Goal: Task Accomplishment & Management: Complete application form

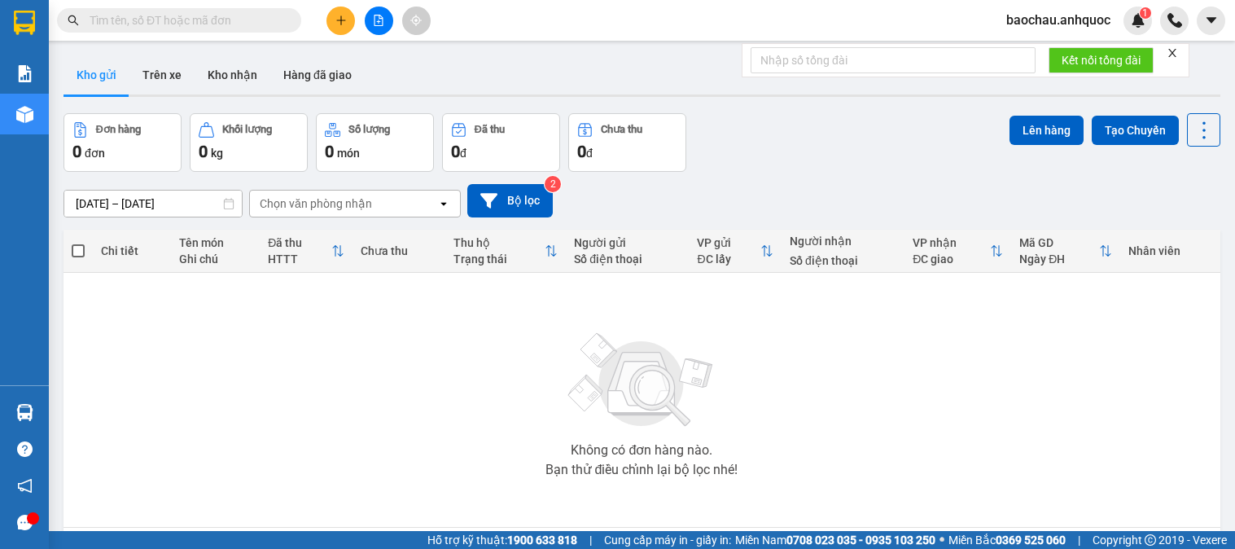
click at [173, 85] on button "Trên xe" at bounding box center [161, 74] width 65 height 39
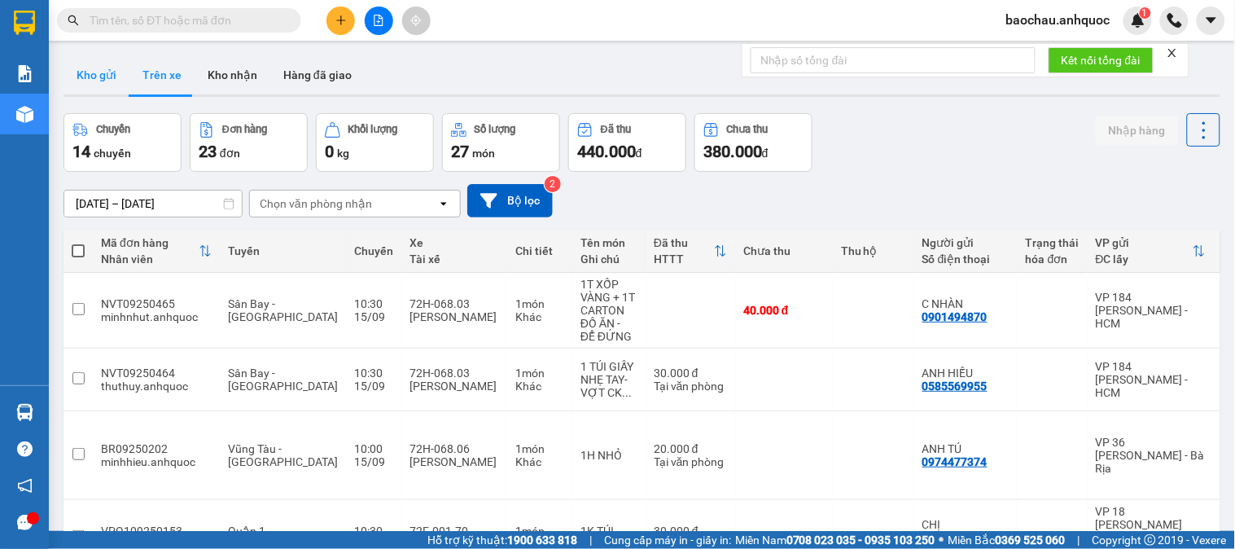
click at [88, 85] on button "Kho gửi" at bounding box center [96, 74] width 66 height 39
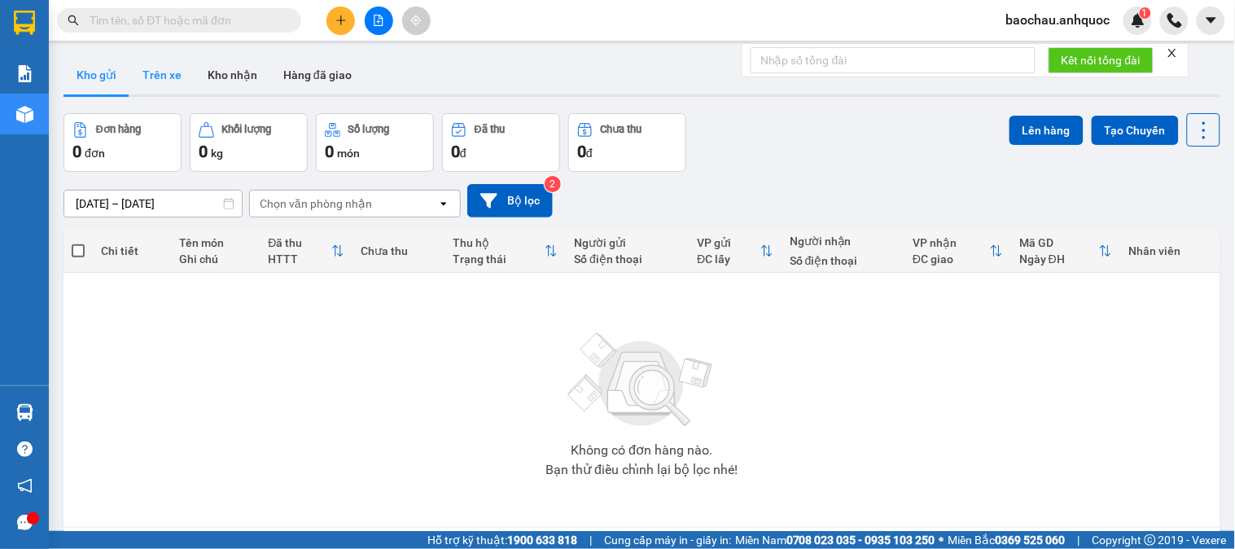
click at [175, 77] on button "Trên xe" at bounding box center [161, 74] width 65 height 39
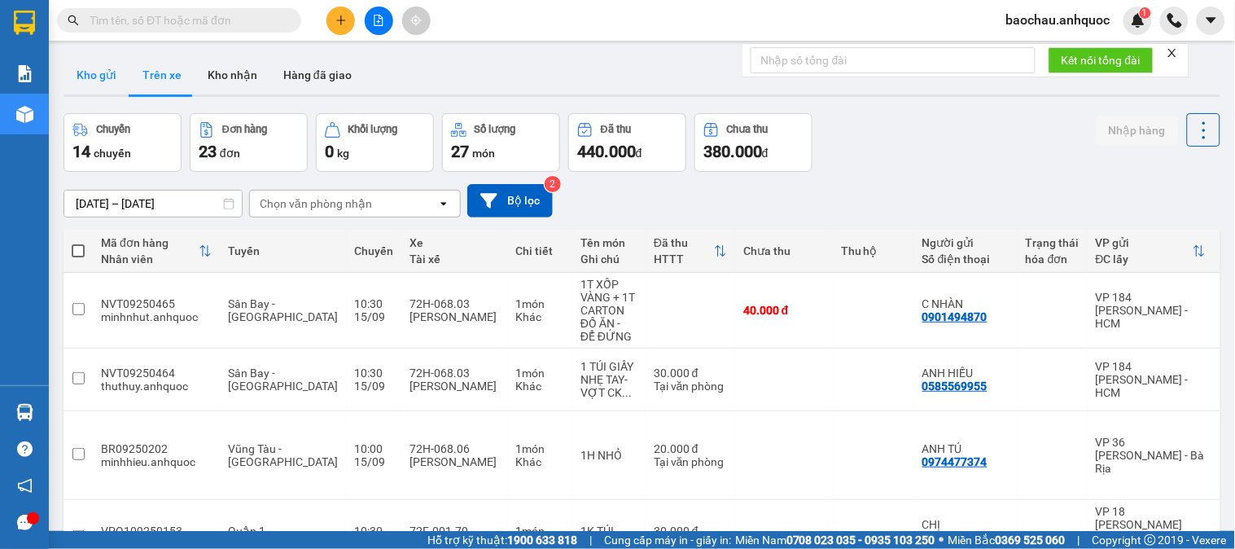
click at [85, 78] on button "Kho gửi" at bounding box center [96, 74] width 66 height 39
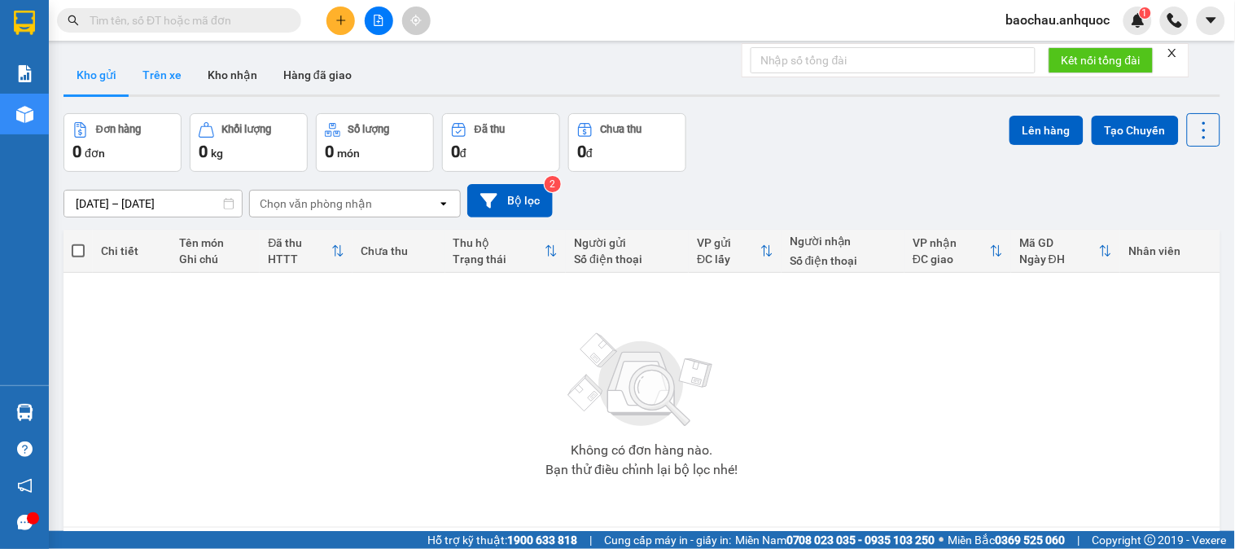
click at [164, 81] on button "Trên xe" at bounding box center [161, 74] width 65 height 39
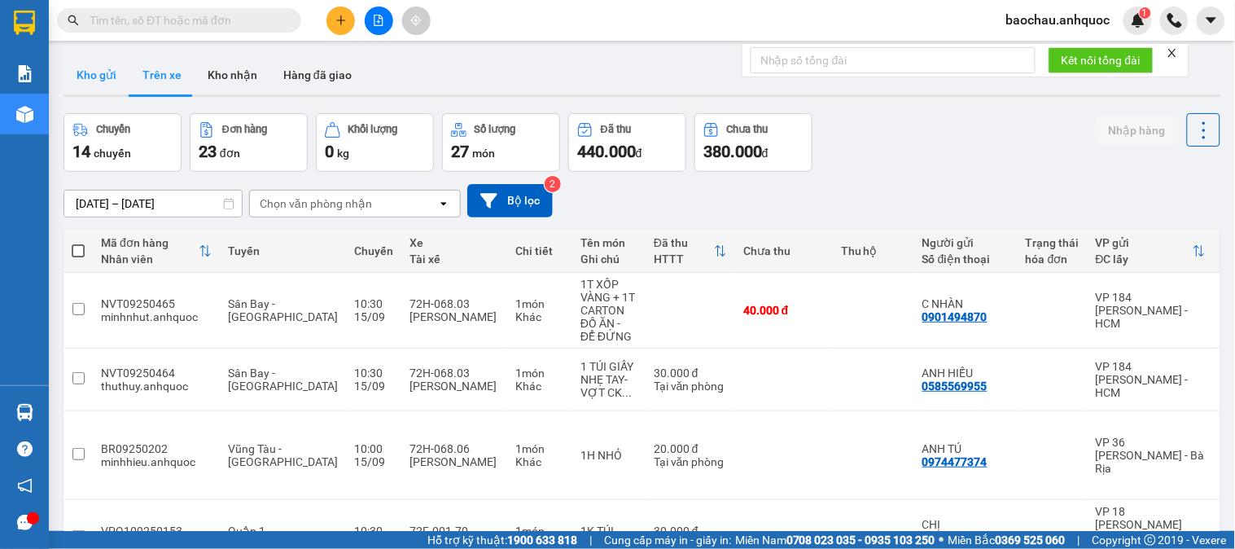
click at [78, 82] on button "Kho gửi" at bounding box center [96, 74] width 66 height 39
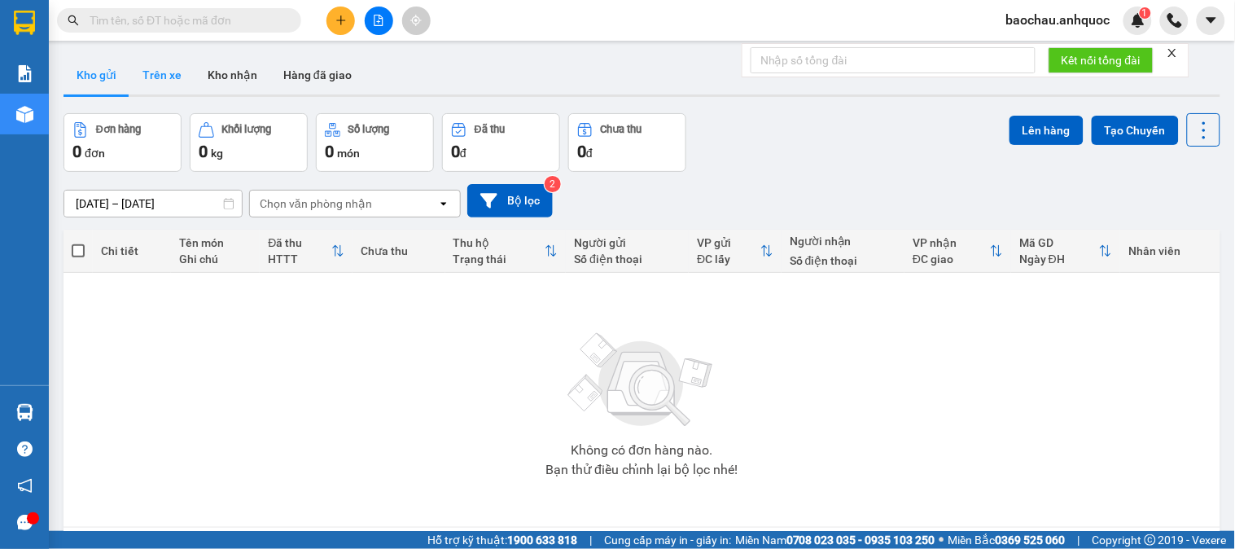
drag, startPoint x: 157, startPoint y: 65, endPoint x: 163, endPoint y: 55, distance: 12.0
click at [163, 55] on button "Trên xe" at bounding box center [161, 74] width 65 height 39
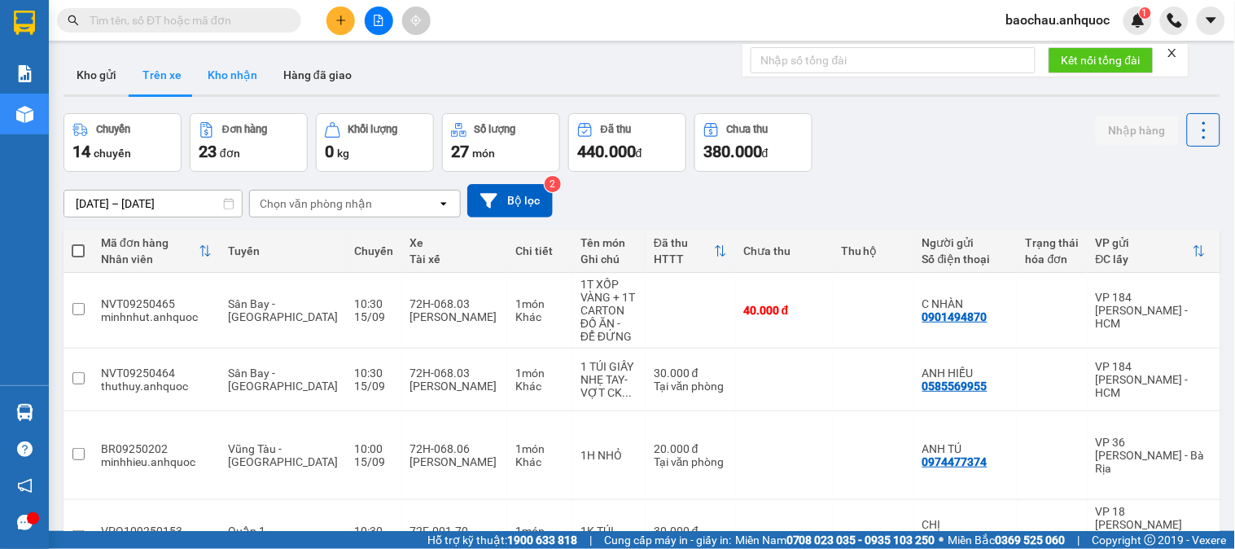
click at [256, 75] on button "Kho nhận" at bounding box center [233, 74] width 76 height 39
type input "[DATE] – [DATE]"
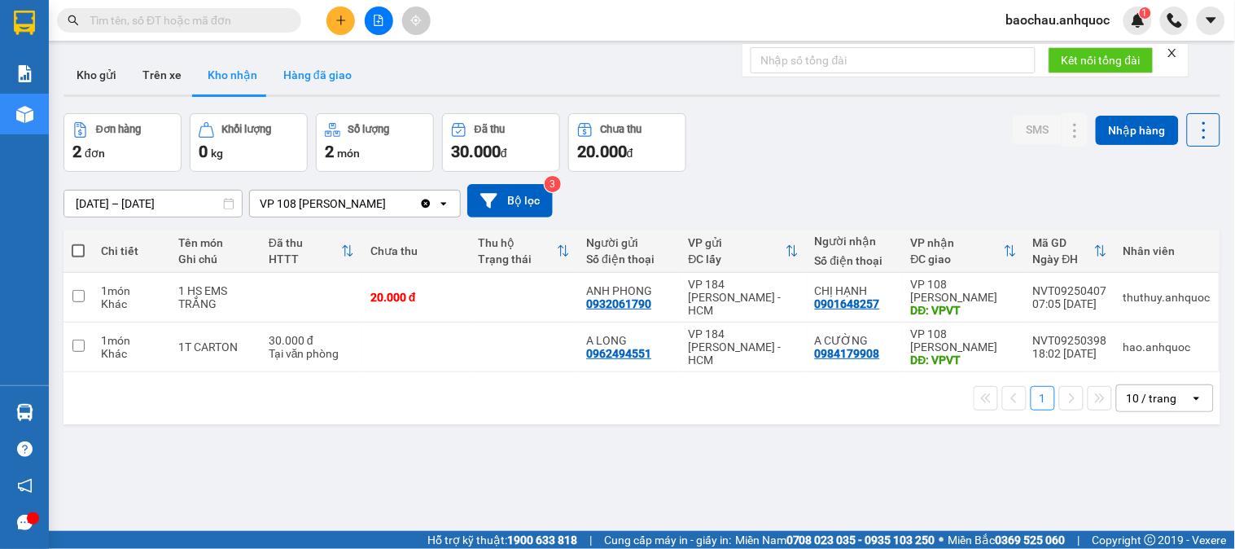
drag, startPoint x: 289, startPoint y: 71, endPoint x: 300, endPoint y: 66, distance: 11.7
click at [290, 71] on button "Hàng đã giao" at bounding box center [317, 74] width 94 height 39
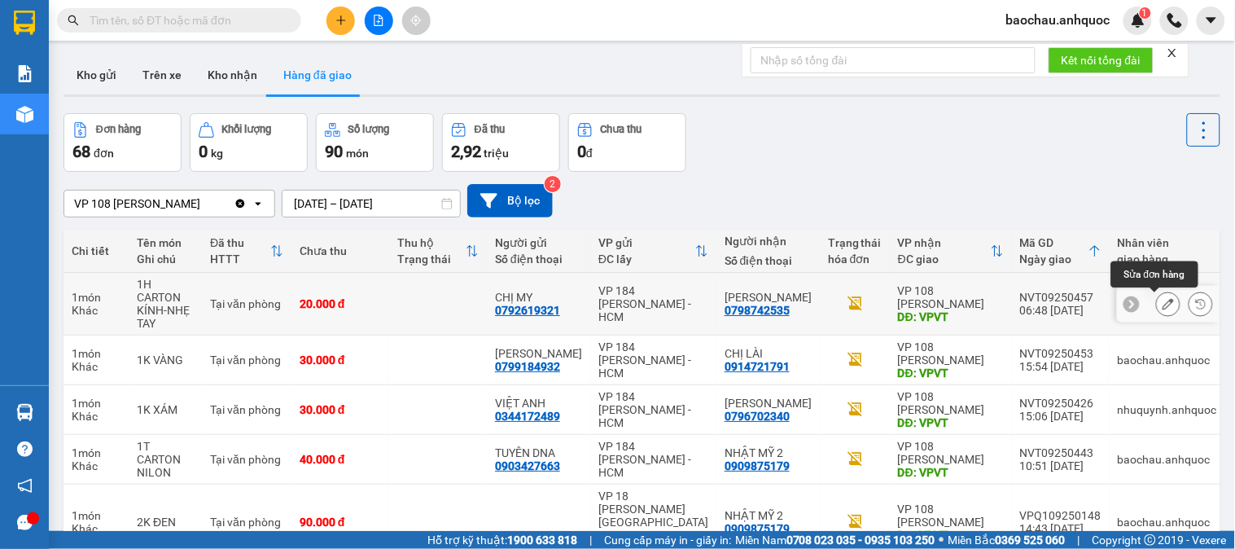
click at [1162, 304] on icon at bounding box center [1167, 303] width 11 height 11
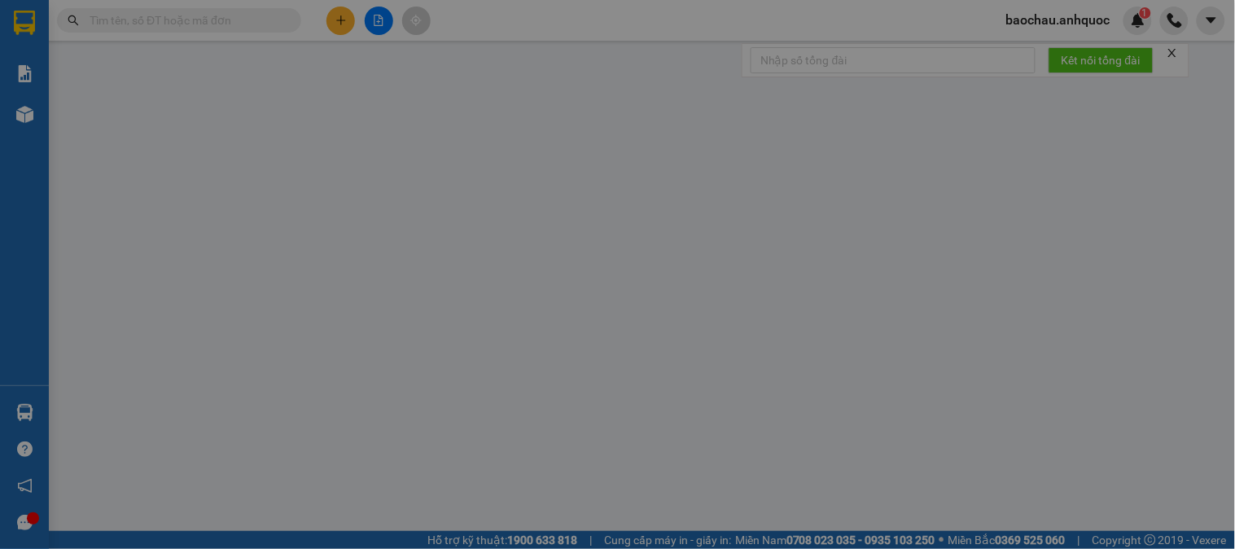
type input "0792619321"
type input "CHỊ MY"
type input "0798742535"
type input "[PERSON_NAME]"
type input "VPVT"
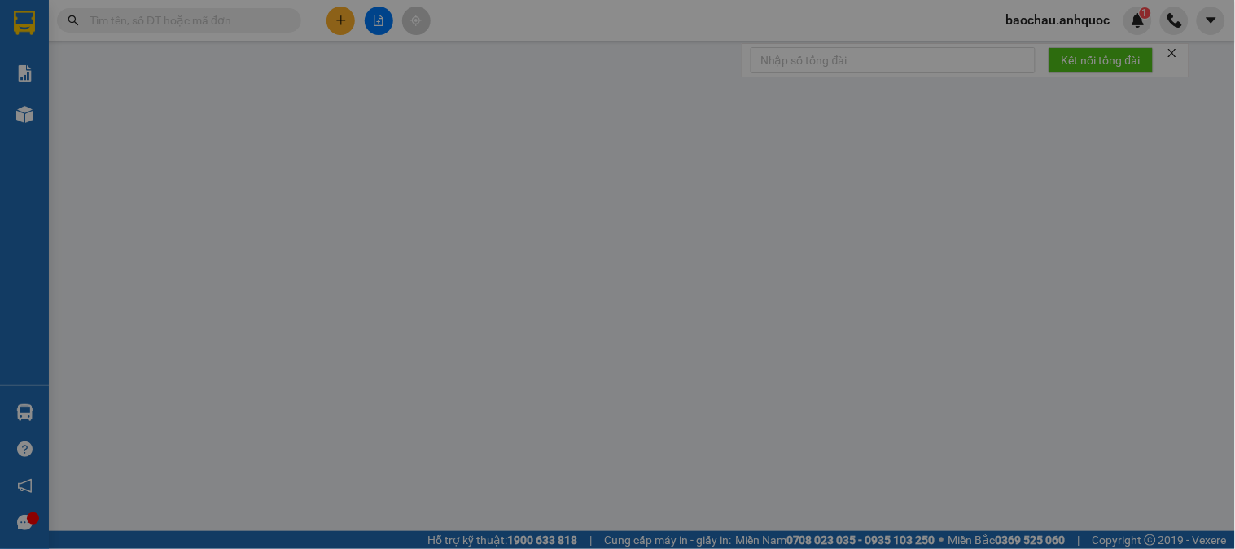
type input "20.000"
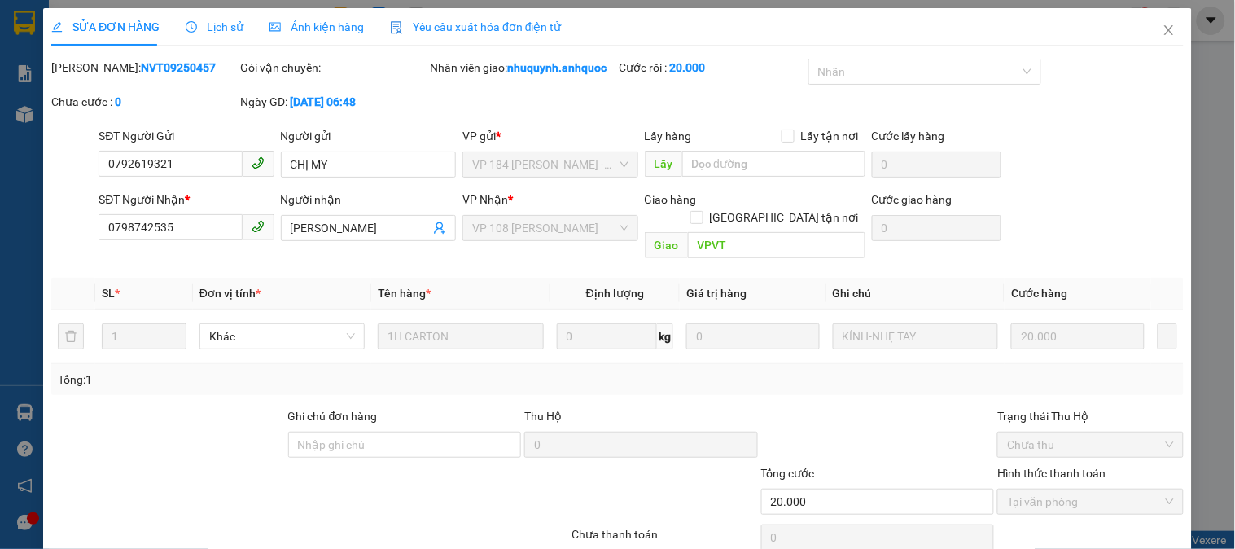
click at [216, 30] on span "Lịch sử" at bounding box center [215, 26] width 58 height 13
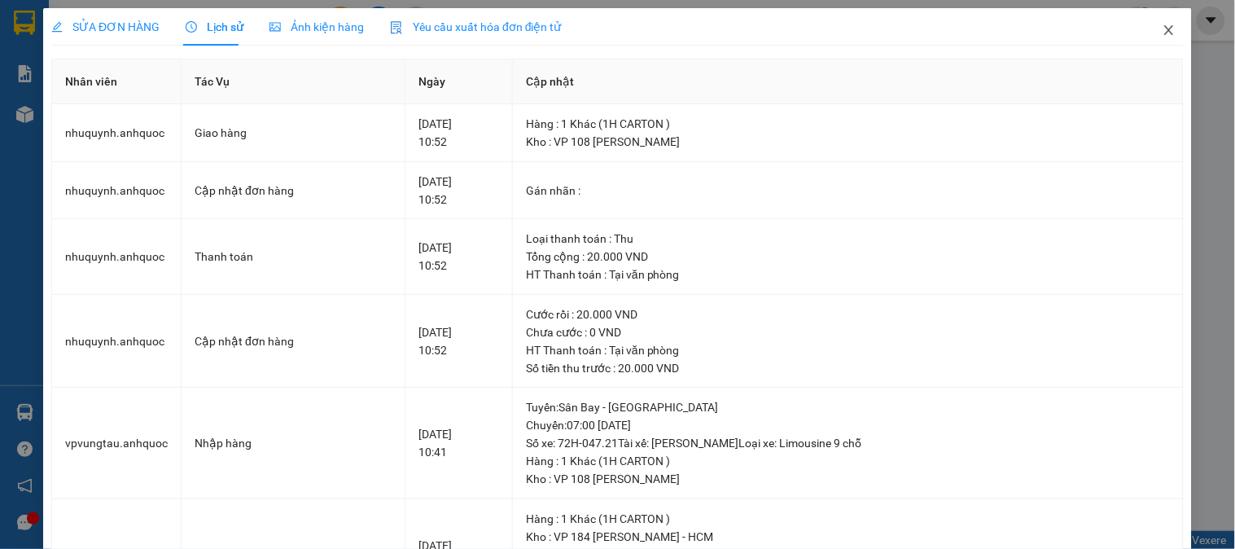
click at [1164, 33] on icon "close" at bounding box center [1168, 30] width 9 height 10
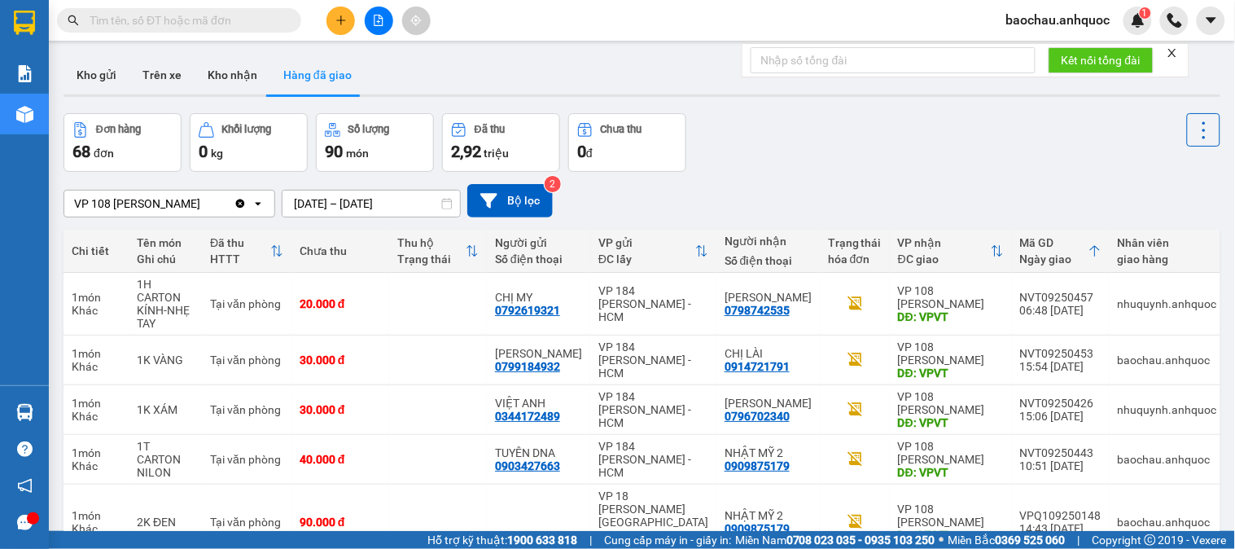
click at [208, 44] on main "ver 1.8.143 Kho gửi Trên xe Kho nhận Hàng đã giao Đơn hàng 68 đơn Khối lượng 0 …" at bounding box center [617, 265] width 1235 height 531
click at [212, 70] on button "Kho nhận" at bounding box center [233, 74] width 76 height 39
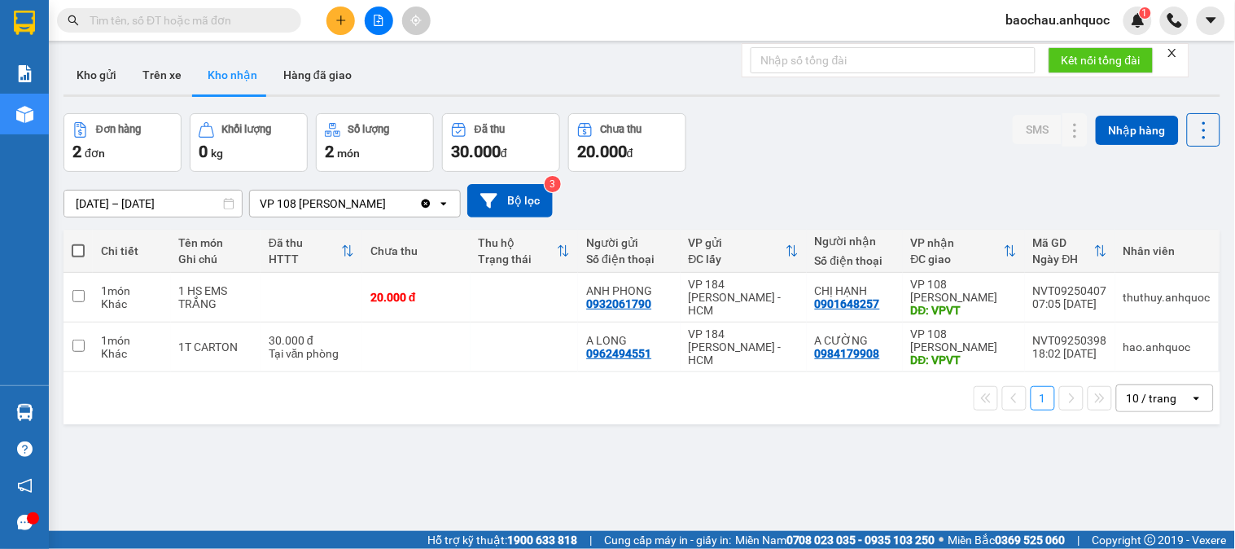
click at [339, 23] on icon "plus" at bounding box center [340, 20] width 11 height 11
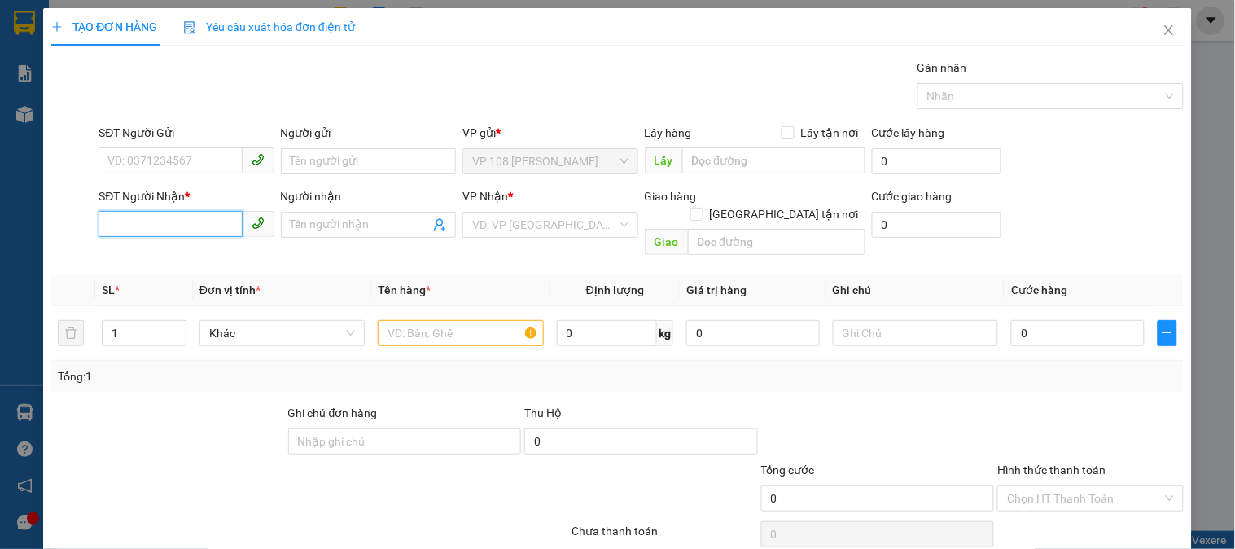
click at [168, 221] on input "SĐT Người Nhận *" at bounding box center [169, 224] width 143 height 26
type input "0933951070"
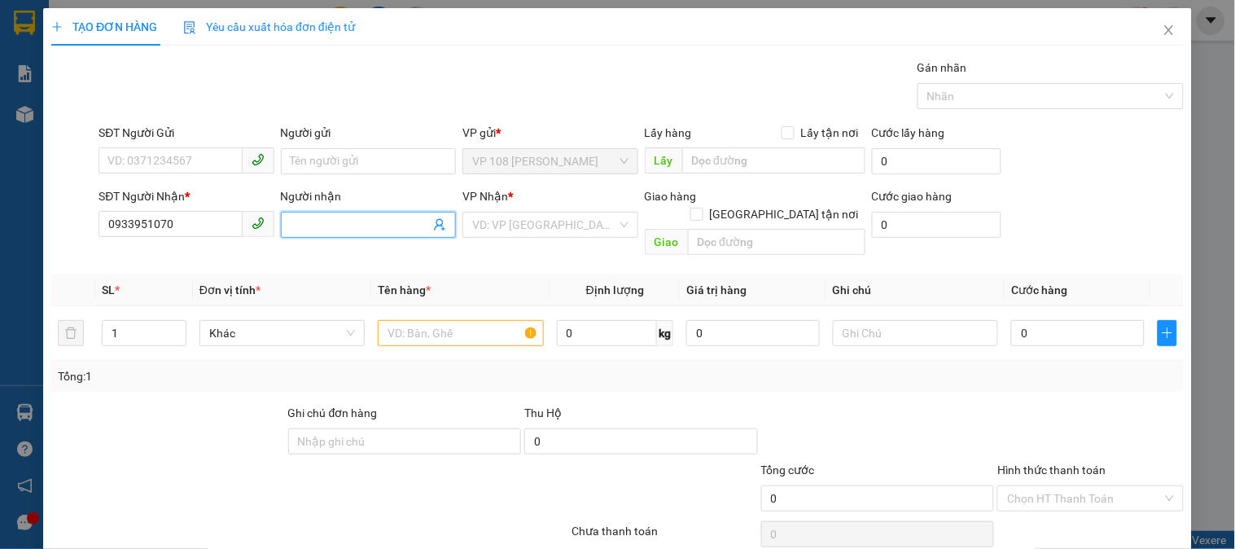
click at [343, 237] on span at bounding box center [368, 225] width 175 height 26
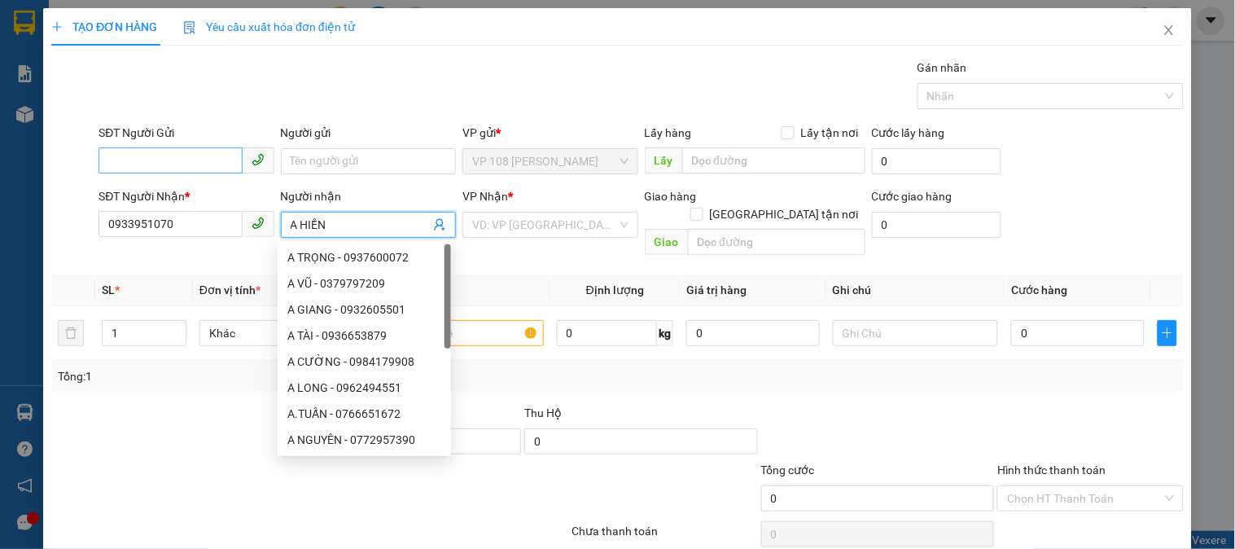
type input "A HIỀN"
click at [190, 159] on input "SĐT Người Gửi" at bounding box center [169, 160] width 143 height 26
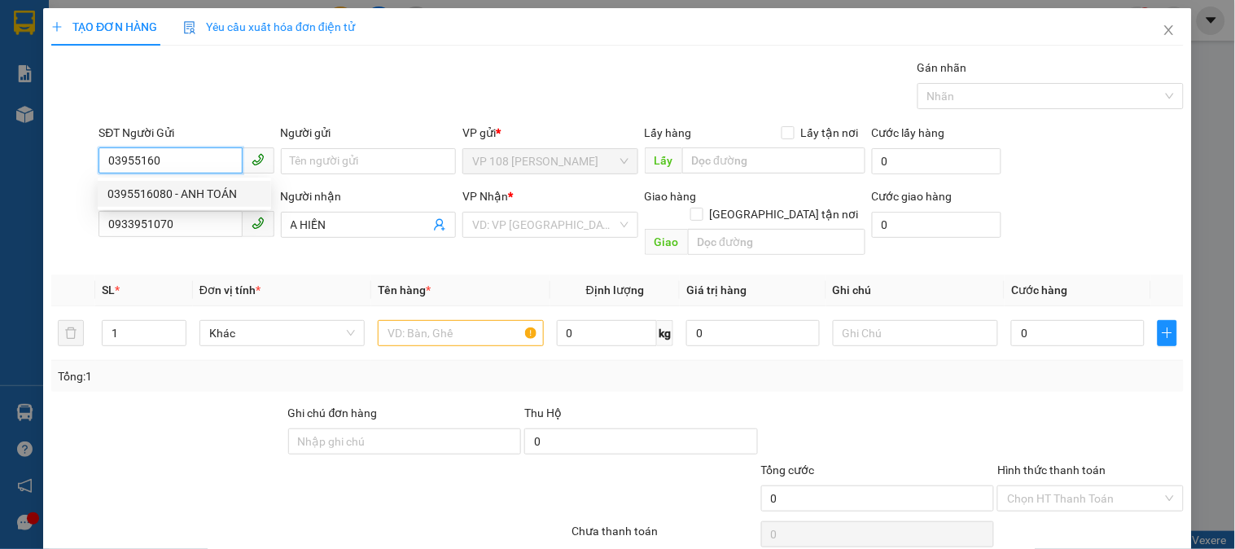
click at [213, 198] on div "0395516080 - ANH TOÁN" at bounding box center [184, 194] width 154 height 18
type input "0395516080"
type input "ANH TOÁN"
type input "TM 9/8 VP184 HẢO"
type input "30.000"
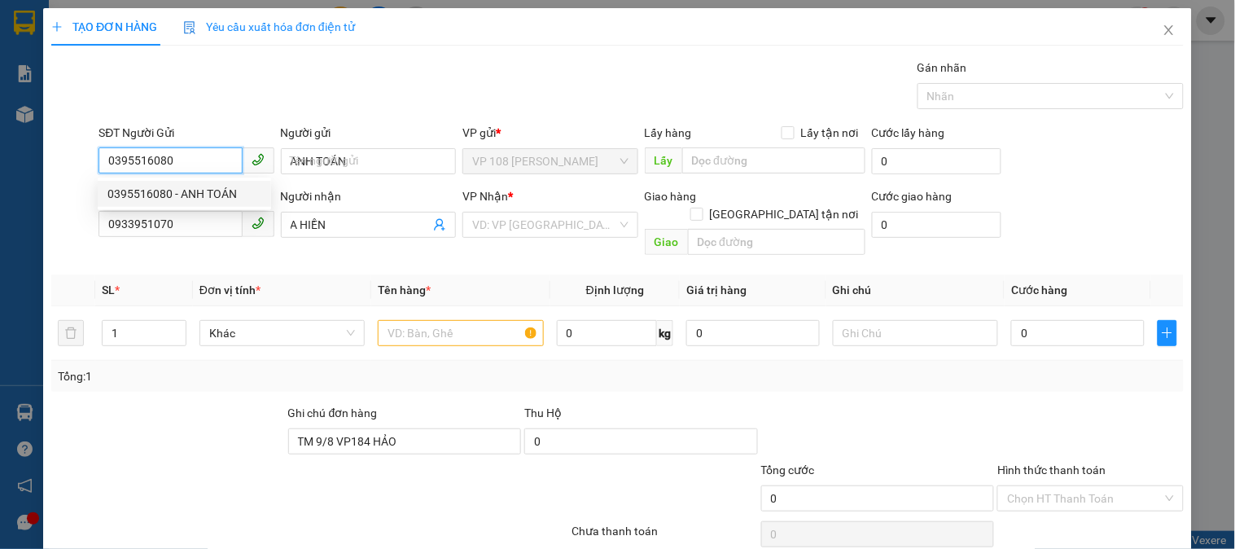
type input "30.000"
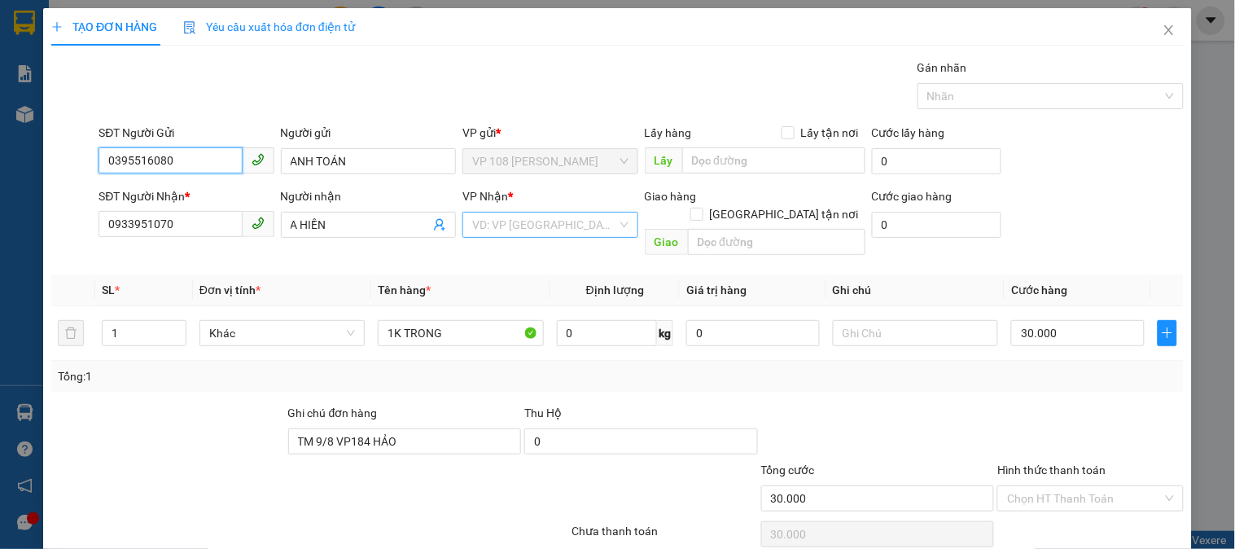
type input "0395516080"
click at [540, 229] on input "search" at bounding box center [544, 224] width 144 height 24
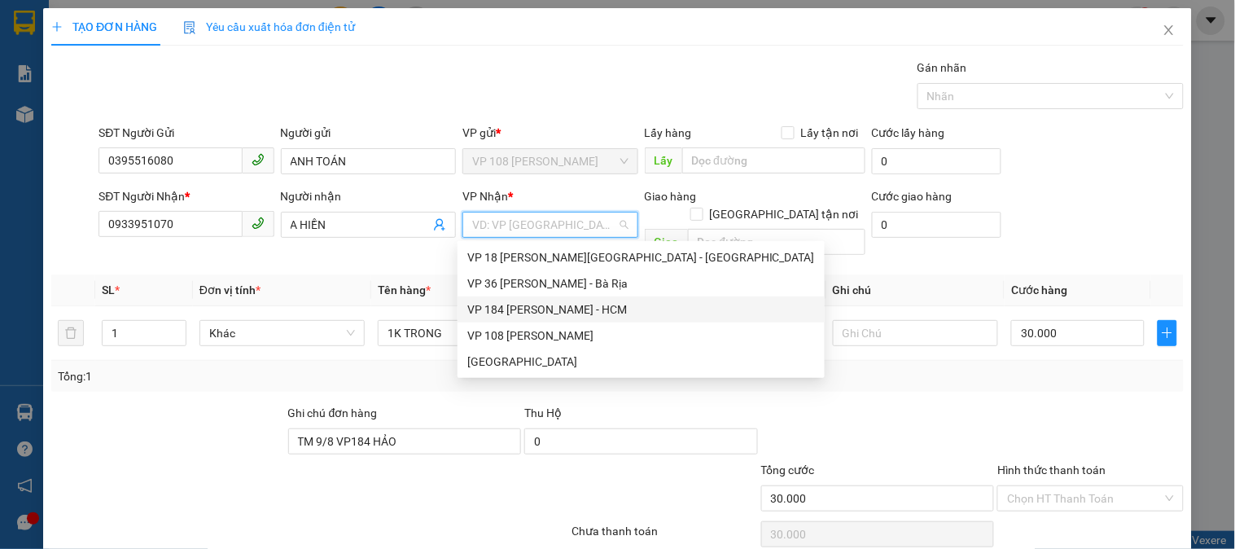
click at [539, 313] on div "VP 184 [PERSON_NAME] - HCM" at bounding box center [641, 309] width 348 height 18
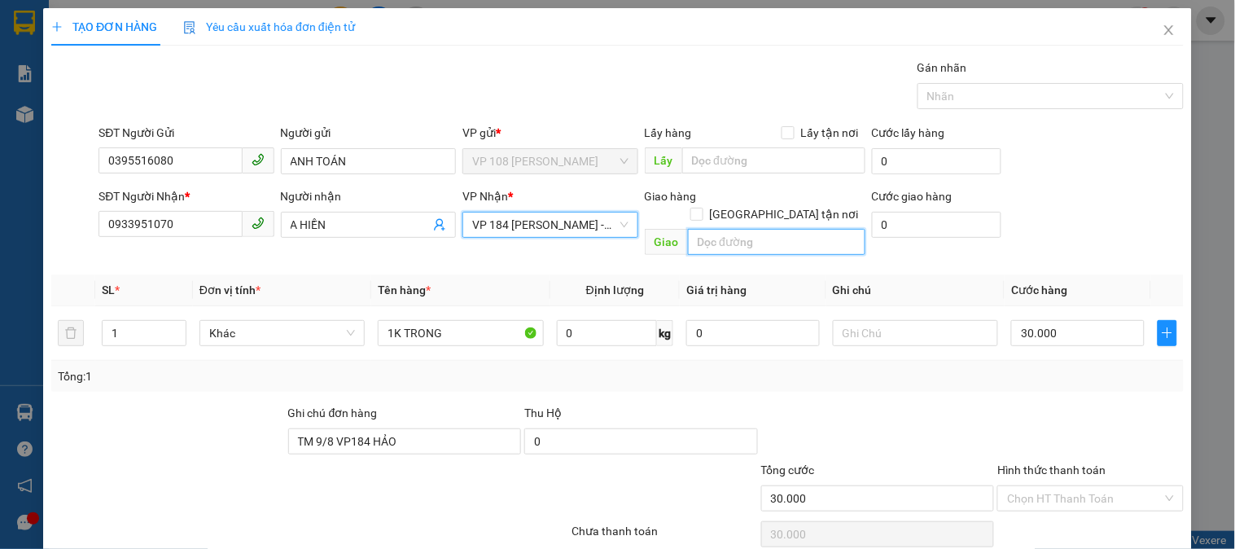
click at [726, 229] on input "text" at bounding box center [776, 242] width 177 height 26
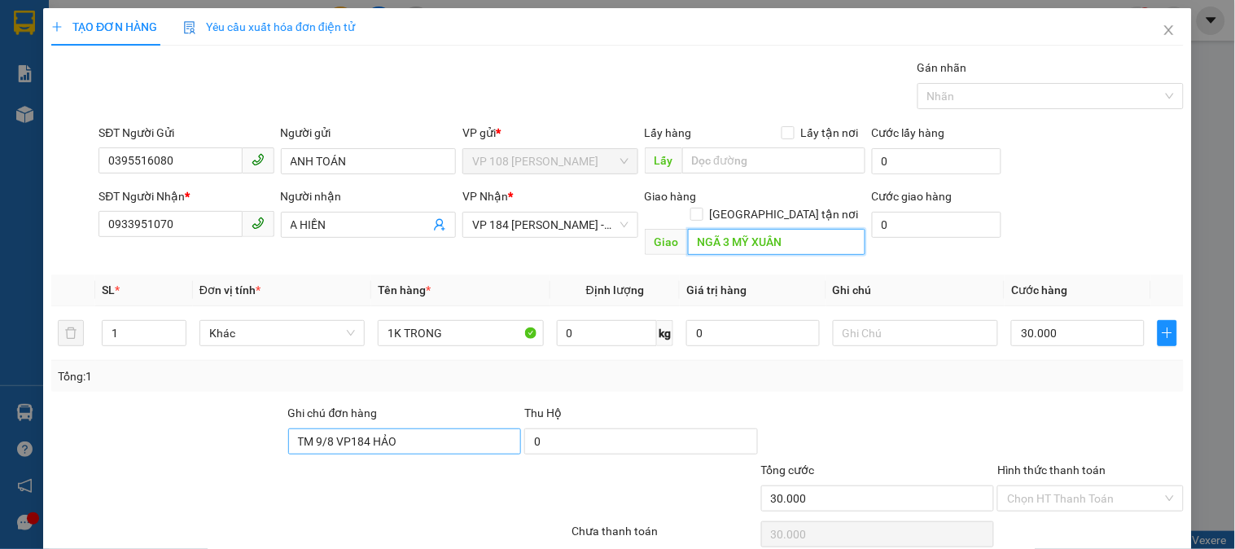
type input "NGÃ 3 MỸ XUÂN"
drag, startPoint x: 417, startPoint y: 424, endPoint x: 251, endPoint y: 424, distance: 166.0
click at [251, 424] on div "Ghi chú đơn hàng TM 9/8 VP184 HẢO Thu Hộ 0" at bounding box center [617, 432] width 1135 height 57
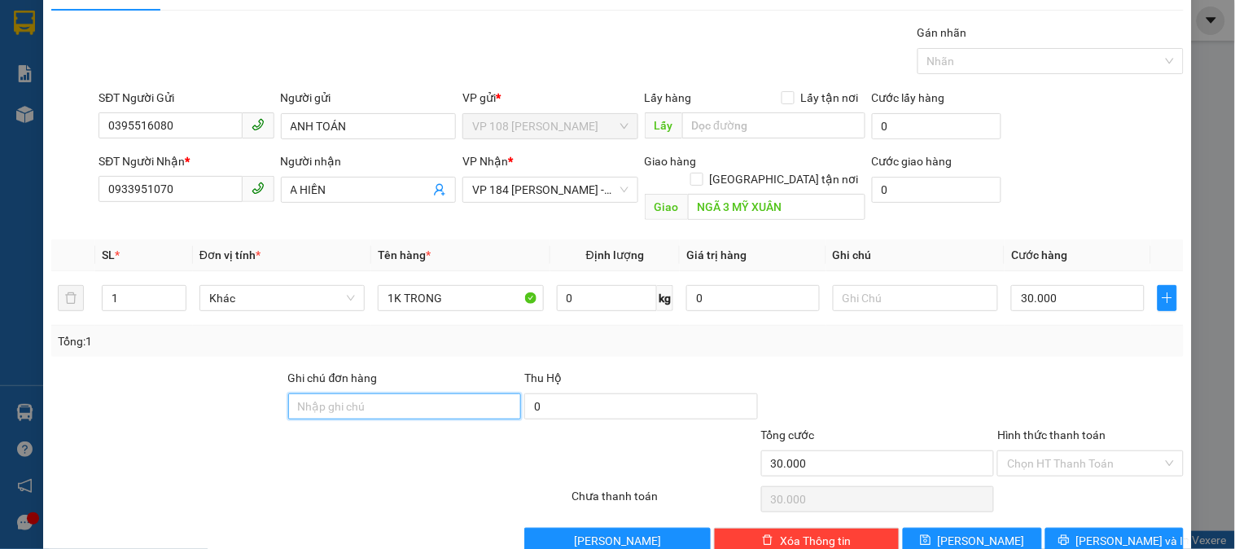
scroll to position [53, 0]
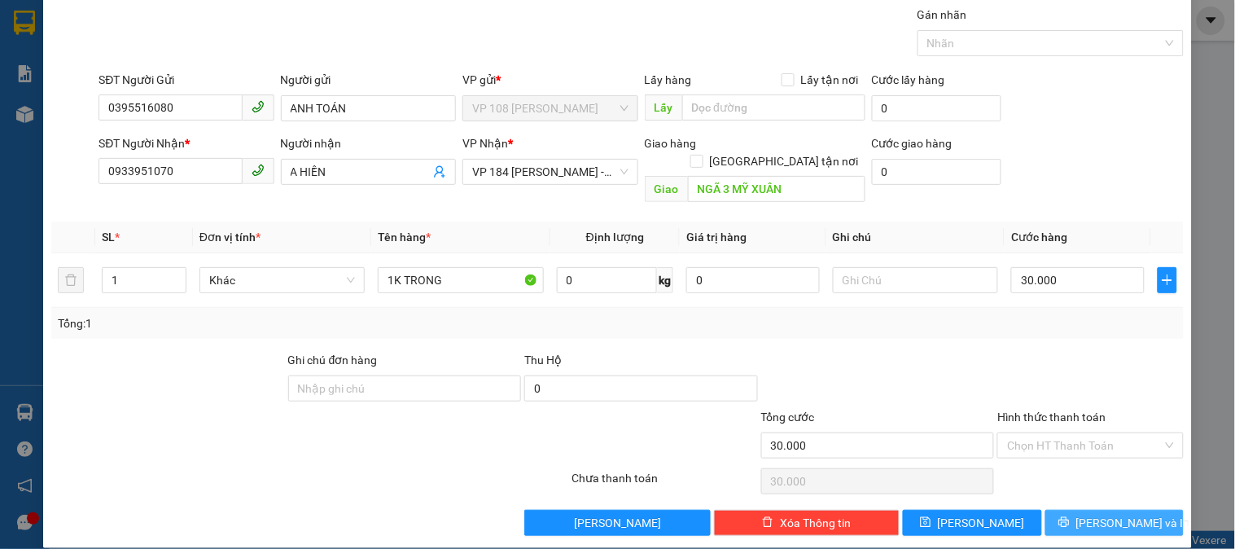
click at [1108, 514] on span "[PERSON_NAME] và In" at bounding box center [1133, 523] width 114 height 18
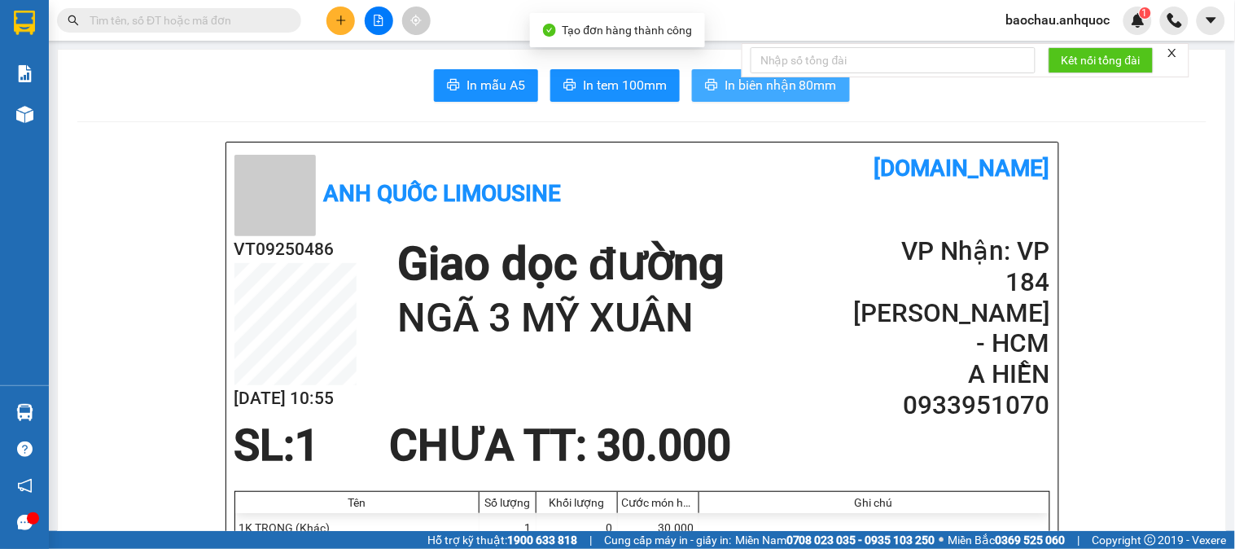
click at [729, 80] on span "In biên nhận 80mm" at bounding box center [780, 85] width 112 height 20
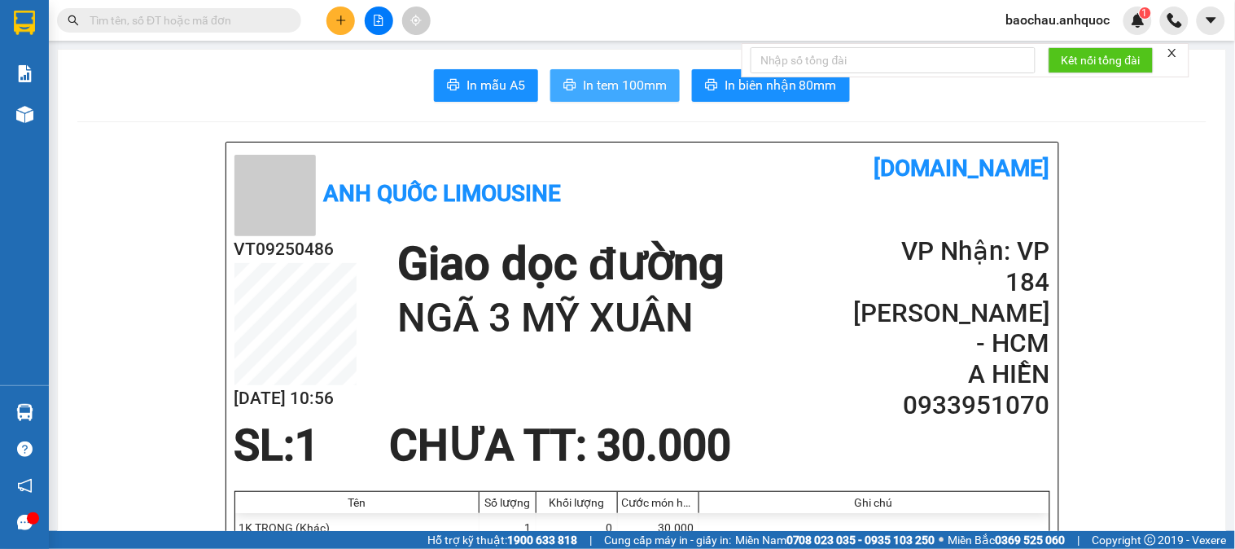
click at [629, 73] on button "In tem 100mm" at bounding box center [614, 85] width 129 height 33
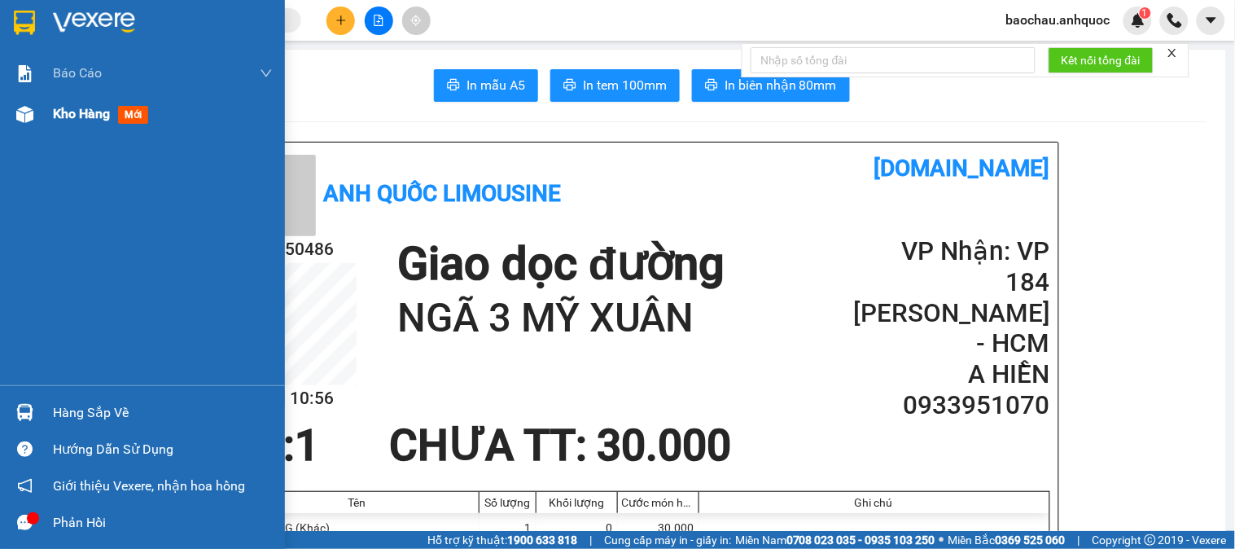
click at [33, 100] on div at bounding box center [25, 114] width 28 height 28
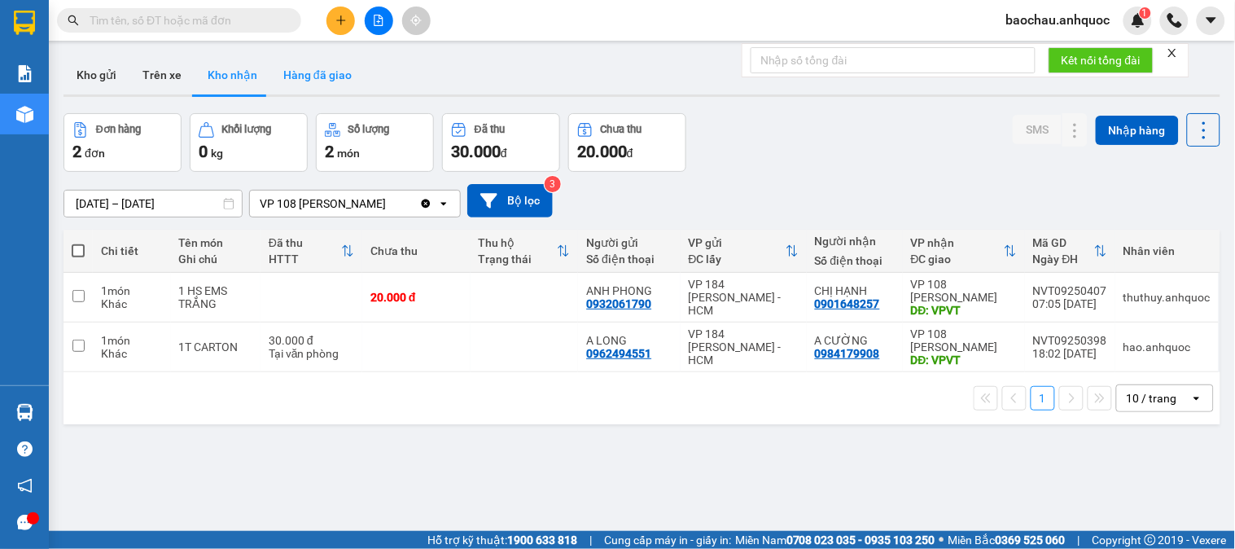
click at [322, 72] on button "Hàng đã giao" at bounding box center [317, 74] width 94 height 39
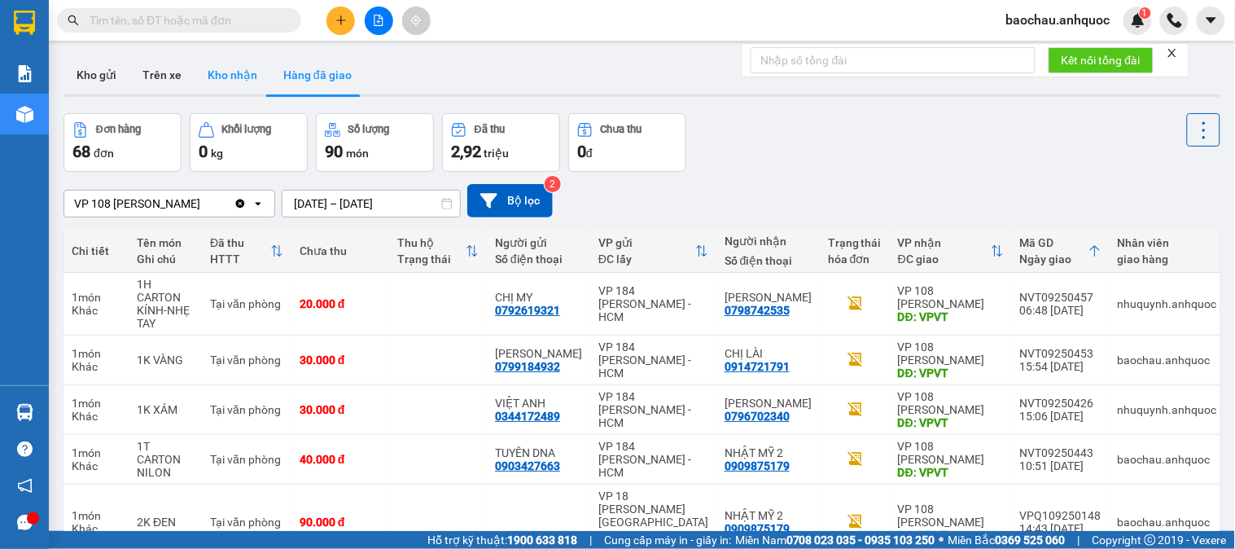
click at [260, 79] on button "Kho nhận" at bounding box center [233, 74] width 76 height 39
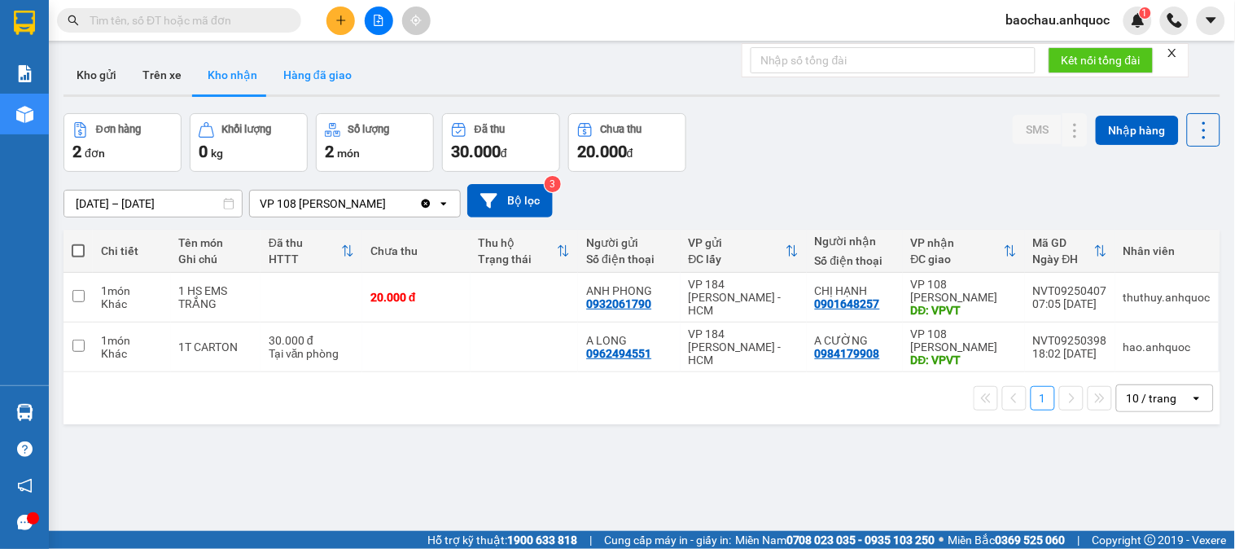
click at [319, 78] on button "Hàng đã giao" at bounding box center [317, 74] width 94 height 39
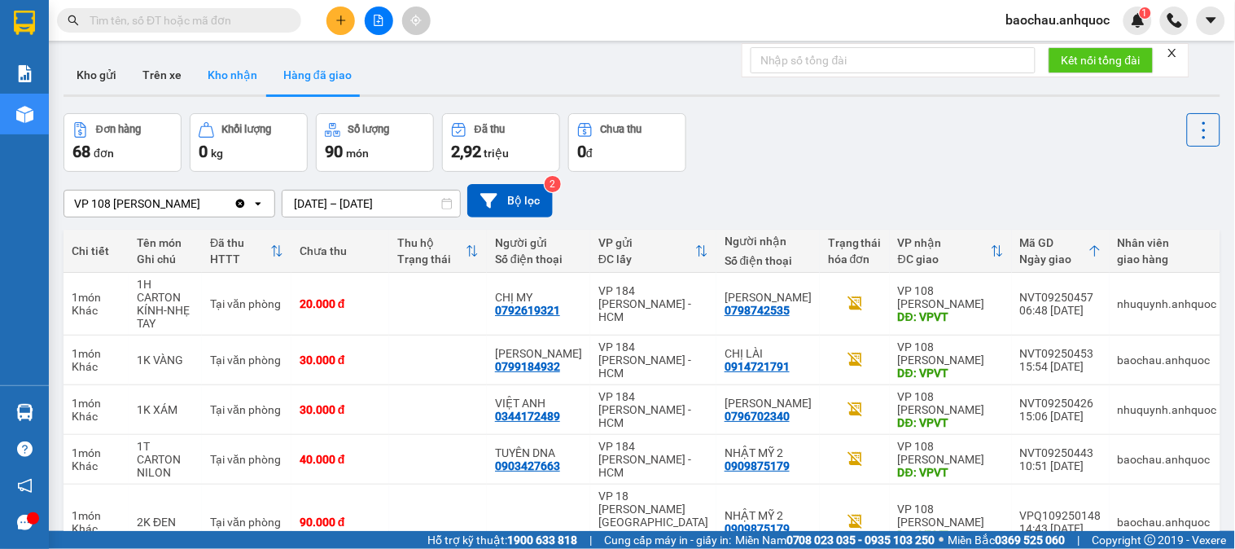
click at [222, 81] on button "Kho nhận" at bounding box center [233, 74] width 76 height 39
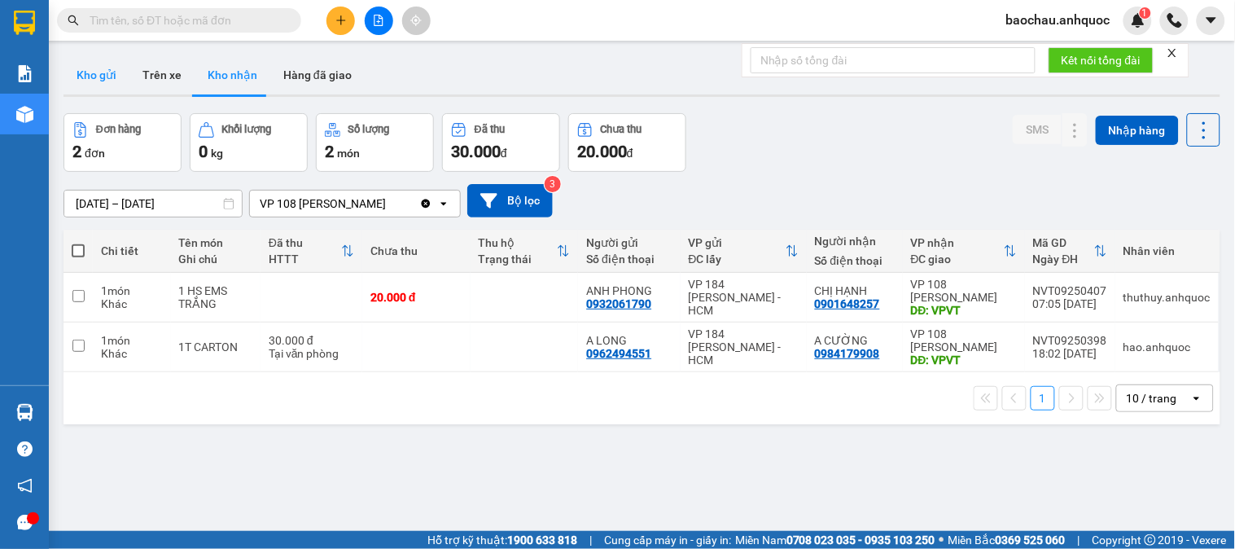
click at [101, 80] on button "Kho gửi" at bounding box center [96, 74] width 66 height 39
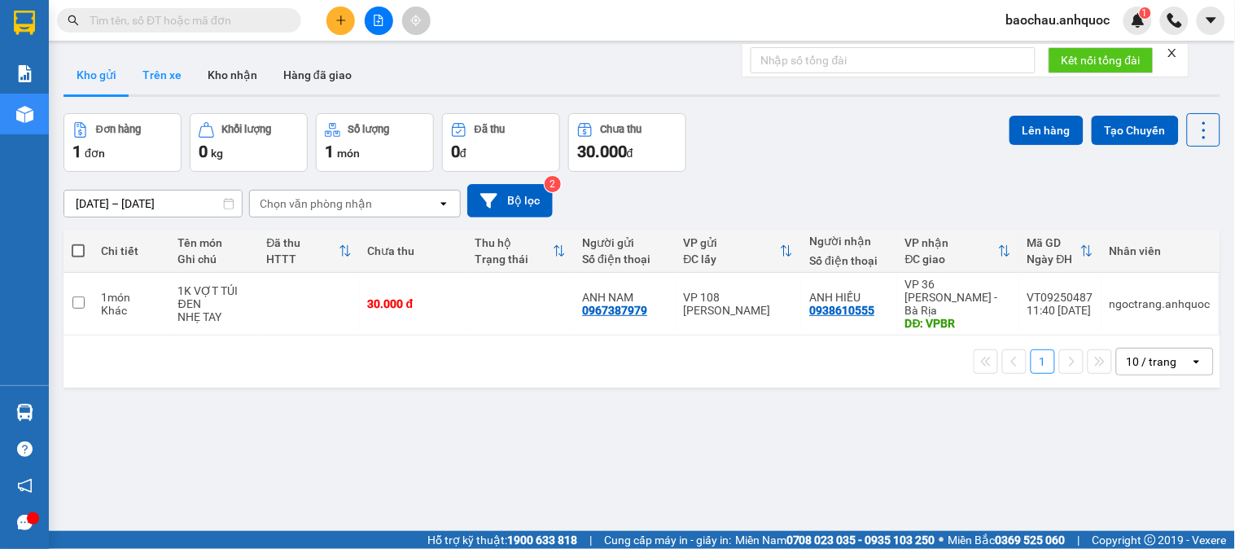
click at [165, 71] on button "Trên xe" at bounding box center [161, 74] width 65 height 39
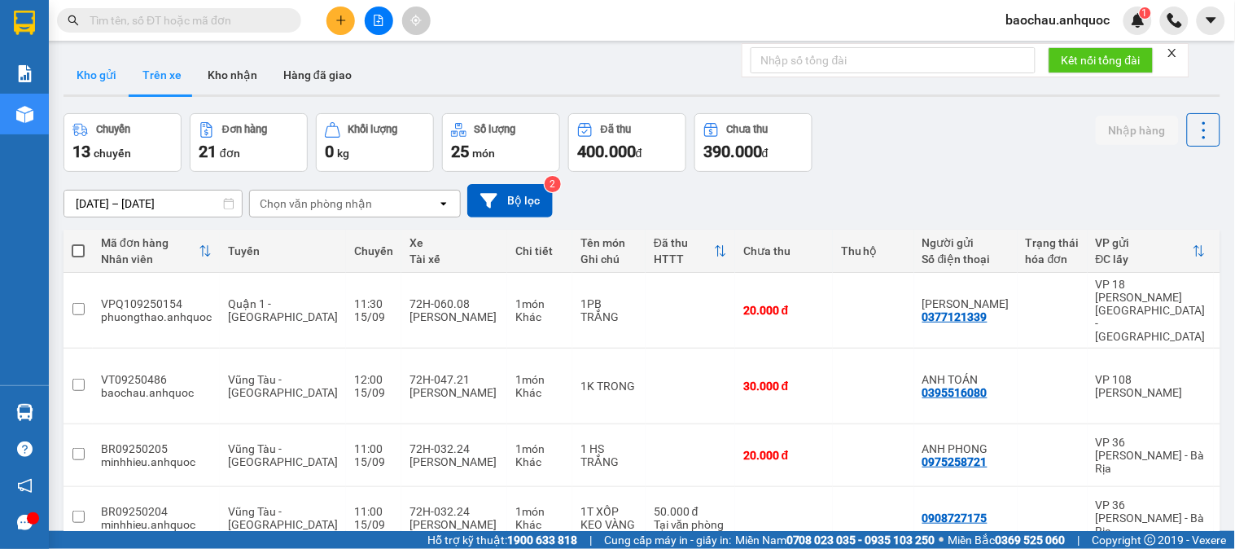
click at [111, 82] on button "Kho gửi" at bounding box center [96, 74] width 66 height 39
click at [111, 81] on button "Kho gửi" at bounding box center [96, 74] width 66 height 39
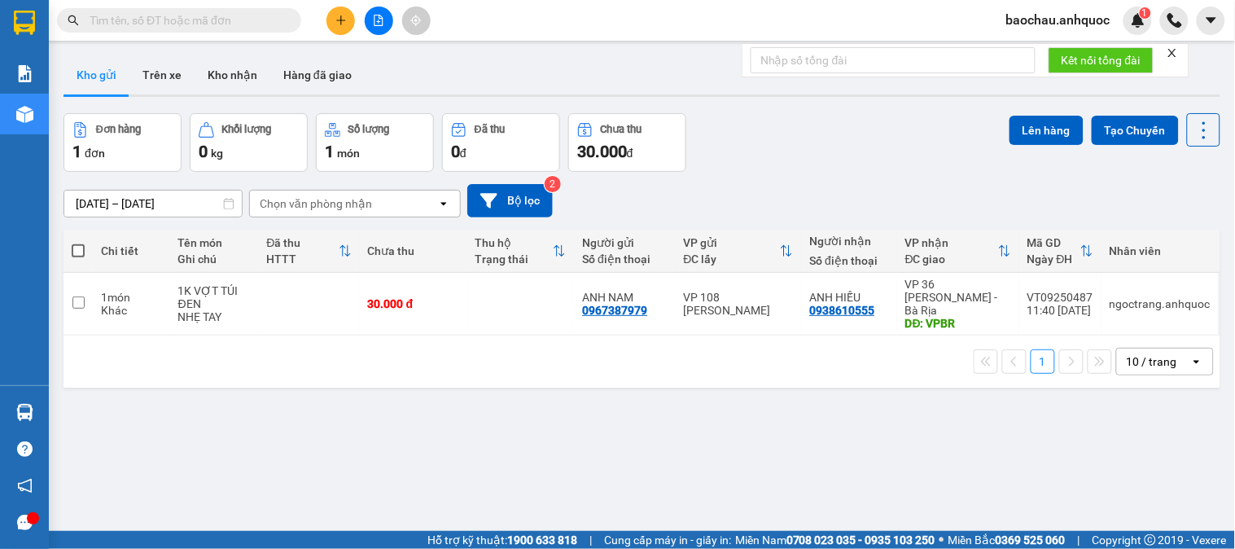
click at [337, 20] on icon "plus" at bounding box center [340, 20] width 9 height 1
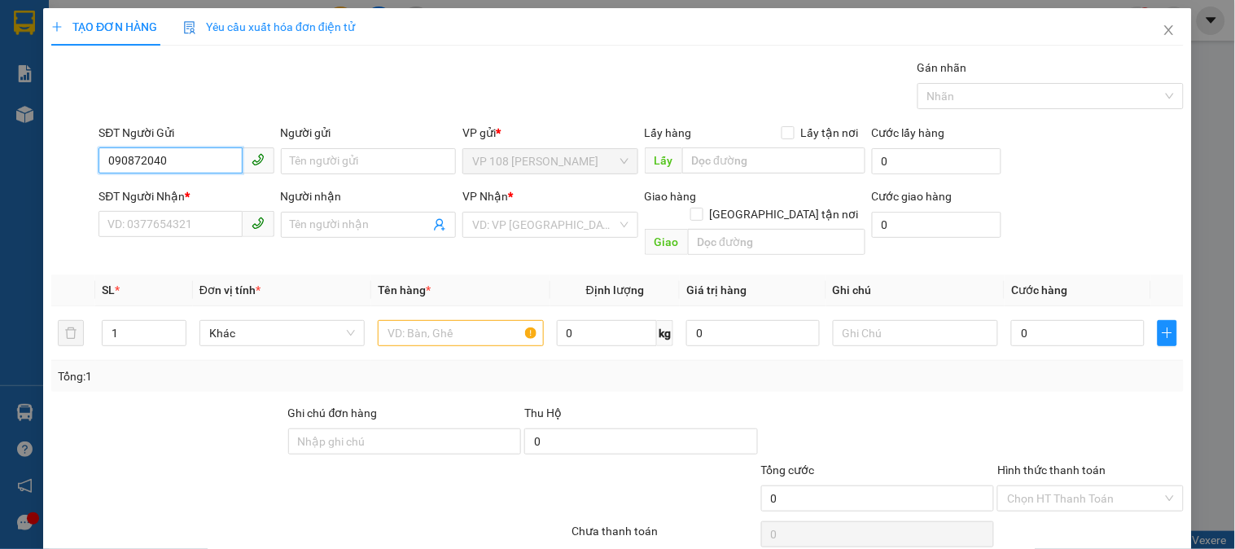
type input "0908720401"
click at [190, 199] on div "0908720401 - ANH HÀO" at bounding box center [184, 194] width 154 height 18
type input "ANH HÀO"
type input "0906807457"
type input "ANH TÌNH"
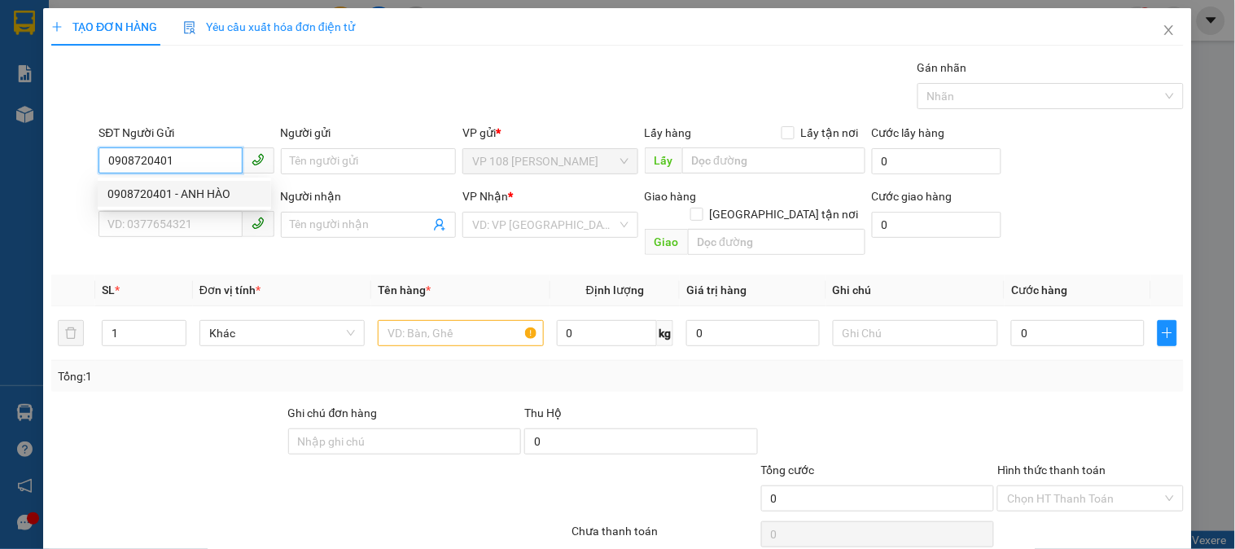
type input "VPNVT"
type input "20.000"
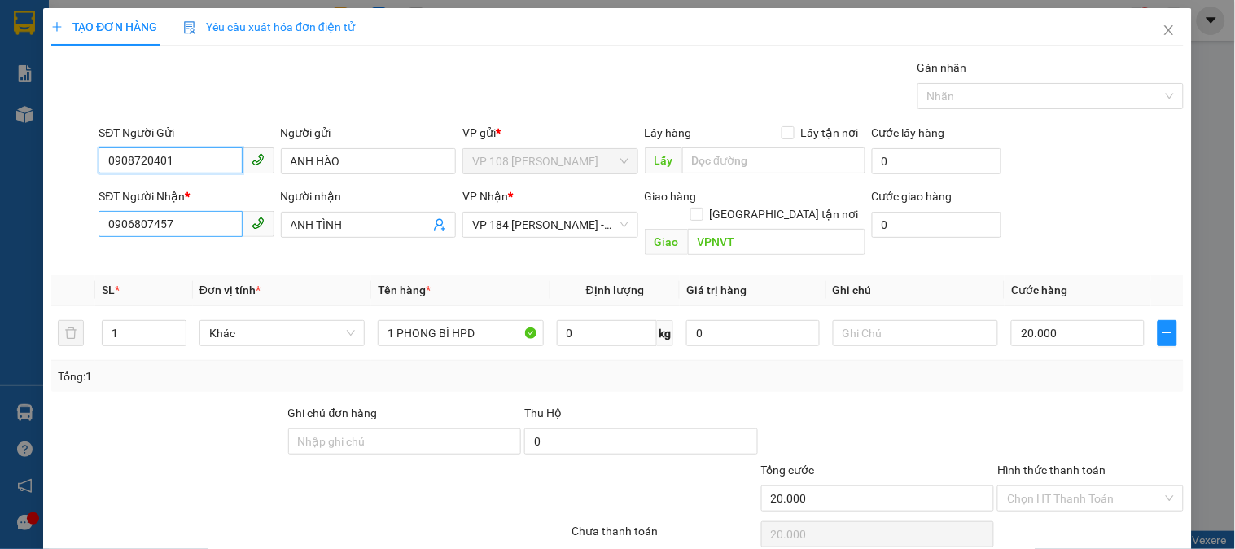
type input "0908720401"
drag, startPoint x: 192, startPoint y: 230, endPoint x: 81, endPoint y: 242, distance: 111.3
click at [81, 242] on div "SĐT Người Nhận * 0906807457 0906807457 Người nhận ANH TÌNH VP Nhận * VP 184 [PE…" at bounding box center [617, 224] width 1135 height 75
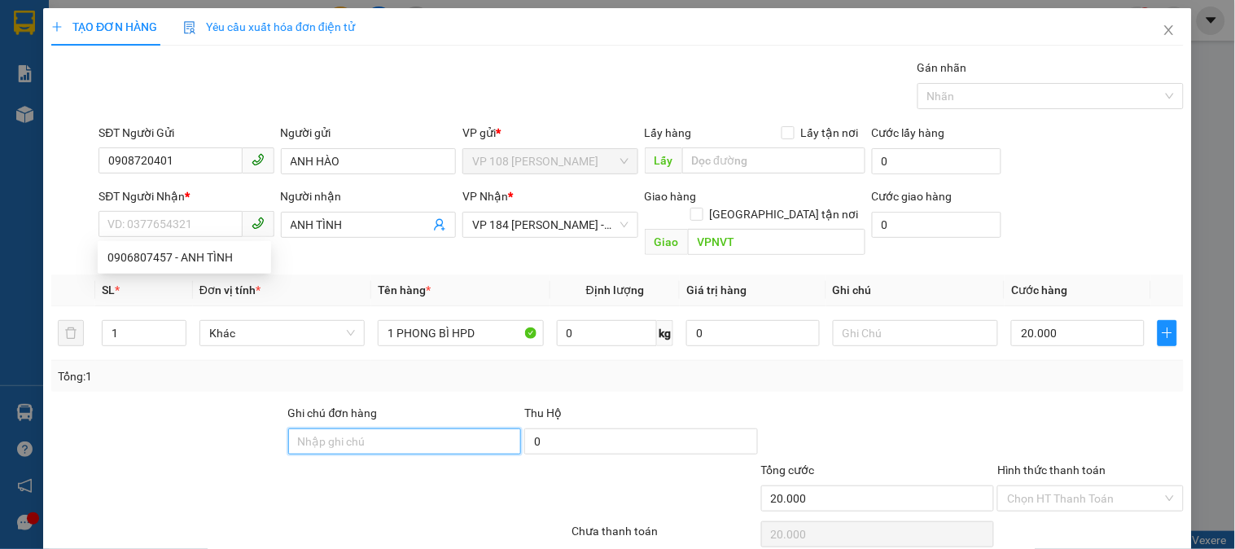
click at [380, 432] on input "Ghi chú đơn hàng" at bounding box center [405, 441] width 234 height 26
paste input "0906807457"
type input "0906807457"
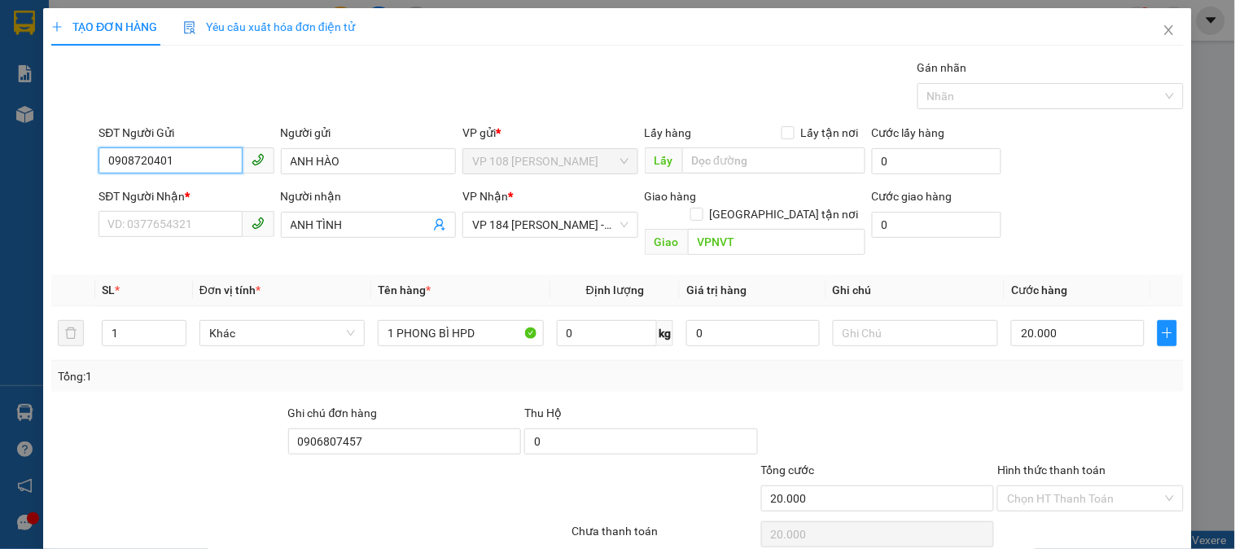
drag, startPoint x: 188, startPoint y: 160, endPoint x: 85, endPoint y: 168, distance: 103.6
click at [85, 168] on div "SĐT Người Gửi 0908720401 0908720401 Người gửi ANH HÀO VP gửi * VP 108 [PERSON_N…" at bounding box center [617, 152] width 1135 height 57
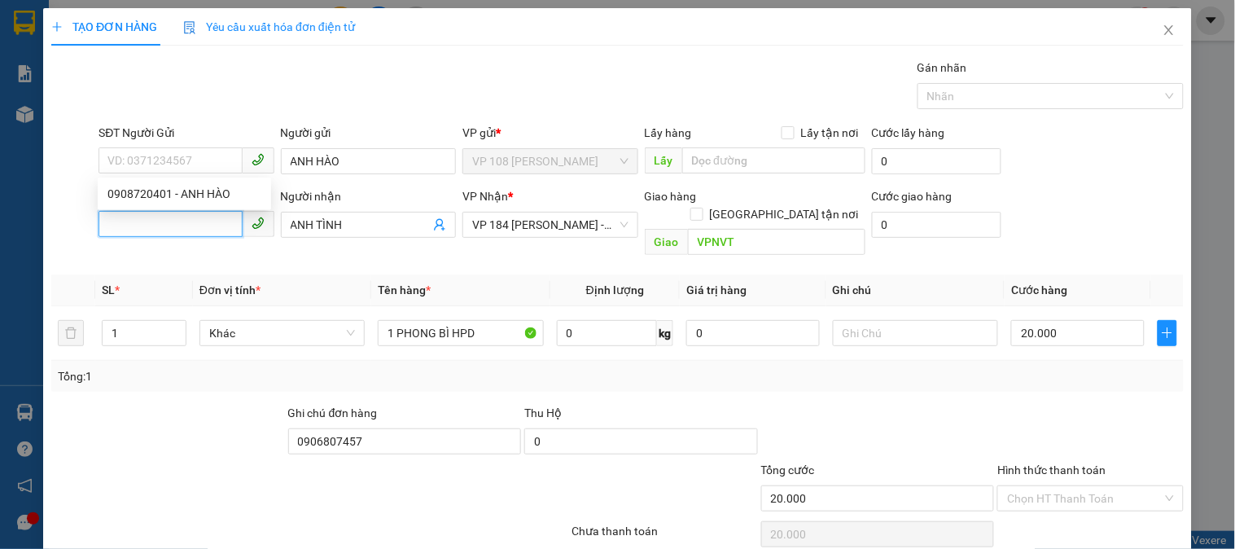
click at [191, 220] on input "SĐT Người Nhận *" at bounding box center [169, 224] width 143 height 26
paste input "0908720401"
type input "0908720401"
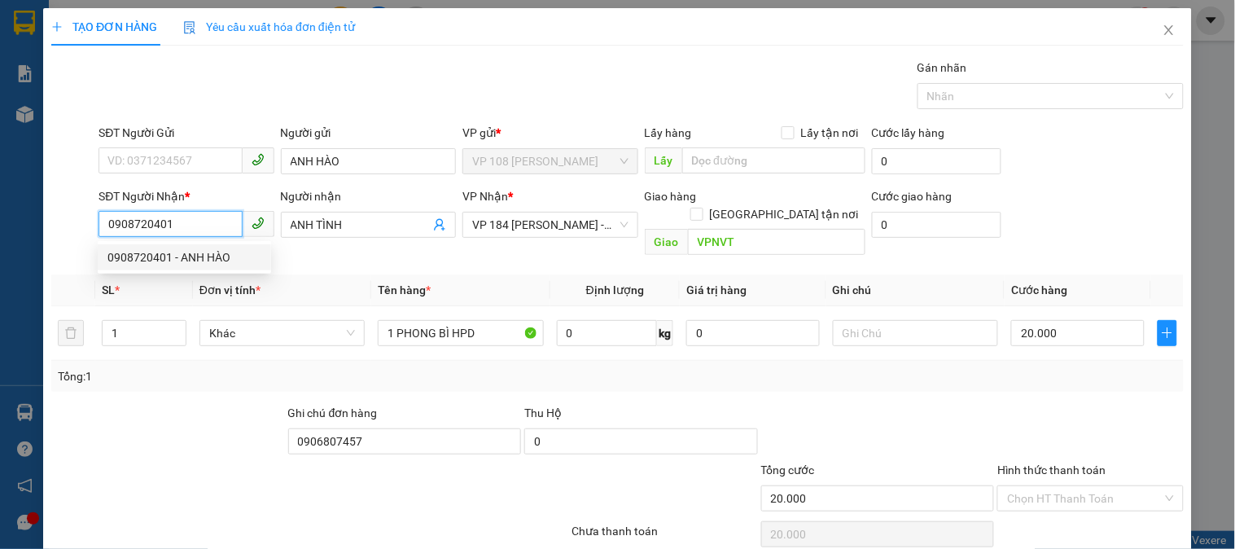
click at [206, 259] on div "0908720401 - ANH HÀO" at bounding box center [184, 257] width 154 height 18
type input "ANH HÀO"
type input "CK SCB 11/9"
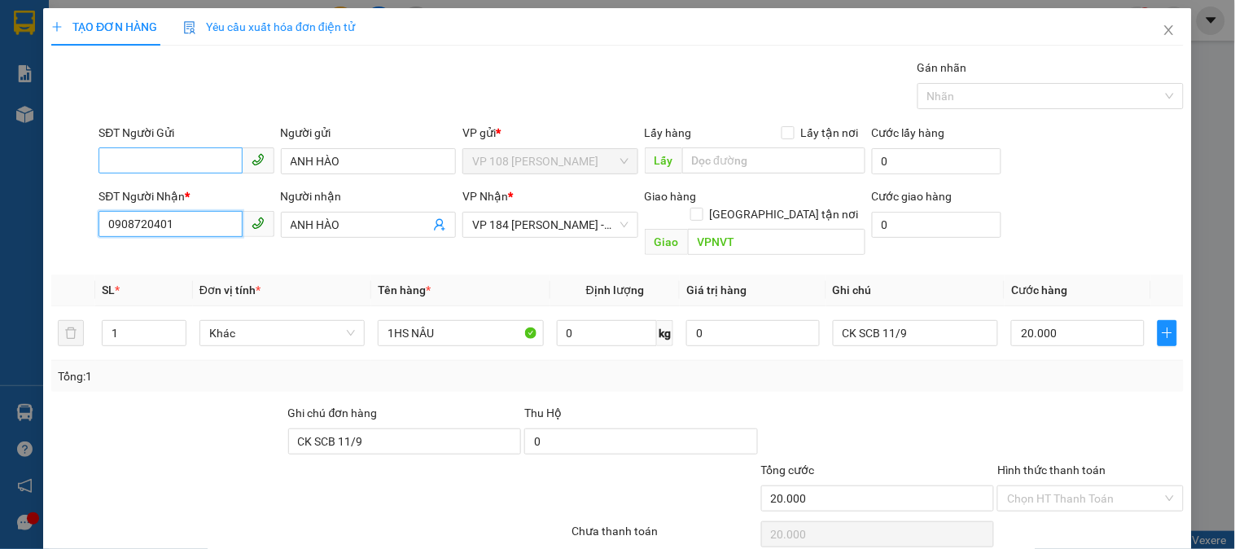
type input "0908720401"
click at [187, 160] on input "SĐT Người Gửi" at bounding box center [169, 160] width 143 height 26
click at [201, 225] on div "0908704256 - A SƠN" at bounding box center [198, 220] width 183 height 18
type input "0908704256"
type input "A SƠN"
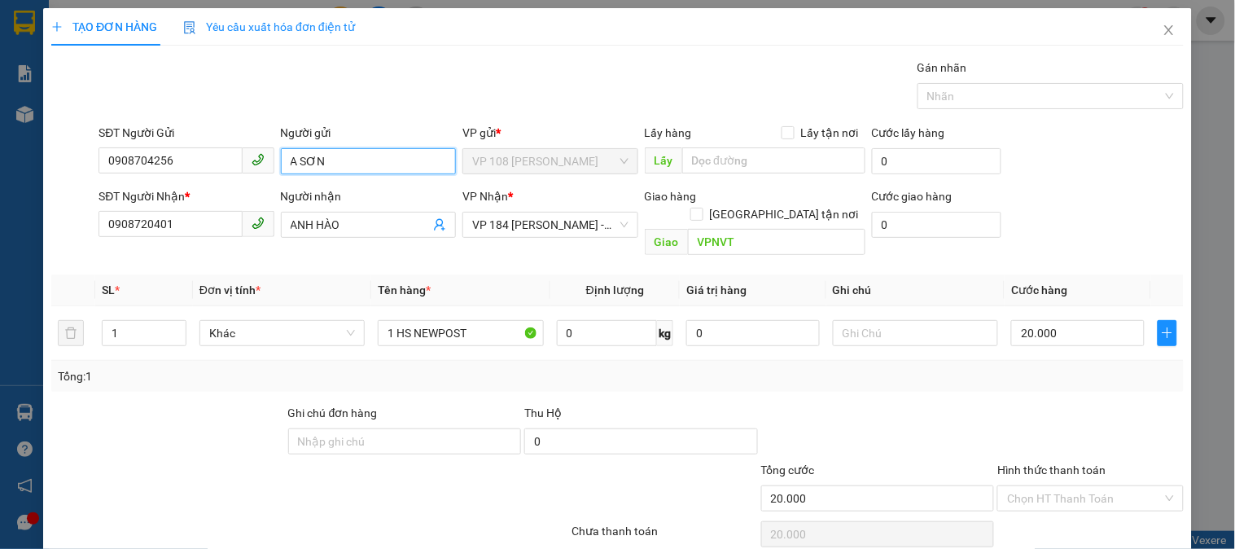
drag, startPoint x: 361, startPoint y: 164, endPoint x: 286, endPoint y: 172, distance: 75.2
click at [286, 172] on input "A SƠN" at bounding box center [368, 161] width 175 height 26
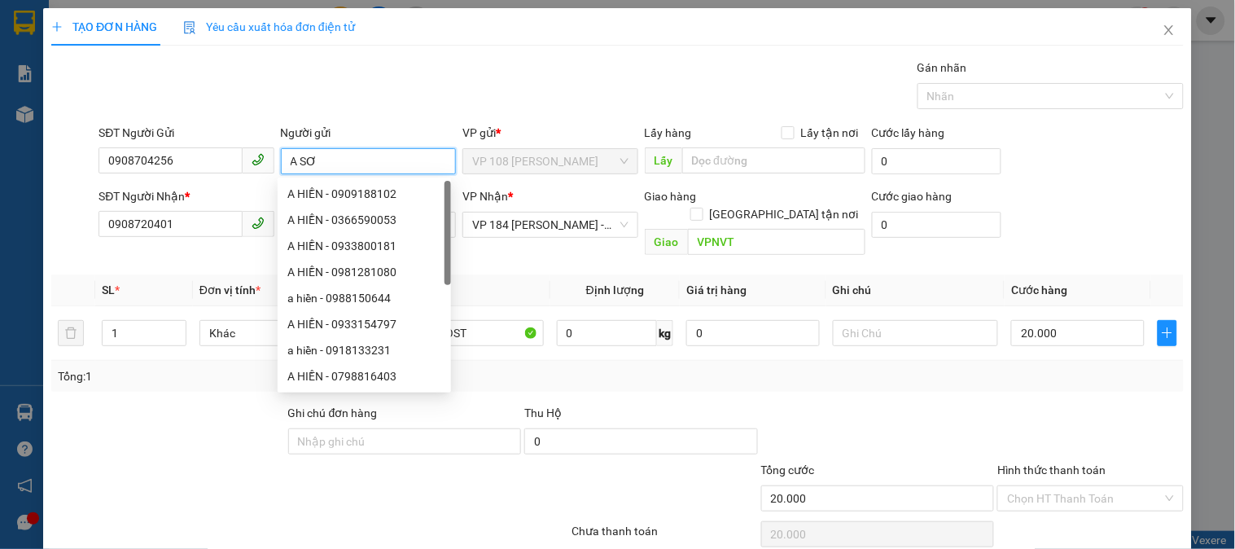
type input "A SƠN"
click at [395, 68] on div "Gán nhãn Nhãn" at bounding box center [640, 87] width 1091 height 57
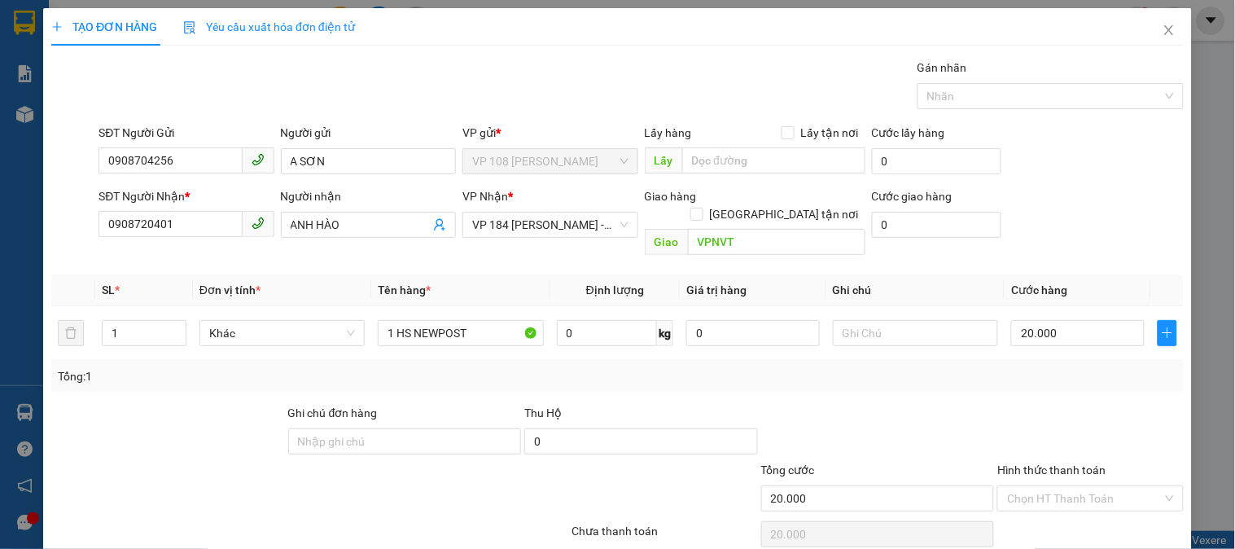
click at [226, 432] on div at bounding box center [168, 432] width 237 height 57
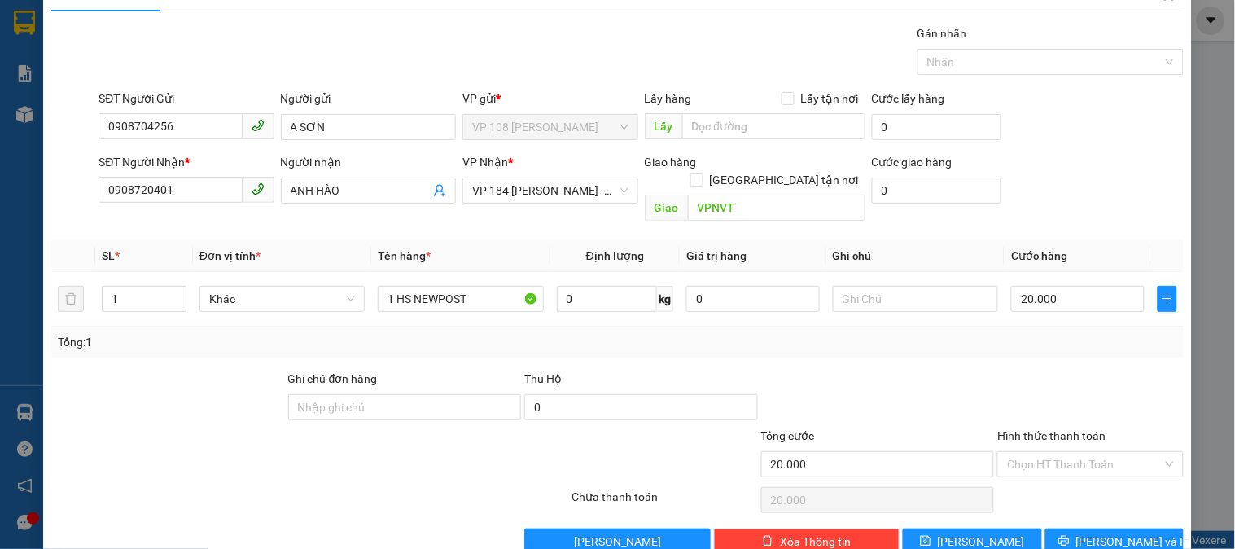
scroll to position [53, 0]
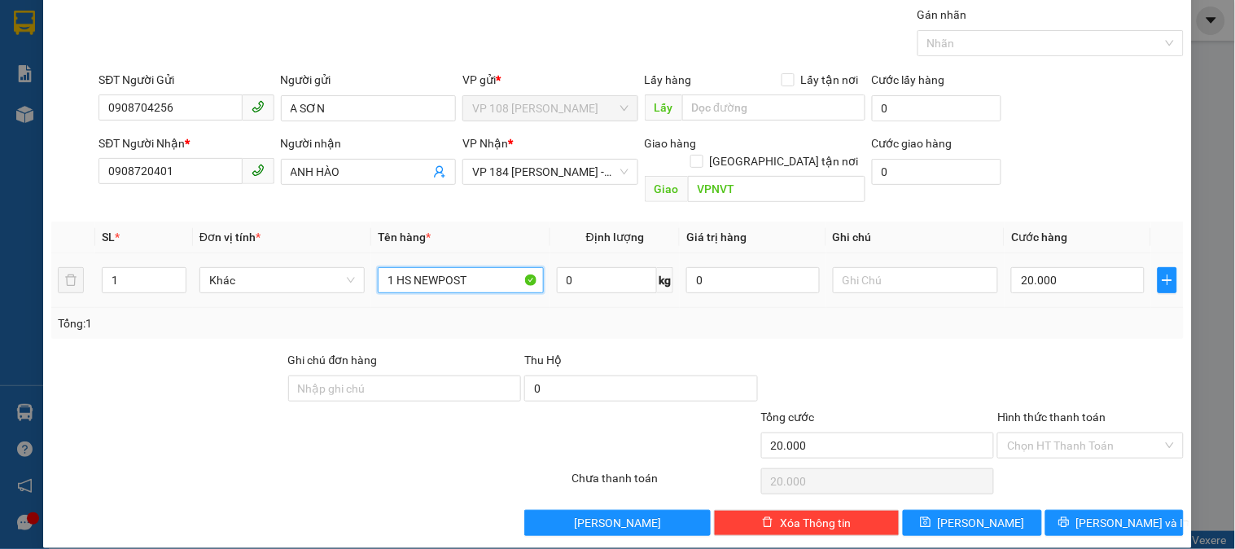
drag, startPoint x: 475, startPoint y: 269, endPoint x: 326, endPoint y: 282, distance: 149.5
click at [326, 282] on tr "1 Khác 1 HS NEWPOST 0 kg 0 20.000" at bounding box center [617, 280] width 1132 height 55
type input "1T CARTON"
click at [1060, 267] on input "20.000" at bounding box center [1077, 280] width 133 height 26
type input "3"
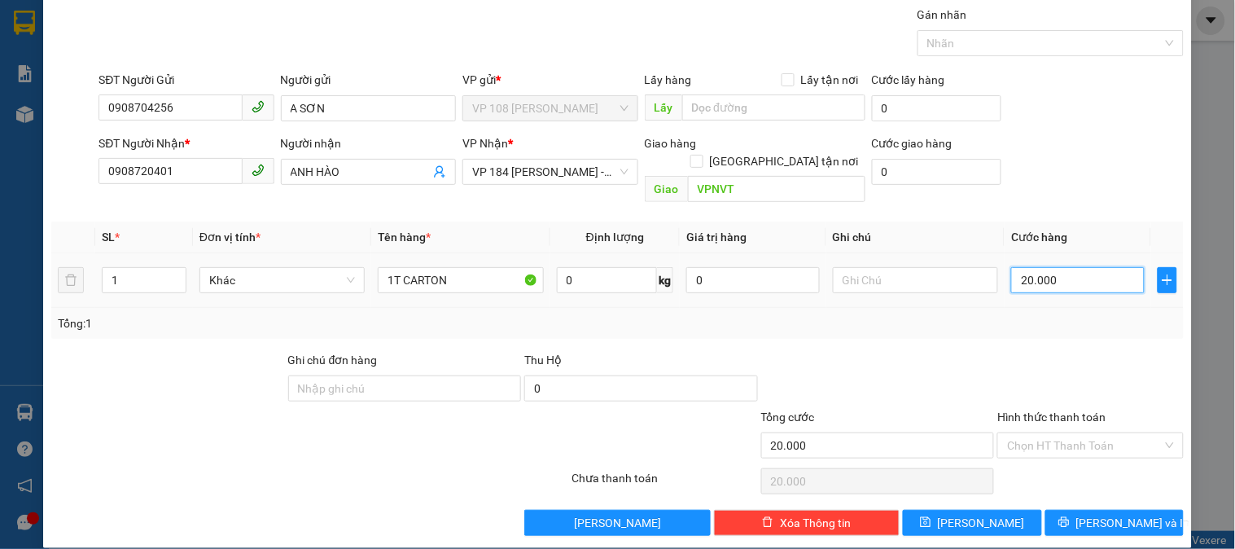
type input "3"
type input "30"
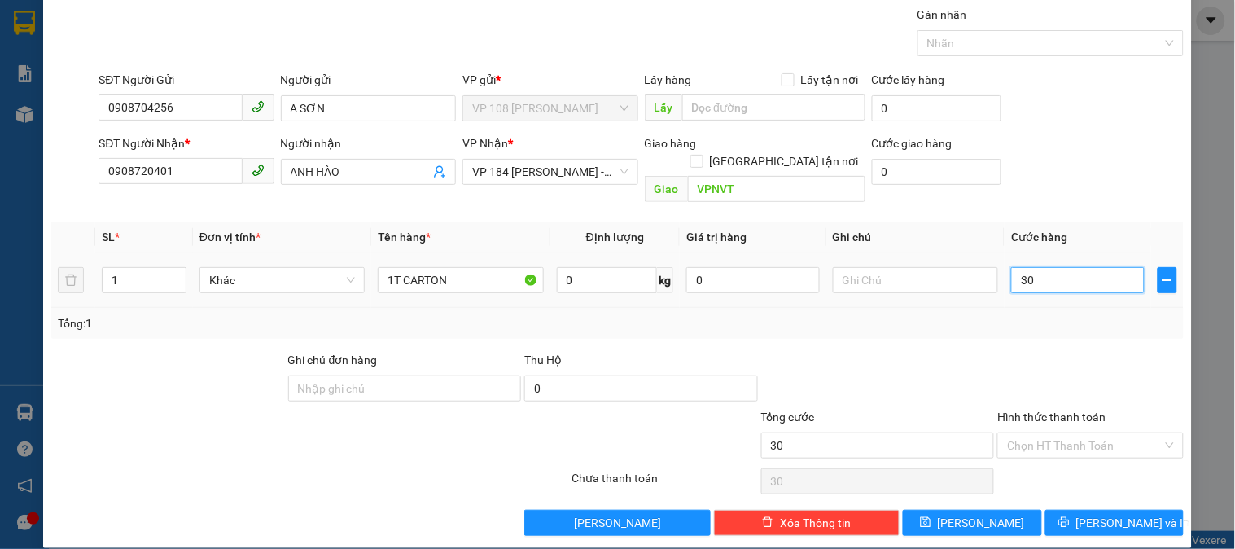
type input "300"
type input "3.000"
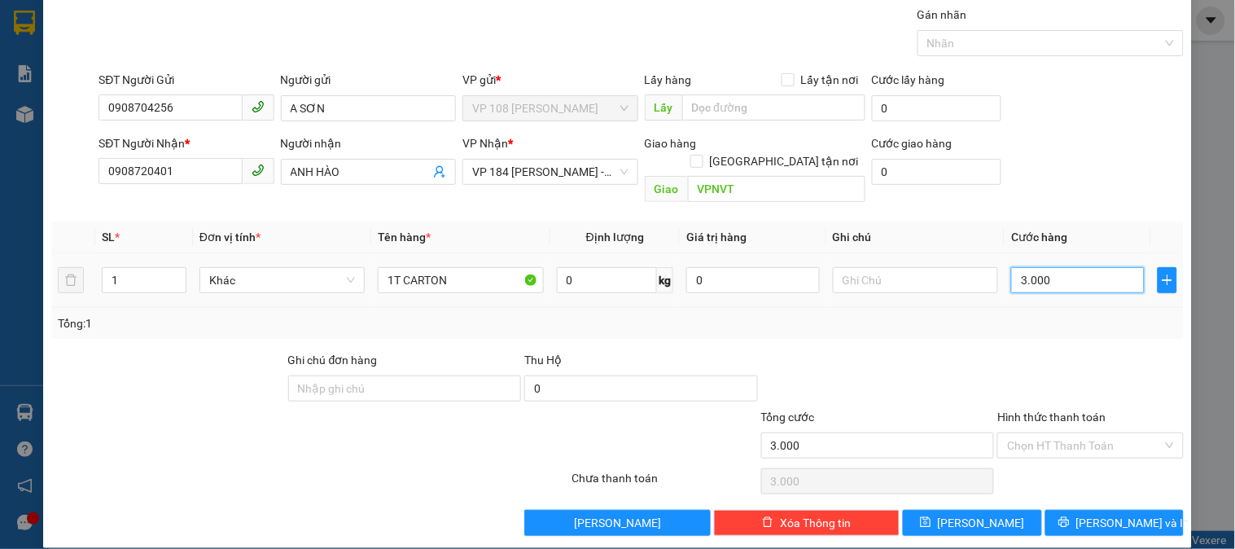
type input "30.000"
click at [1043, 433] on input "Hình thức thanh toán" at bounding box center [1084, 445] width 155 height 24
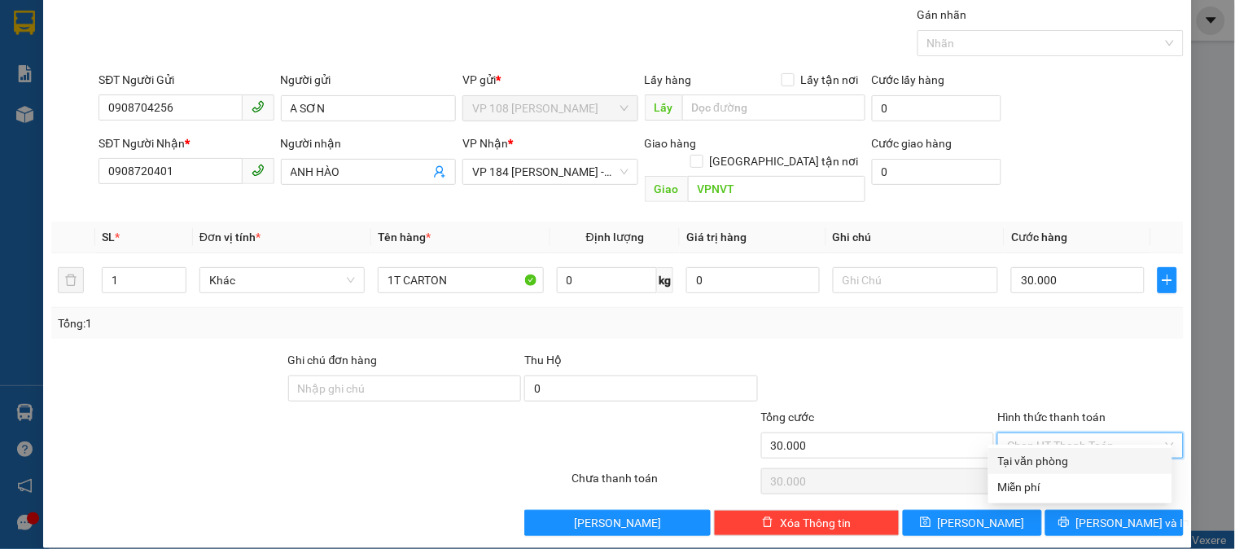
click at [1039, 453] on div "Tại văn phòng" at bounding box center [1080, 461] width 164 height 18
type input "0"
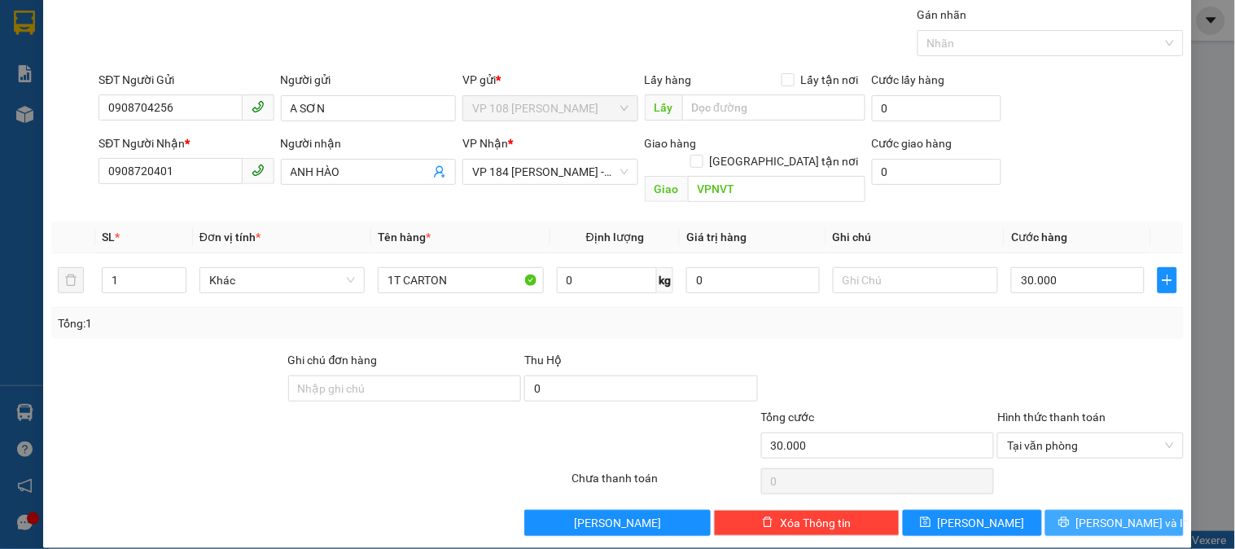
click at [1131, 514] on span "[PERSON_NAME] và In" at bounding box center [1133, 523] width 114 height 18
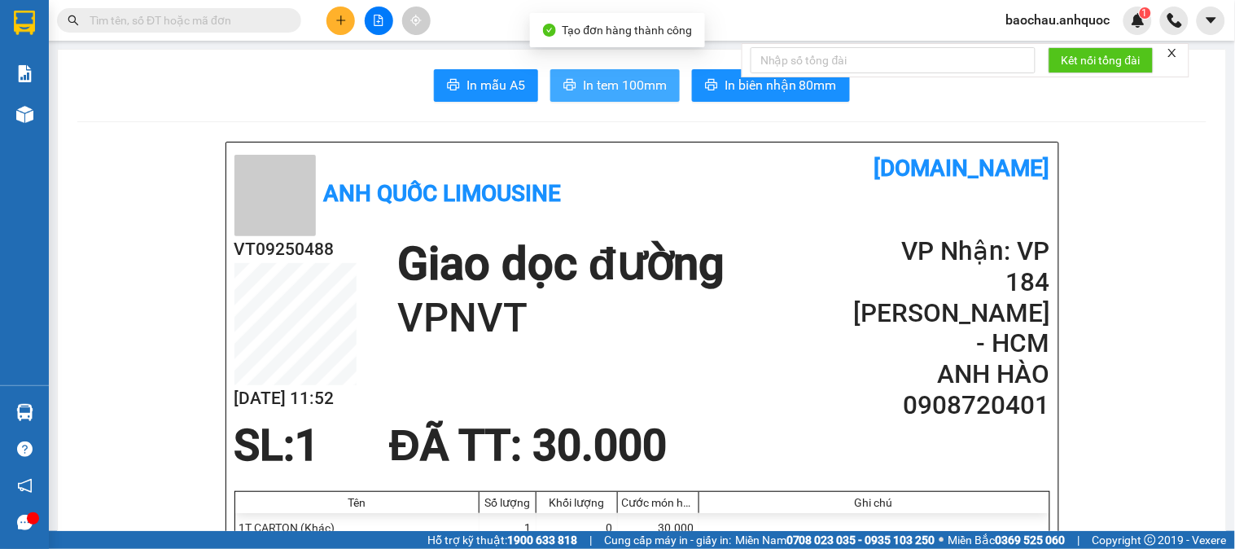
click at [614, 80] on span "In tem 100mm" at bounding box center [625, 85] width 84 height 20
click at [343, 23] on icon "plus" at bounding box center [340, 20] width 11 height 11
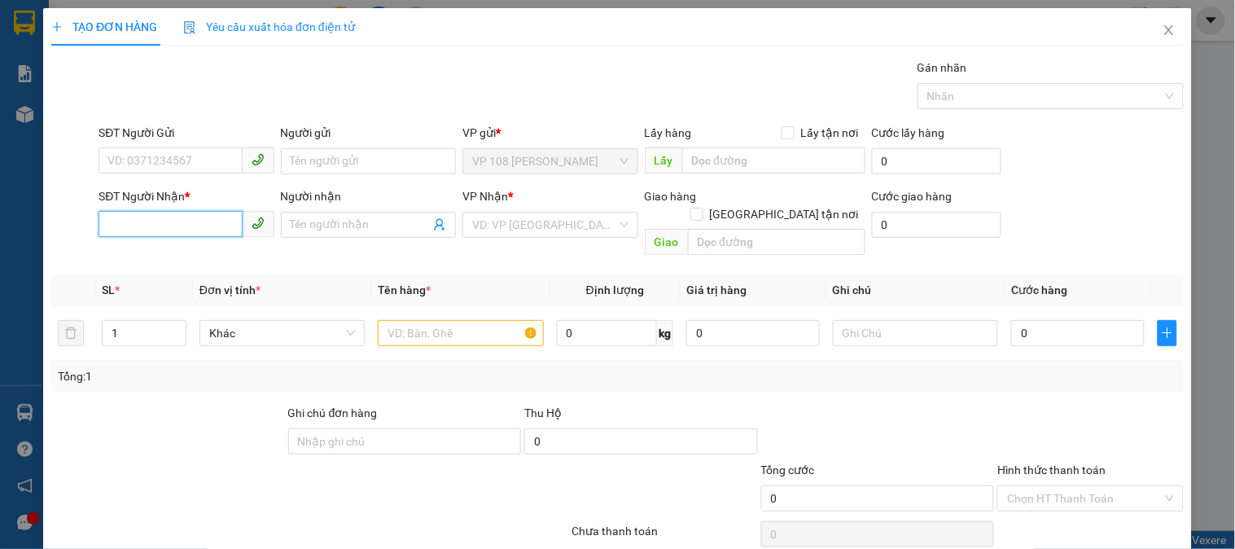
click at [181, 225] on input "SĐT Người Nhận *" at bounding box center [169, 224] width 143 height 26
click at [231, 255] on div "0906807457 - ANH TÌNH" at bounding box center [184, 257] width 154 height 18
type input "0906807457"
type input "ANH TÌNH"
type input "VPNVT"
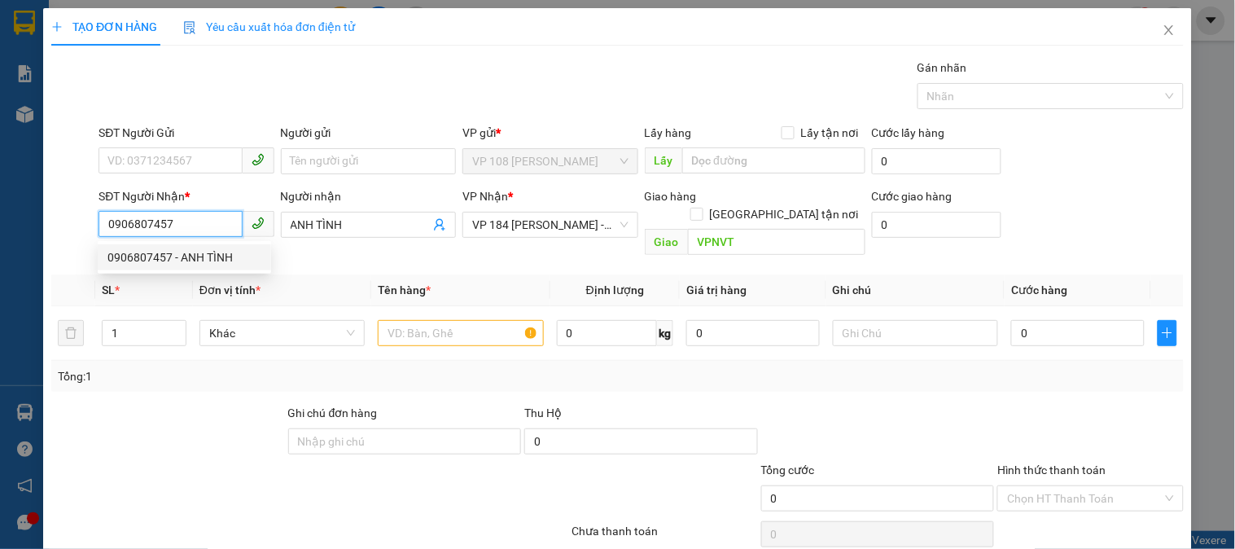
type input "20.000"
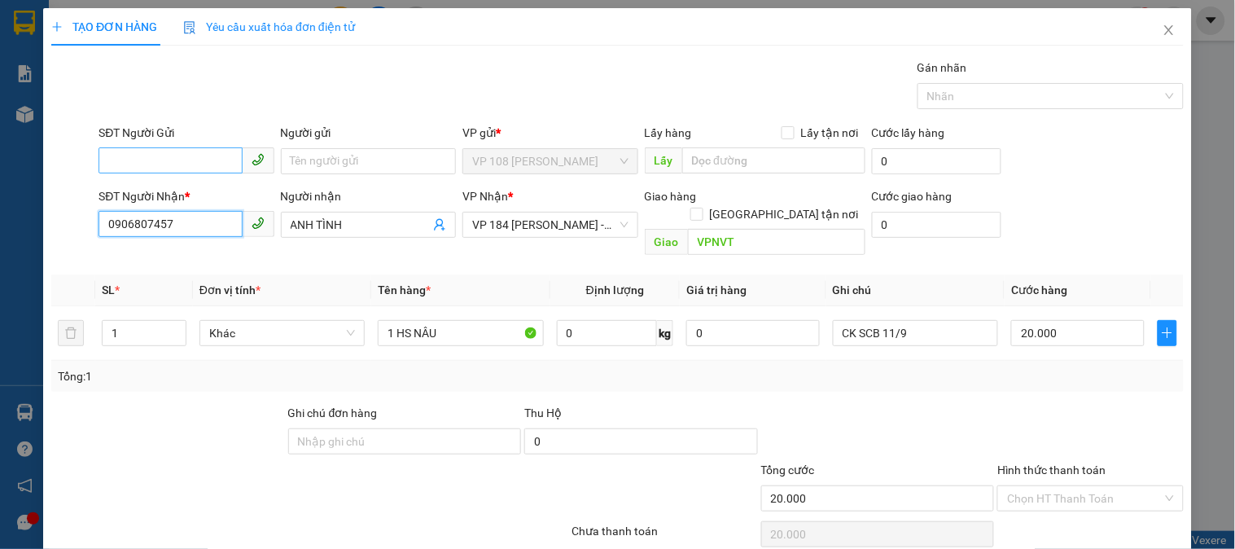
type input "0906807457"
click at [214, 169] on input "SĐT Người Gửi" at bounding box center [169, 160] width 143 height 26
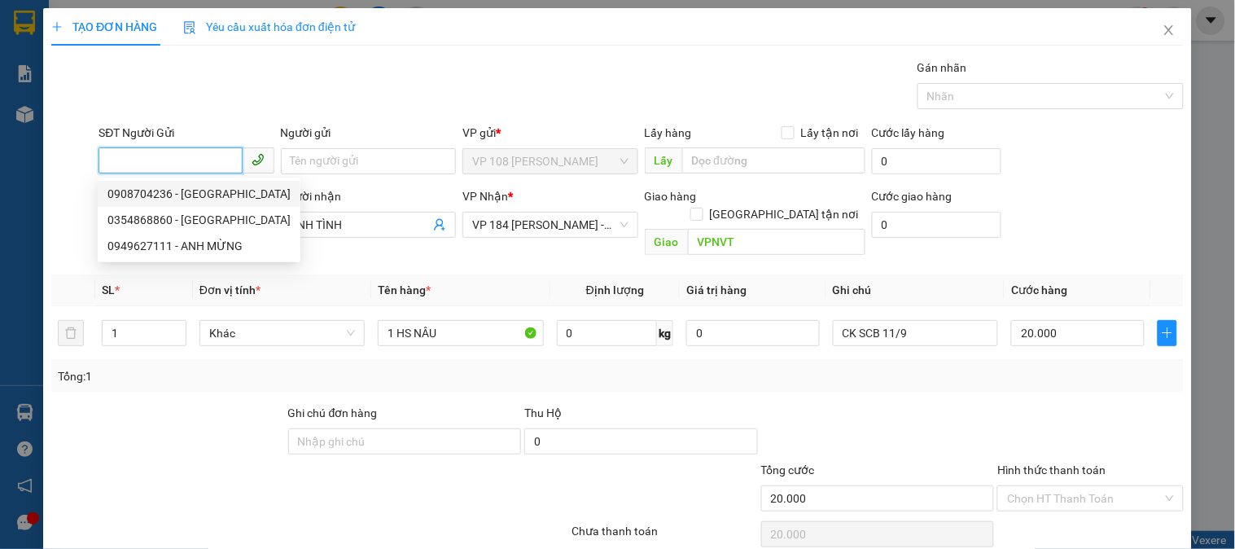
click at [212, 190] on div "0908704236 - [GEOGRAPHIC_DATA]" at bounding box center [198, 194] width 183 height 18
type input "0908704236"
type input "[PERSON_NAME]"
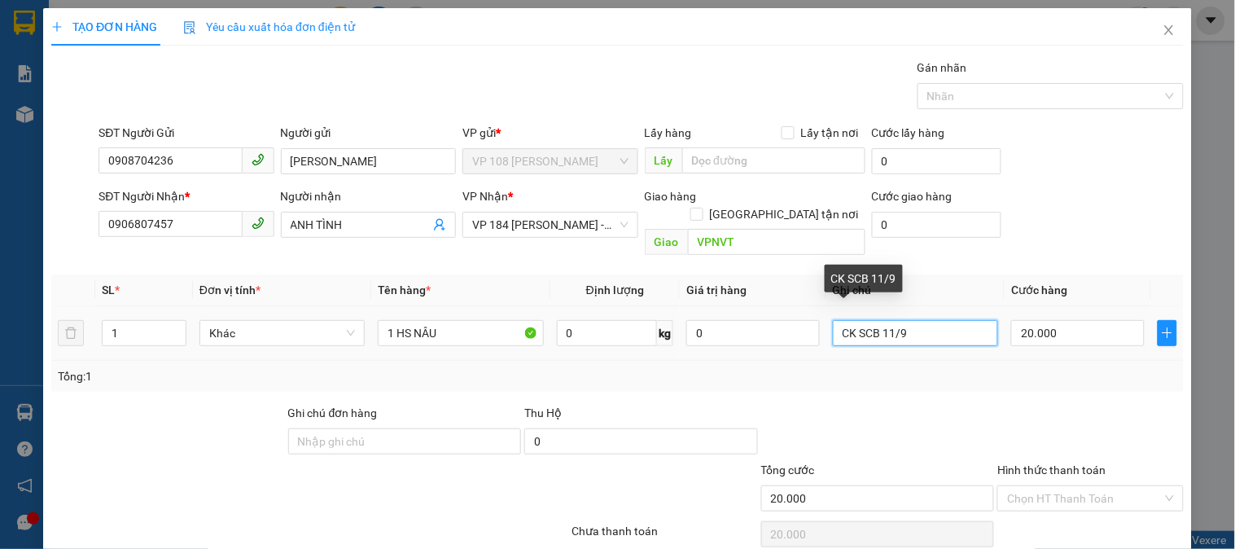
drag, startPoint x: 930, startPoint y: 320, endPoint x: 778, endPoint y: 329, distance: 152.5
click at [778, 329] on tr "1 Khác 1 HS NÂU 0 kg 0 CK SCB 11/9 20.000" at bounding box center [617, 333] width 1132 height 55
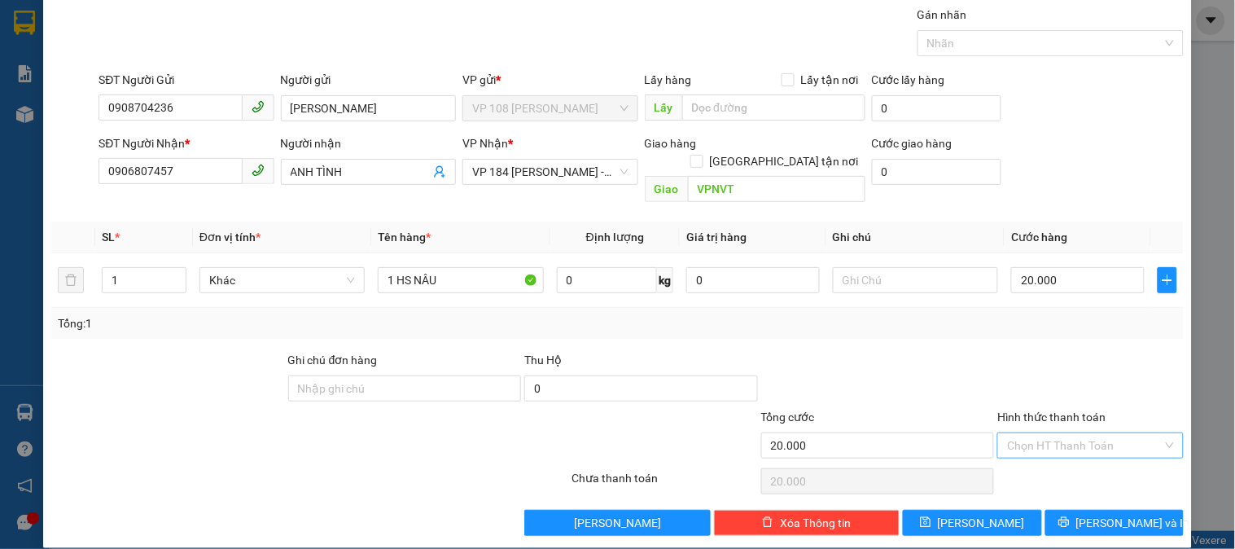
click at [1053, 434] on input "Hình thức thanh toán" at bounding box center [1084, 445] width 155 height 24
click at [1052, 465] on div "Tại văn phòng" at bounding box center [1080, 461] width 164 height 18
type input "0"
click at [1109, 514] on span "[PERSON_NAME] và In" at bounding box center [1133, 523] width 114 height 18
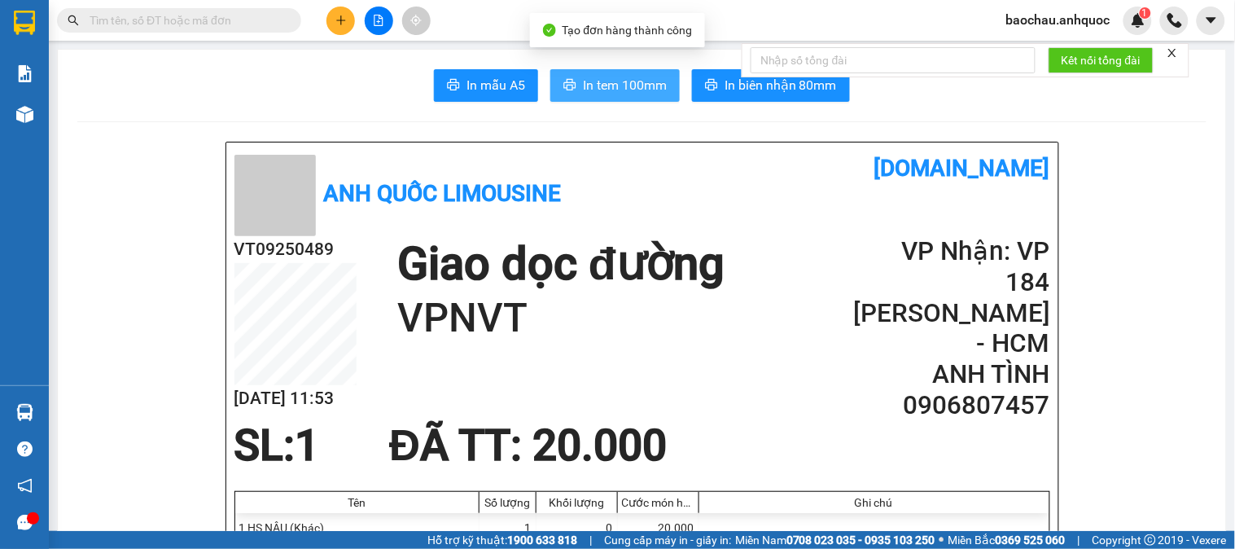
click at [621, 74] on button "In tem 100mm" at bounding box center [614, 85] width 129 height 33
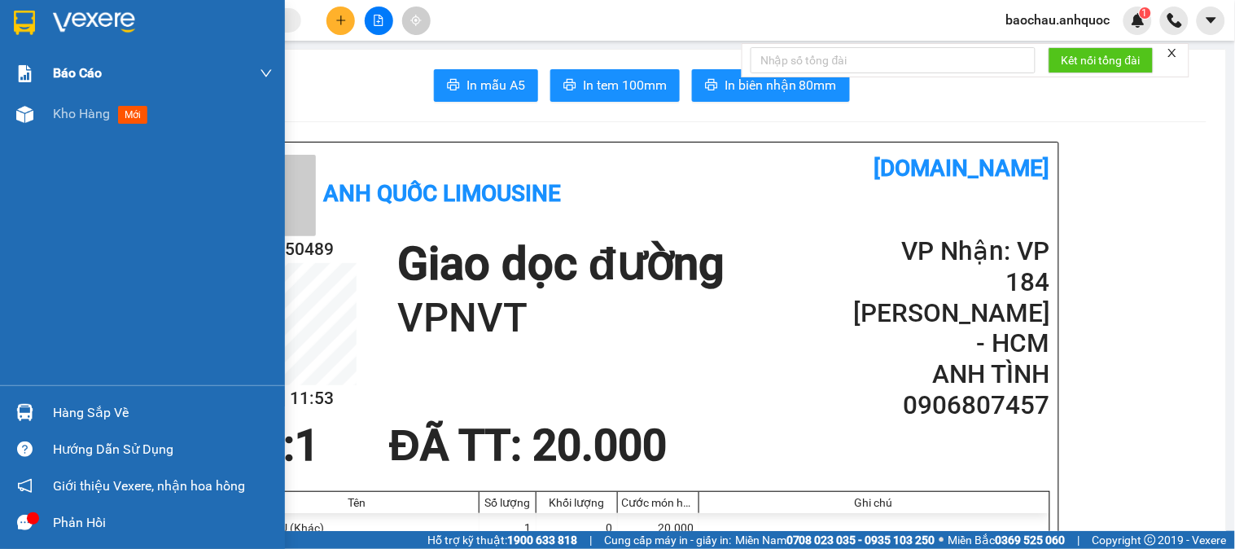
click at [16, 87] on div "Báo cáo" at bounding box center [142, 73] width 285 height 41
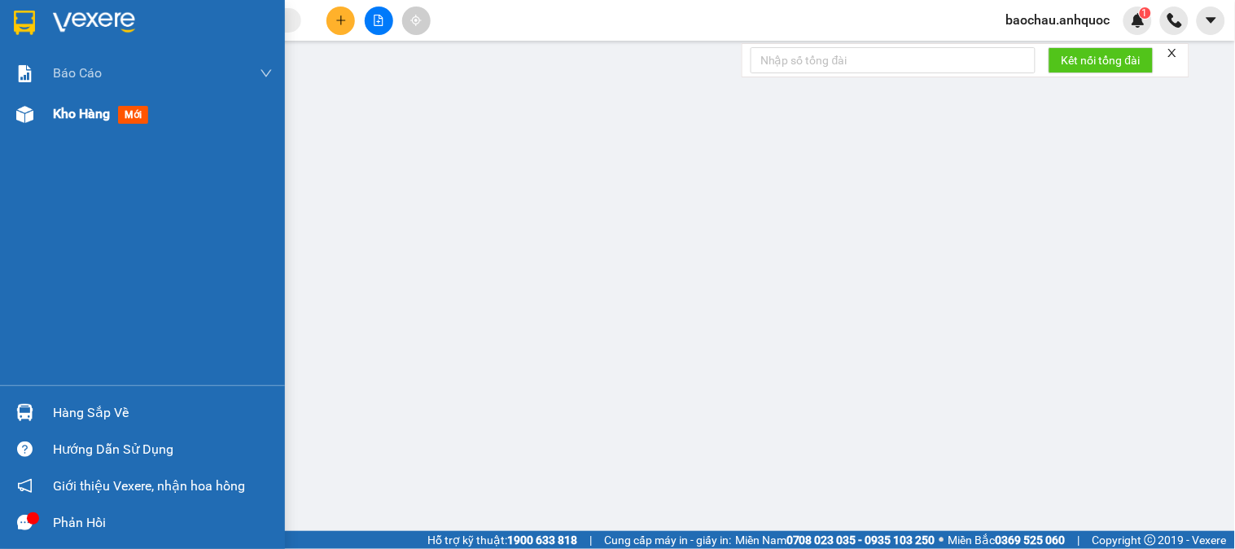
click at [91, 102] on div "Kho hàng mới" at bounding box center [163, 114] width 220 height 41
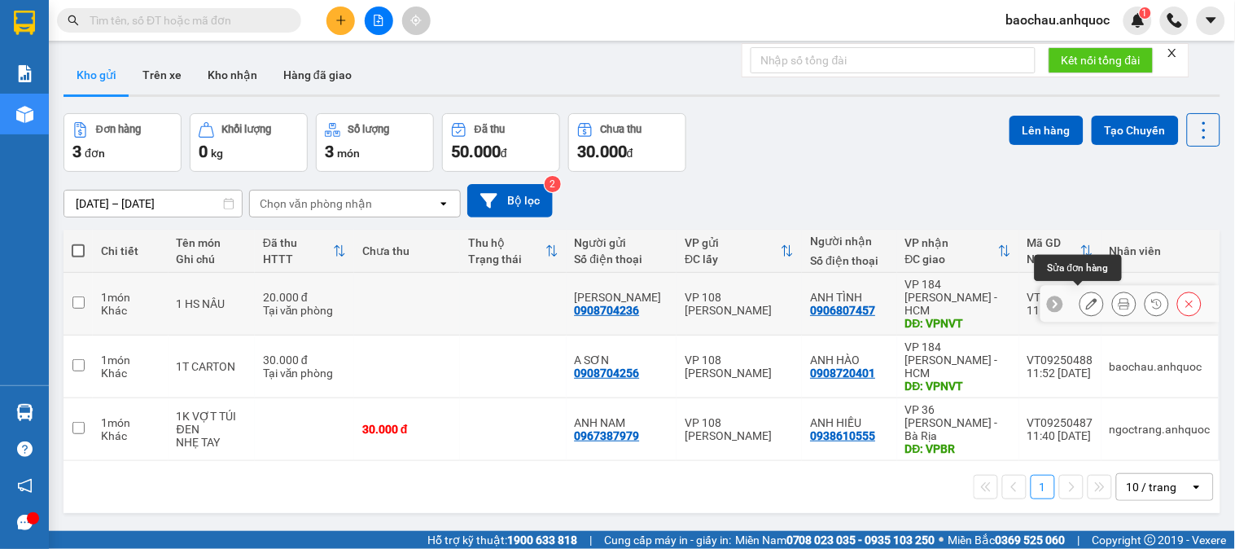
click at [1080, 305] on button at bounding box center [1091, 304] width 23 height 28
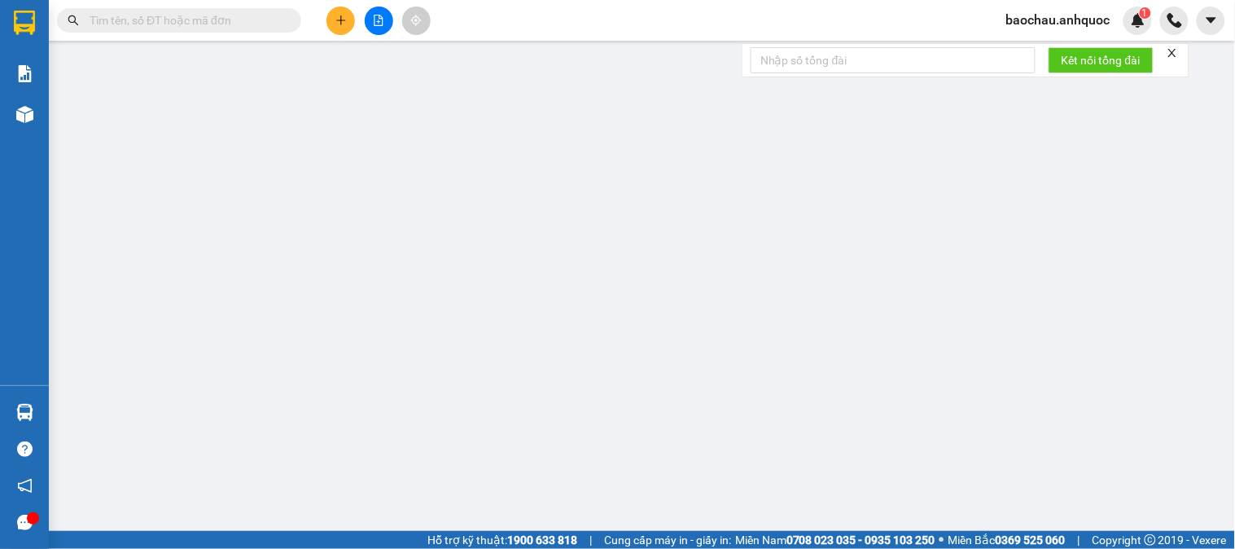
type input "0908704236"
type input "[PERSON_NAME]"
type input "0906807457"
type input "ANH TÌNH"
type input "VPNVT"
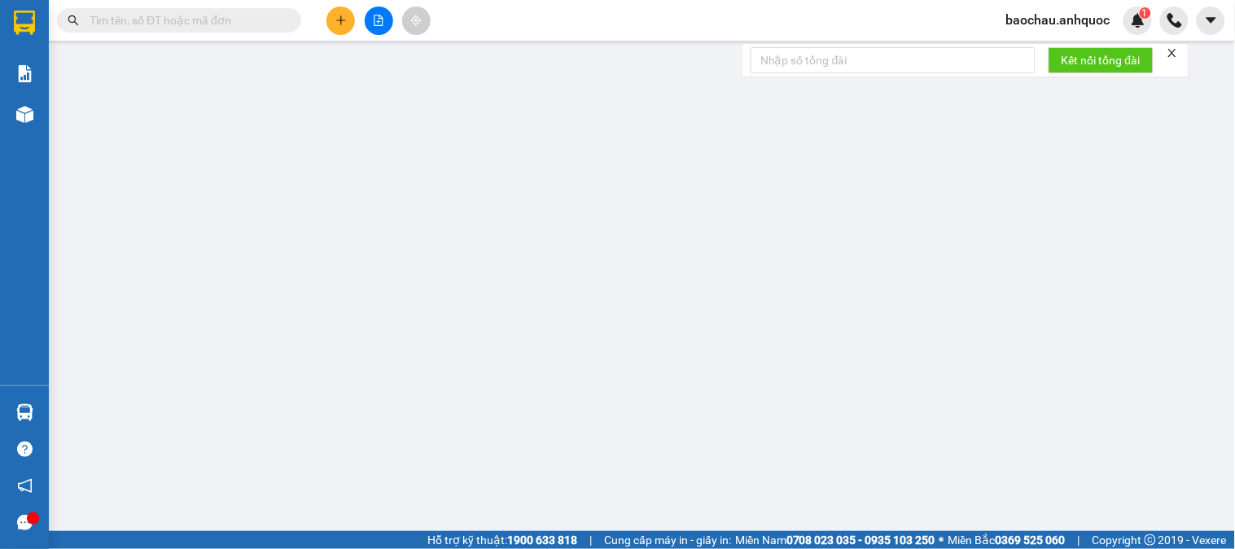
type input "20.000"
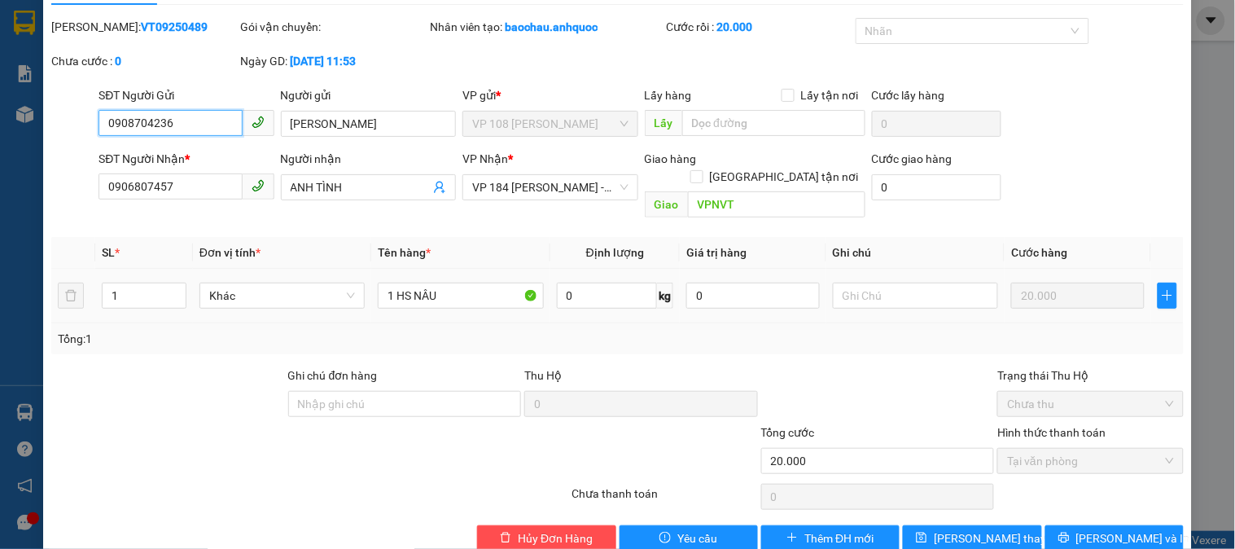
scroll to position [57, 0]
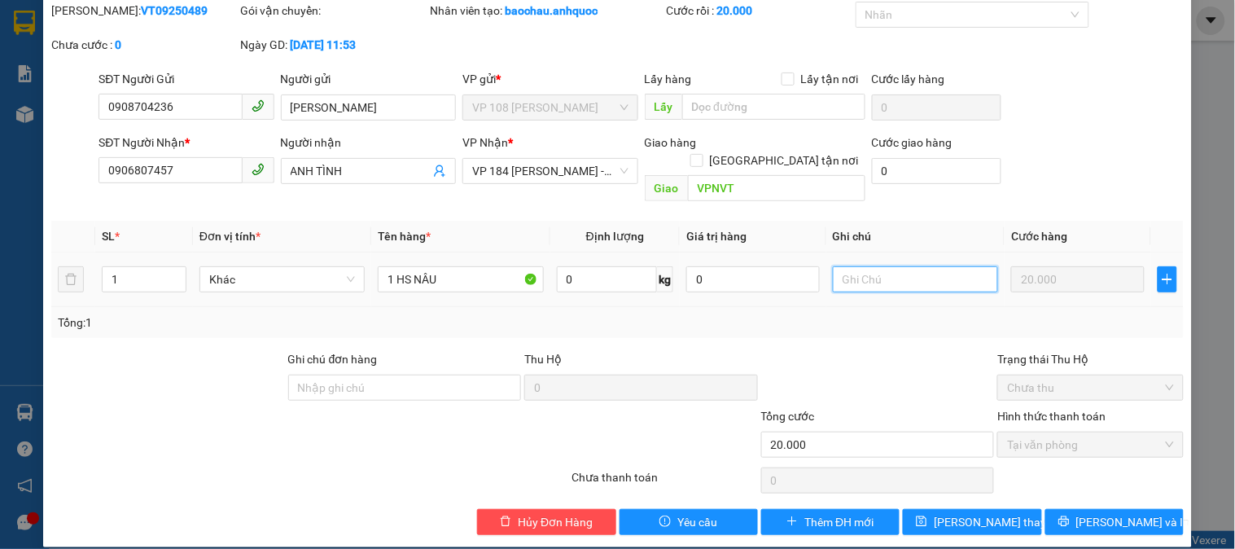
click at [890, 266] on input "text" at bounding box center [915, 279] width 165 height 26
type input "CK SCB 15/9"
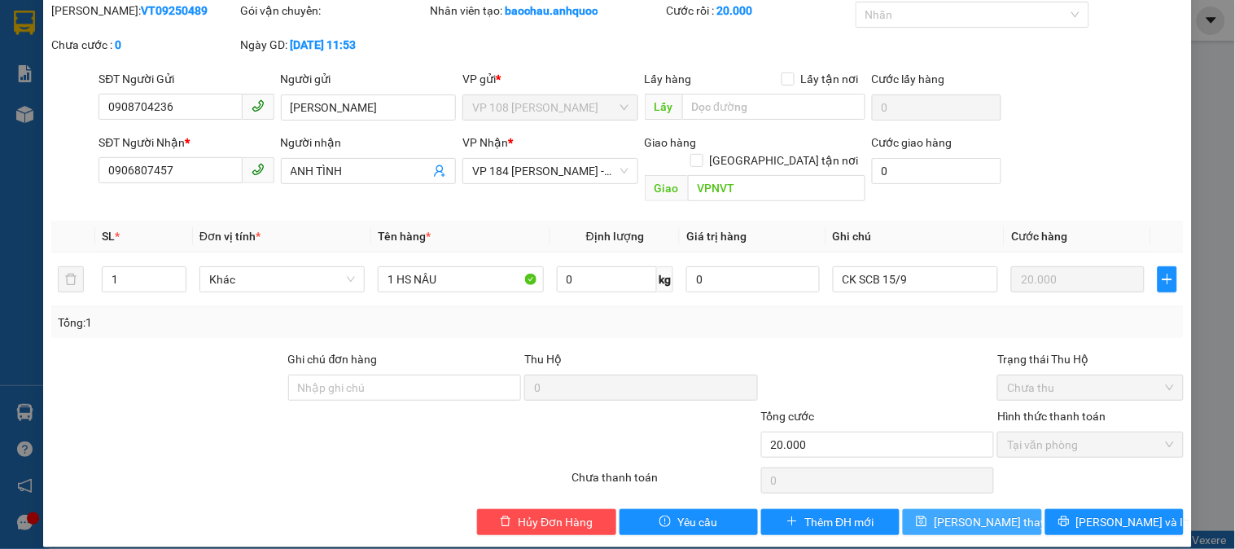
click at [982, 513] on span "[PERSON_NAME] thay đổi" at bounding box center [999, 522] width 130 height 18
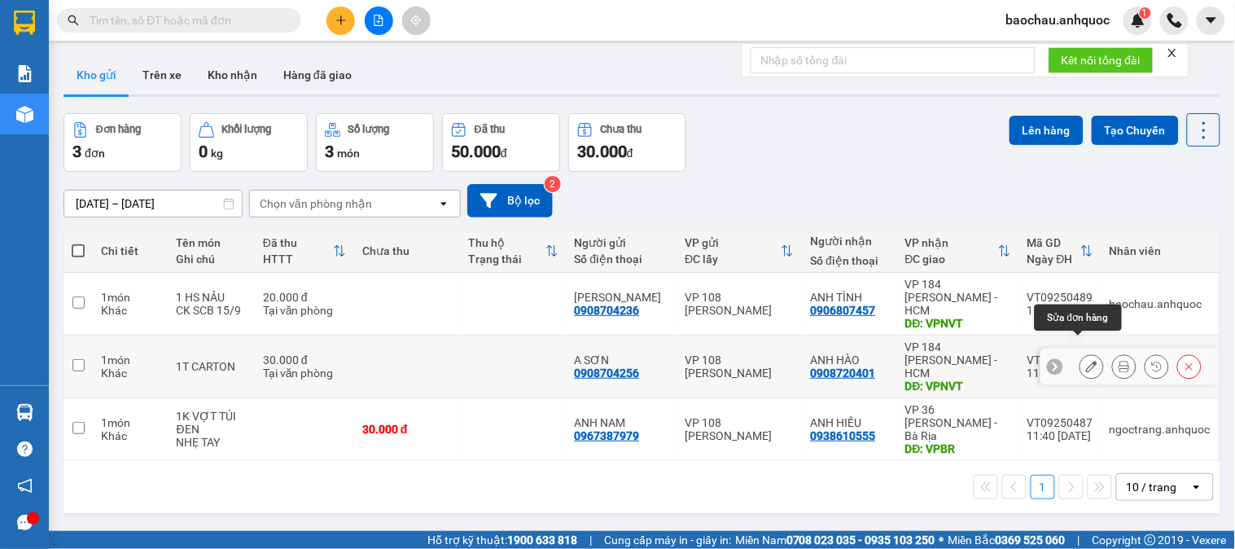
click at [1086, 361] on icon at bounding box center [1091, 366] width 11 height 11
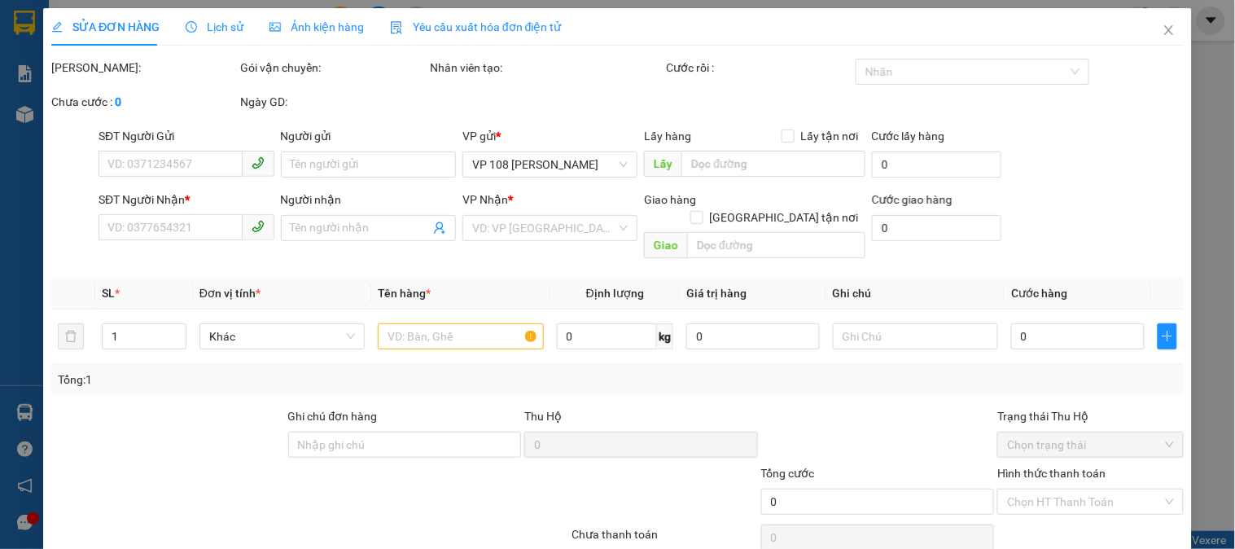
type input "0908704256"
type input "A SƠN"
type input "0908720401"
type input "ANH HÀO"
type input "VPNVT"
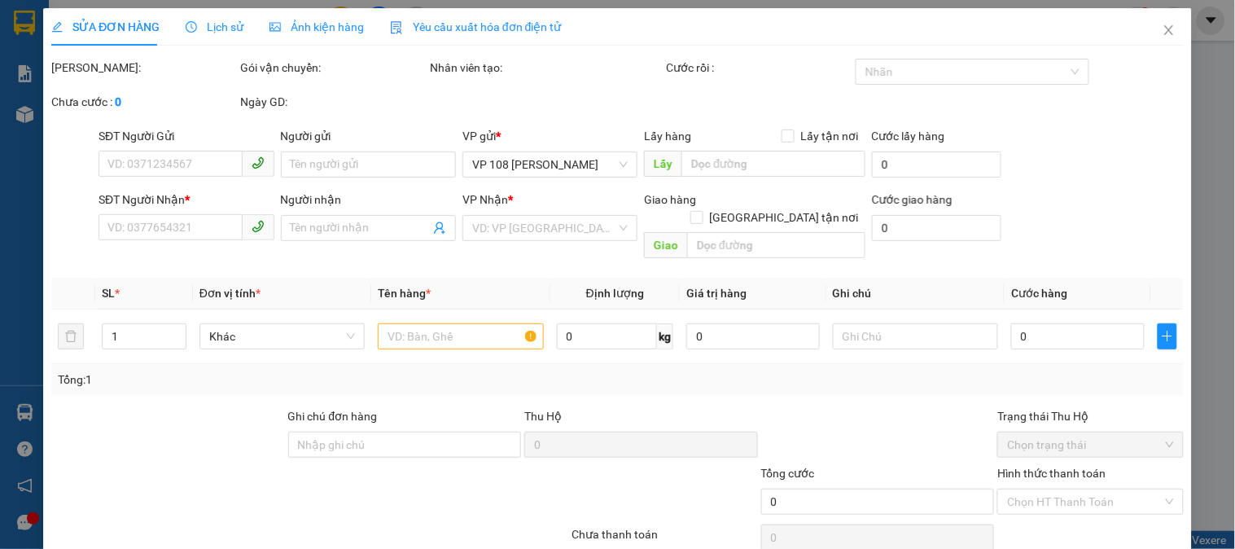
type input "30.000"
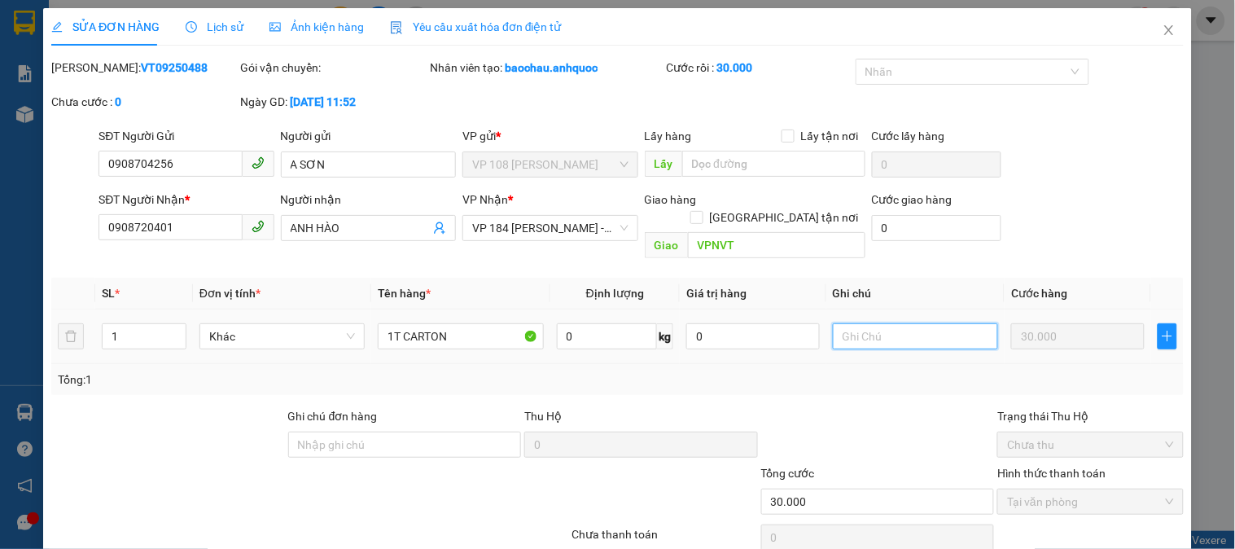
click at [879, 323] on input "text" at bounding box center [915, 336] width 165 height 26
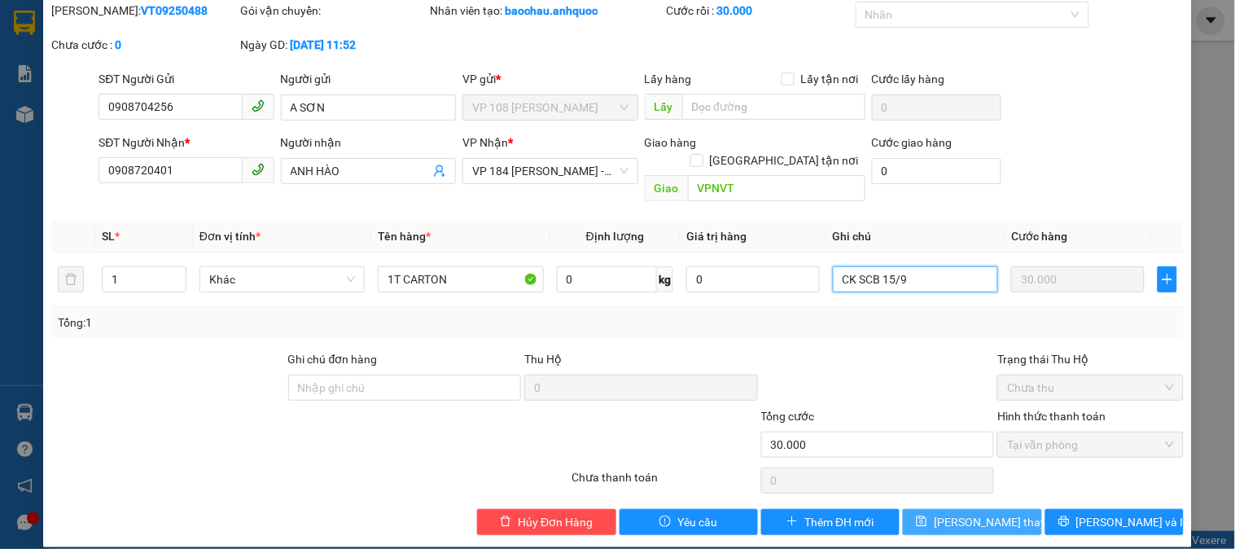
type input "CK SCB 15/9"
click at [977, 509] on button "[PERSON_NAME] thay đổi" at bounding box center [972, 522] width 138 height 26
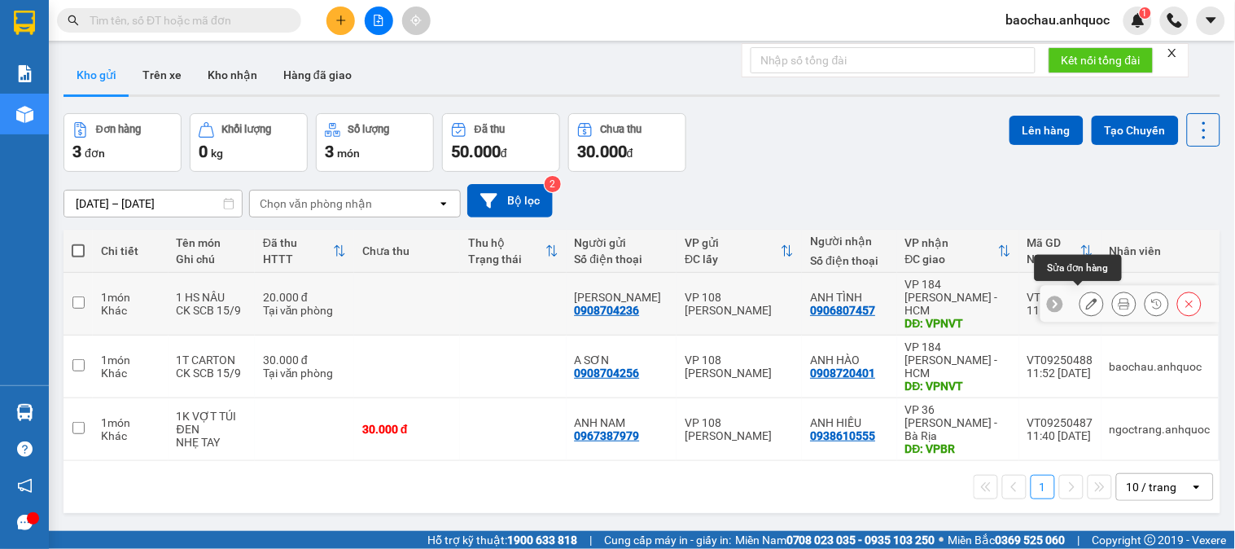
click at [1086, 298] on icon at bounding box center [1091, 303] width 11 height 11
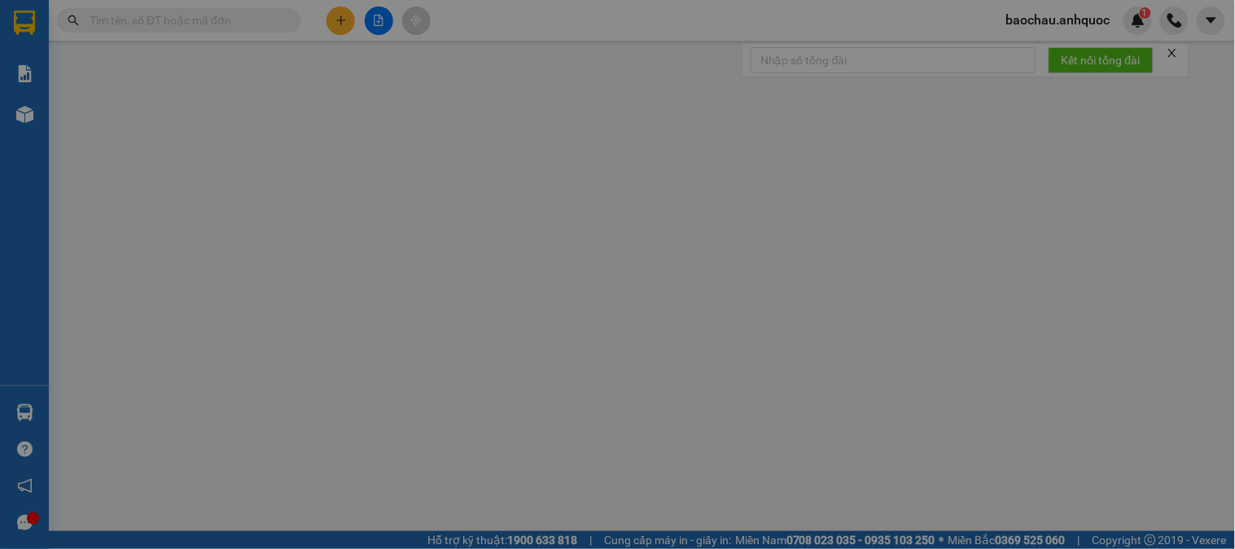
type input "0908704236"
type input "[PERSON_NAME]"
type input "0906807457"
type input "ANH TÌNH"
type input "VPNVT"
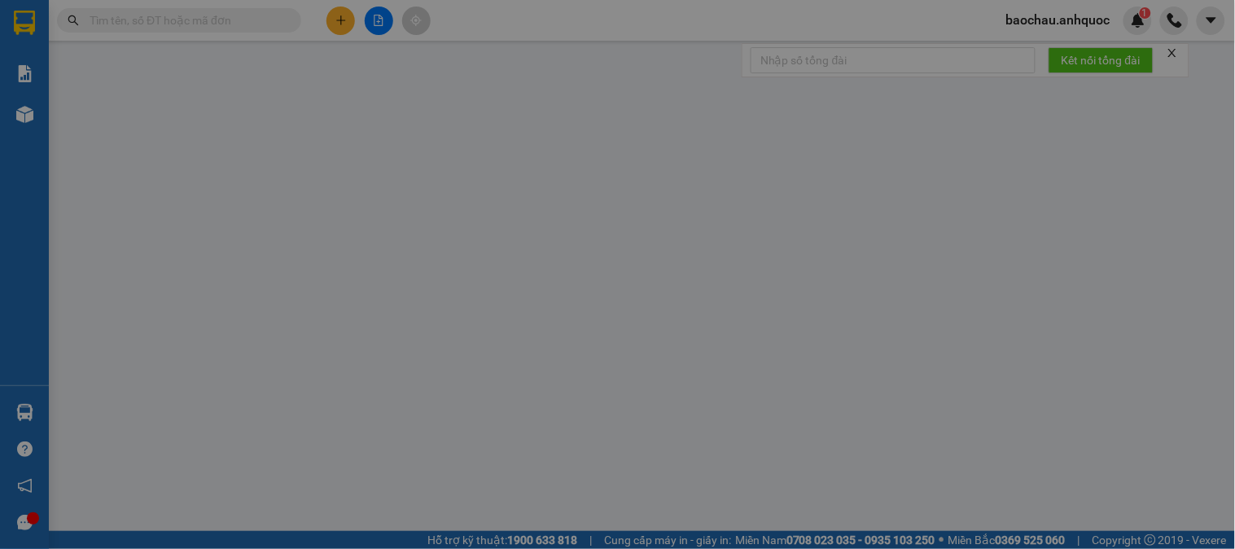
type input "20.000"
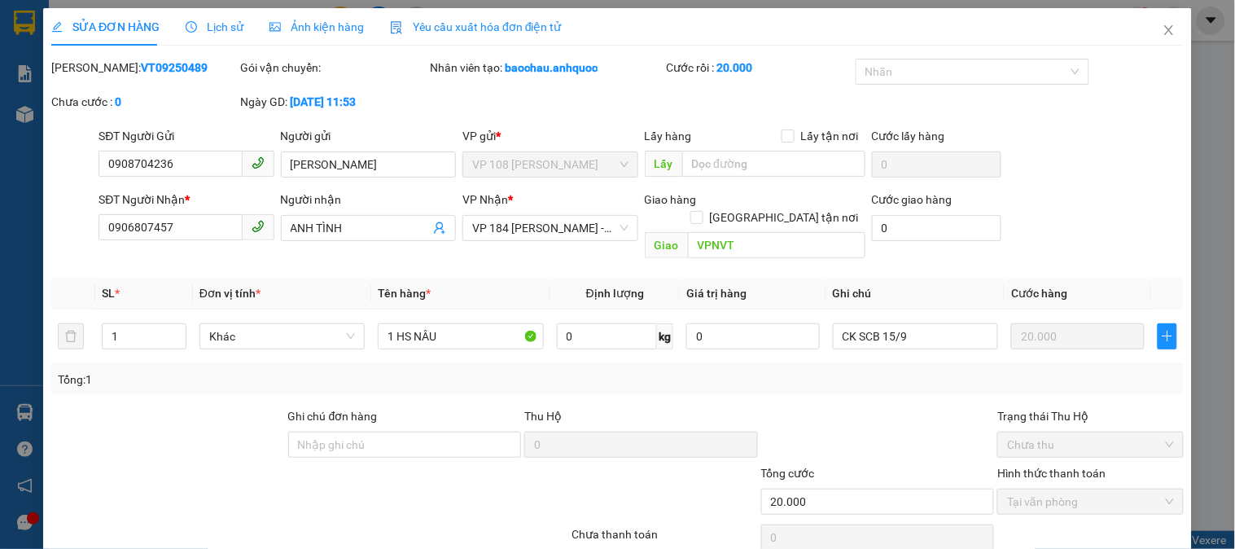
drag, startPoint x: 168, startPoint y: 72, endPoint x: 88, endPoint y: 80, distance: 80.2
click at [88, 80] on div "[PERSON_NAME]: VT09250489" at bounding box center [144, 76] width 189 height 34
copy b "VT09250489"
click at [256, 544] on div "Total Paid Fee 20.000 Total UnPaid Fee 0 Cash Collection Total Fee Mã ĐH: VT092…" at bounding box center [617, 325] width 1132 height 533
drag, startPoint x: 168, startPoint y: 207, endPoint x: 187, endPoint y: 220, distance: 22.8
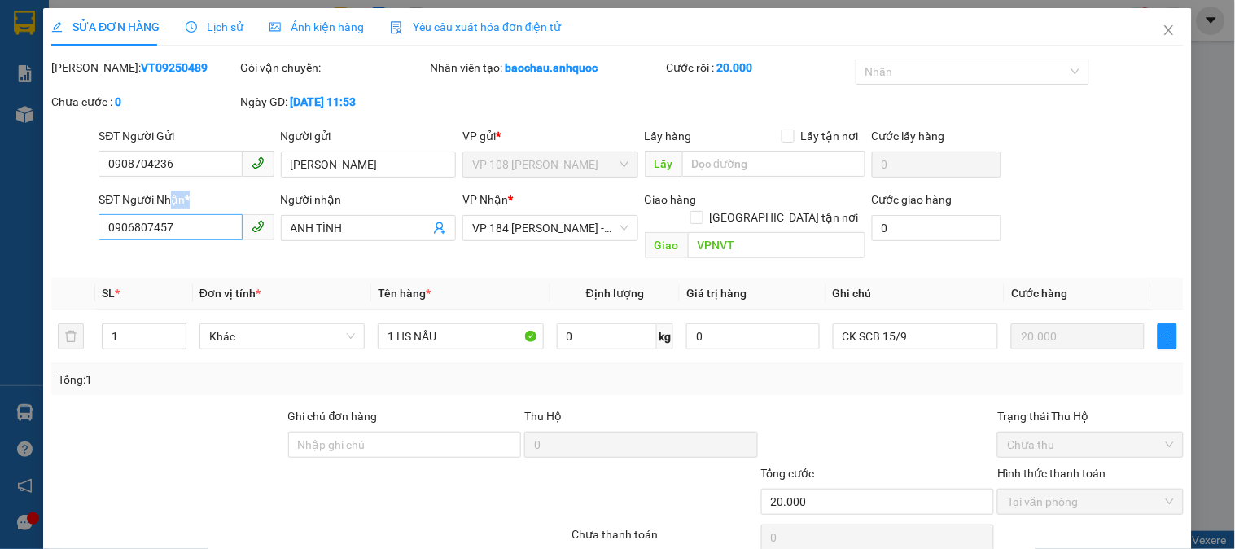
click at [185, 220] on div "SĐT Người Nhận * 0906807457" at bounding box center [185, 218] width 175 height 57
drag, startPoint x: 192, startPoint y: 225, endPoint x: 55, endPoint y: 248, distance: 138.6
click at [55, 248] on div "Total Paid Fee 20.000 Total UnPaid Fee 0 Cash Collection Total Fee Mã ĐH: VT092…" at bounding box center [617, 325] width 1132 height 533
click at [1164, 33] on icon "close" at bounding box center [1168, 30] width 9 height 10
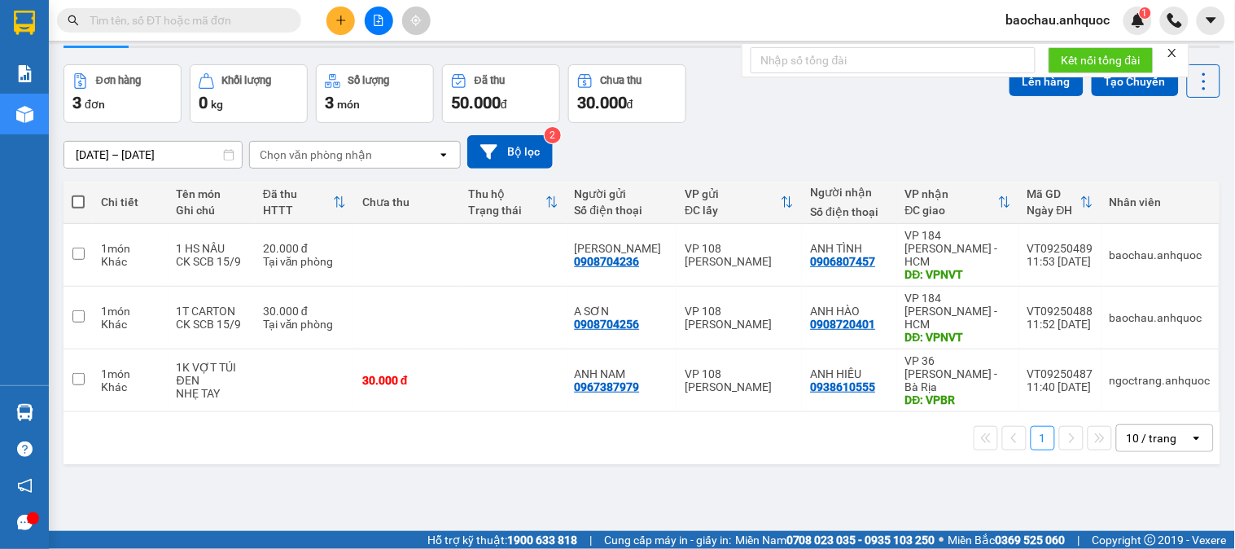
scroll to position [75, 0]
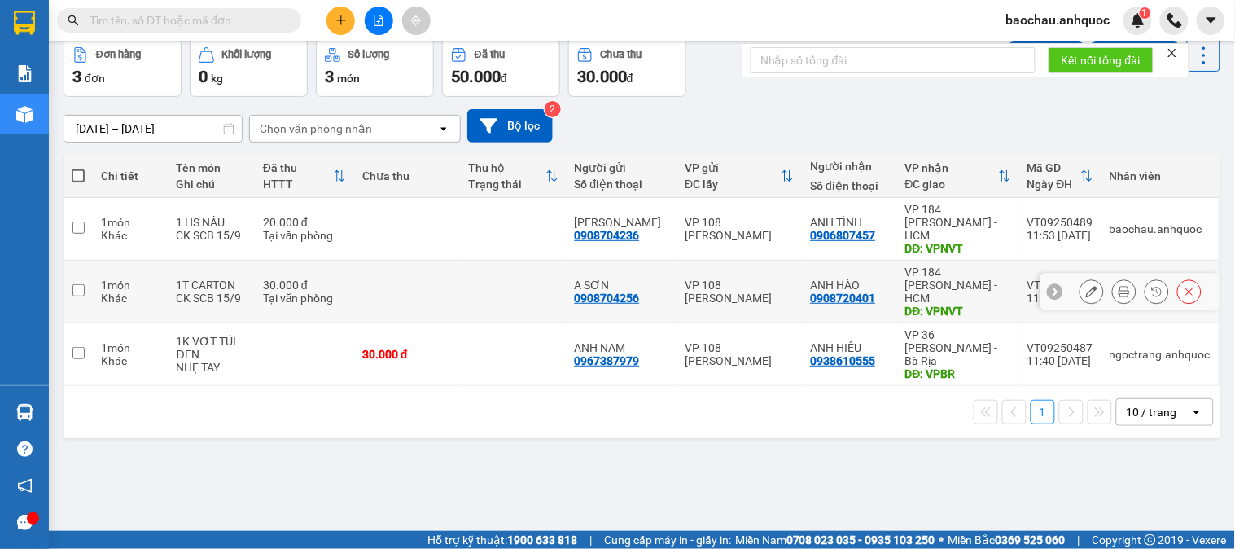
click at [1086, 286] on icon at bounding box center [1091, 291] width 11 height 11
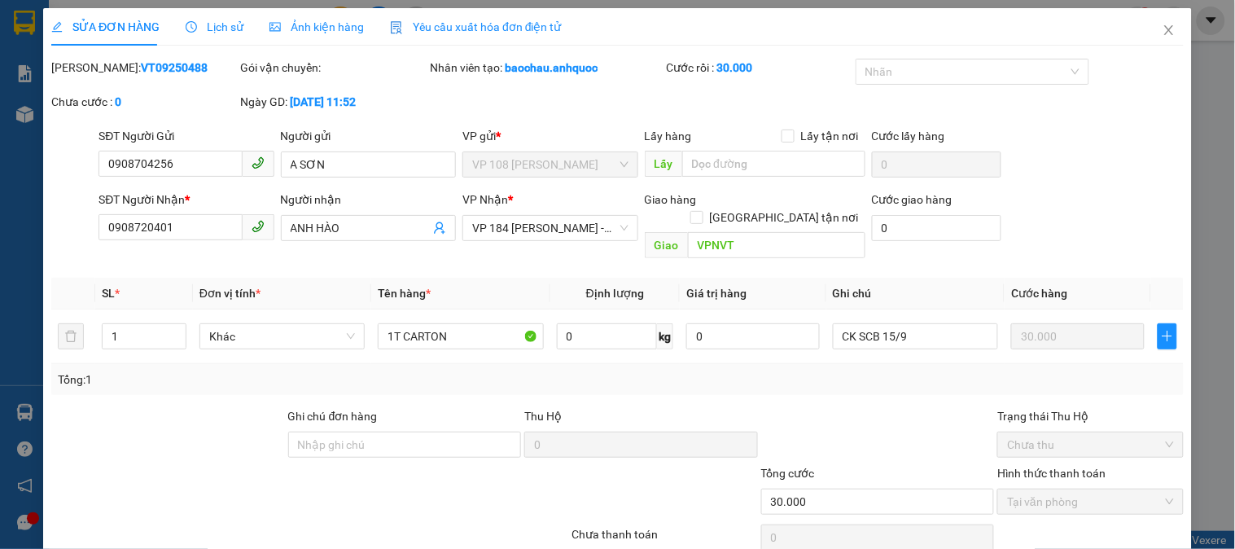
drag, startPoint x: 194, startPoint y: 69, endPoint x: 91, endPoint y: 74, distance: 102.7
click at [91, 74] on div "[PERSON_NAME]: VT09250488" at bounding box center [144, 68] width 186 height 18
copy b "VT09250488"
drag, startPoint x: 207, startPoint y: 230, endPoint x: 85, endPoint y: 245, distance: 123.0
click at [85, 245] on div "SĐT Người Nhận * 0908720401 0908720401 Người nhận ANH HÀO VP Nhận * VP 184 [PER…" at bounding box center [617, 227] width 1135 height 75
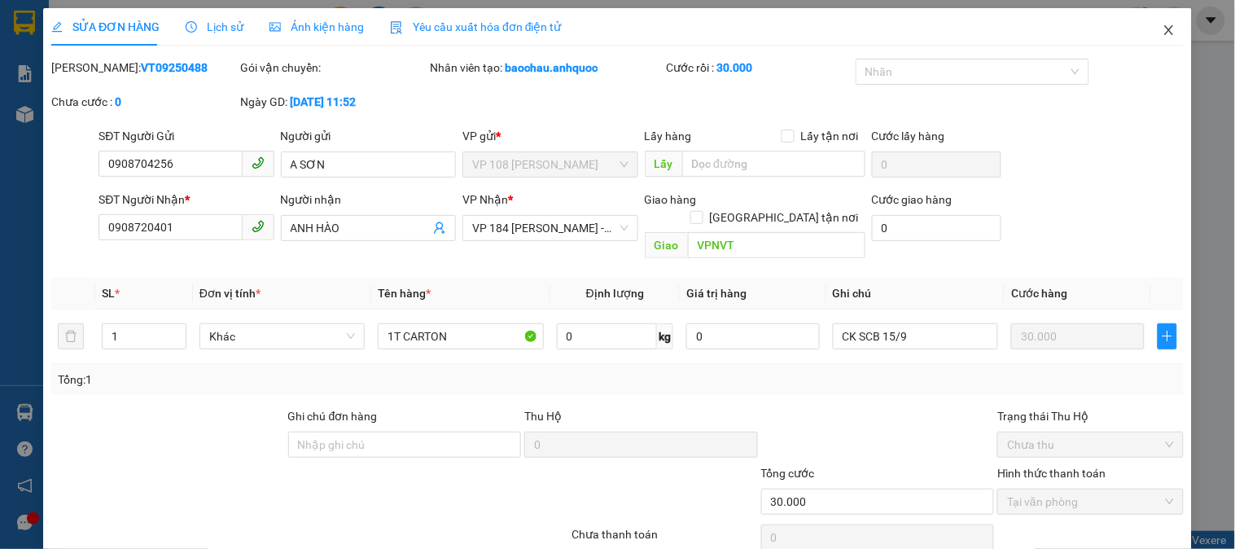
click at [1162, 33] on icon "close" at bounding box center [1168, 30] width 13 height 13
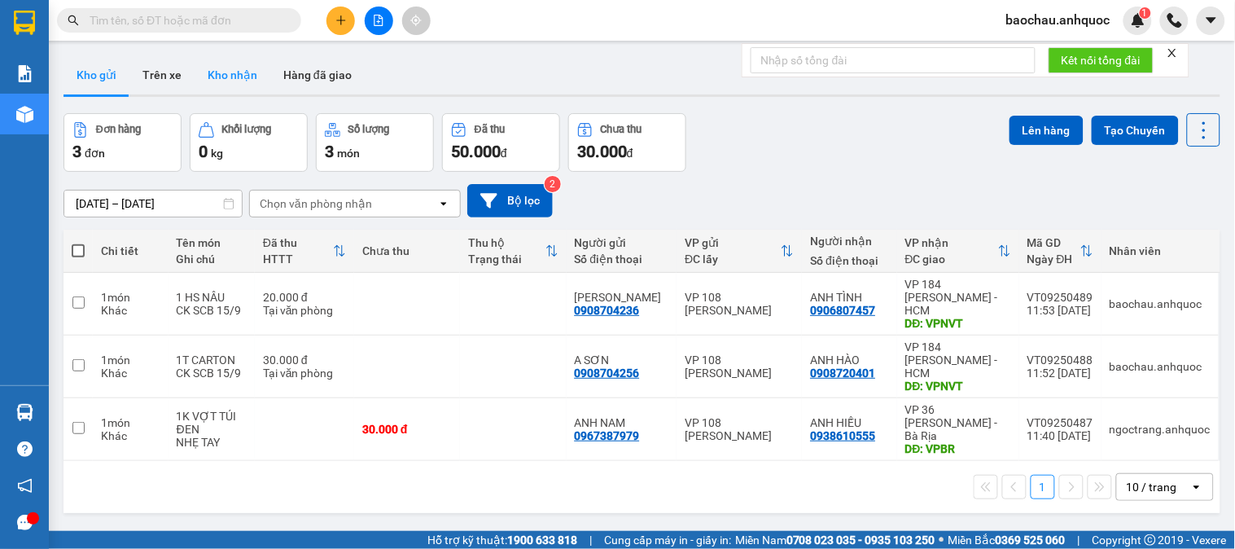
click at [199, 80] on button "Kho nhận" at bounding box center [233, 74] width 76 height 39
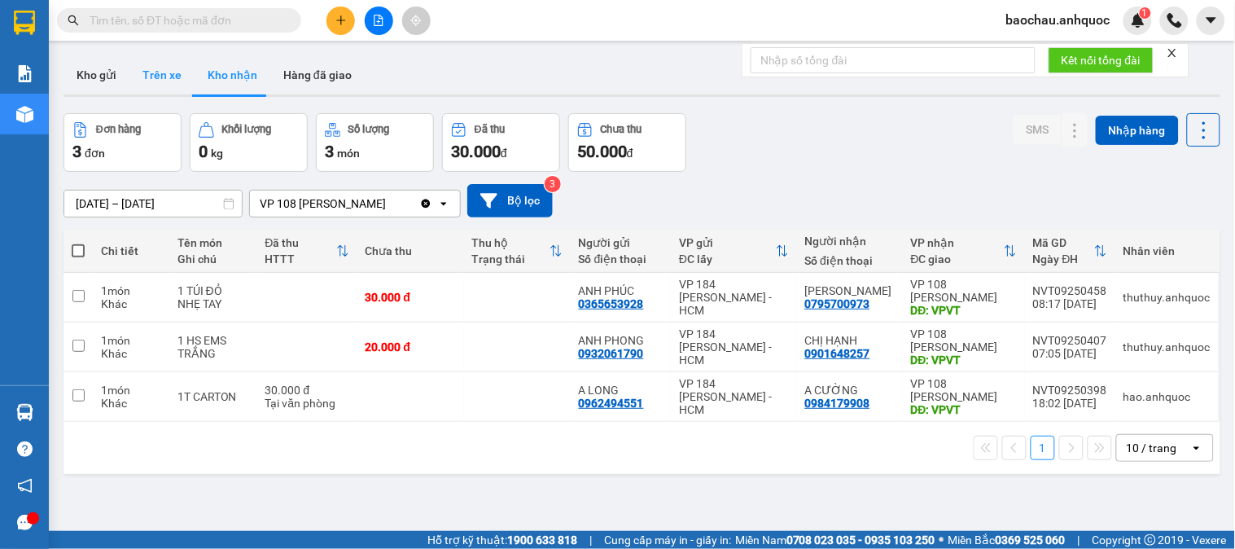
click at [177, 59] on button "Trên xe" at bounding box center [161, 74] width 65 height 39
type input "[DATE] – [DATE]"
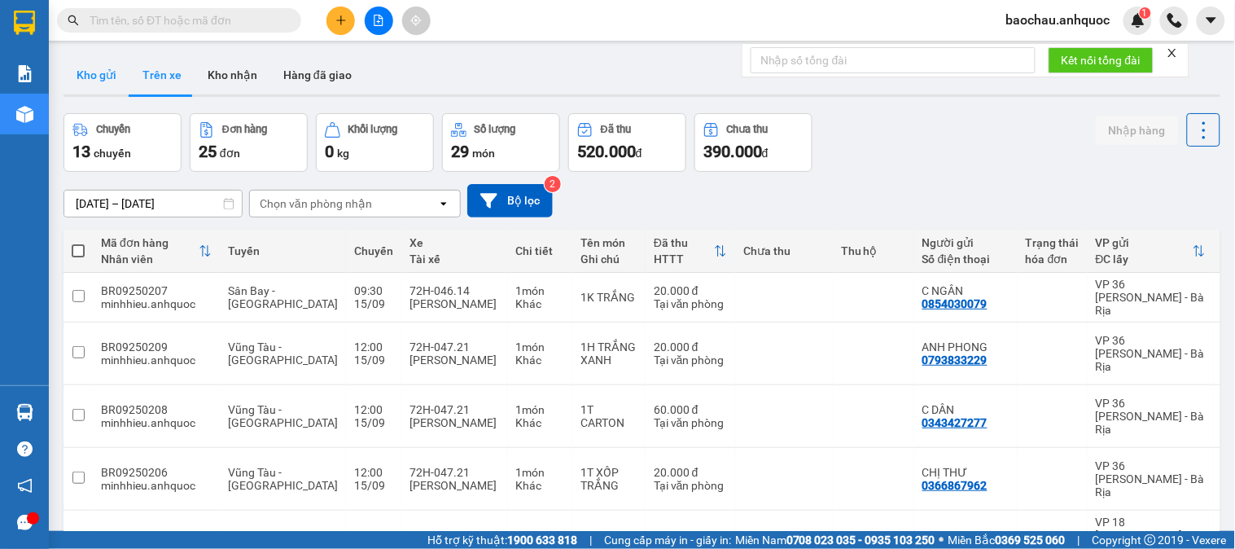
click at [104, 68] on button "Kho gửi" at bounding box center [96, 74] width 66 height 39
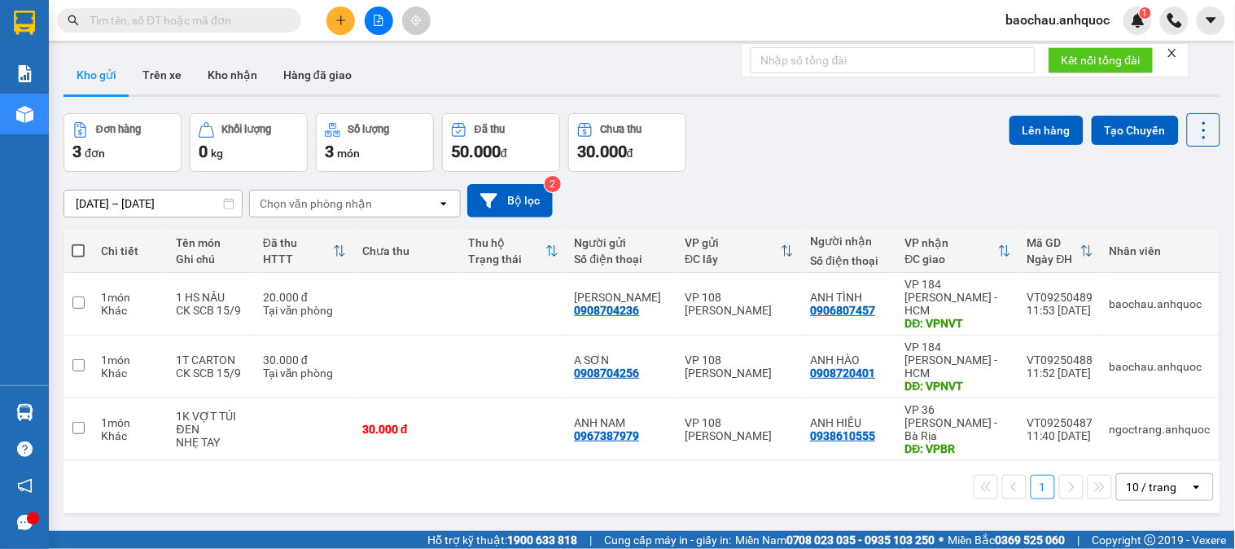
click at [213, 15] on input "text" at bounding box center [186, 20] width 192 height 18
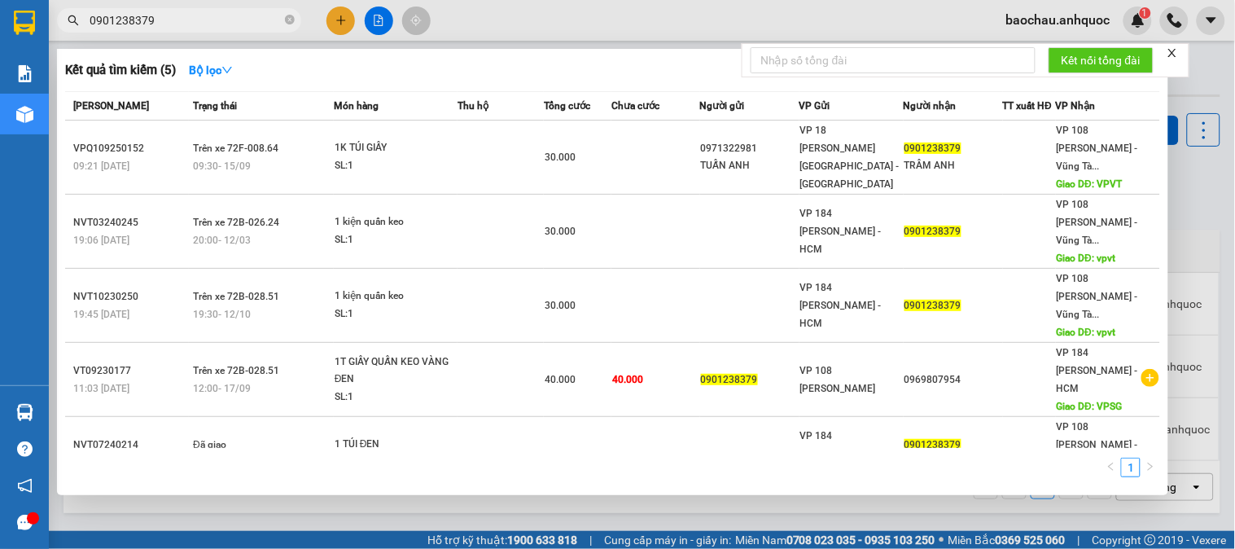
type input "0901238379"
click at [611, 524] on div at bounding box center [617, 274] width 1235 height 549
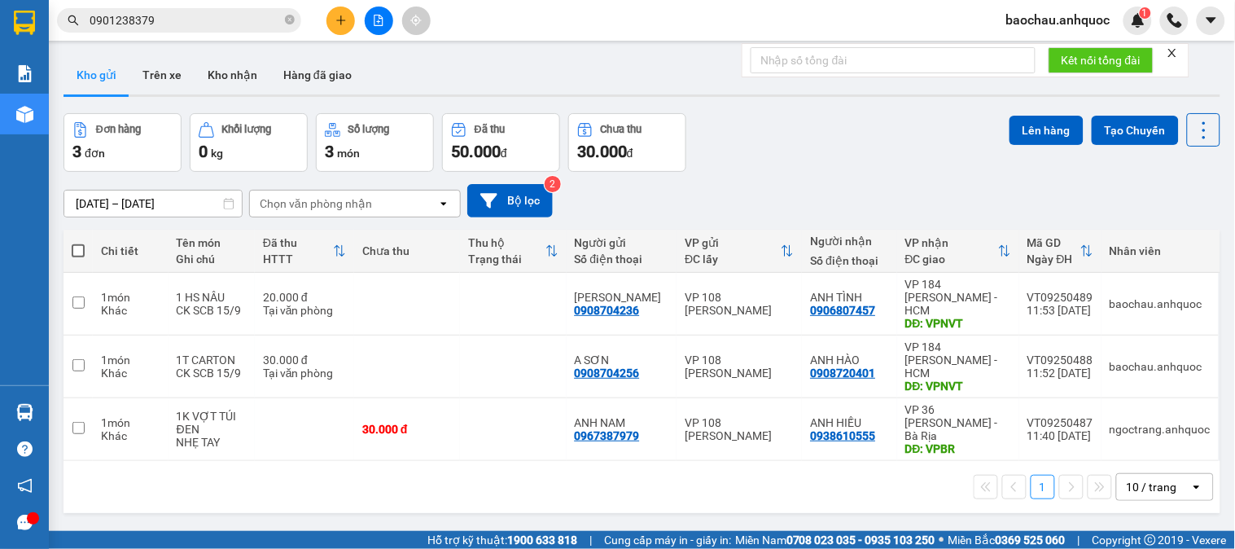
click at [141, 73] on button "Trên xe" at bounding box center [161, 74] width 65 height 39
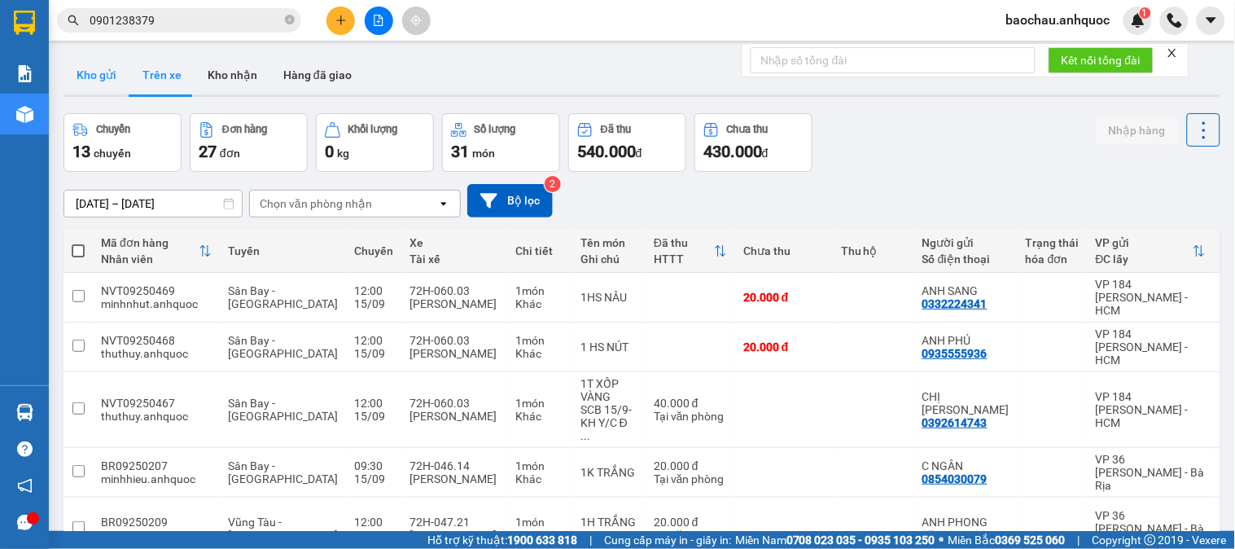
click at [103, 76] on button "Kho gửi" at bounding box center [96, 74] width 66 height 39
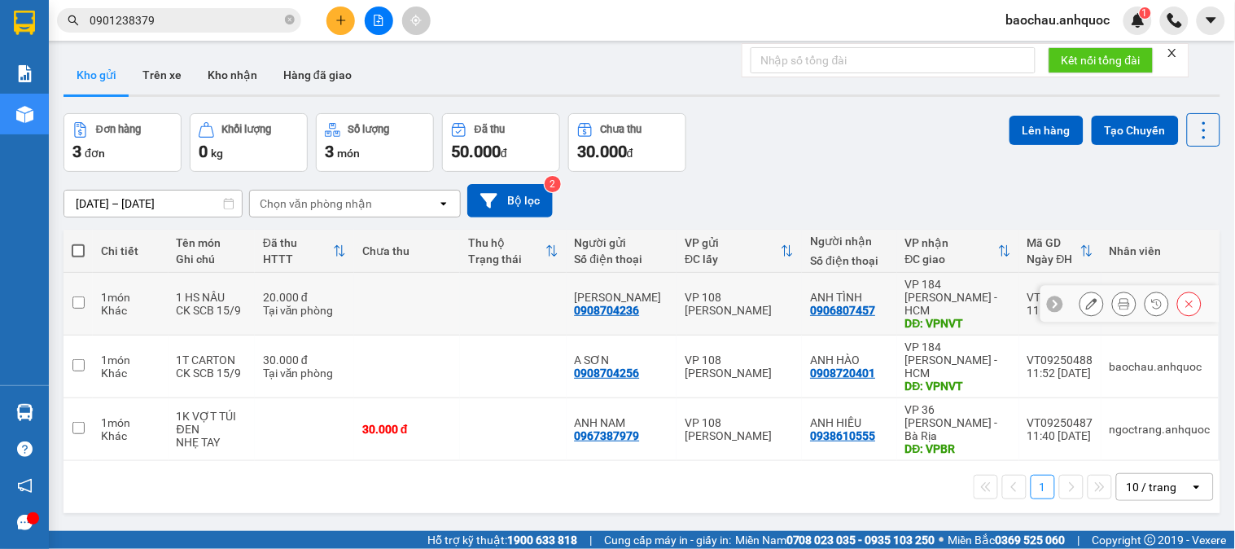
click at [77, 296] on input "checkbox" at bounding box center [78, 302] width 12 height 12
checkbox input "true"
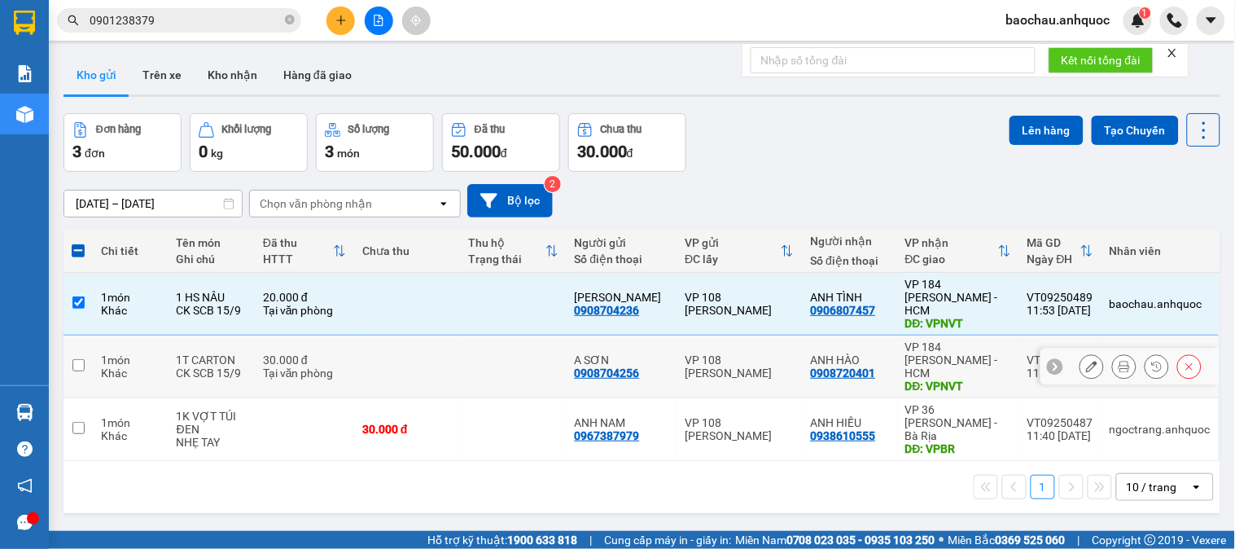
click at [87, 345] on td at bounding box center [77, 366] width 29 height 63
checkbox input "true"
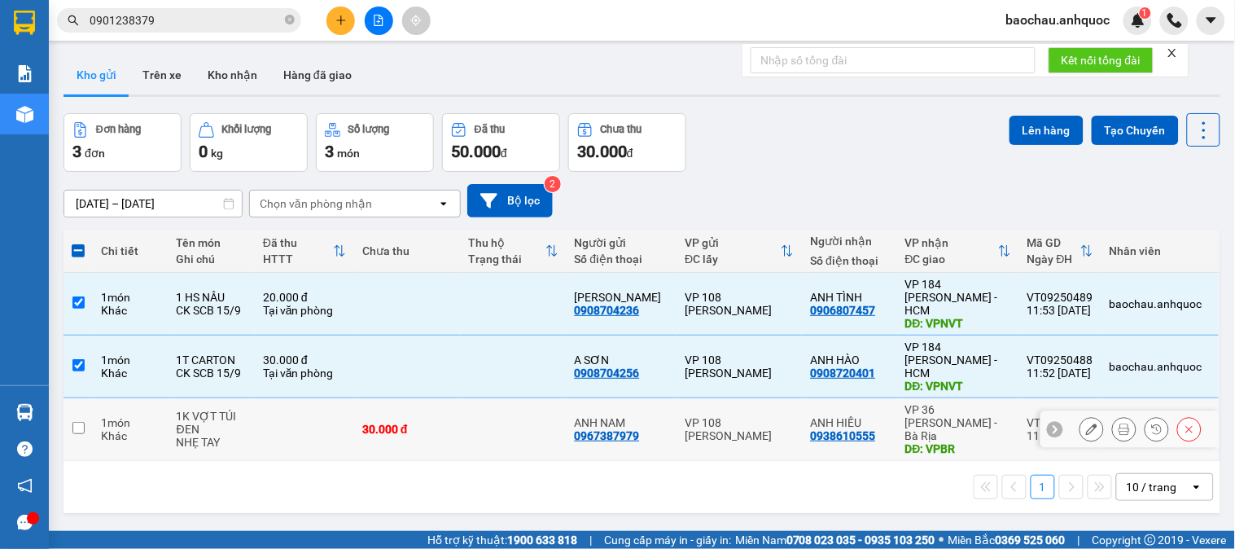
click at [85, 402] on td at bounding box center [77, 429] width 29 height 63
checkbox input "true"
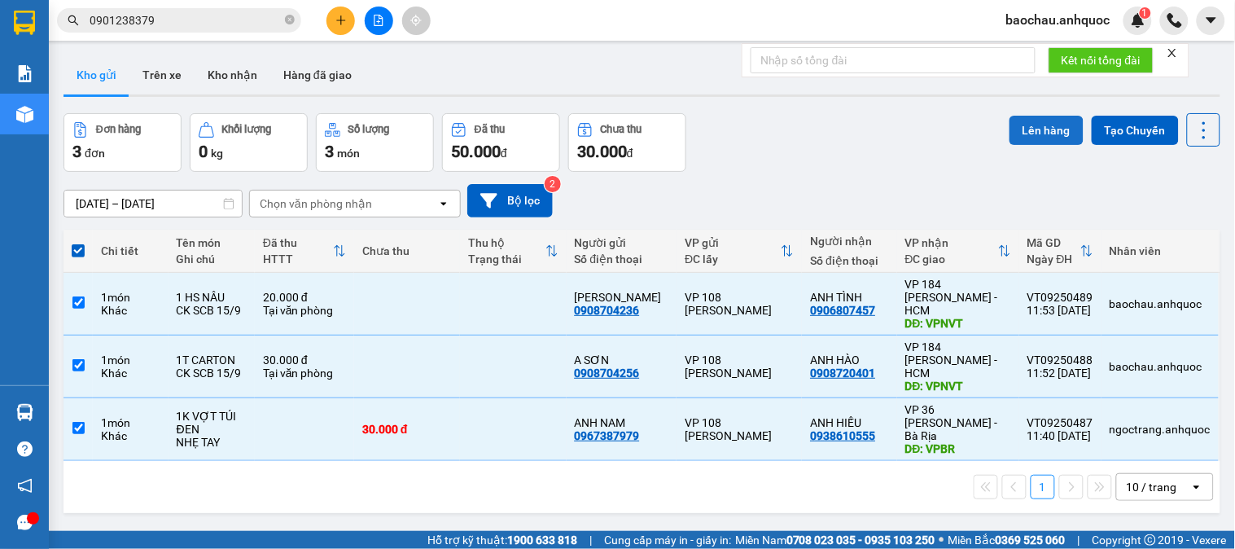
click at [1053, 116] on button "Lên hàng" at bounding box center [1046, 130] width 74 height 29
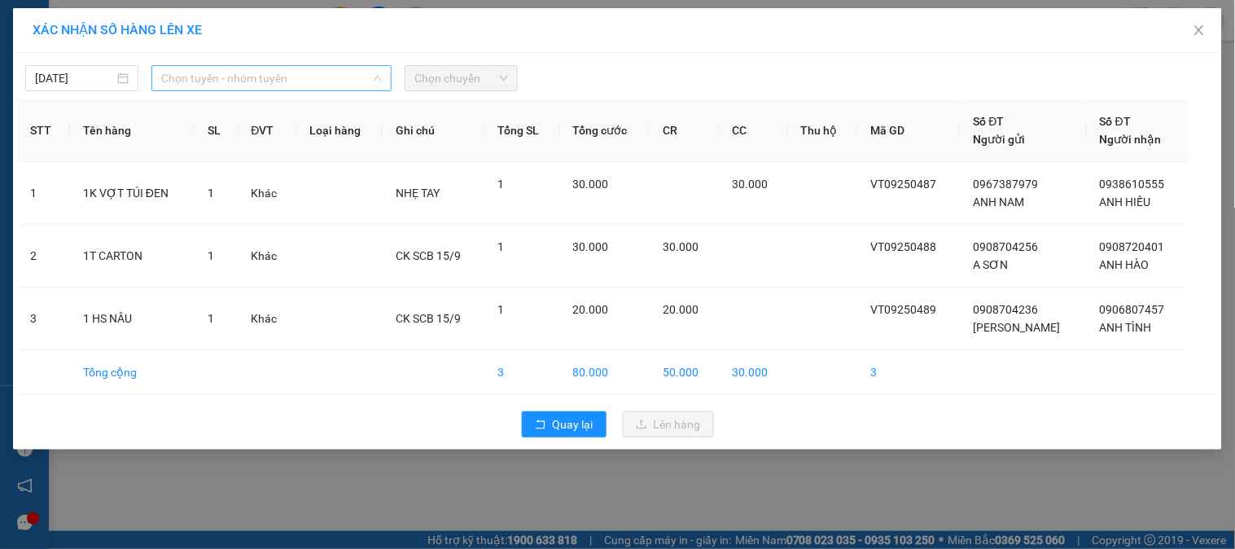
click at [319, 78] on span "Chọn tuyến - nhóm tuyến" at bounding box center [271, 78] width 221 height 24
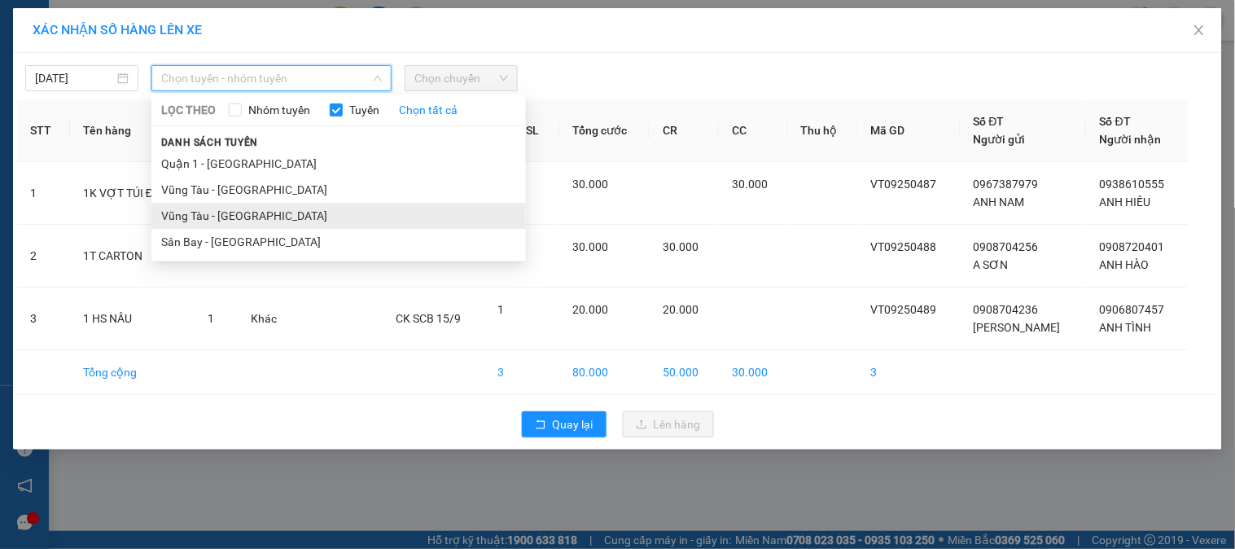
click at [242, 218] on li "Vũng Tàu - [GEOGRAPHIC_DATA]" at bounding box center [338, 216] width 374 height 26
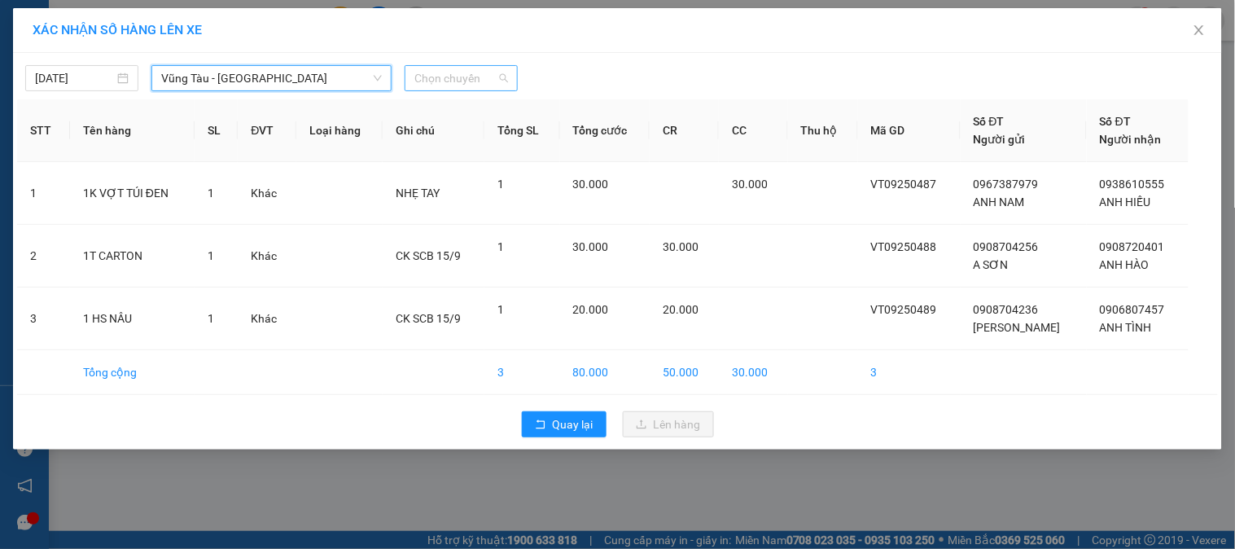
click at [481, 75] on span "Chọn chuyến" at bounding box center [461, 78] width 94 height 24
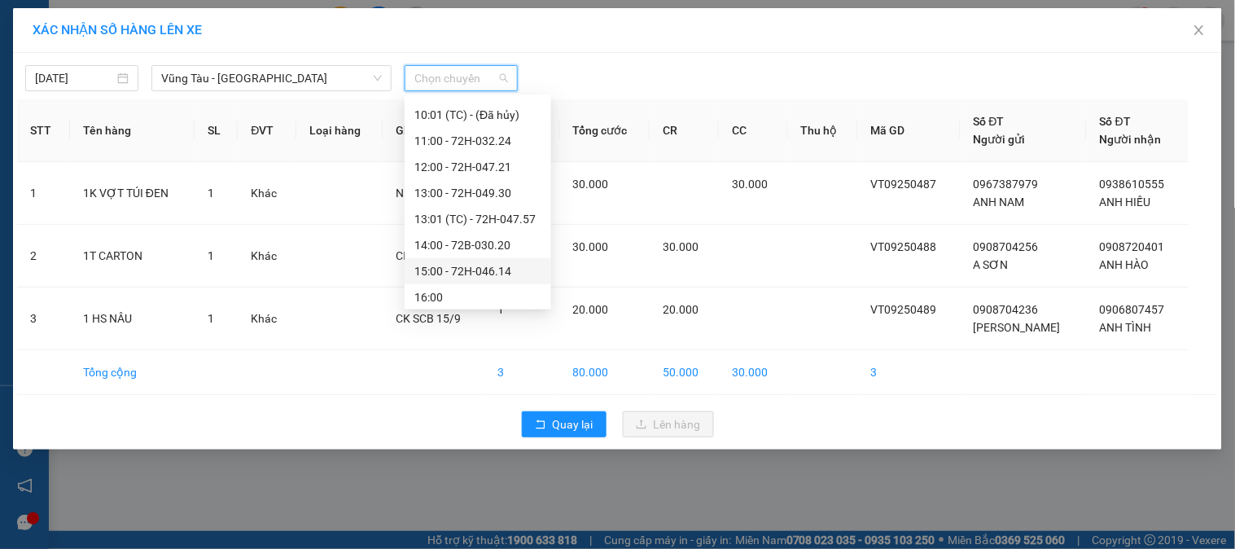
scroll to position [361, 0]
click at [451, 209] on div "13:00 - 72H-049.30" at bounding box center [477, 218] width 127 height 18
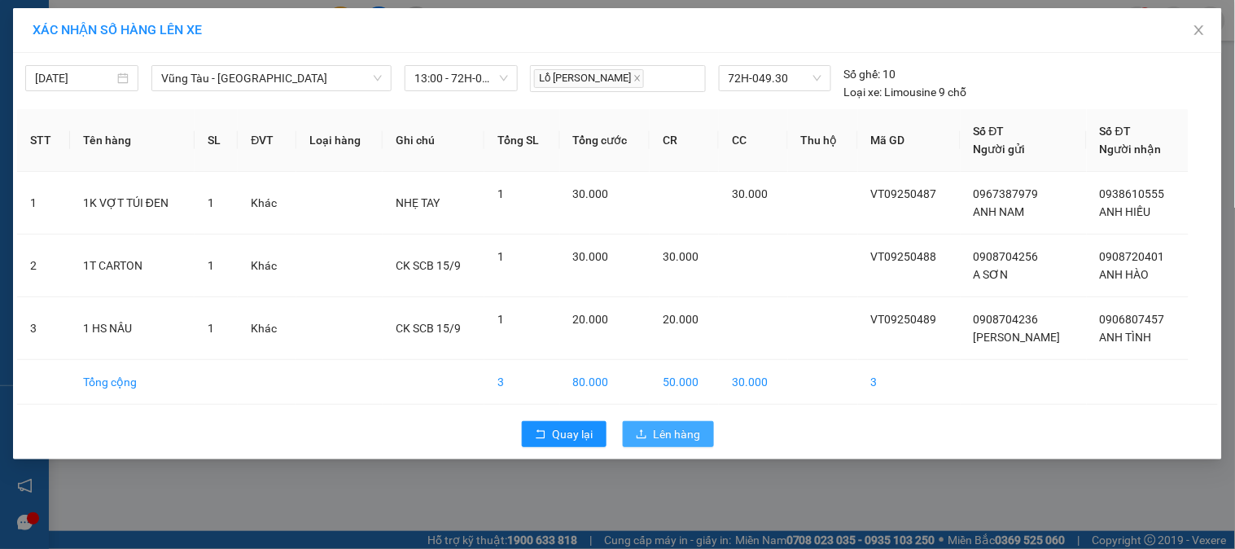
click at [673, 434] on span "Lên hàng" at bounding box center [677, 434] width 47 height 18
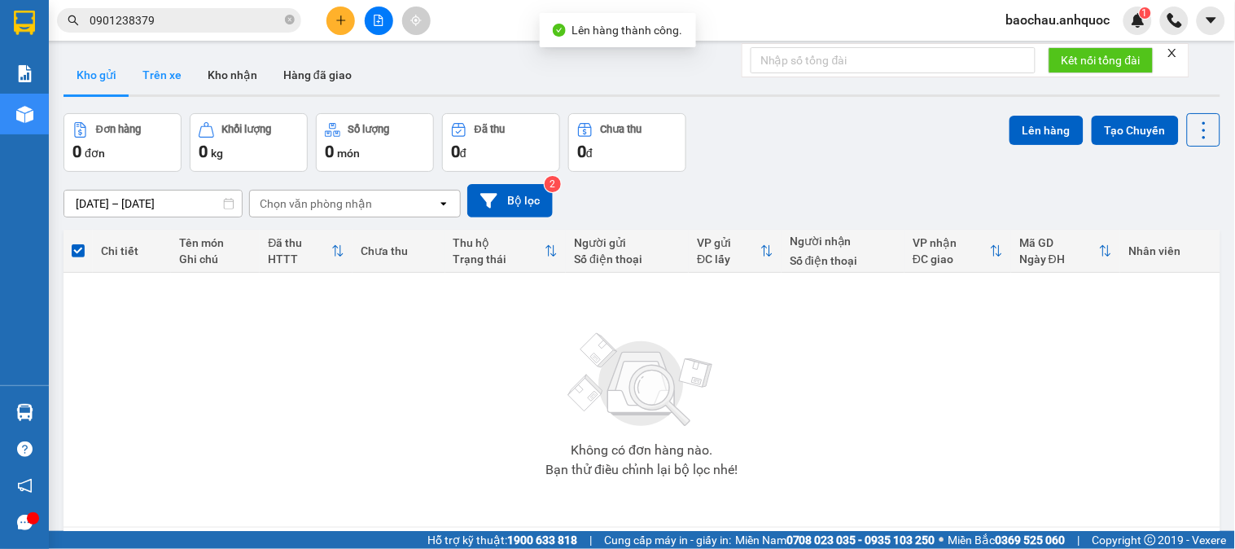
click at [157, 82] on button "Trên xe" at bounding box center [161, 74] width 65 height 39
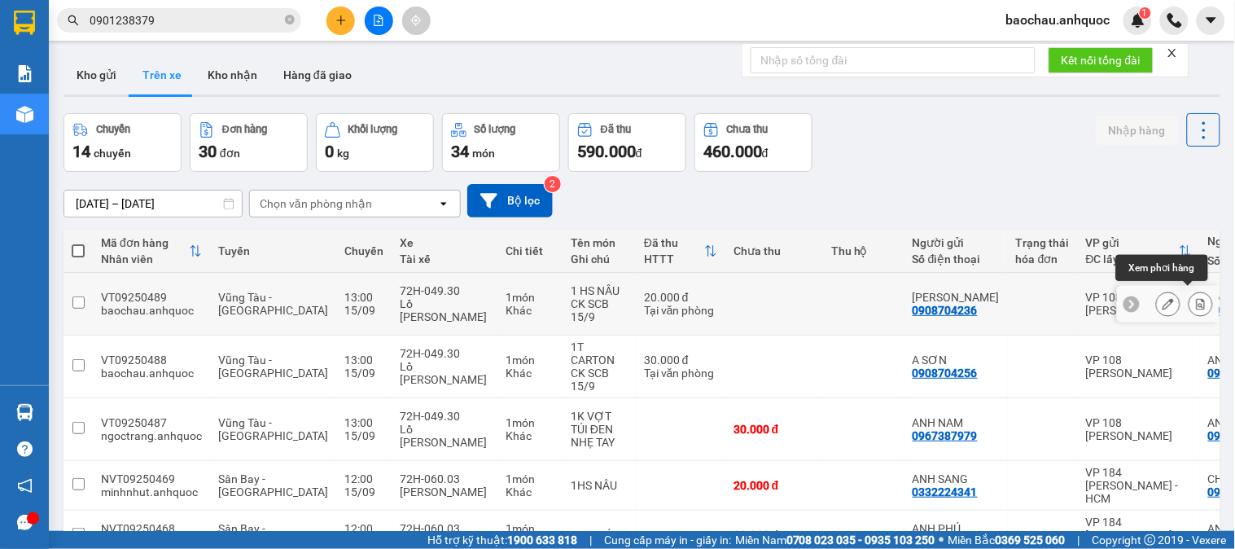
click at [1190, 291] on button at bounding box center [1200, 304] width 23 height 28
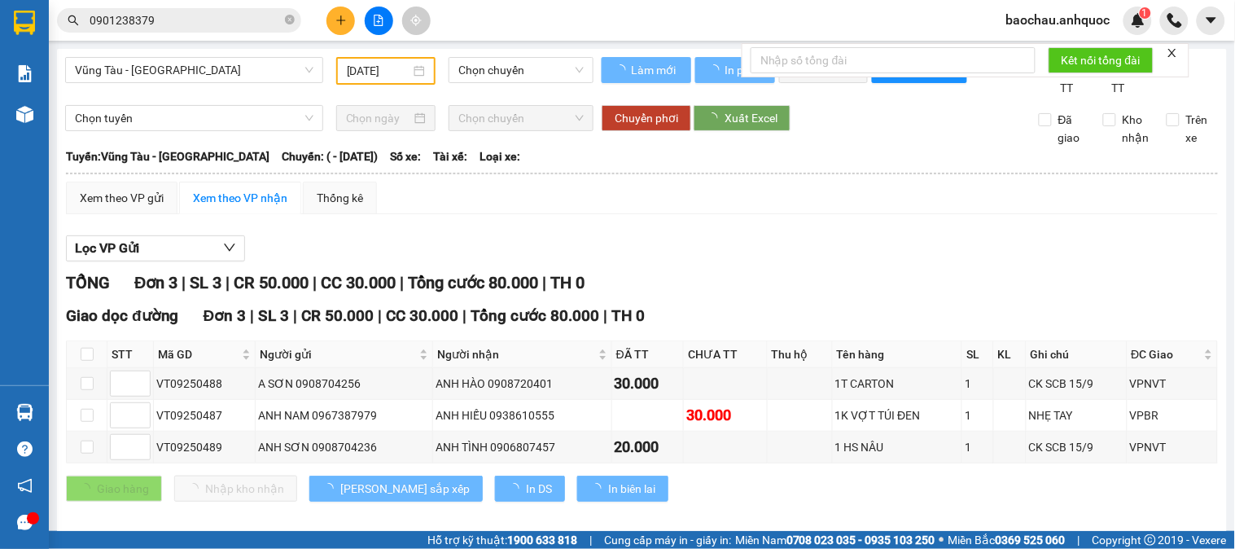
type input "[DATE]"
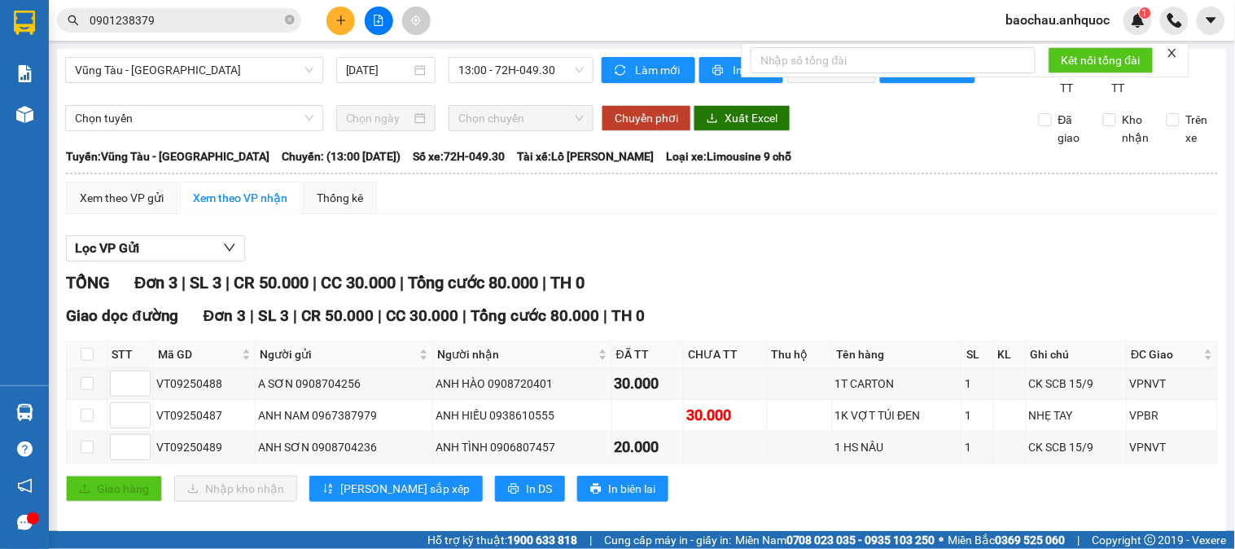
drag, startPoint x: 1175, startPoint y: 54, endPoint x: 1097, endPoint y: 63, distance: 78.6
click at [1175, 53] on icon "close" at bounding box center [1171, 52] width 11 height 11
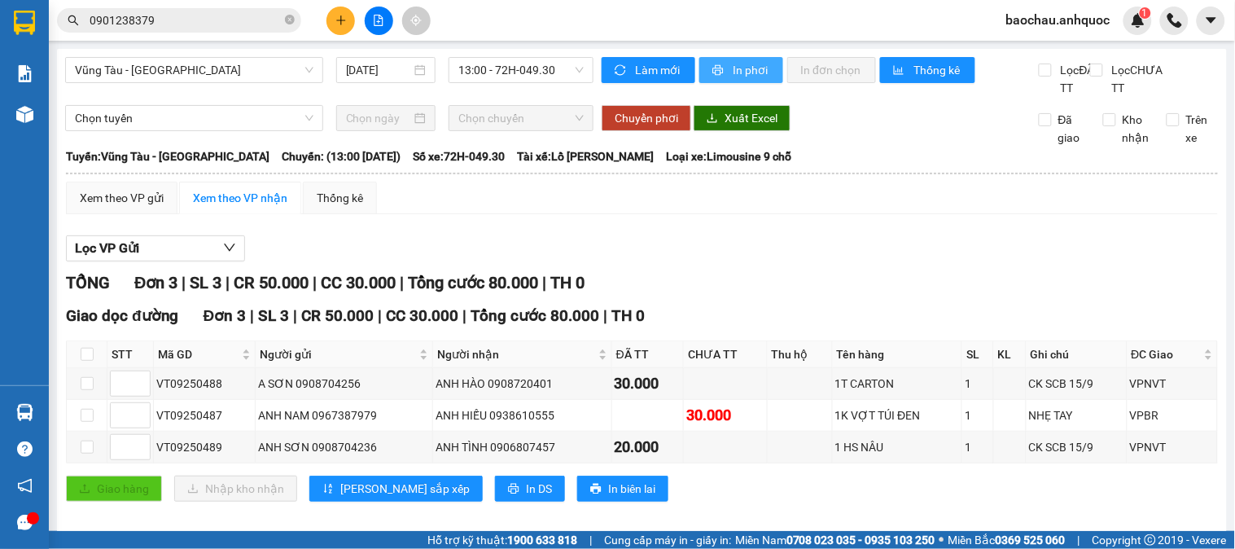
click at [765, 70] on button "In phơi" at bounding box center [741, 70] width 84 height 26
click at [727, 80] on button "In phơi" at bounding box center [741, 70] width 84 height 26
click at [339, 21] on icon "plus" at bounding box center [340, 20] width 11 height 11
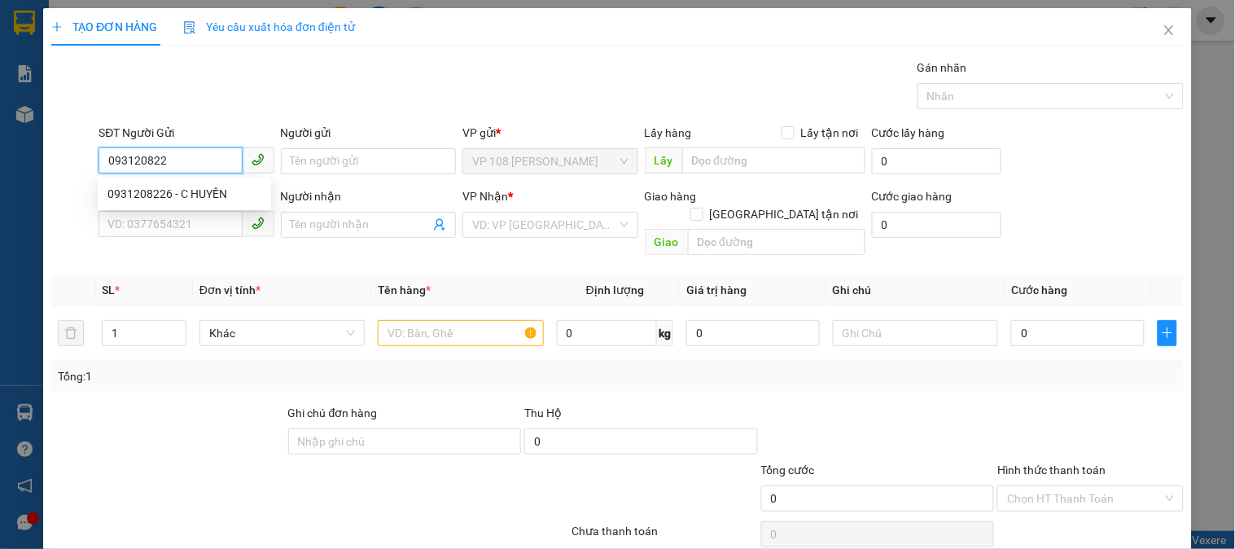
type input "0931208226"
click at [174, 185] on div "0931208226 - C HUYỀN" at bounding box center [184, 194] width 154 height 18
type input "[PERSON_NAME]"
type input "0384983884"
type input "EM TUẤN"
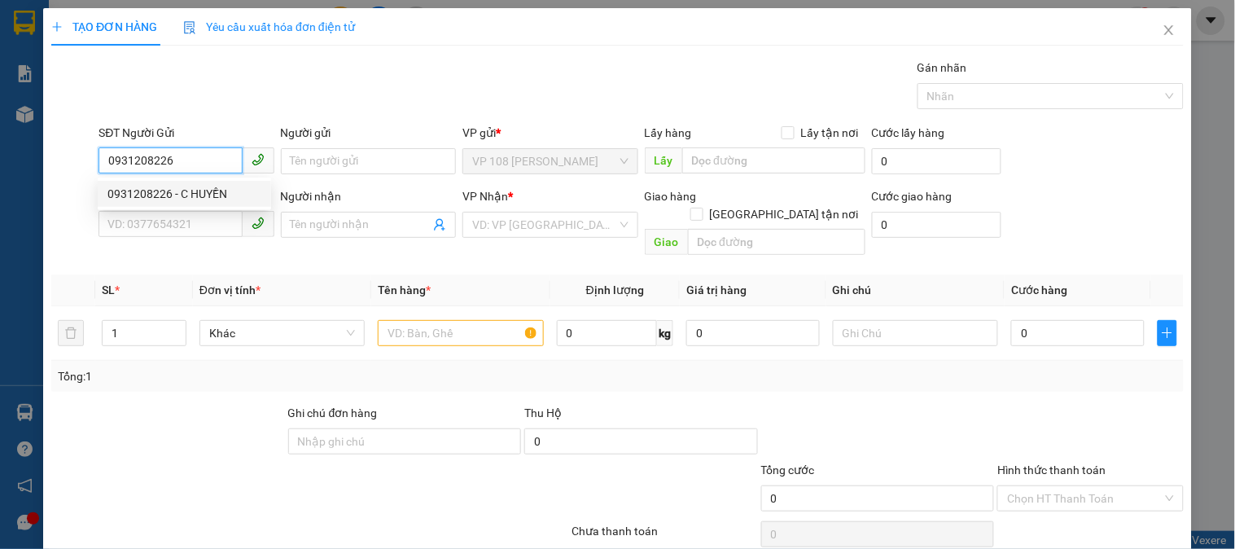
type input "VPQ1"
type input "30.000"
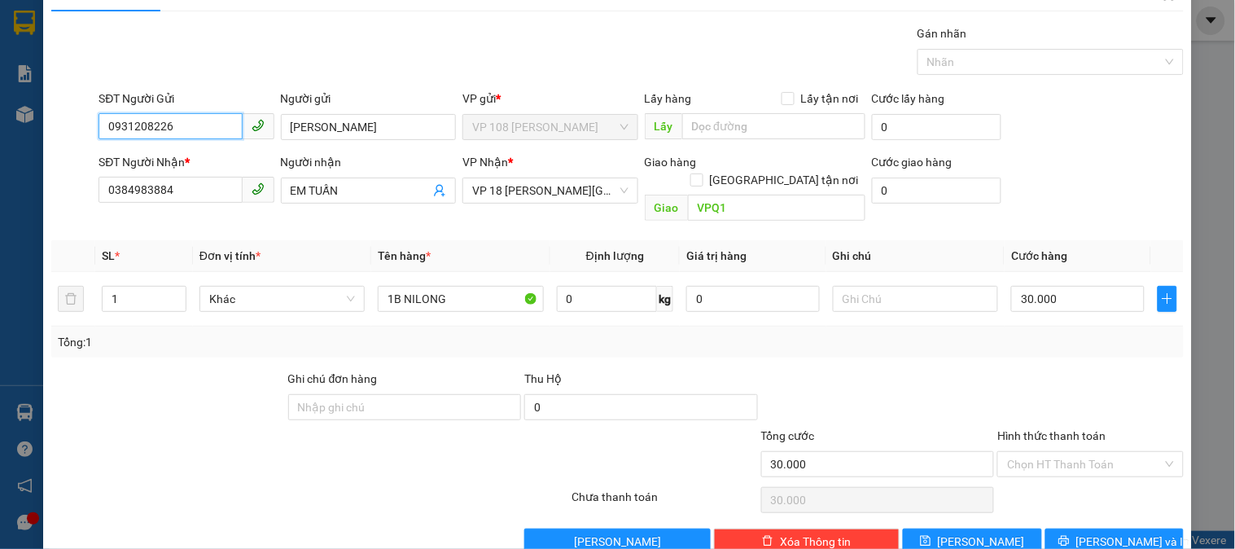
scroll to position [53, 0]
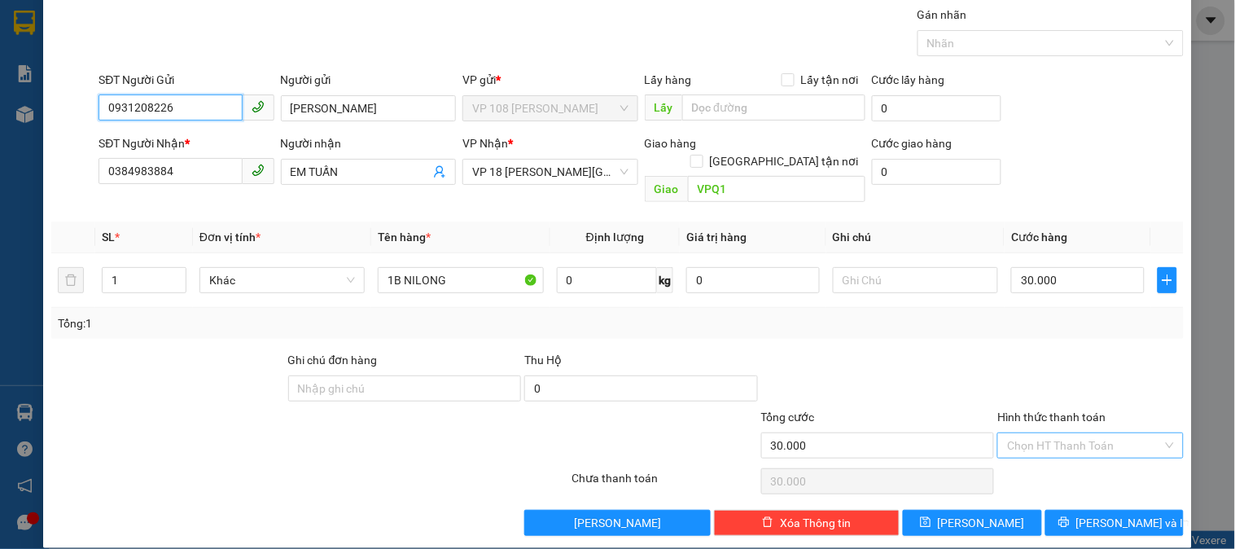
type input "0931208226"
click at [1056, 433] on input "Hình thức thanh toán" at bounding box center [1084, 445] width 155 height 24
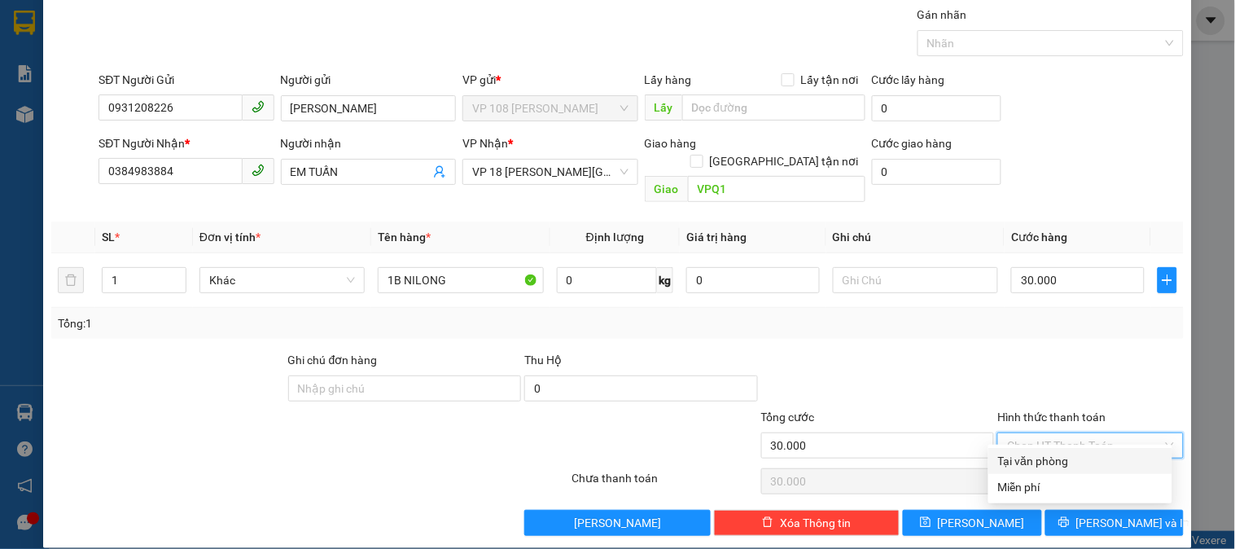
click at [1056, 456] on div "Tại văn phòng" at bounding box center [1080, 461] width 164 height 18
type input "0"
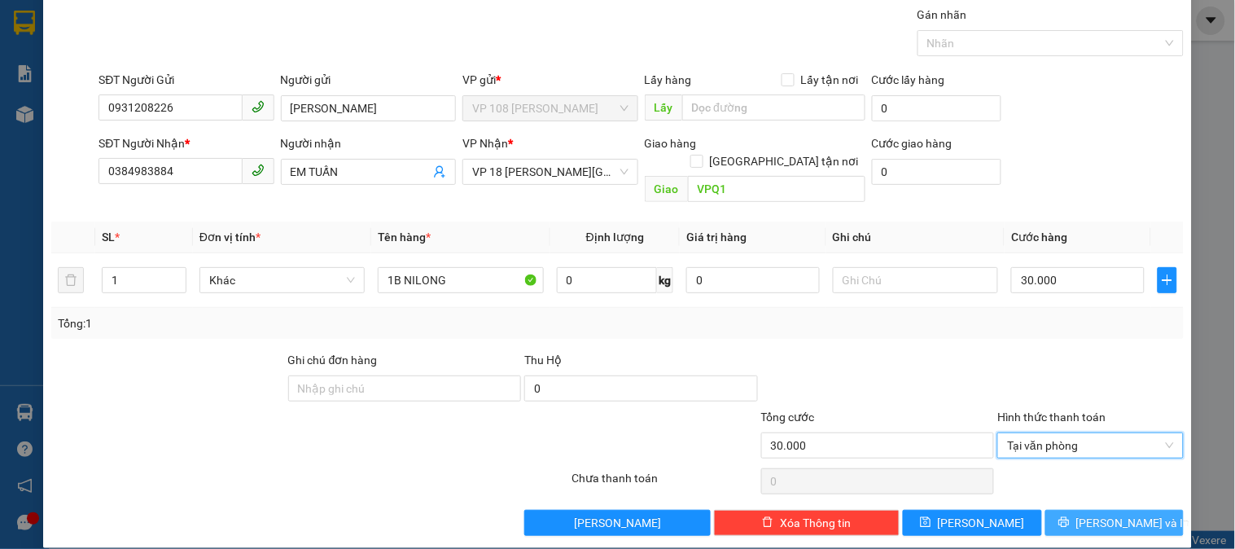
click at [1099, 514] on span "[PERSON_NAME] và In" at bounding box center [1133, 523] width 114 height 18
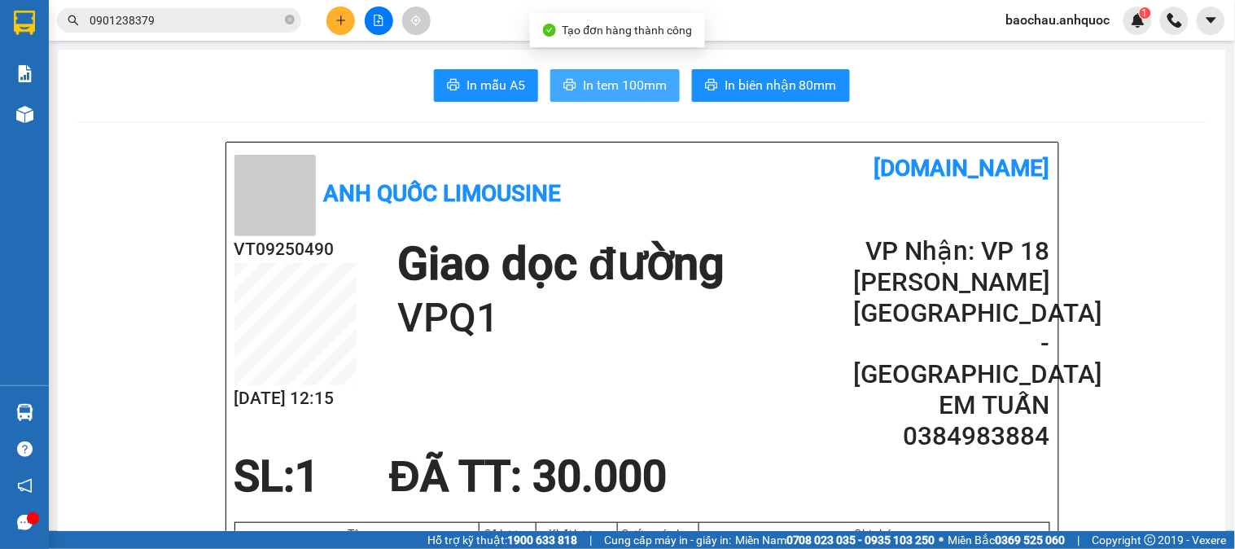
click at [598, 90] on span "In tem 100mm" at bounding box center [625, 85] width 84 height 20
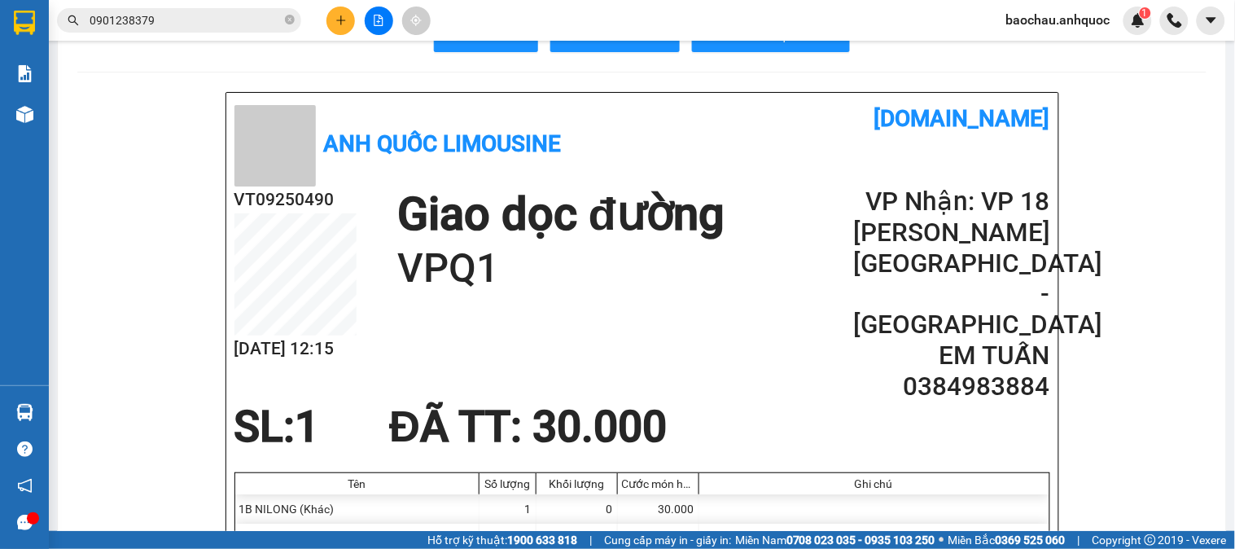
scroll to position [90, 0]
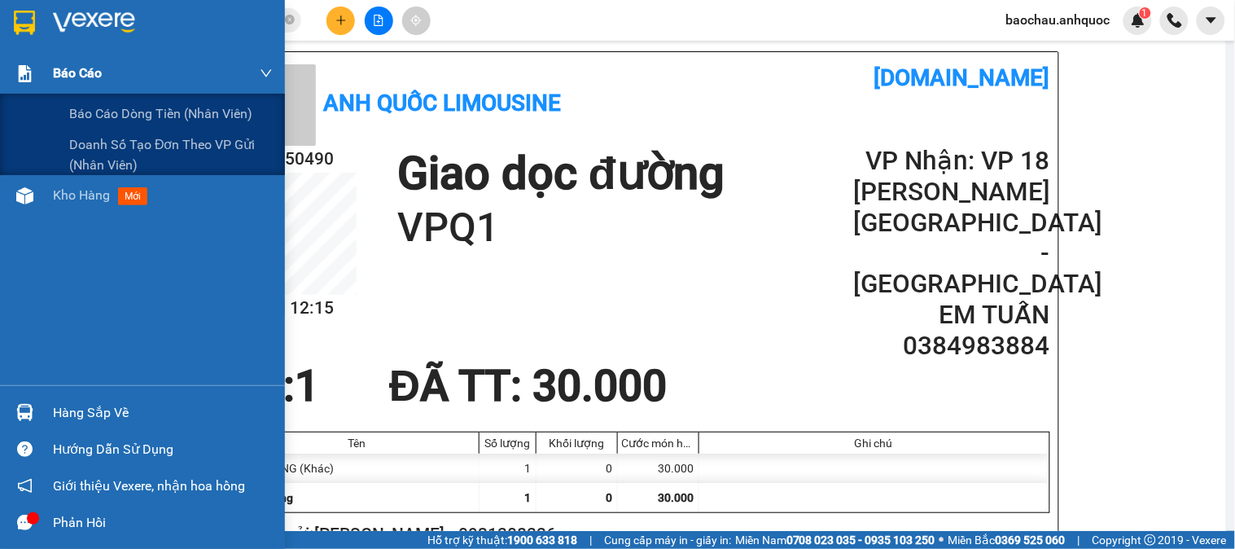
click at [50, 88] on div "Báo cáo" at bounding box center [142, 73] width 285 height 41
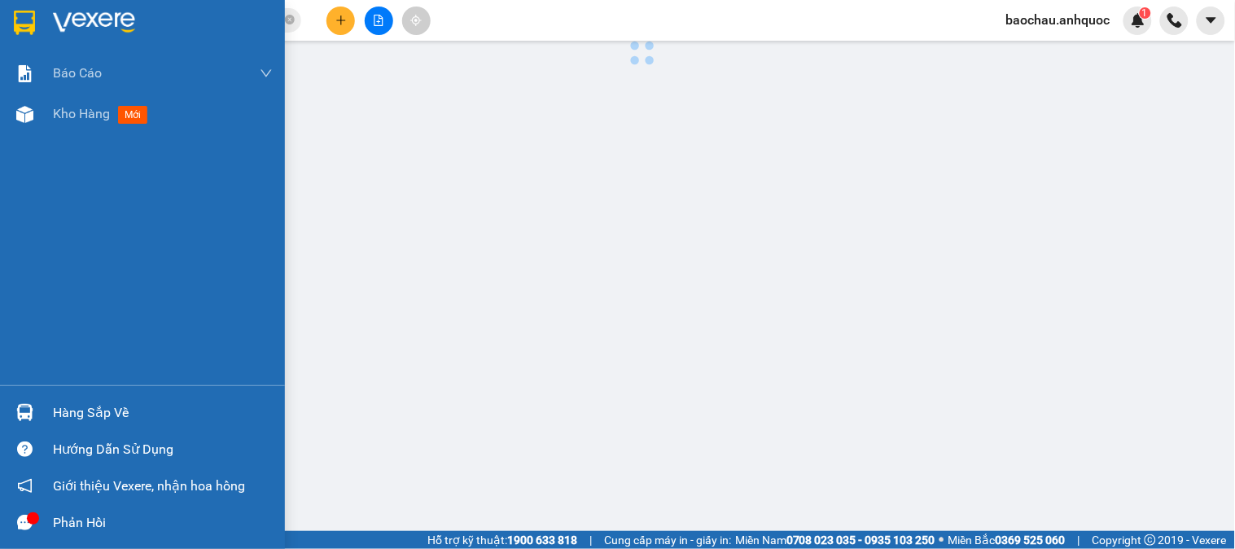
click at [103, 106] on span "Kho hàng" at bounding box center [81, 113] width 57 height 15
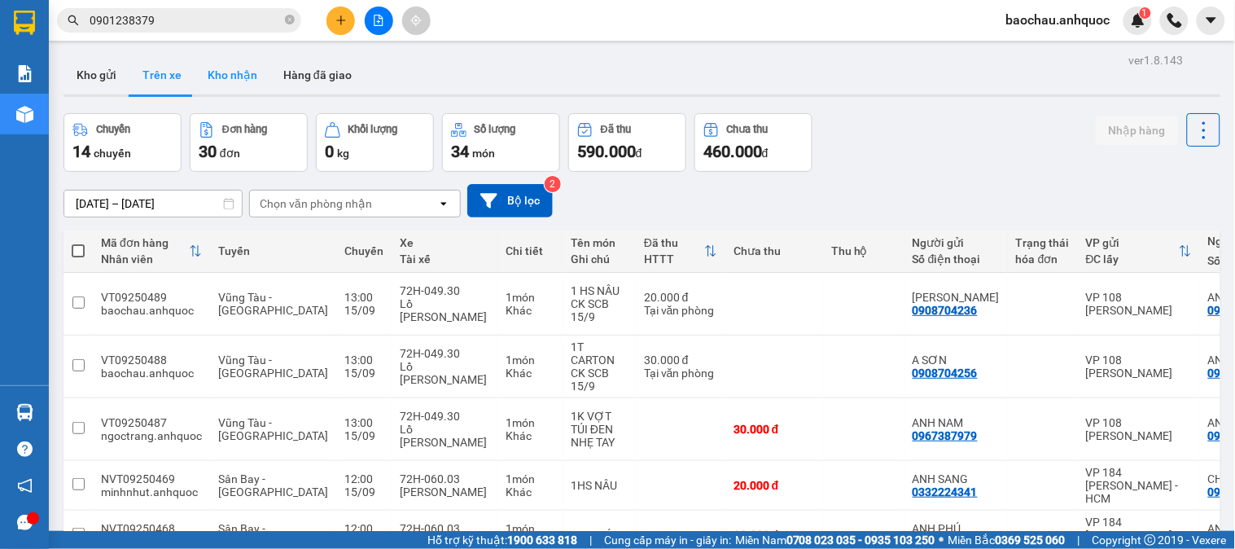
click at [236, 88] on button "Kho nhận" at bounding box center [233, 74] width 76 height 39
type input "[DATE] – [DATE]"
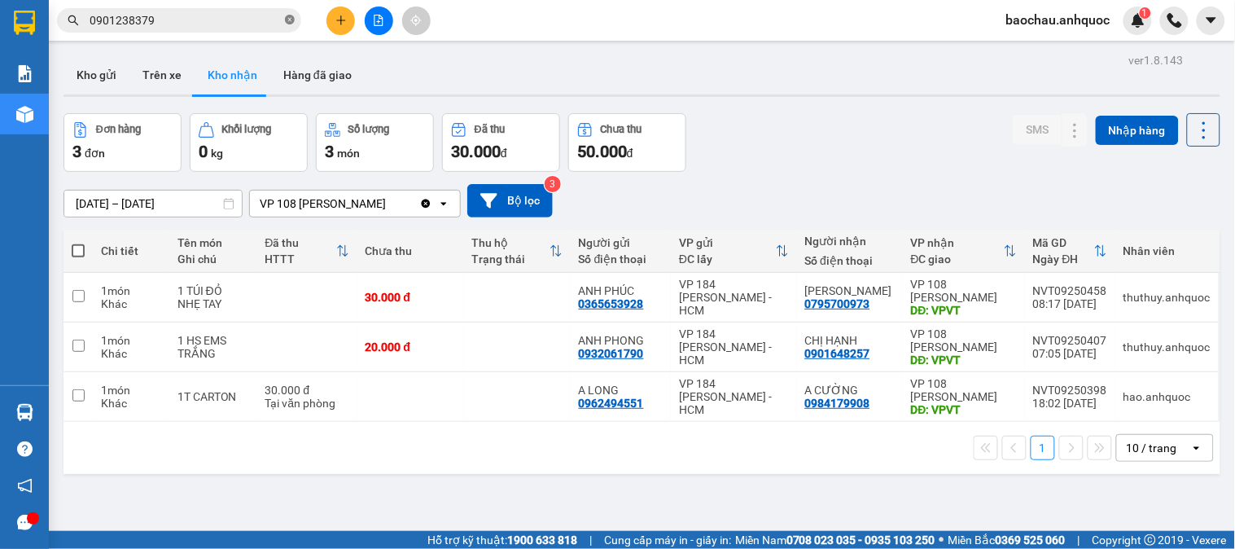
click at [286, 17] on icon "close-circle" at bounding box center [290, 20] width 10 height 10
click at [291, 68] on button "Hàng đã giao" at bounding box center [317, 74] width 94 height 39
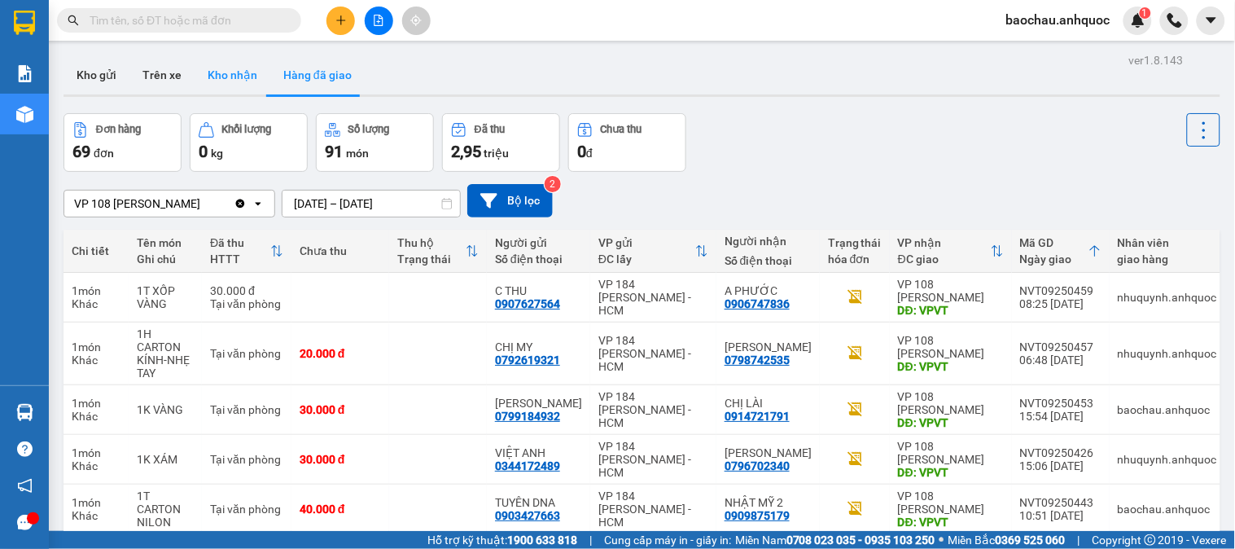
click at [242, 87] on button "Kho nhận" at bounding box center [233, 74] width 76 height 39
click at [244, 87] on button "Kho nhận" at bounding box center [233, 74] width 76 height 39
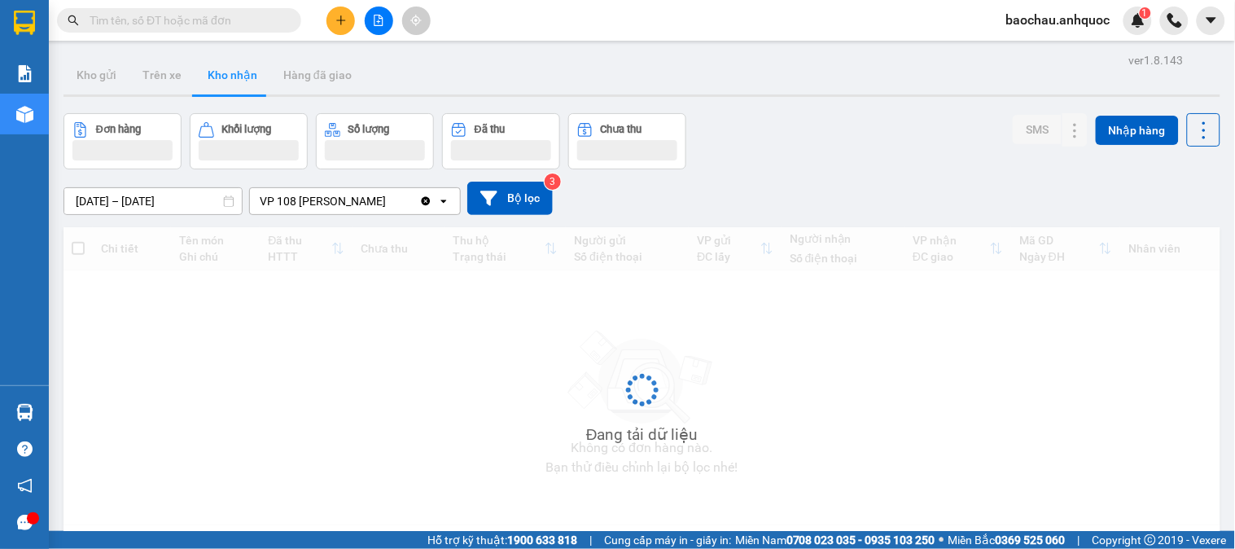
click at [246, 77] on button "Kho nhận" at bounding box center [233, 74] width 76 height 39
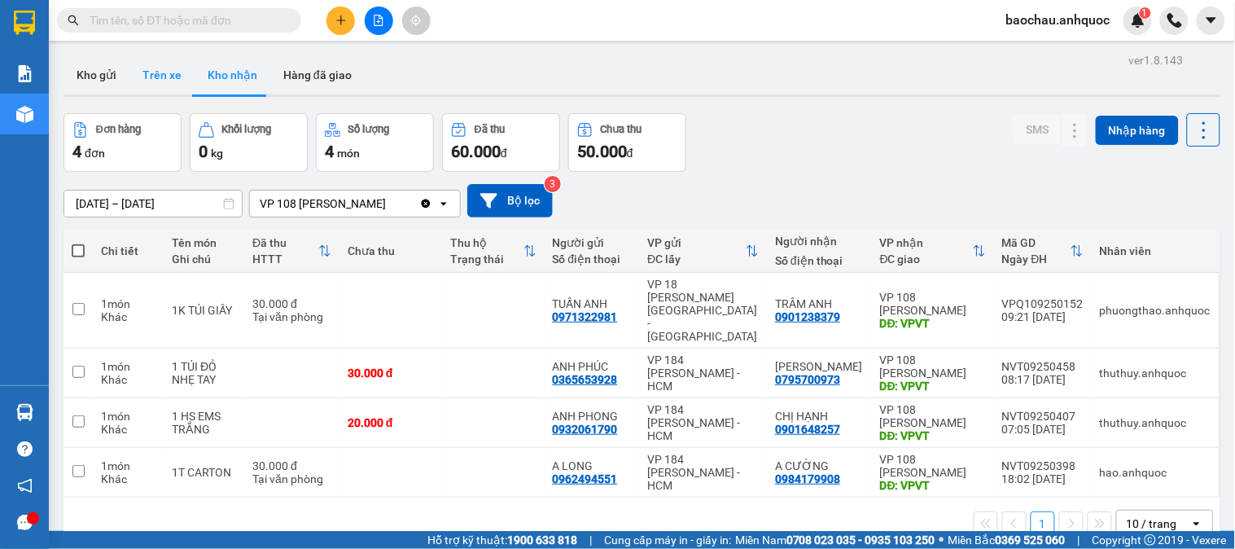
click at [159, 85] on button "Trên xe" at bounding box center [161, 74] width 65 height 39
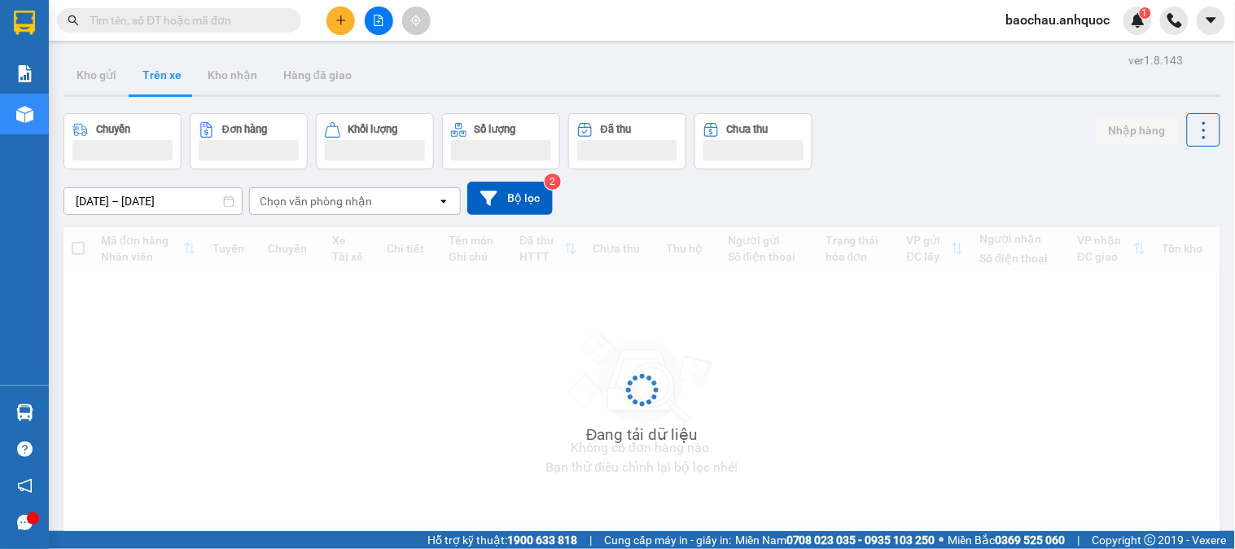
type input "[DATE] – [DATE]"
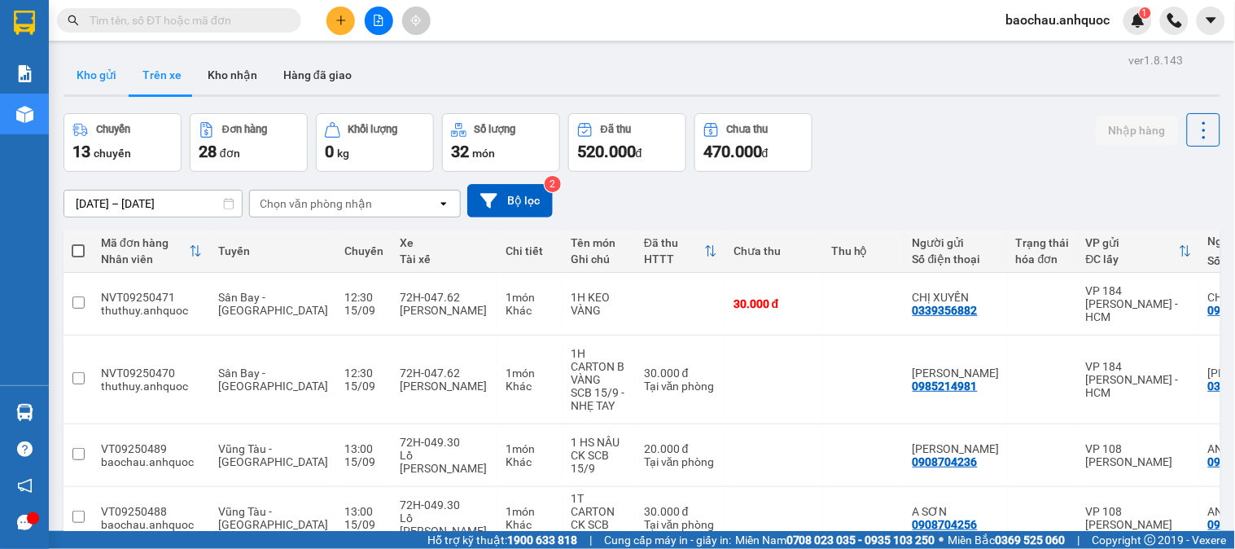
click at [116, 84] on button "Kho gửi" at bounding box center [96, 74] width 66 height 39
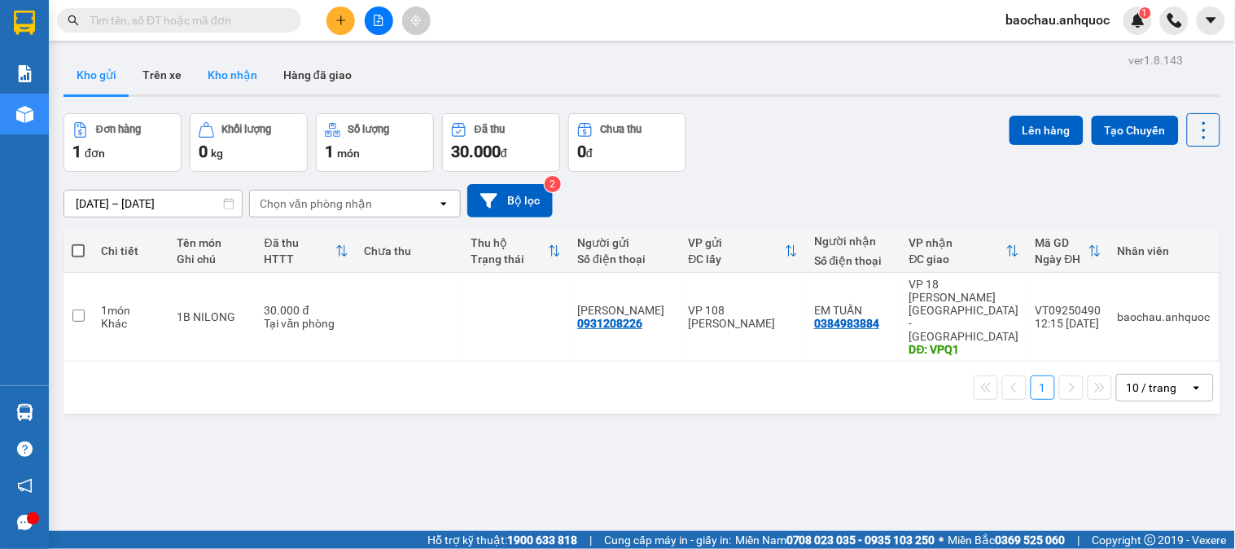
click at [218, 83] on button "Kho nhận" at bounding box center [233, 74] width 76 height 39
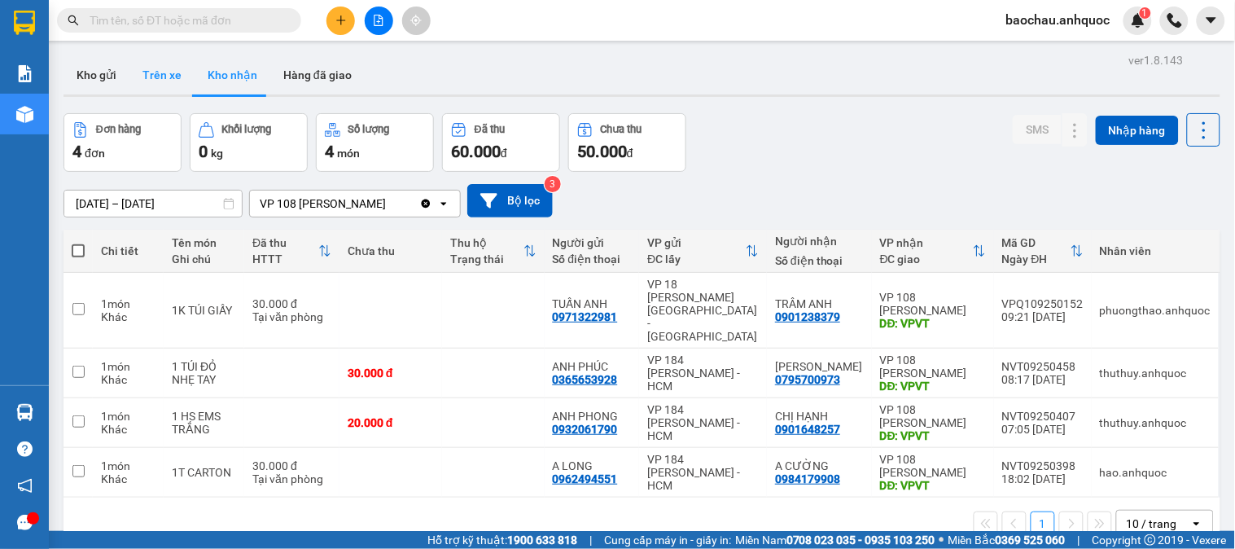
click at [142, 88] on button "Trên xe" at bounding box center [161, 74] width 65 height 39
type input "[DATE] – [DATE]"
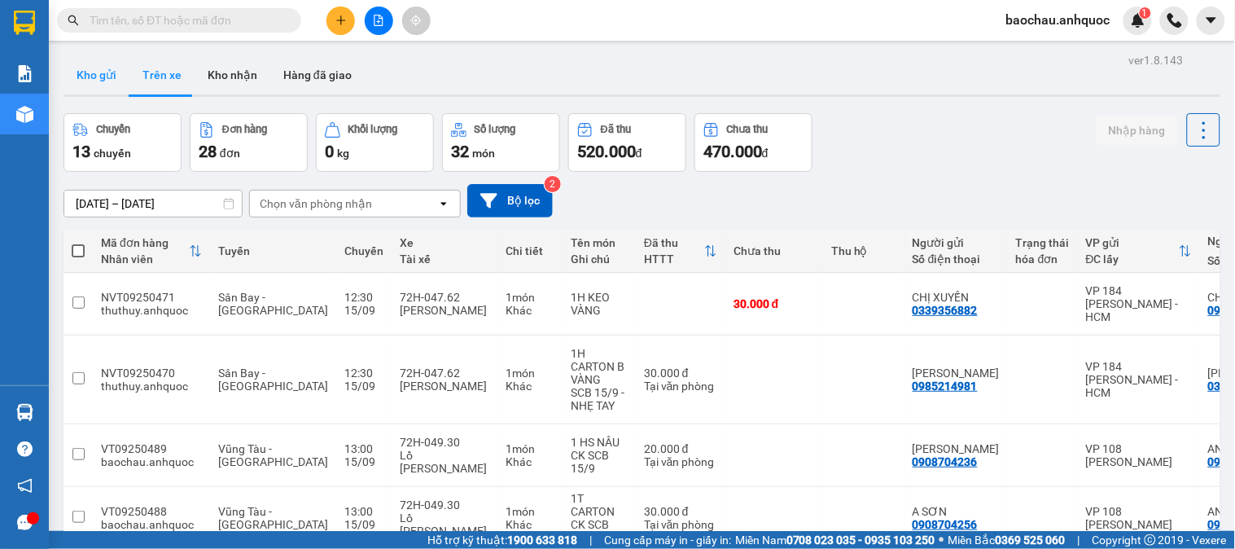
click at [108, 86] on button "Kho gửi" at bounding box center [96, 74] width 66 height 39
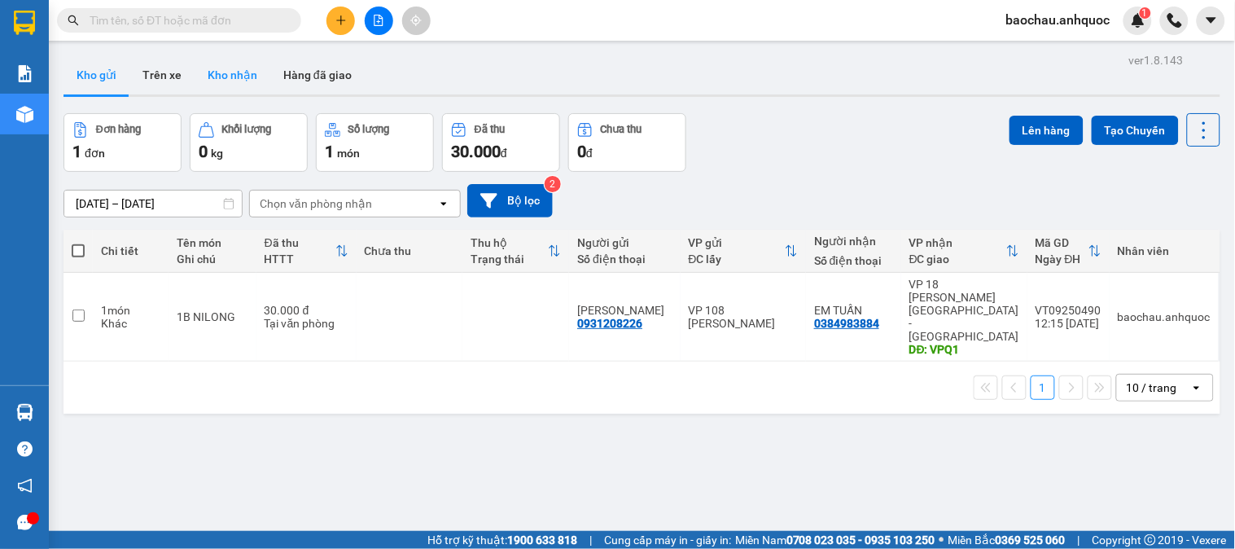
click at [225, 77] on button "Kho nhận" at bounding box center [233, 74] width 76 height 39
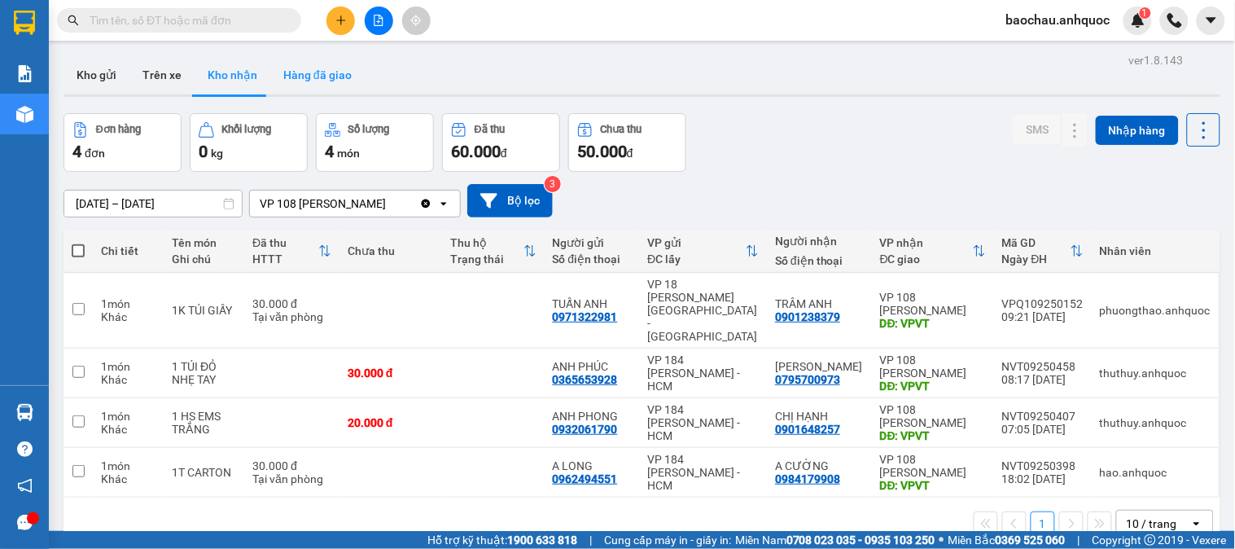
click at [330, 82] on button "Hàng đã giao" at bounding box center [317, 74] width 94 height 39
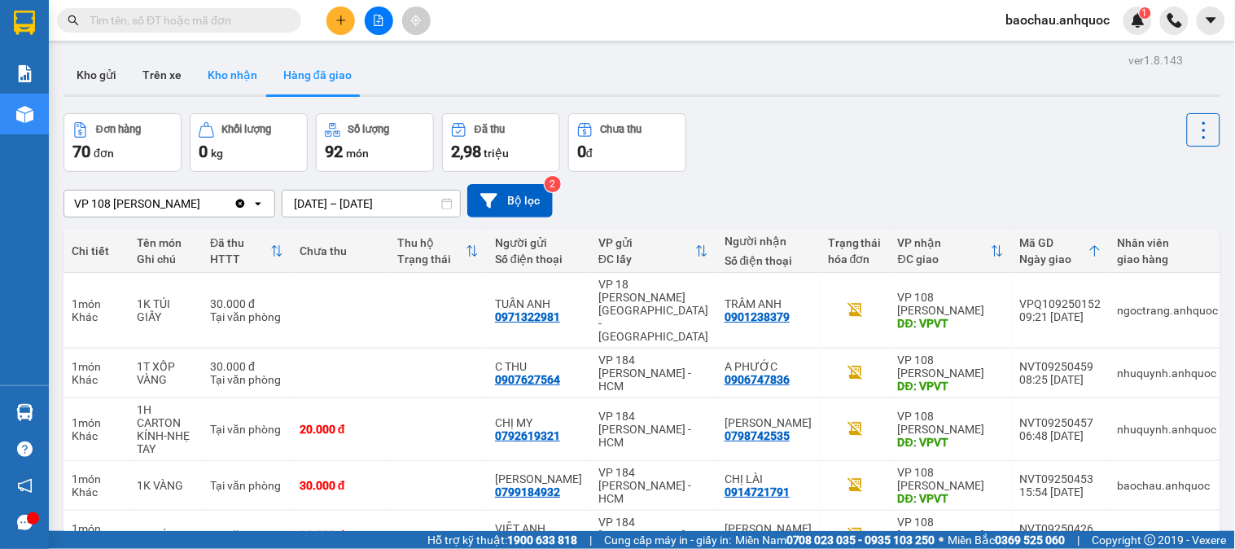
click at [233, 72] on button "Kho nhận" at bounding box center [233, 74] width 76 height 39
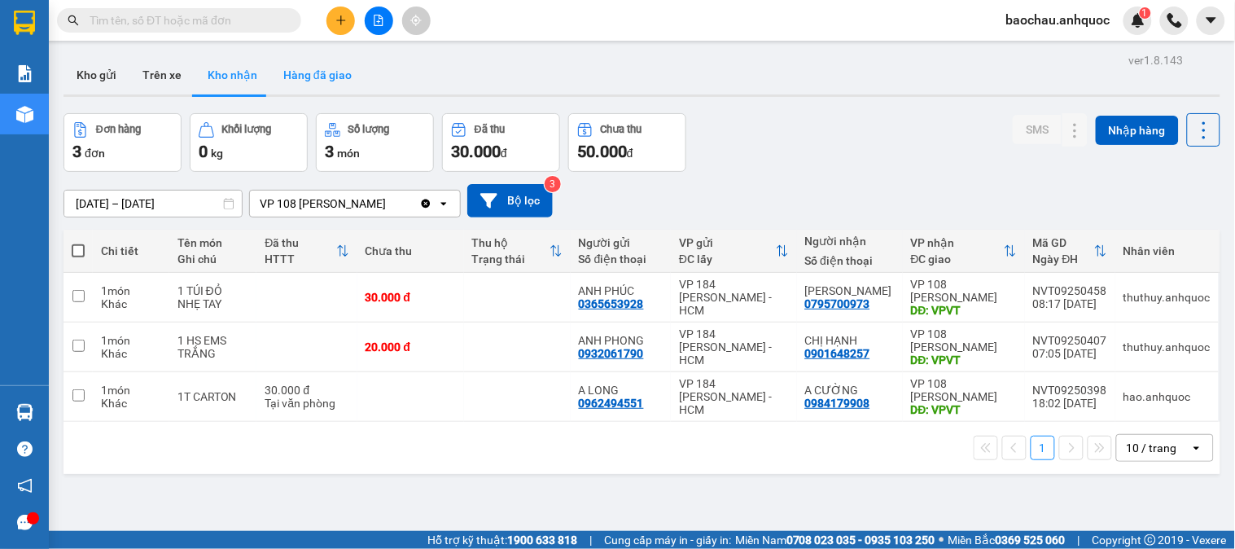
click at [287, 72] on button "Hàng đã giao" at bounding box center [317, 74] width 94 height 39
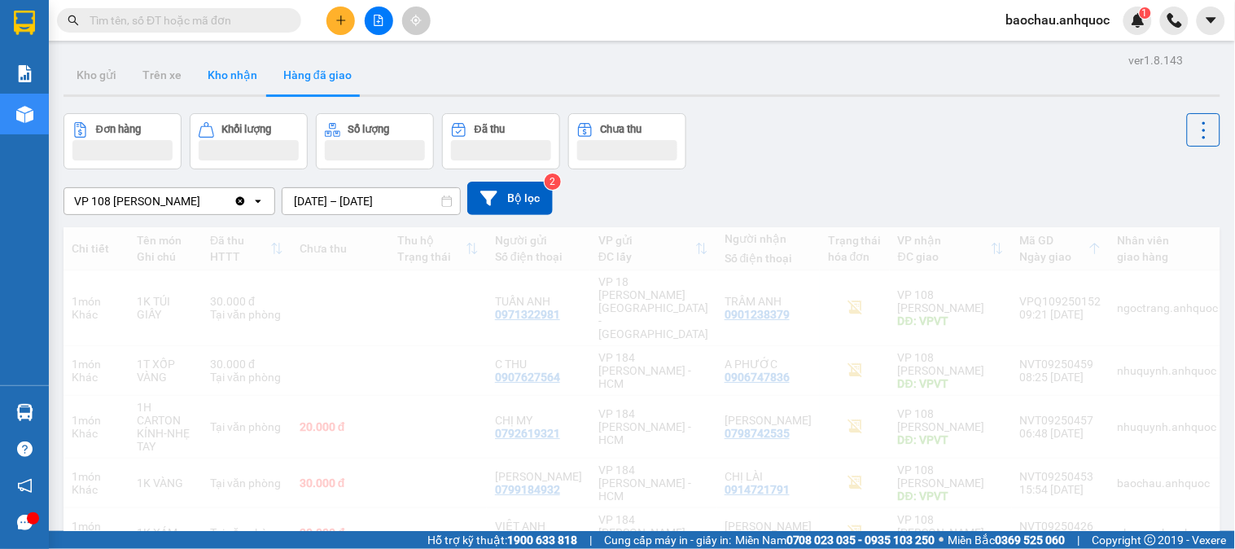
click at [240, 79] on button "Kho nhận" at bounding box center [233, 74] width 76 height 39
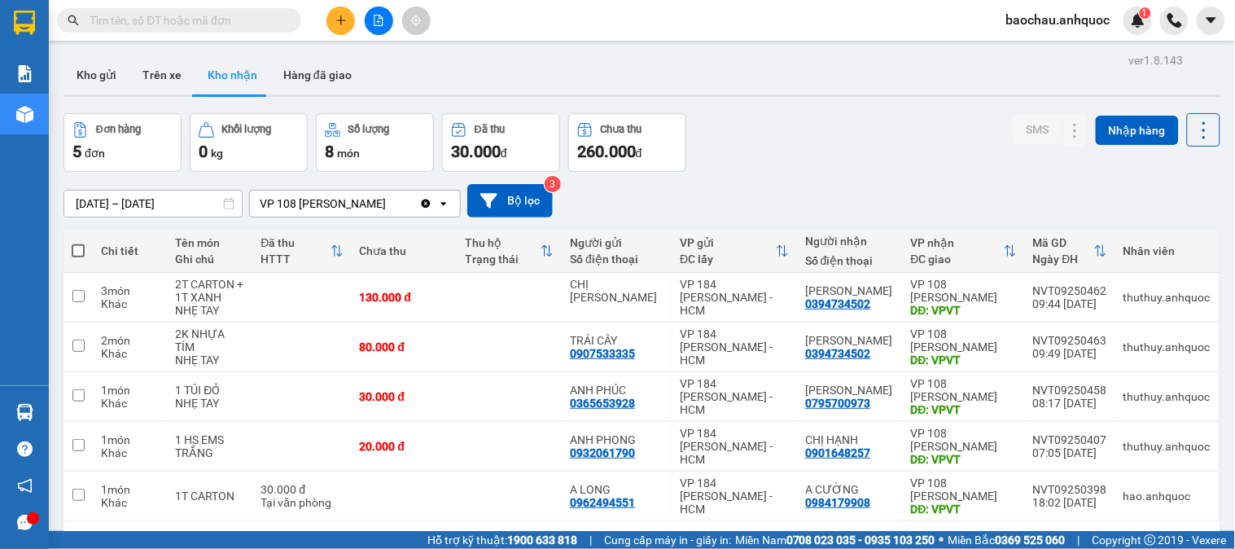
click at [240, 79] on button "Kho nhận" at bounding box center [233, 74] width 76 height 39
click at [319, 70] on button "Hàng đã giao" at bounding box center [317, 74] width 94 height 39
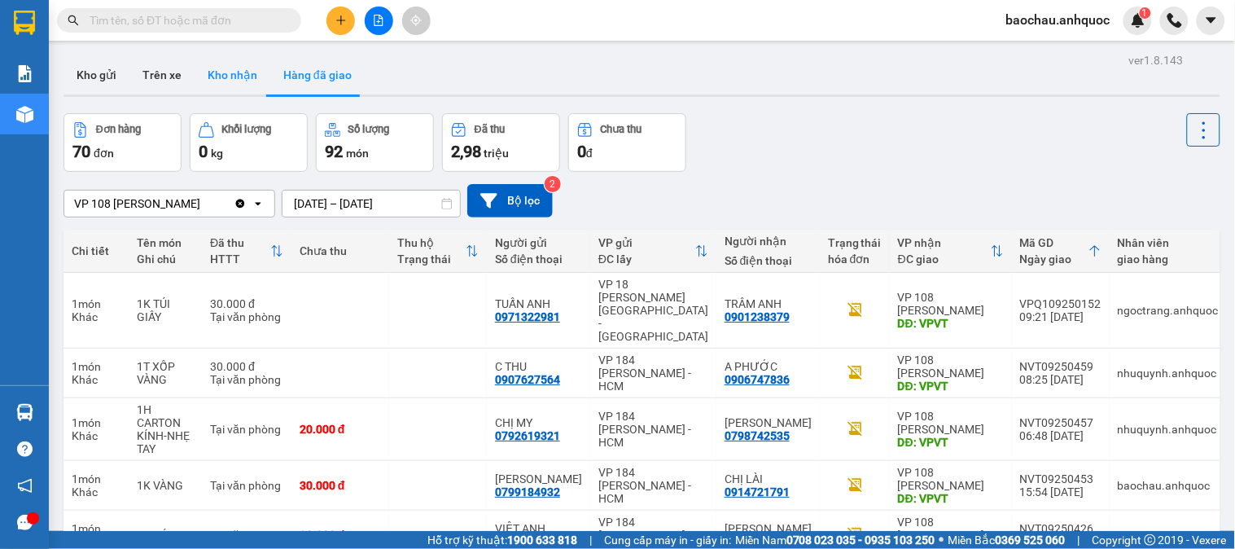
click at [244, 80] on button "Kho nhận" at bounding box center [233, 74] width 76 height 39
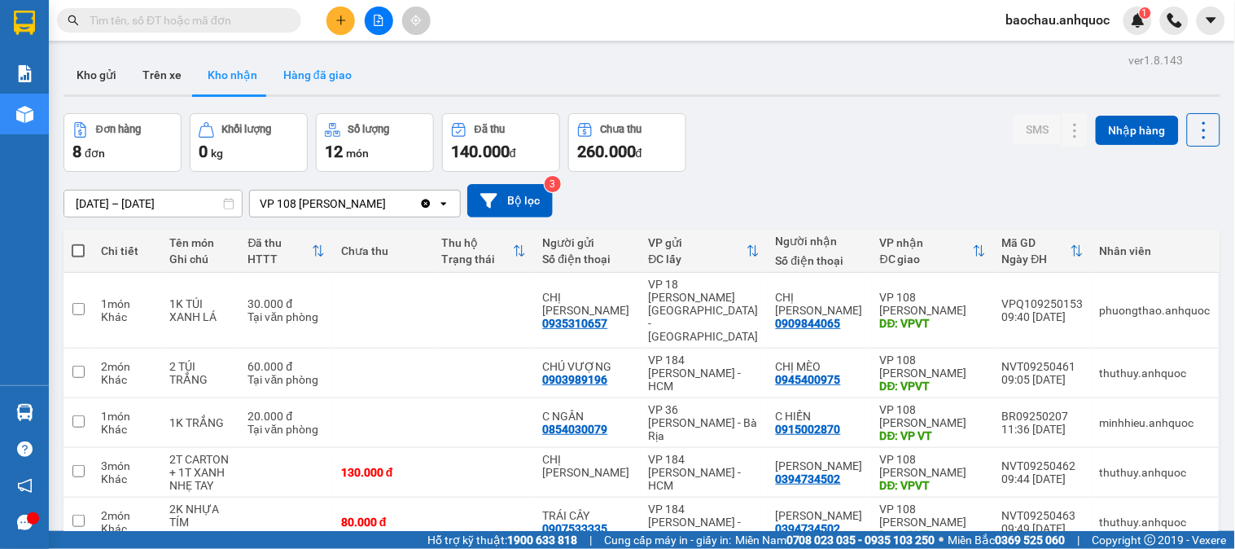
click at [317, 65] on button "Hàng đã giao" at bounding box center [317, 74] width 94 height 39
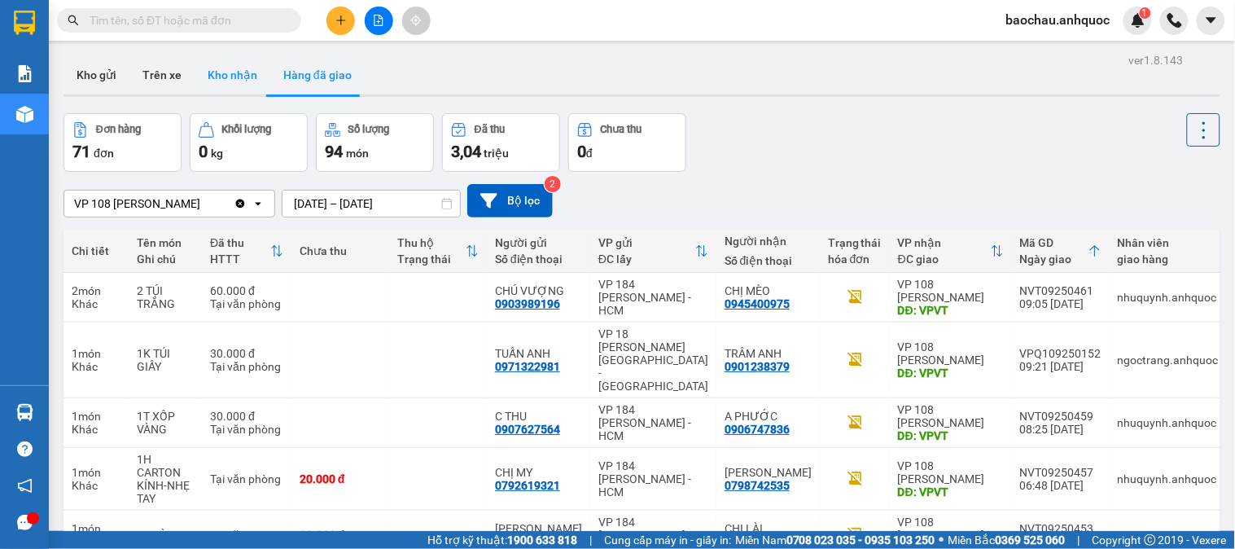
click at [244, 74] on button "Kho nhận" at bounding box center [233, 74] width 76 height 39
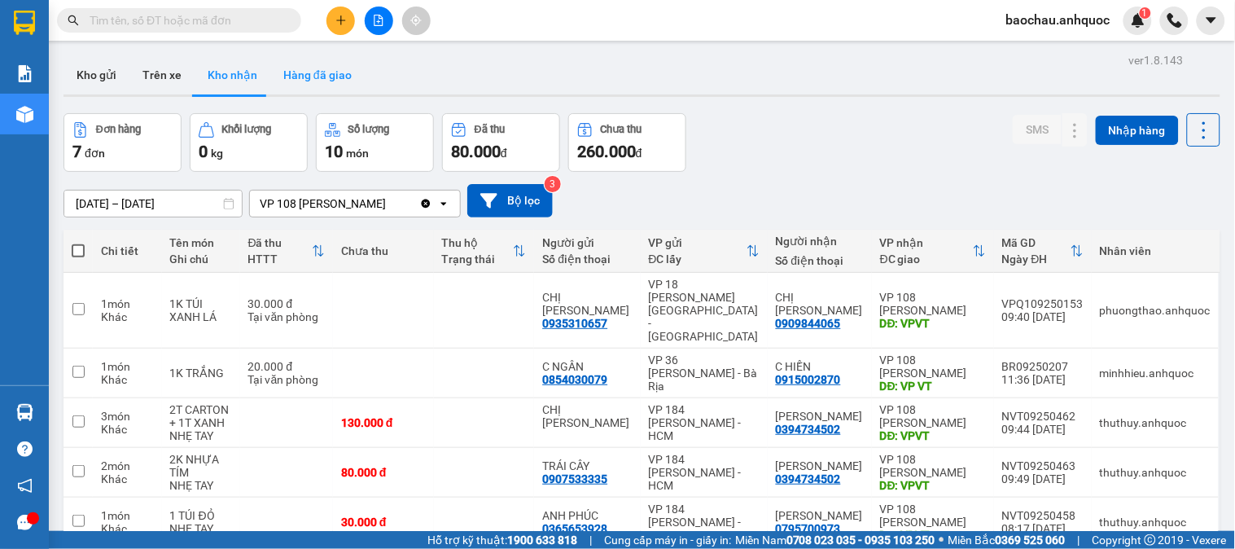
click at [300, 74] on button "Hàng đã giao" at bounding box center [317, 74] width 94 height 39
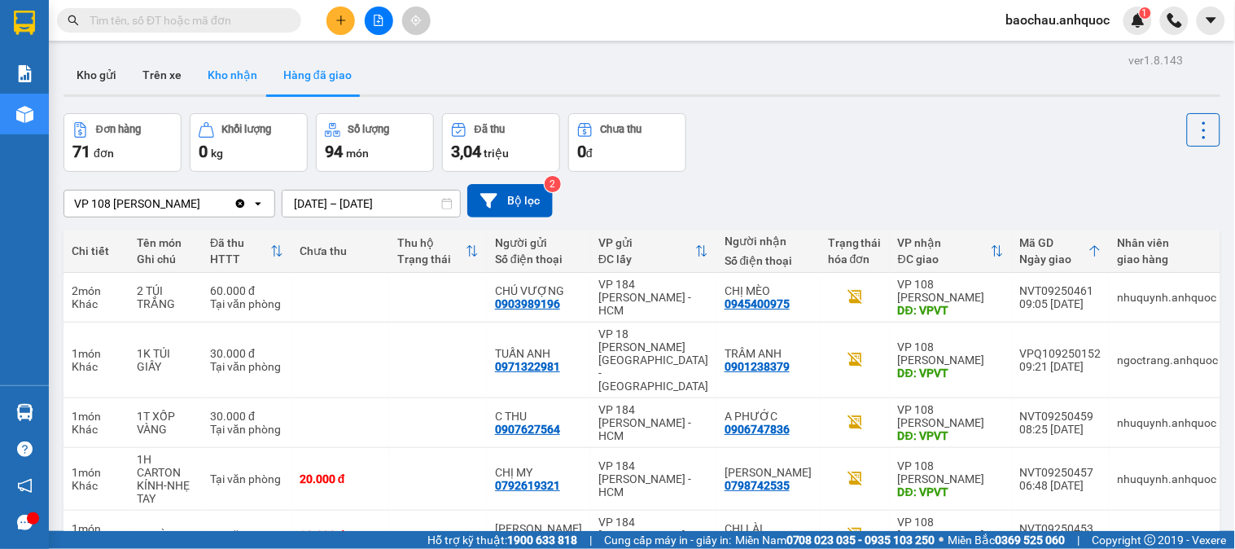
click at [239, 77] on button "Kho nhận" at bounding box center [233, 74] width 76 height 39
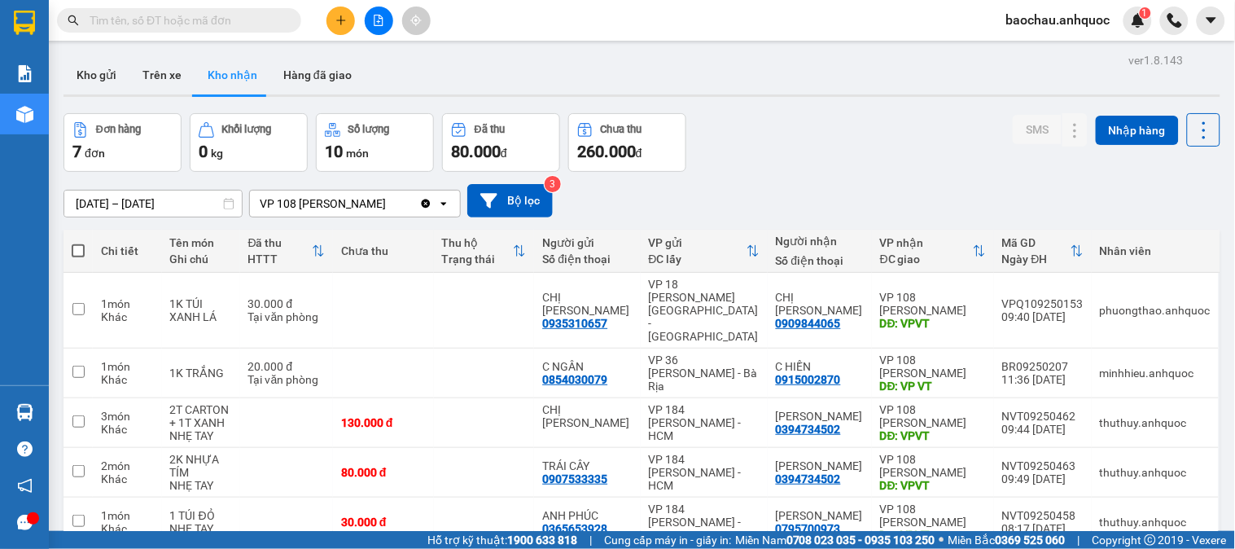
click at [220, 208] on input "[DATE] – [DATE]" at bounding box center [152, 203] width 177 height 26
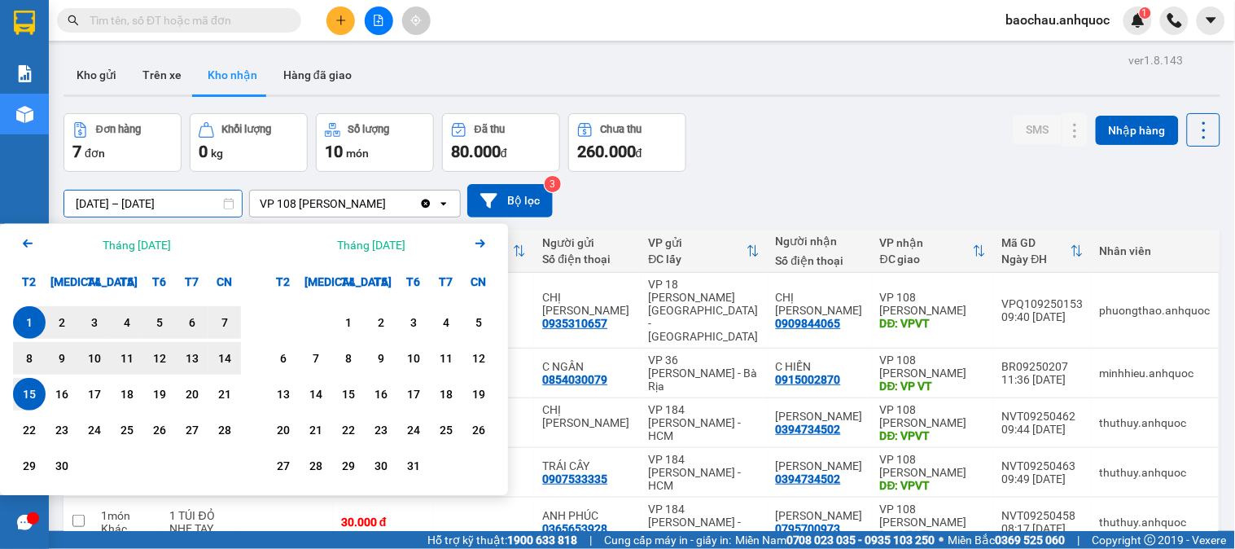
click at [220, 208] on input "[DATE] – [DATE]" at bounding box center [152, 203] width 177 height 26
click at [597, 107] on div "ver 1.8.143 Kho gửi Trên xe Kho nhận Hàng đã giao Đơn hàng 7 đơn Khối lượng 0 k…" at bounding box center [642, 377] width 1170 height 656
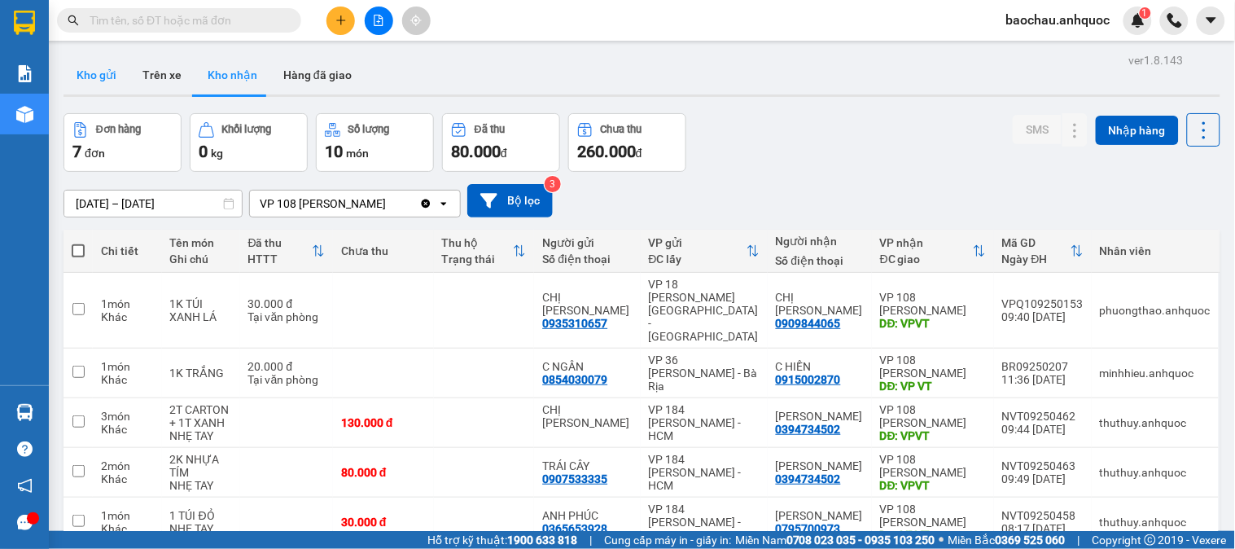
click at [85, 88] on button "Kho gửi" at bounding box center [96, 74] width 66 height 39
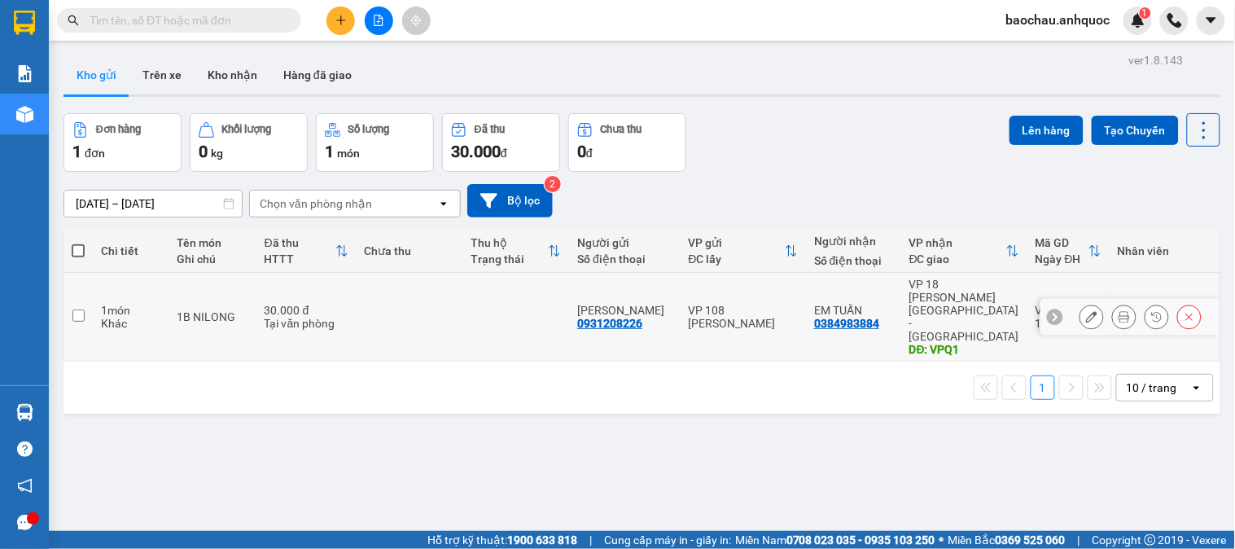
click at [112, 317] on div "Khác" at bounding box center [130, 323] width 59 height 13
checkbox input "true"
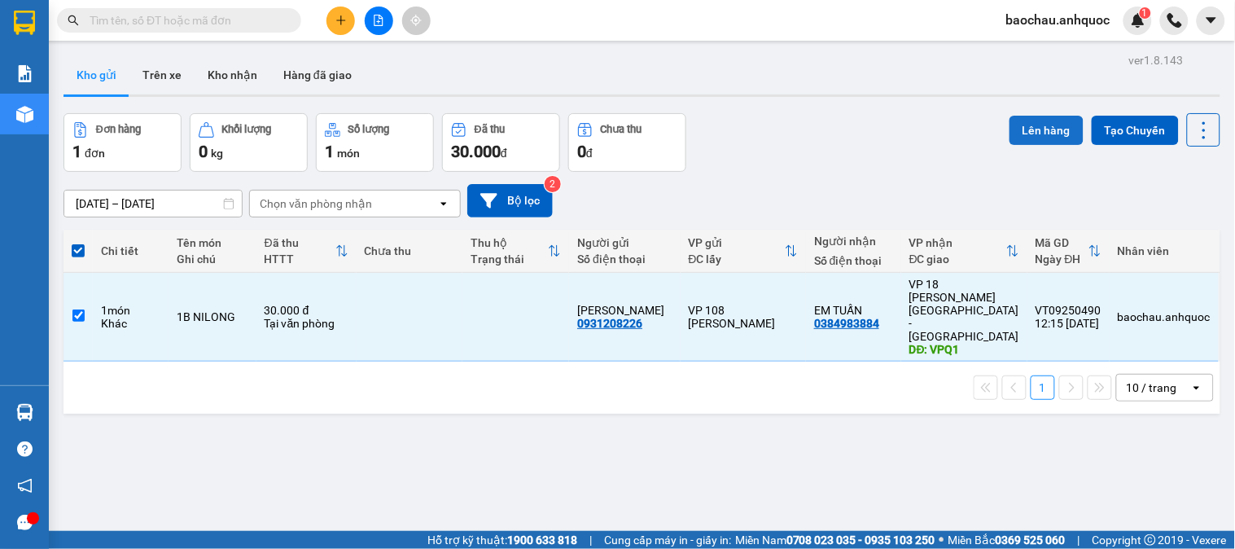
click at [1013, 119] on button "Lên hàng" at bounding box center [1046, 130] width 74 height 29
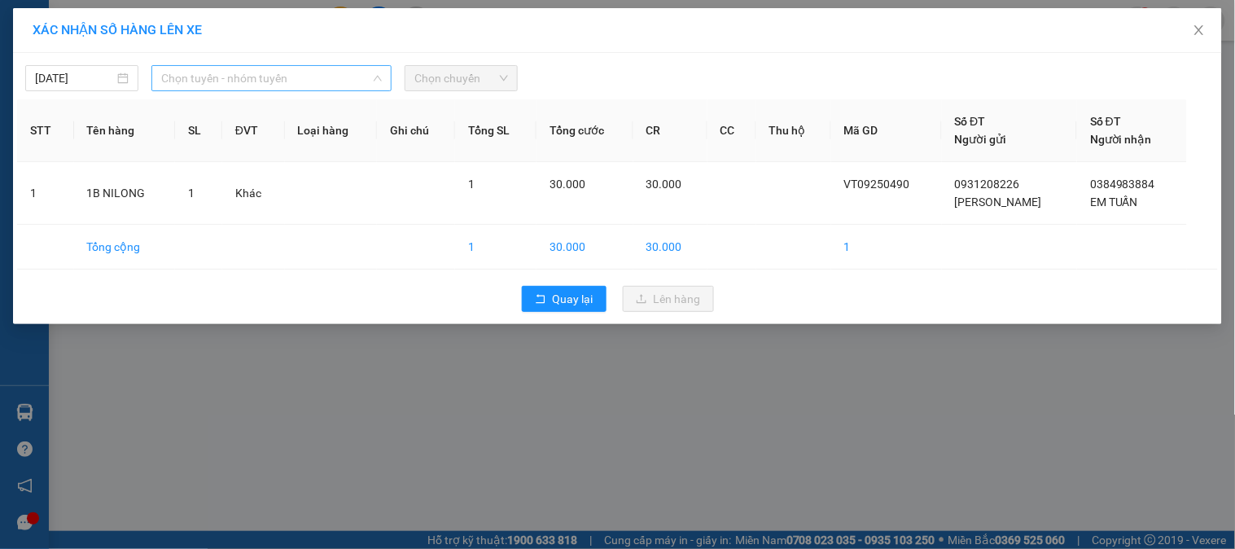
click at [286, 83] on span "Chọn tuyến - nhóm tuyến" at bounding box center [271, 78] width 221 height 24
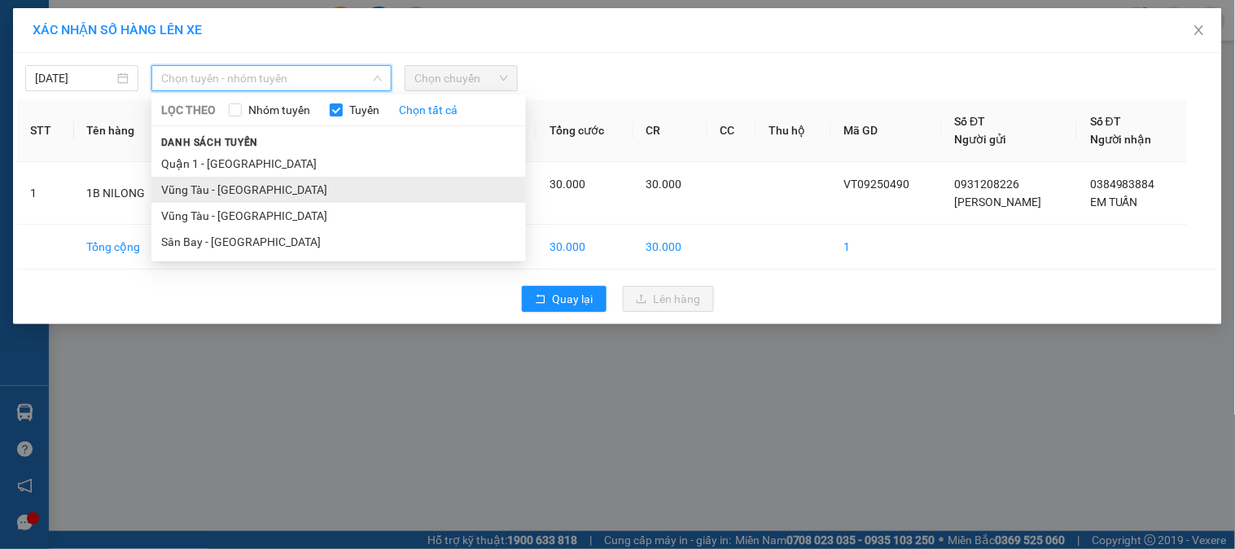
click at [254, 181] on li "Vũng Tàu - [GEOGRAPHIC_DATA]" at bounding box center [338, 190] width 374 height 26
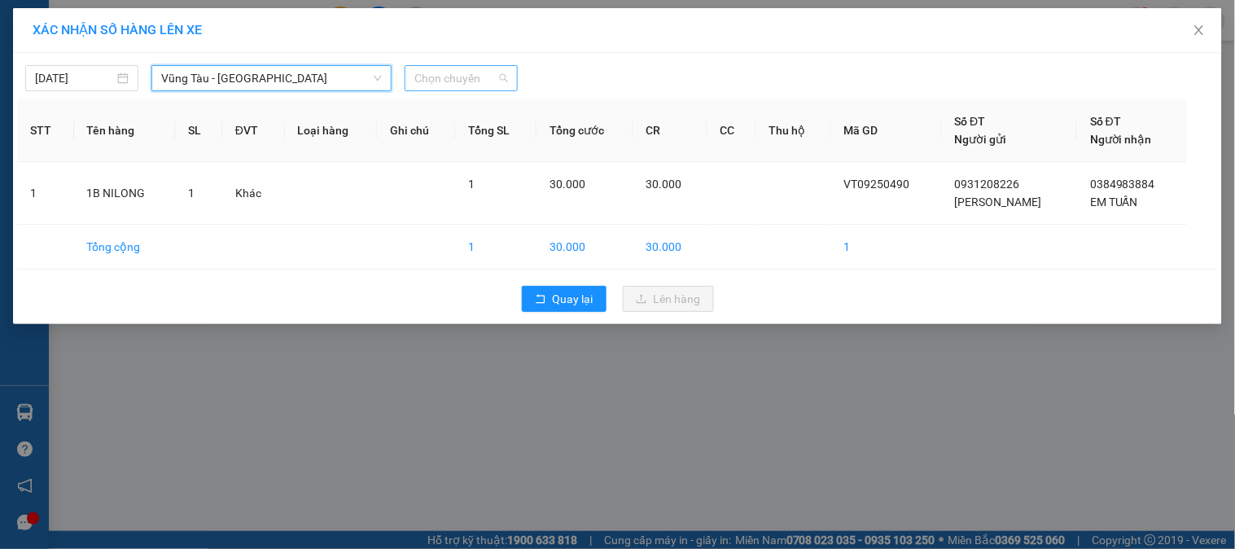
click at [451, 77] on span "Chọn chuyến" at bounding box center [461, 78] width 94 height 24
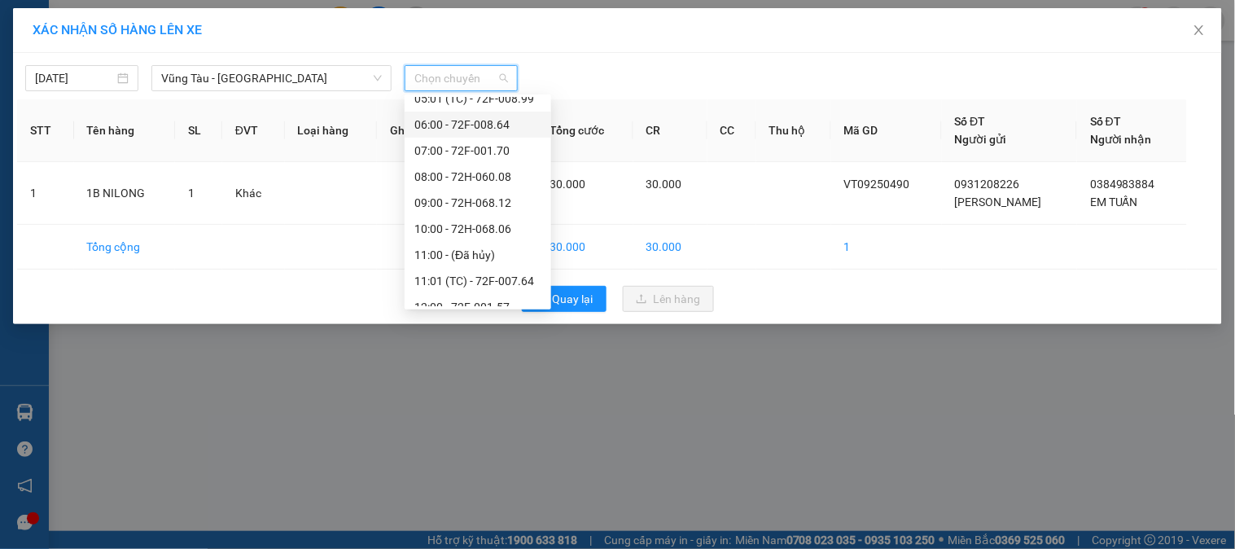
scroll to position [313, 0]
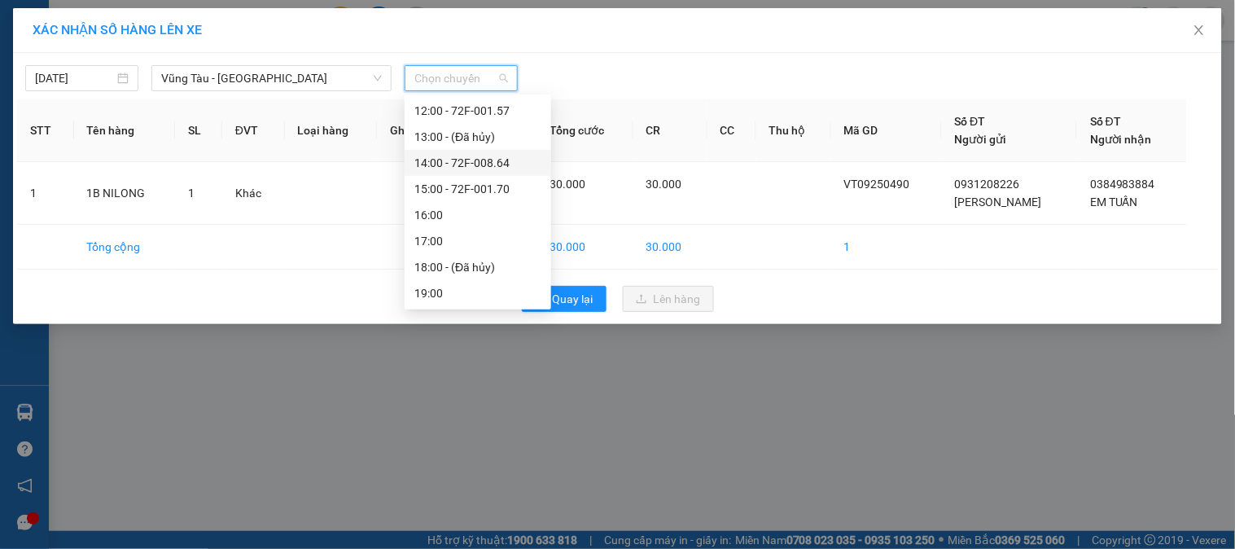
click at [458, 155] on div "14:00 - 72F-008.64" at bounding box center [477, 163] width 127 height 18
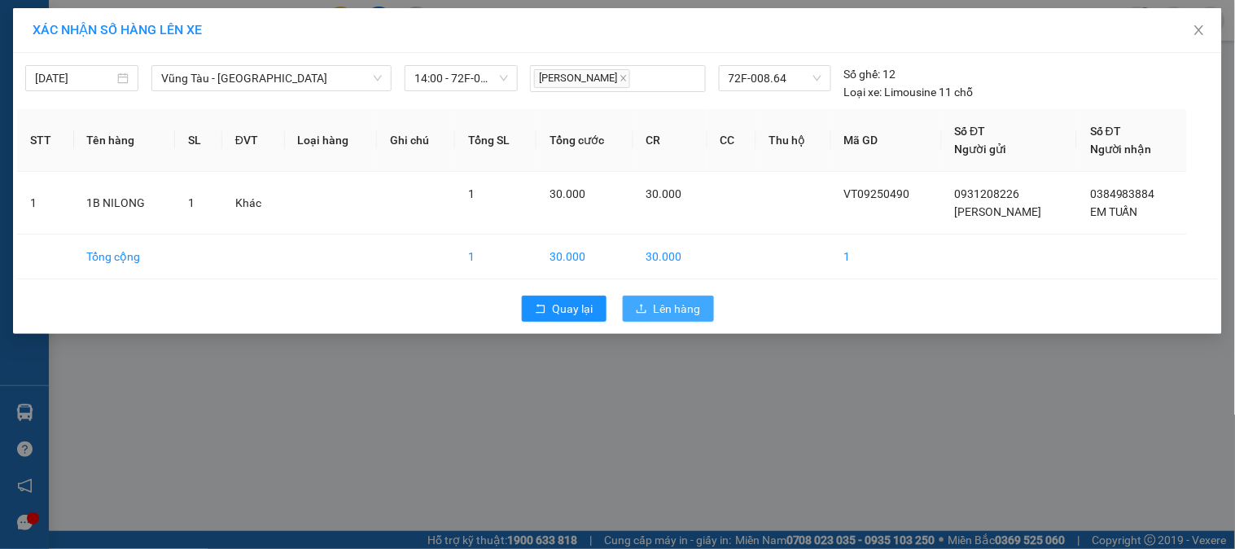
click at [645, 304] on icon "upload" at bounding box center [641, 308] width 11 height 11
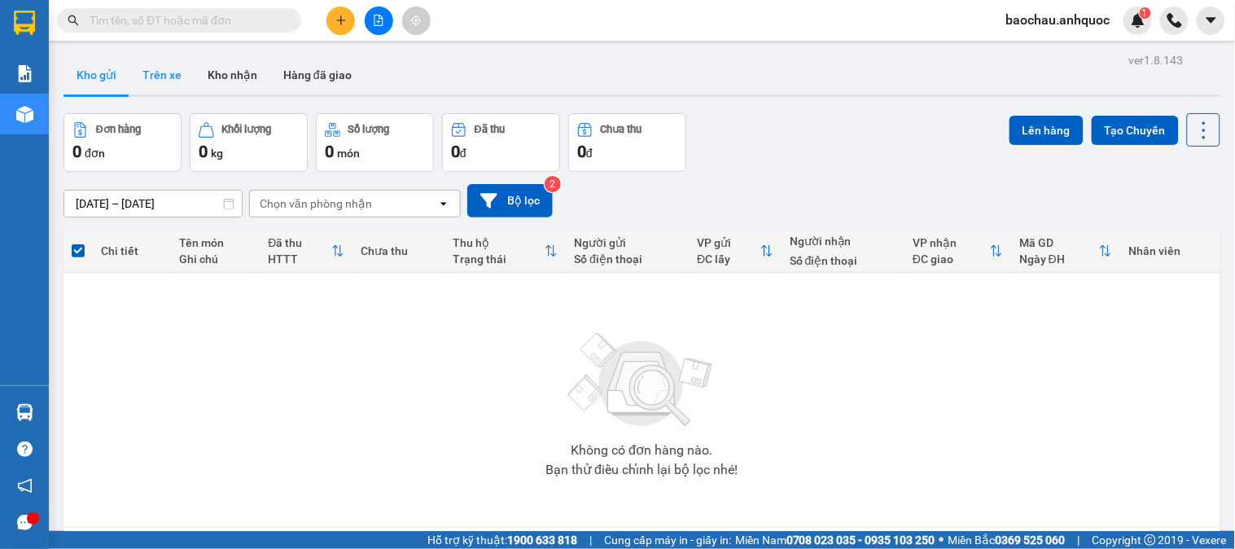
click at [168, 59] on button "Trên xe" at bounding box center [161, 74] width 65 height 39
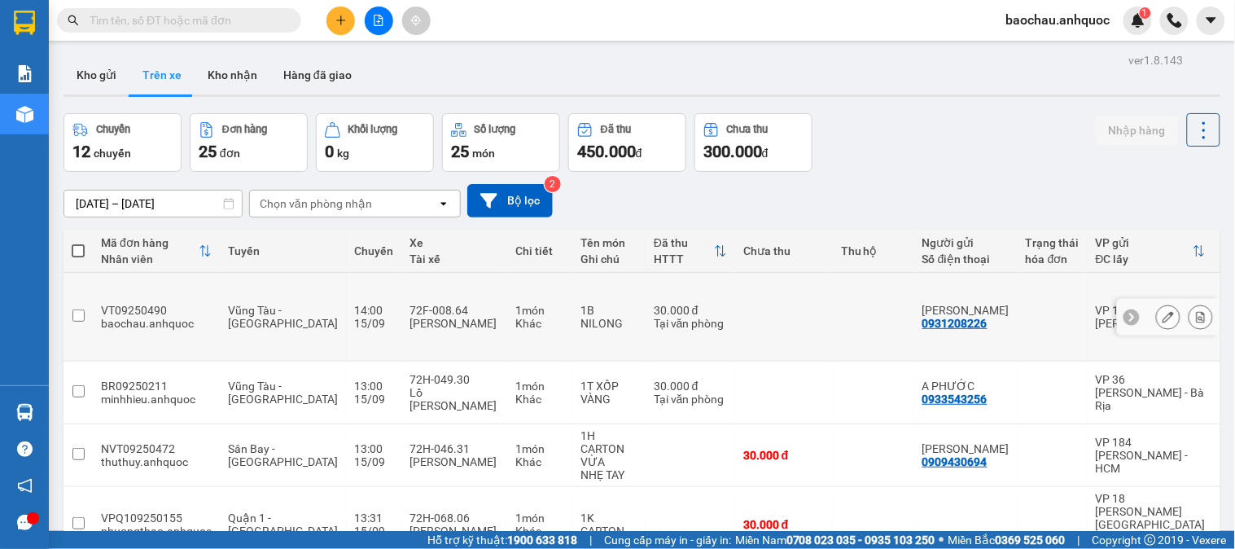
click at [1195, 311] on icon at bounding box center [1200, 316] width 11 height 11
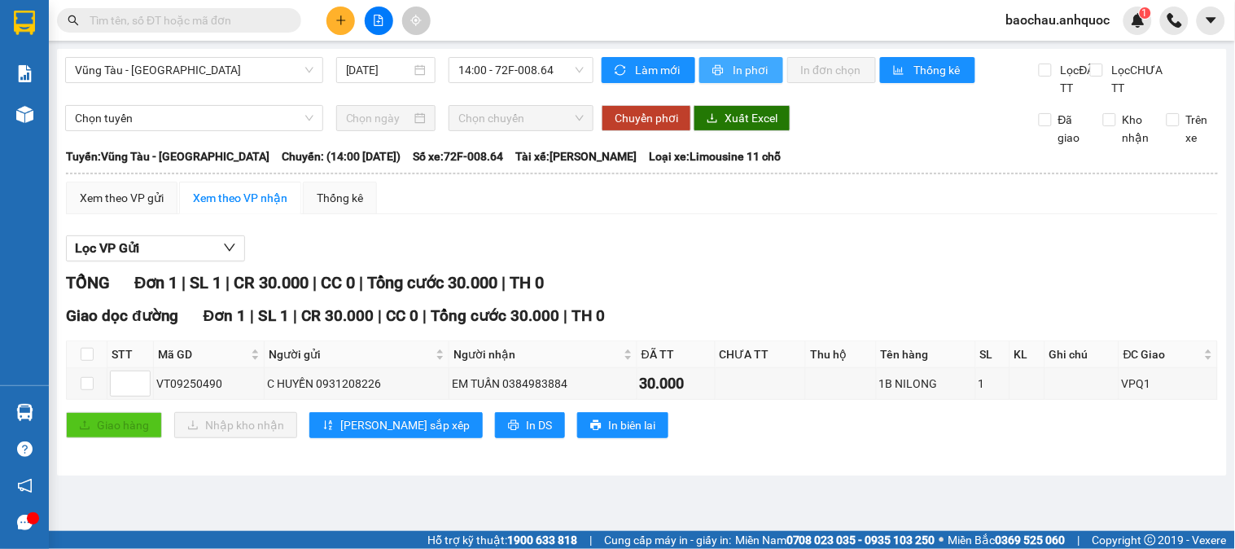
drag, startPoint x: 717, startPoint y: 75, endPoint x: 724, endPoint y: 66, distance: 11.6
click at [717, 72] on icon "printer" at bounding box center [717, 69] width 11 height 11
click at [743, 71] on span "In phơi" at bounding box center [751, 70] width 37 height 18
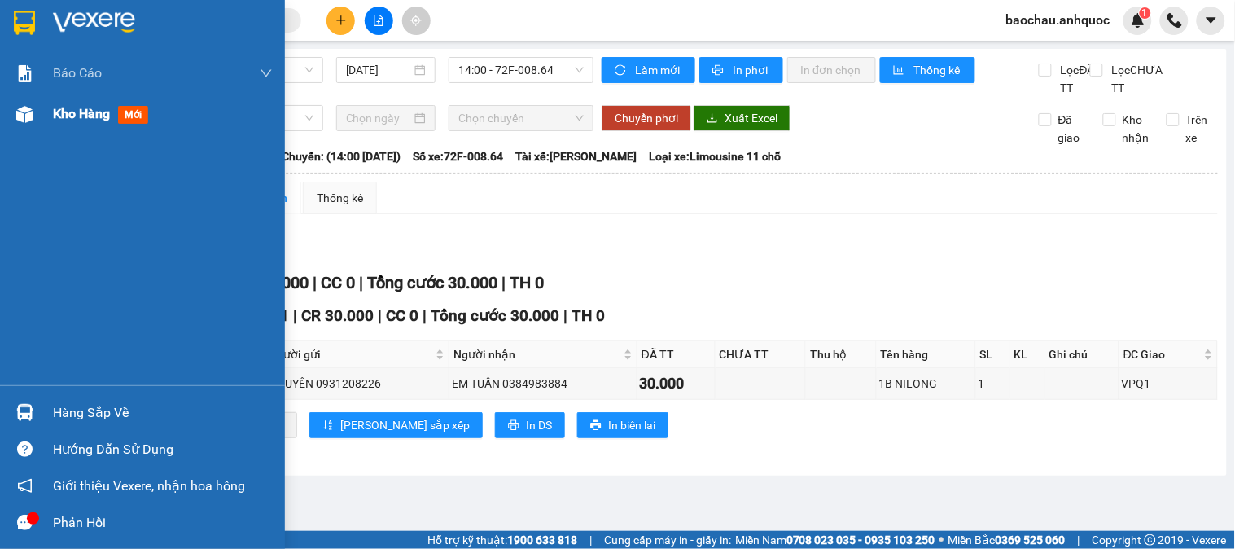
click at [27, 115] on img at bounding box center [24, 114] width 17 height 17
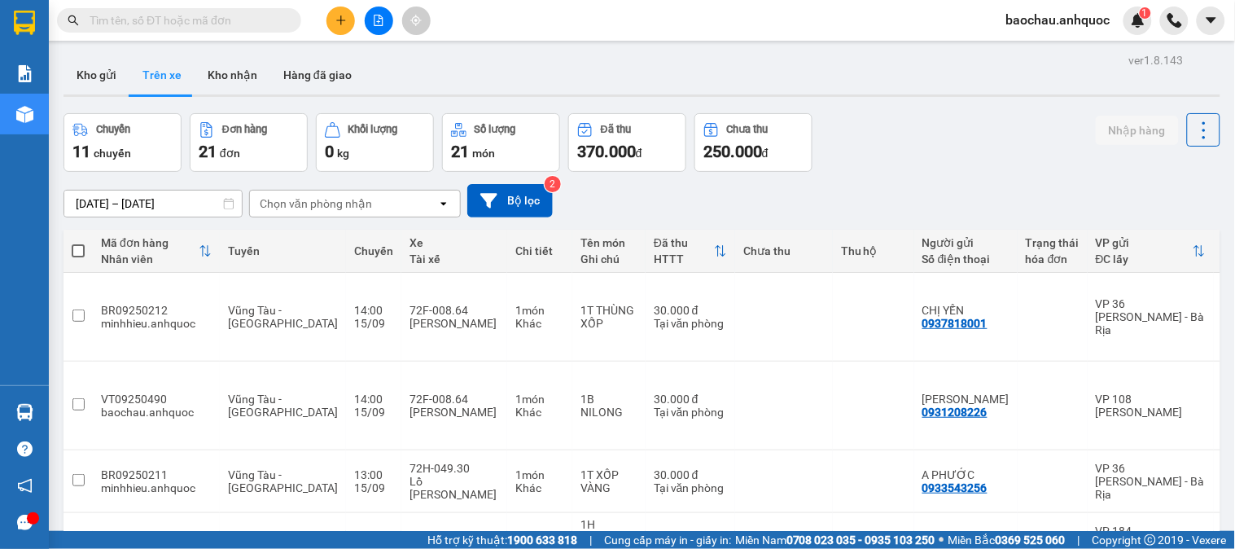
click at [237, 94] on div at bounding box center [641, 95] width 1157 height 2
click at [248, 102] on div "ver 1.8.143 Kho gửi Trên xe Kho nhận Hàng đã giao Chuyến 11 chuyến Đơn hàng 21 …" at bounding box center [642, 549] width 1170 height 1000
click at [253, 94] on div at bounding box center [641, 95] width 1157 height 2
click at [252, 91] on button "Kho nhận" at bounding box center [233, 74] width 76 height 39
type input "[DATE] – [DATE]"
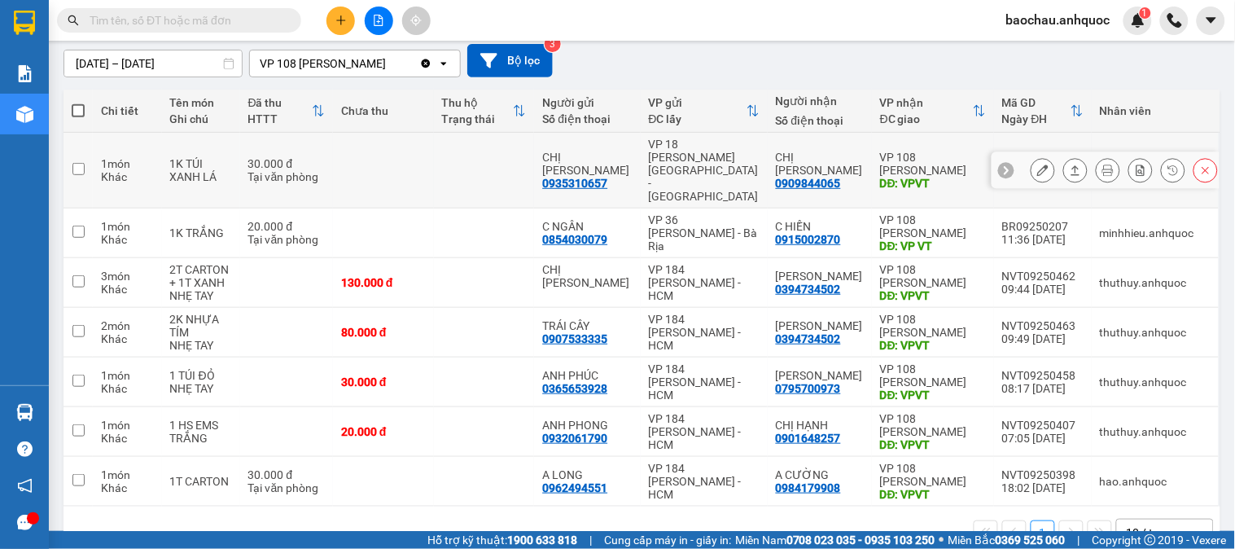
scroll to position [157, 0]
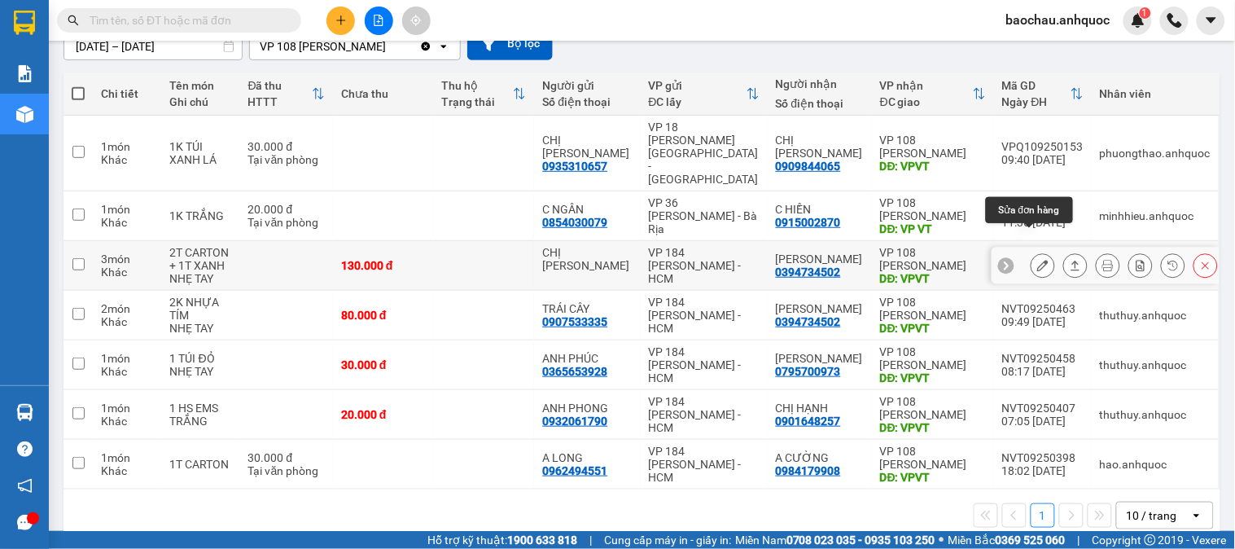
click at [1037, 260] on icon at bounding box center [1042, 265] width 11 height 11
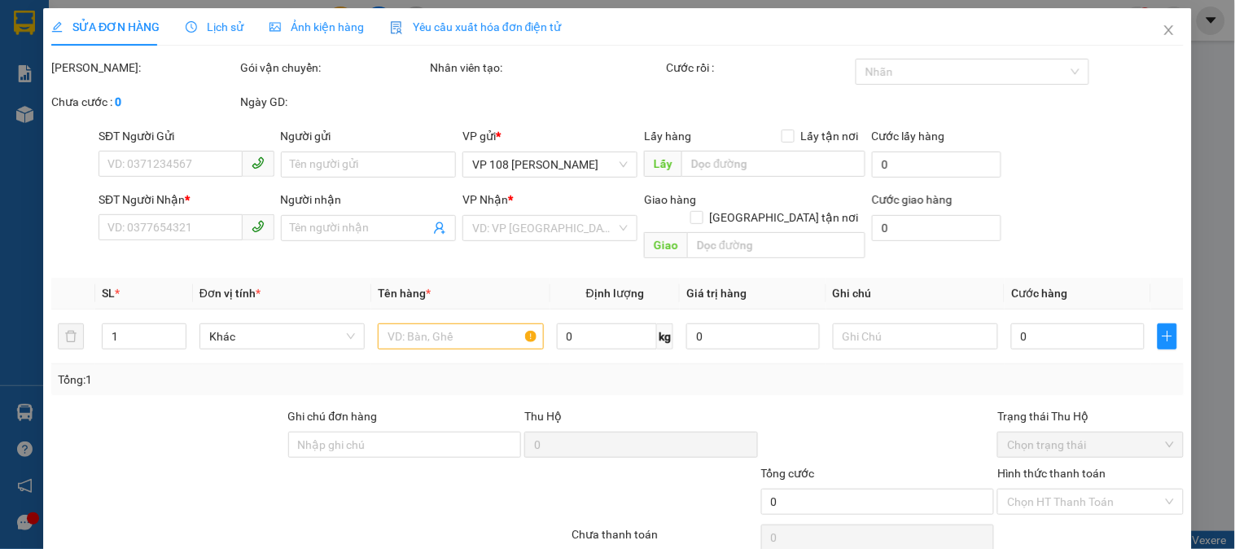
type input "CHỊ [PERSON_NAME]"
type input "0394734502"
type input "[PERSON_NAME]"
type input "VPVT"
type input "130.000"
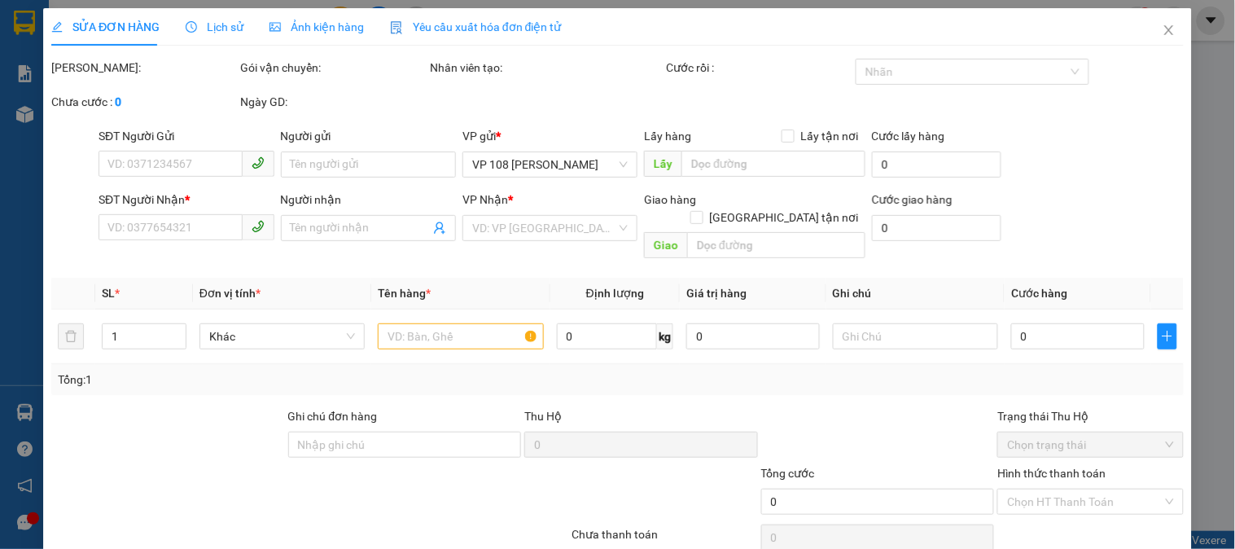
type input "130.000"
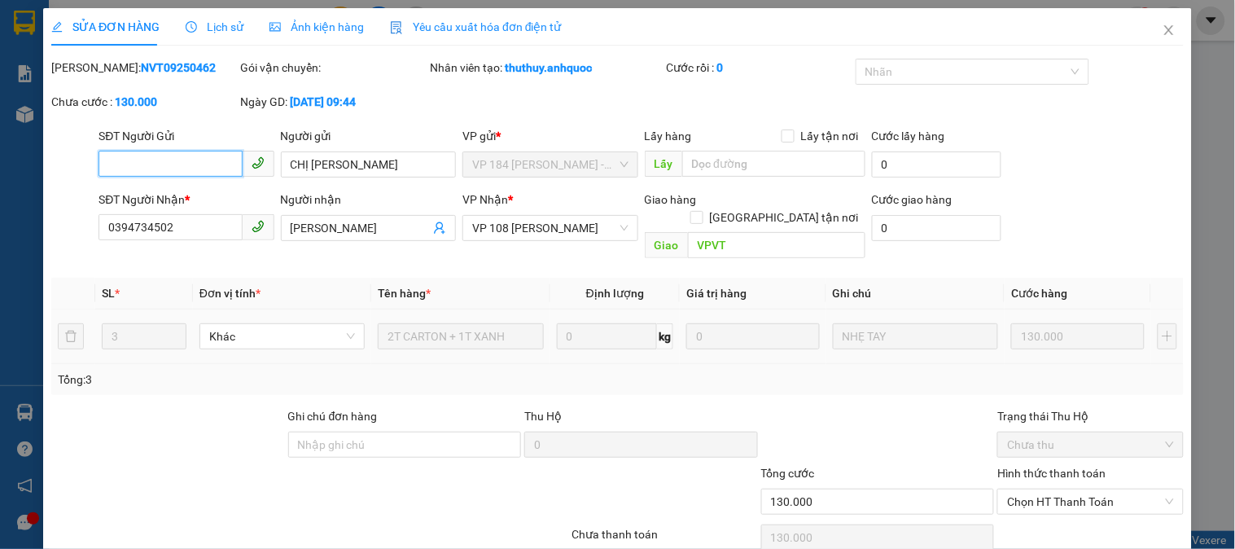
scroll to position [57, 0]
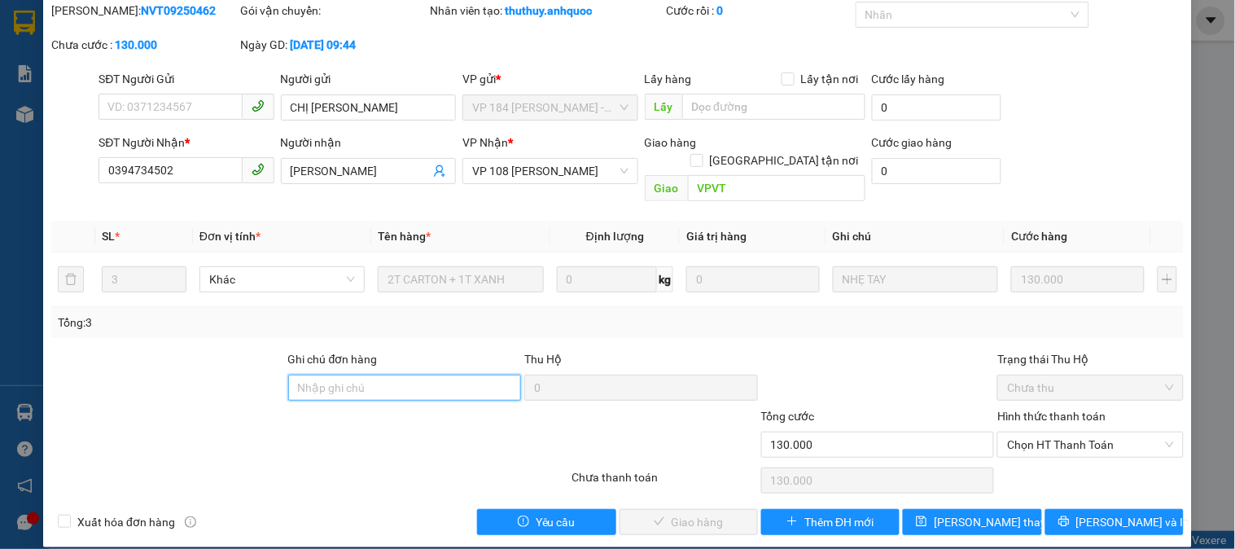
click at [387, 374] on input "Ghi chú đơn hàng" at bounding box center [405, 387] width 234 height 26
type input "CK SCB"
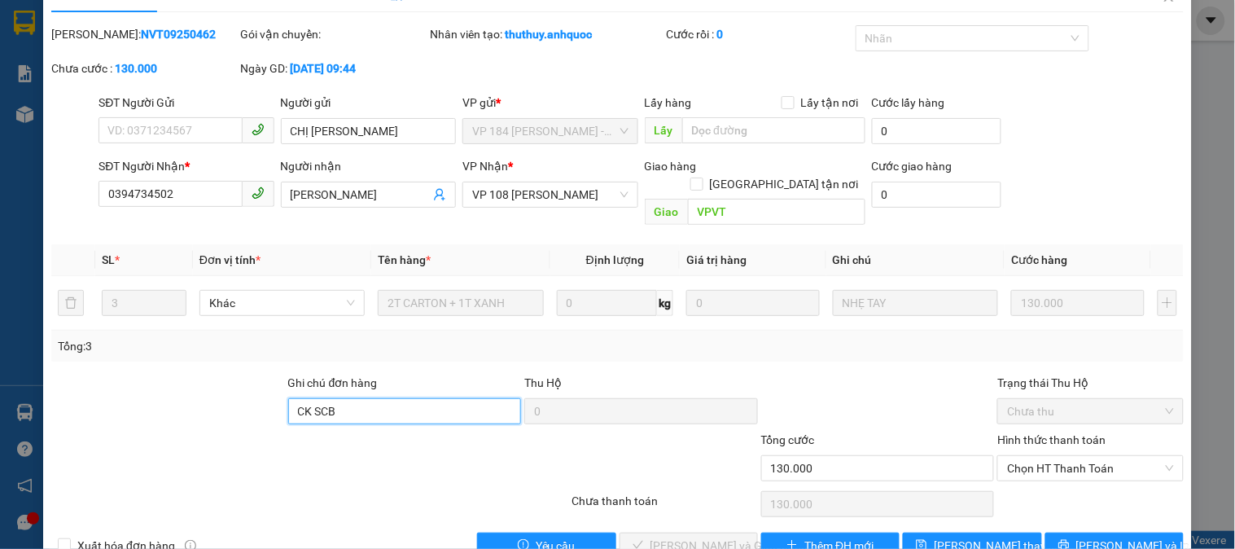
scroll to position [0, 0]
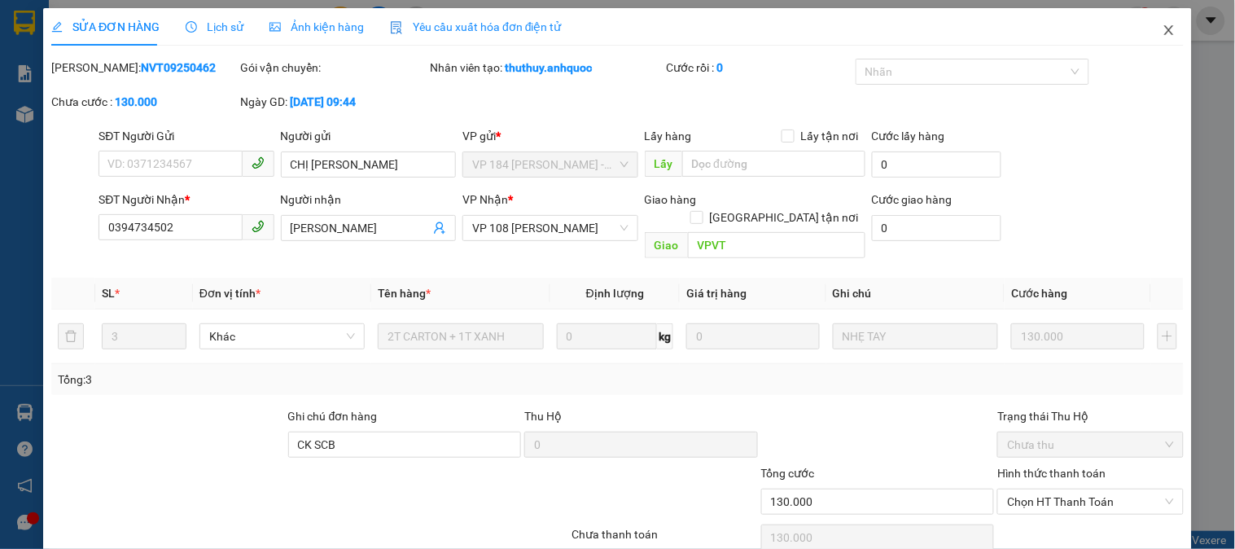
click at [1148, 23] on span "Close" at bounding box center [1169, 31] width 46 height 46
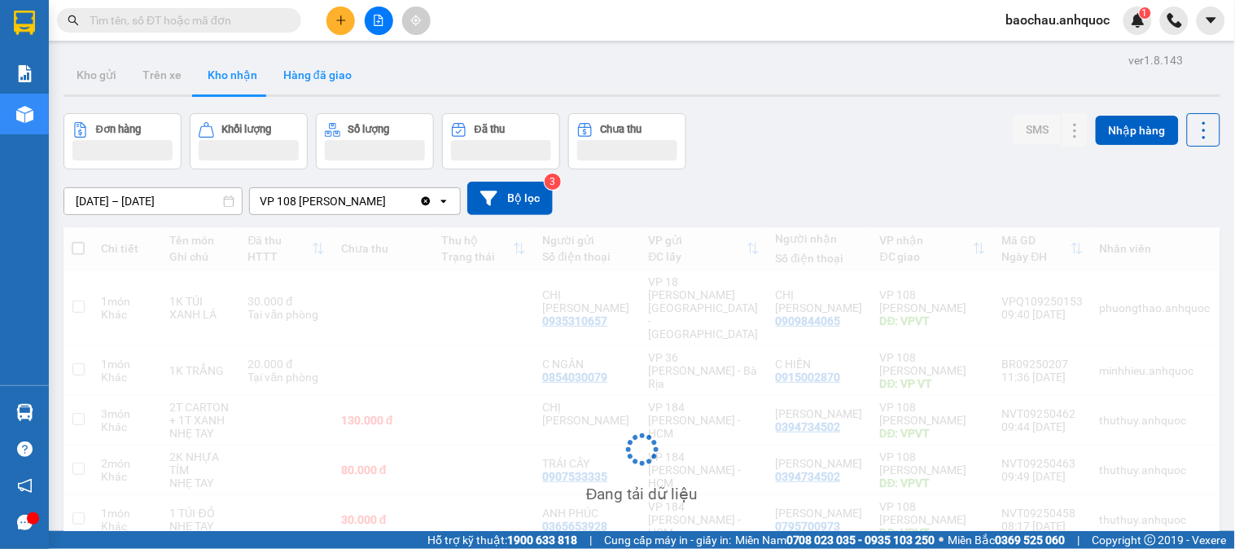
click at [329, 76] on button "Hàng đã giao" at bounding box center [317, 74] width 94 height 39
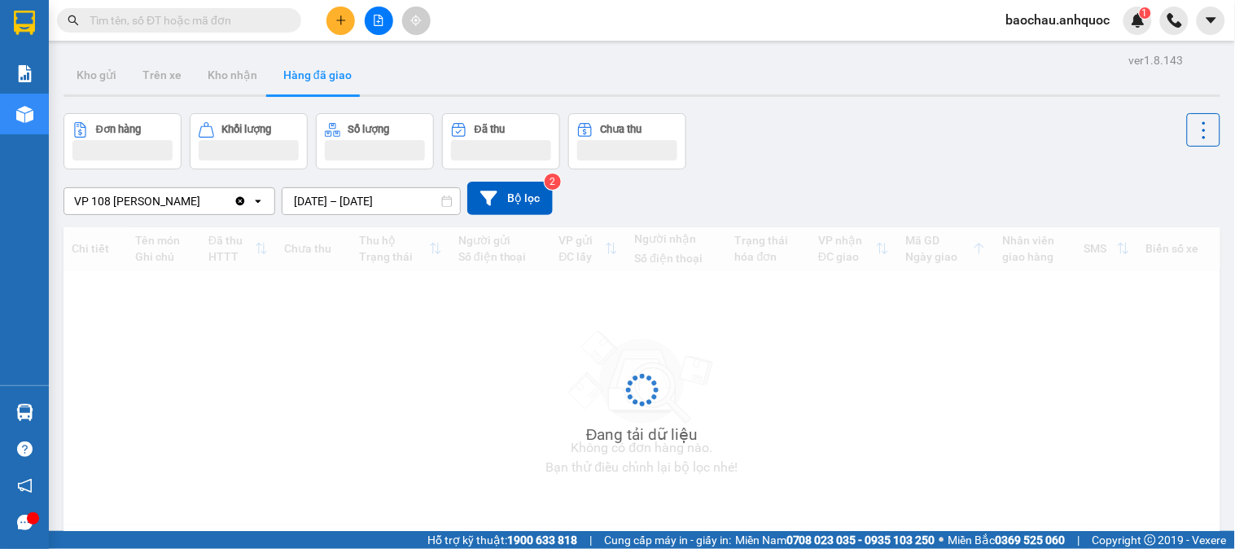
click at [329, 76] on button "Hàng đã giao" at bounding box center [317, 74] width 94 height 39
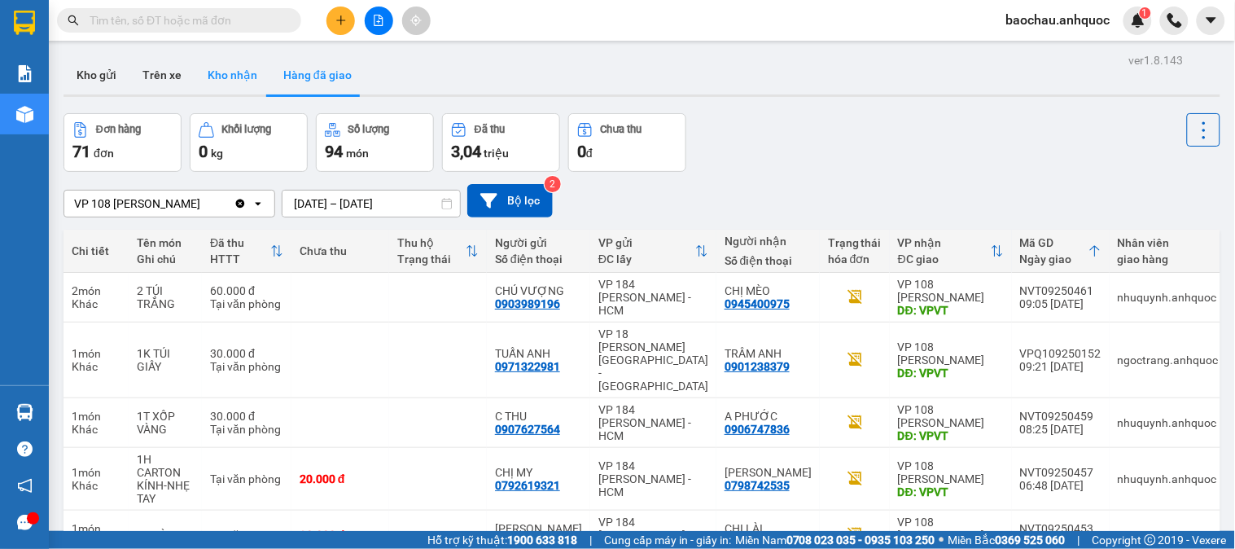
click at [206, 63] on button "Kho nhận" at bounding box center [233, 74] width 76 height 39
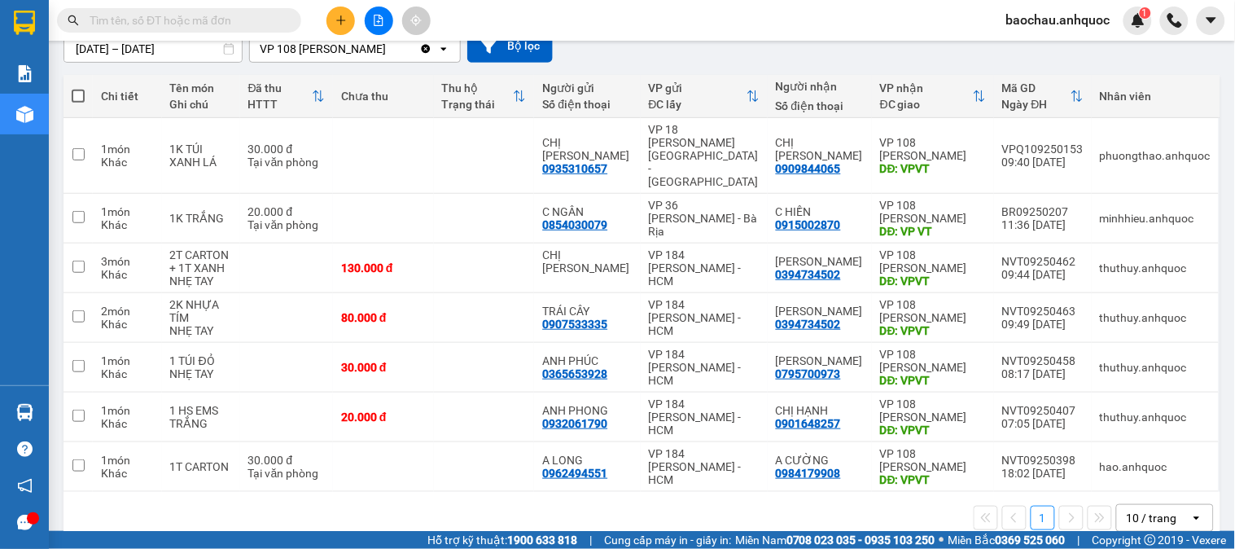
scroll to position [157, 0]
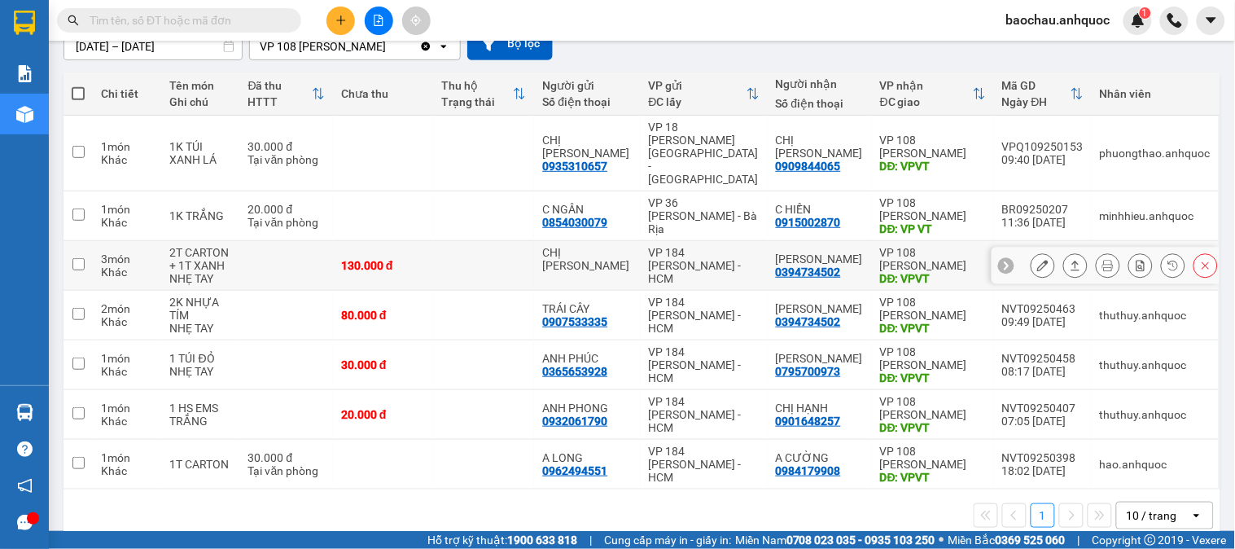
click at [1037, 260] on icon at bounding box center [1042, 265] width 11 height 11
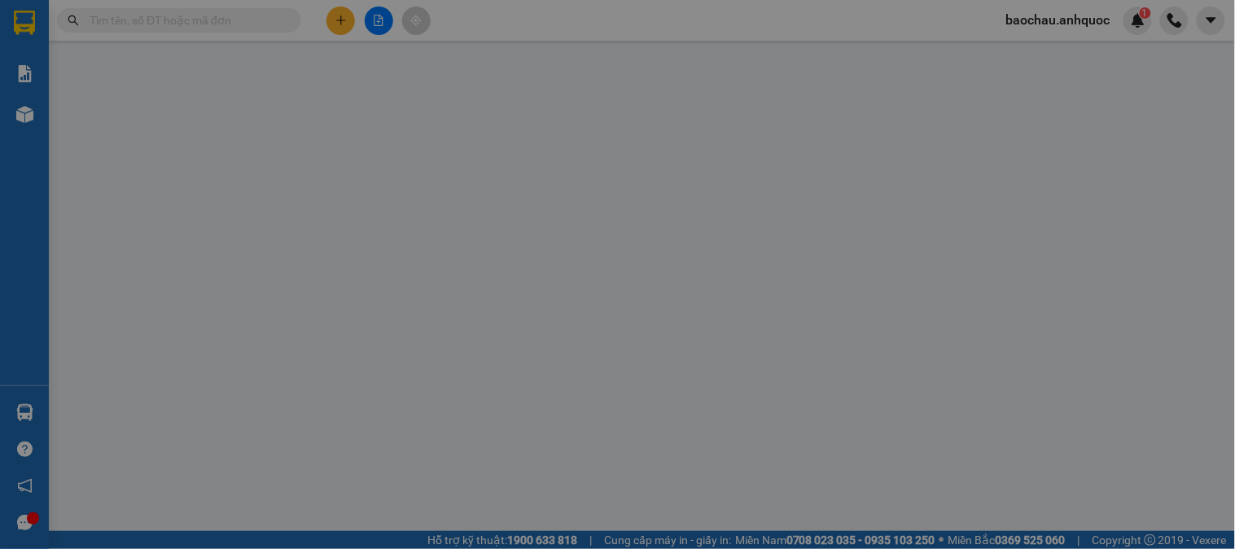
type input "CHỊ [PERSON_NAME]"
type input "0394734502"
type input "[PERSON_NAME]"
type input "VPVT"
type input "130.000"
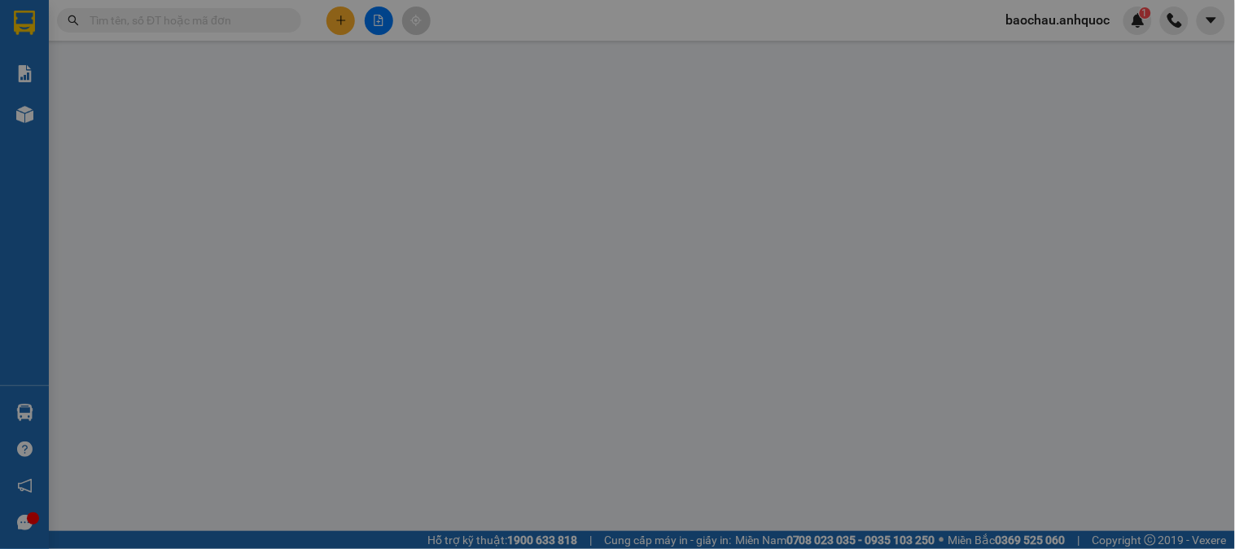
type input "130.000"
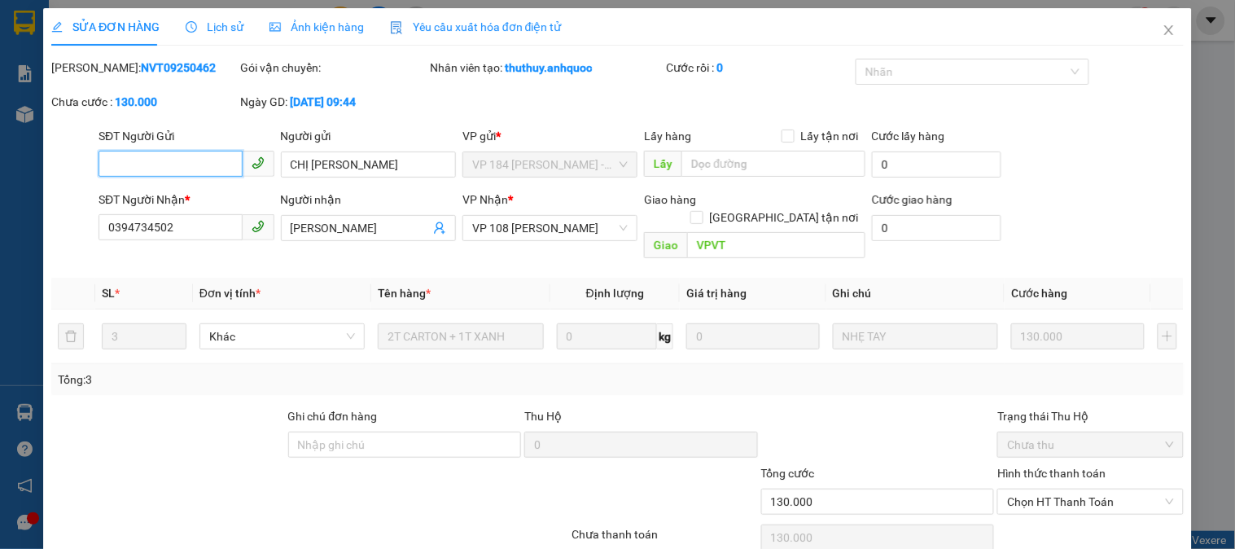
scroll to position [49, 0]
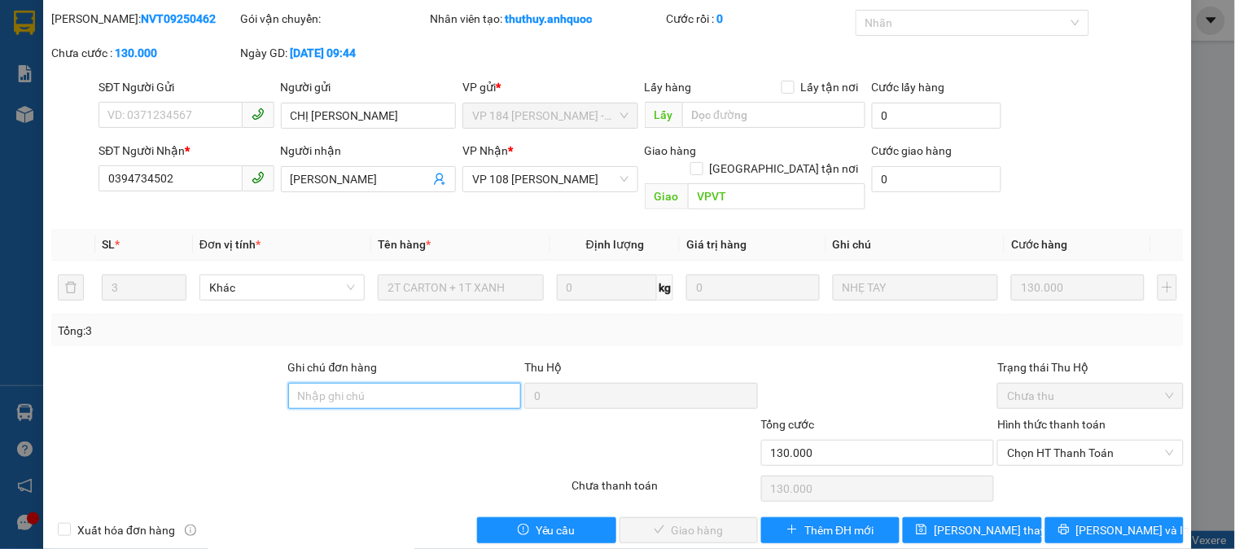
click at [386, 383] on input "Ghi chú đơn hàng" at bounding box center [405, 396] width 234 height 26
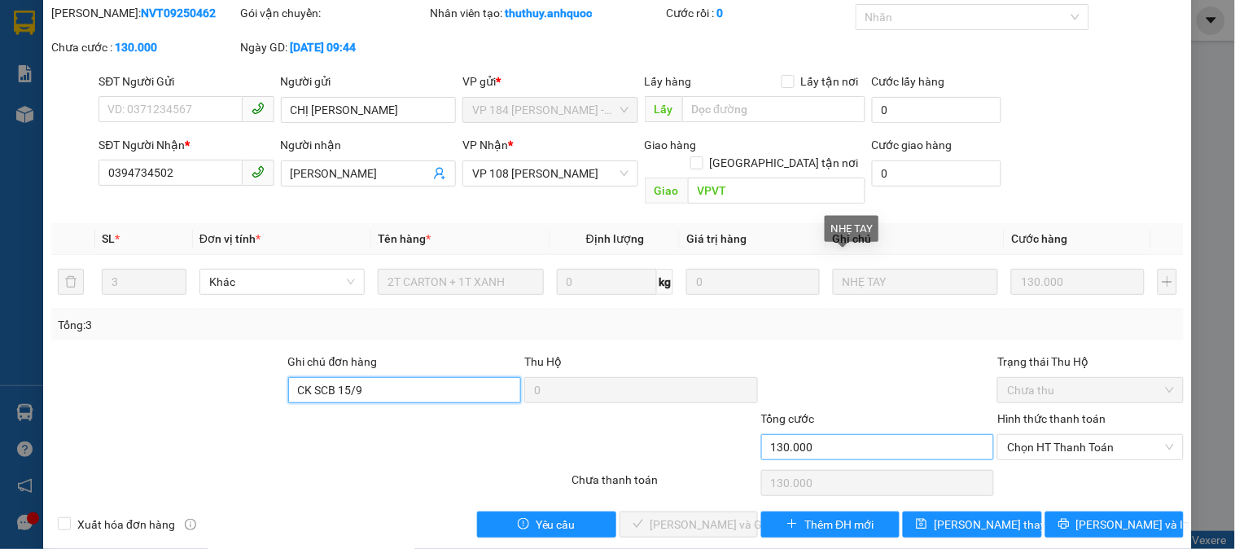
scroll to position [57, 0]
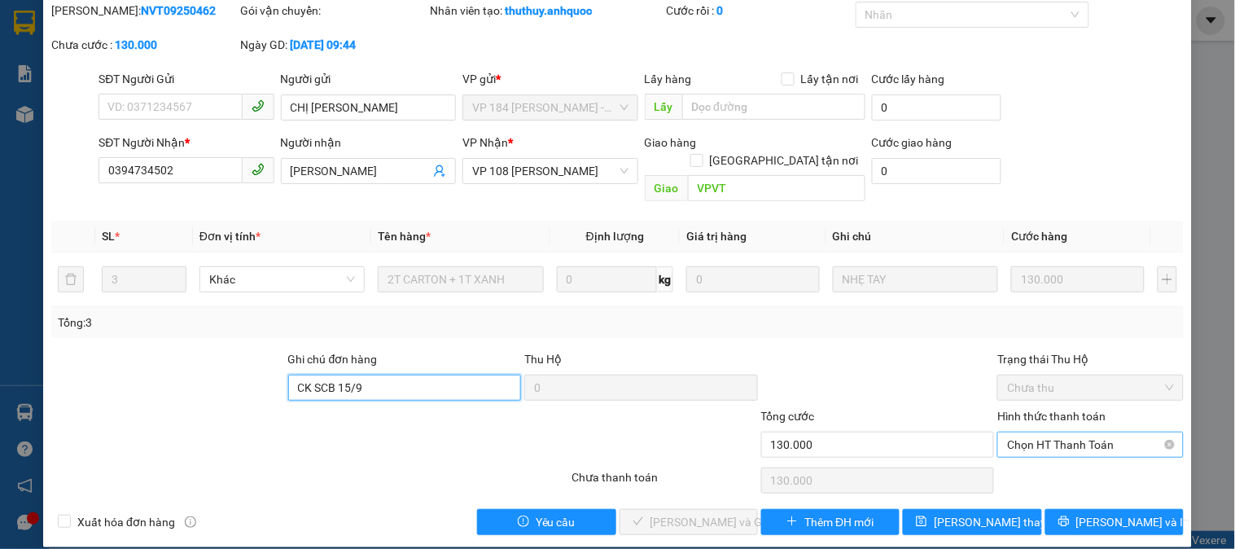
click at [1008, 435] on span "Chọn HT Thanh Toán" at bounding box center [1090, 444] width 166 height 24
type input "CK SCB 15/9"
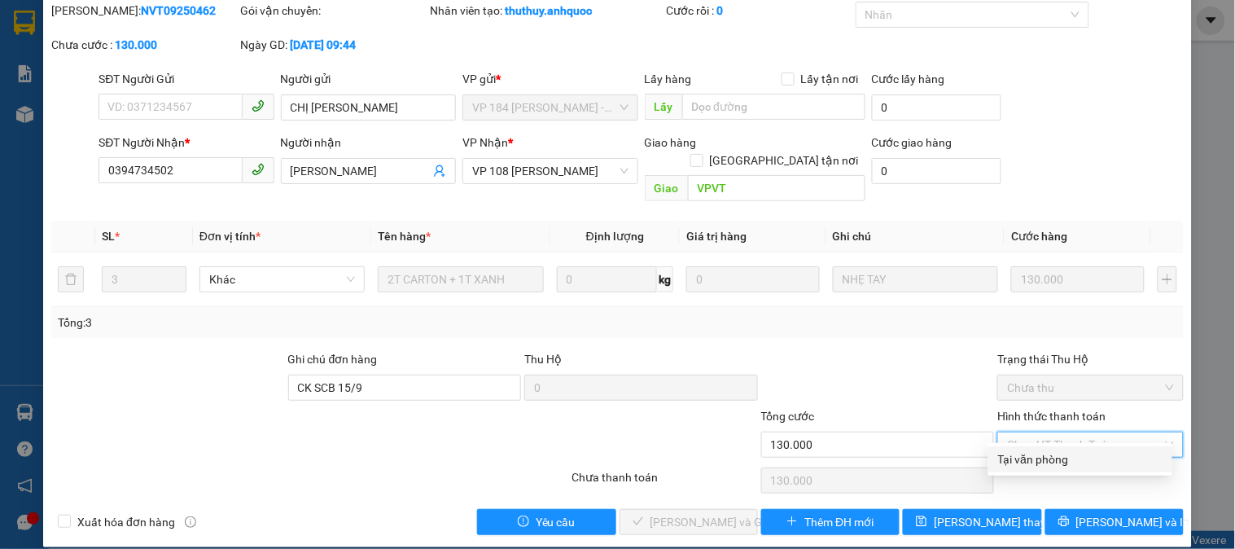
click at [1001, 464] on div "Tại văn phòng" at bounding box center [1080, 459] width 164 height 18
type input "0"
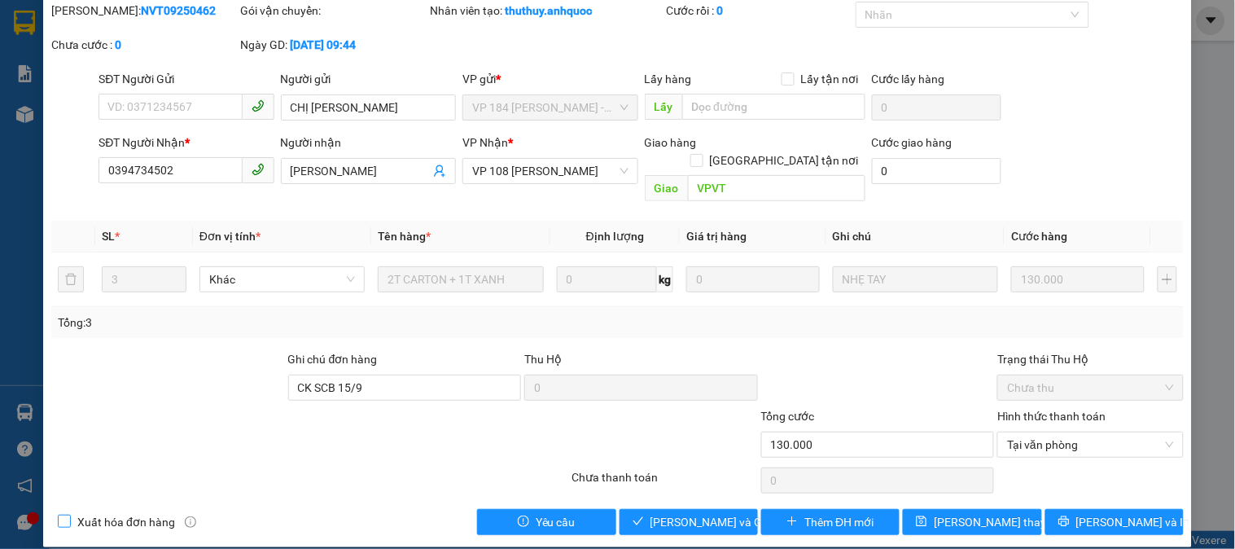
drag, startPoint x: 87, startPoint y: 508, endPoint x: 128, endPoint y: 505, distance: 40.8
click at [90, 513] on span "Xuất hóa đơn hàng" at bounding box center [126, 522] width 111 height 18
click at [69, 514] on input "Xuất hóa đơn hàng" at bounding box center [63, 519] width 11 height 11
checkbox input "true"
click at [702, 513] on span "Lưu và Giao hàng" at bounding box center [728, 522] width 156 height 18
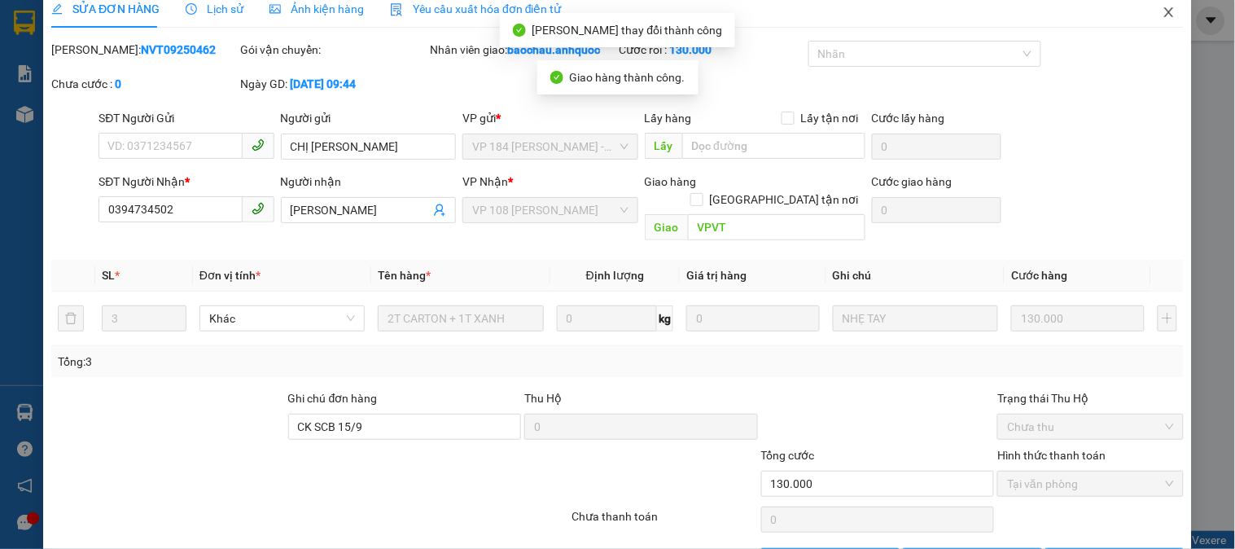
scroll to position [0, 0]
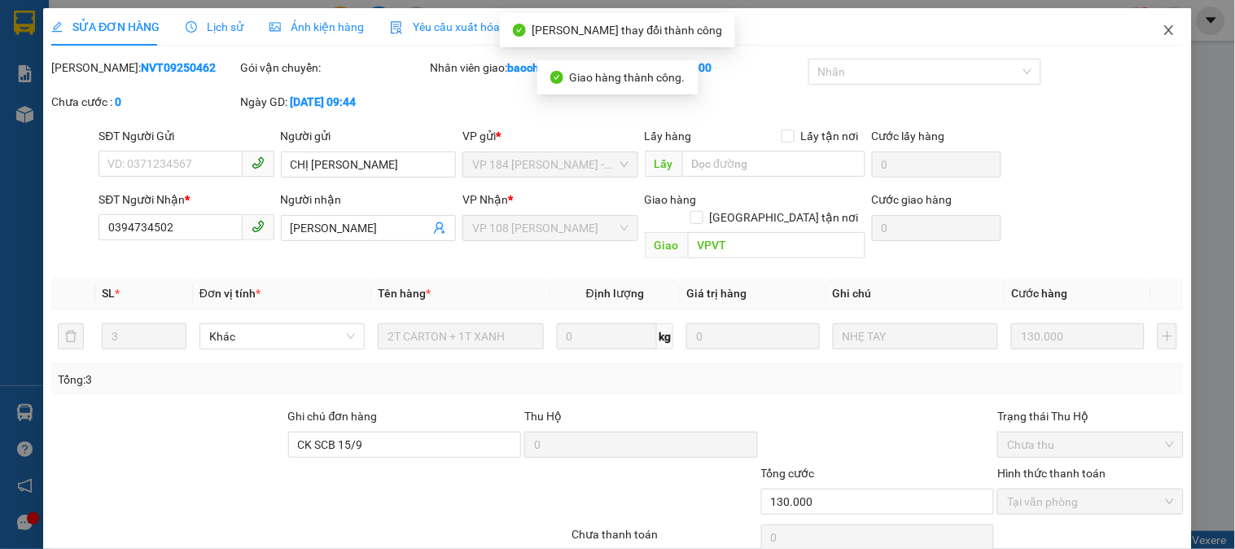
click at [1162, 33] on icon "close" at bounding box center [1168, 30] width 13 height 13
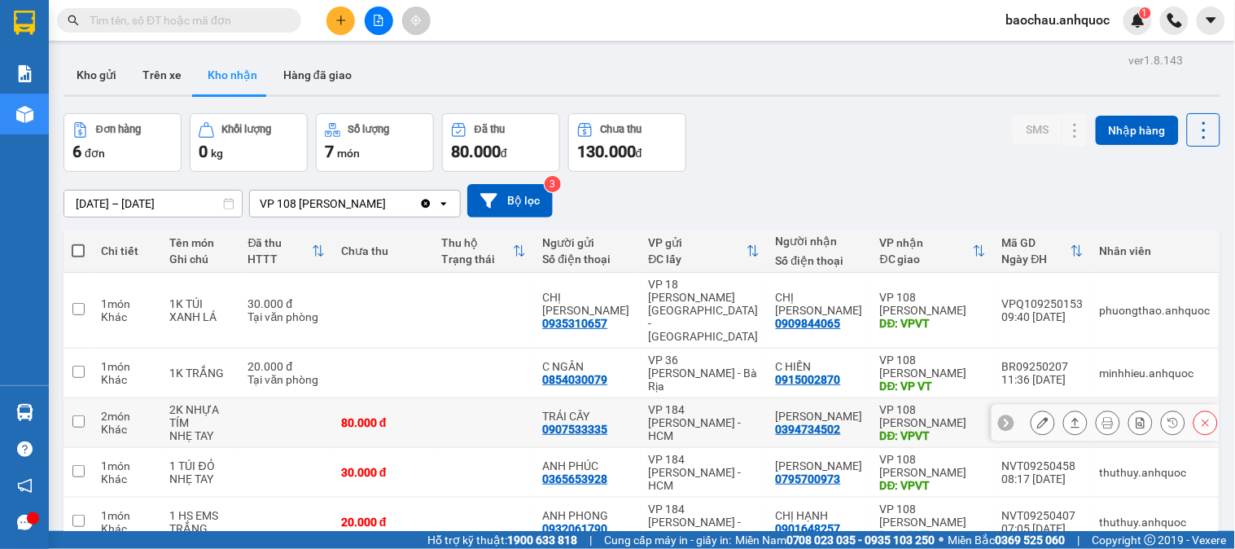
scroll to position [107, 0]
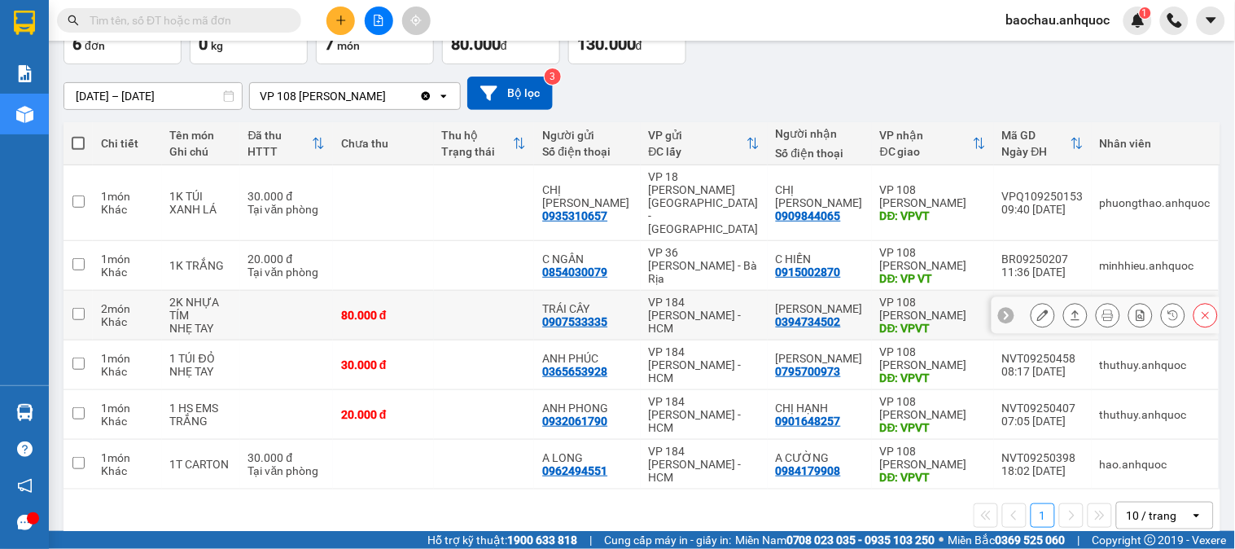
click at [1040, 303] on div at bounding box center [1042, 315] width 24 height 24
click at [1037, 309] on icon at bounding box center [1042, 314] width 11 height 11
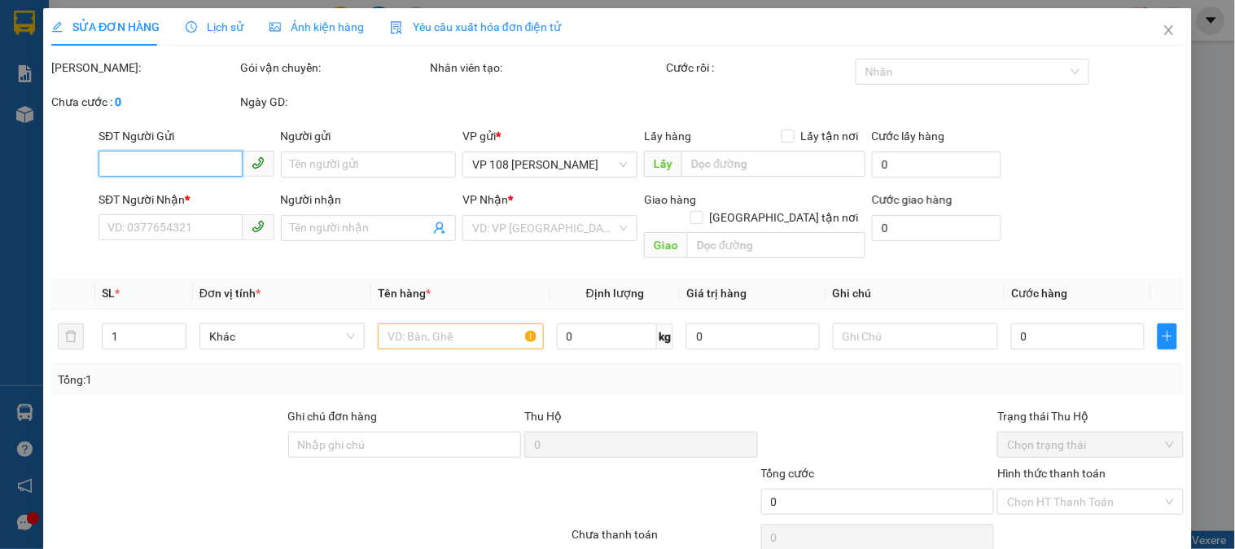
type input "0907533335"
type input "TRÁI CÂY"
type input "0394734502"
type input "[PERSON_NAME]"
type input "VPVT"
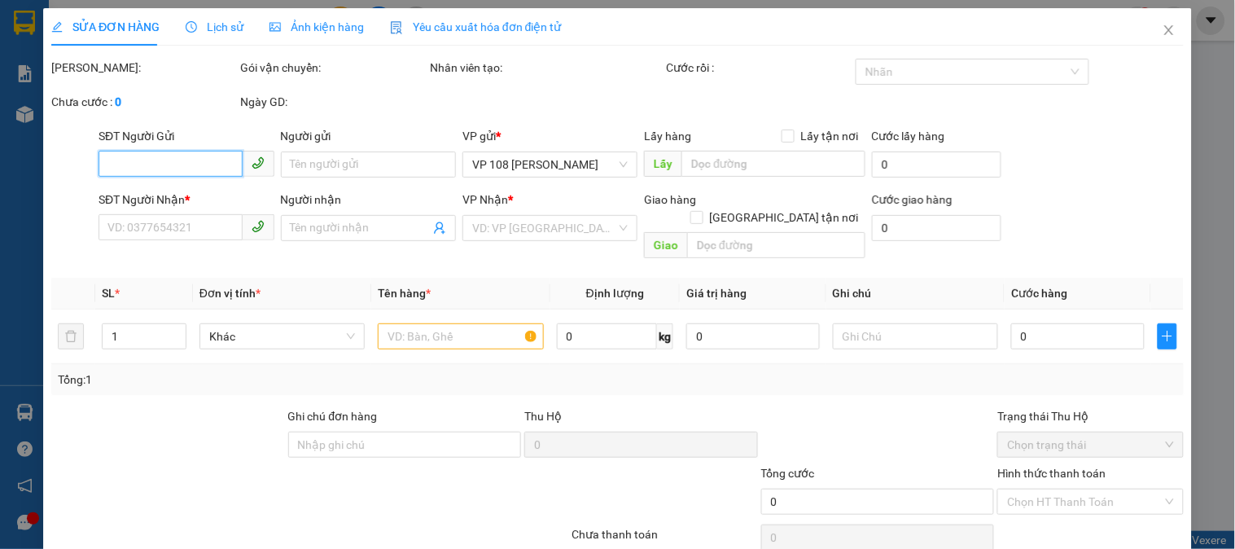
type input "80.000"
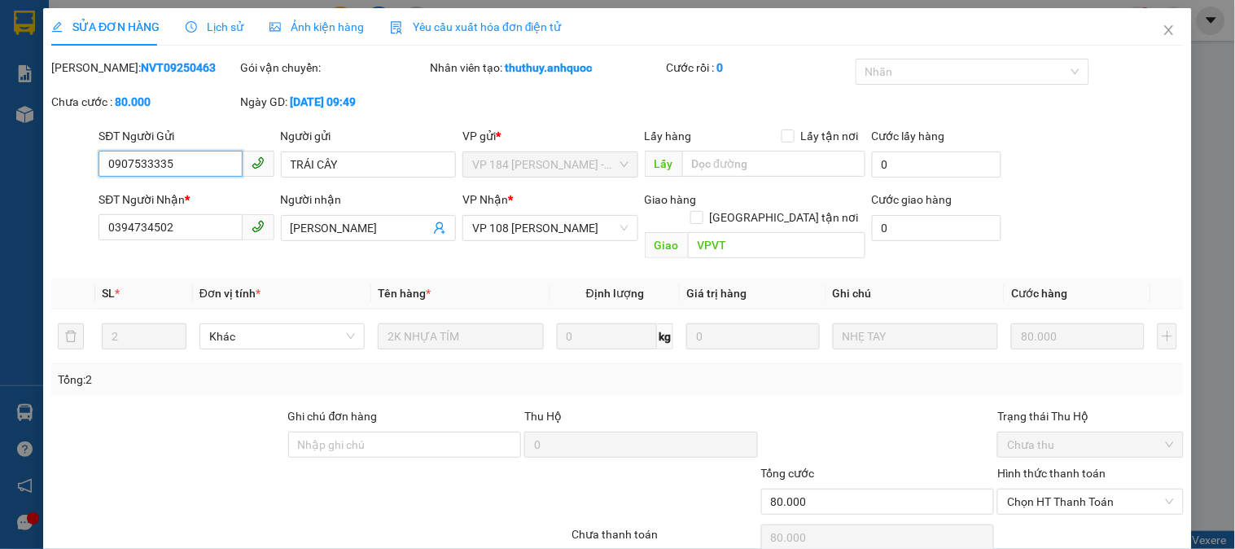
scroll to position [57, 0]
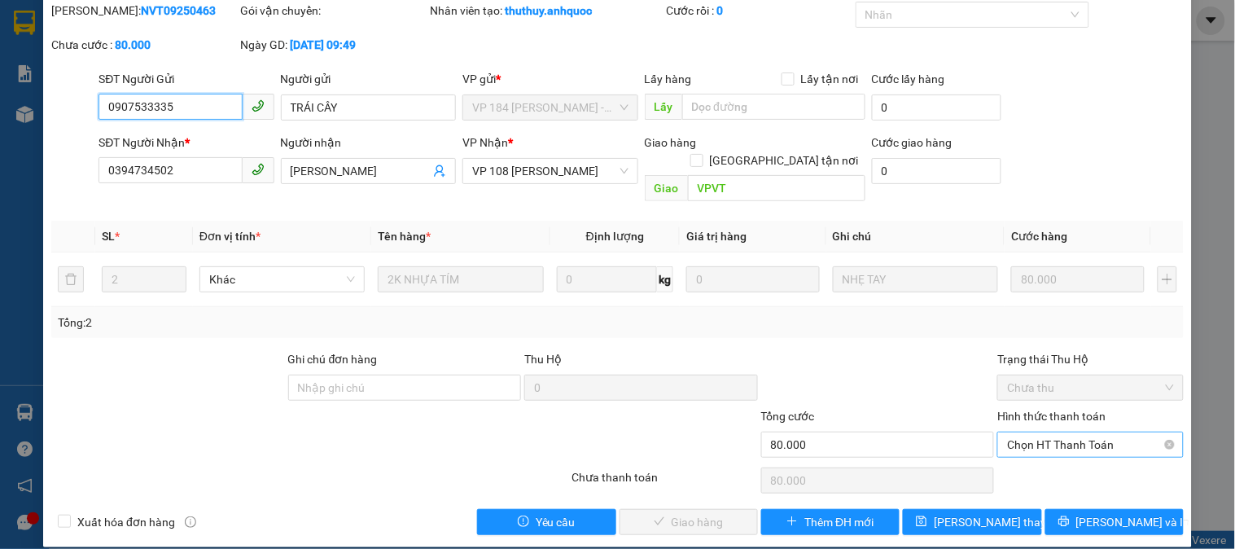
click at [1043, 432] on span "Chọn HT Thanh Toán" at bounding box center [1090, 444] width 166 height 24
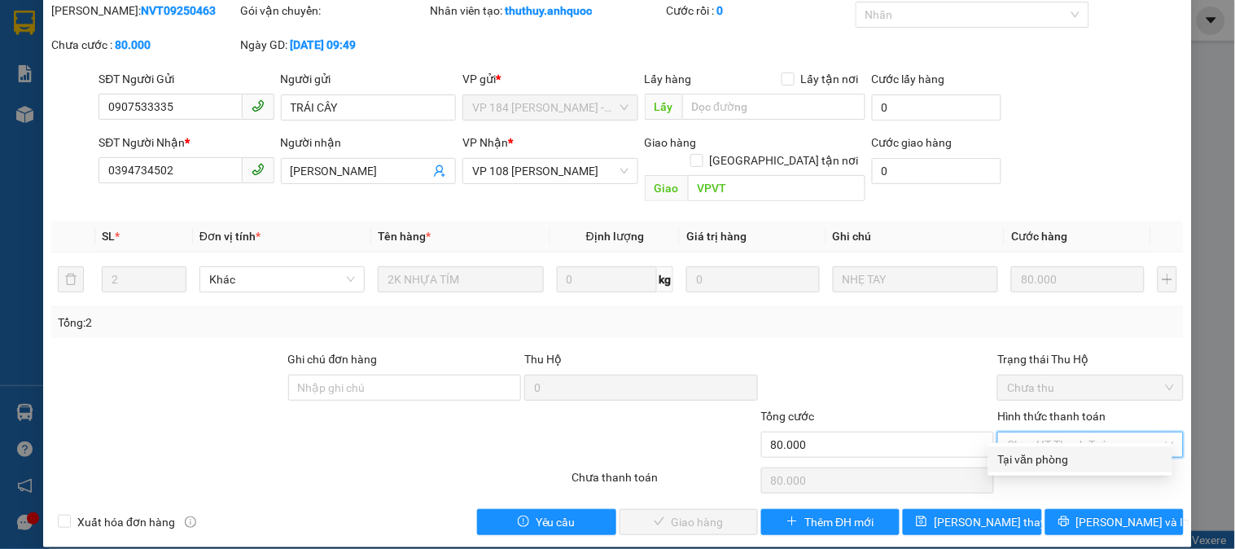
click at [1043, 459] on div "Tại văn phòng" at bounding box center [1080, 459] width 164 height 18
type input "0"
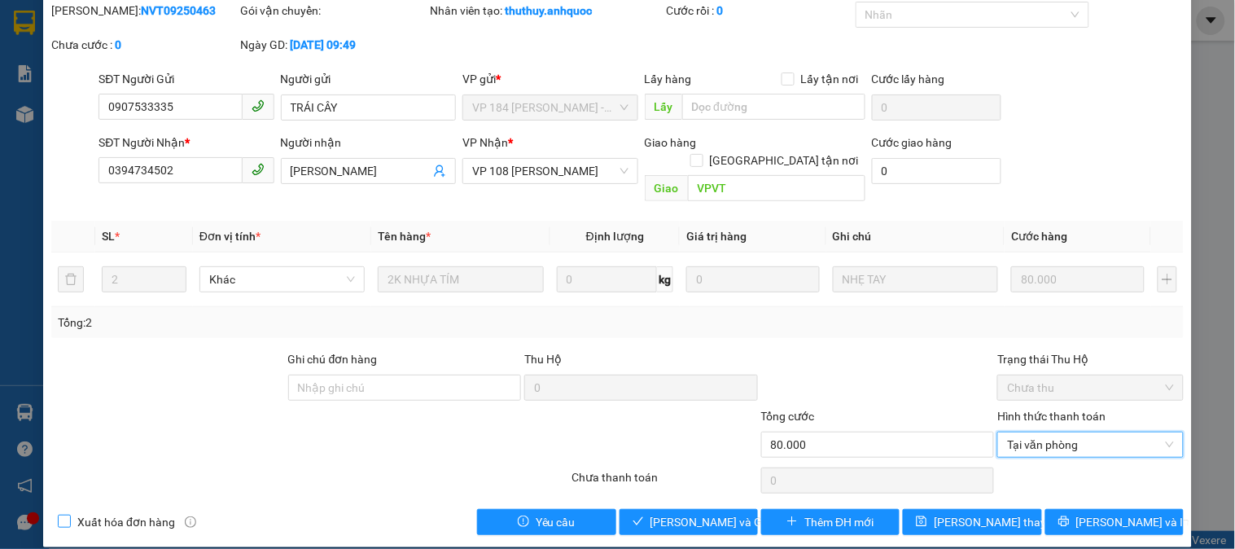
click at [68, 514] on input "Xuất hóa đơn hàng" at bounding box center [63, 519] width 11 height 11
checkbox input "true"
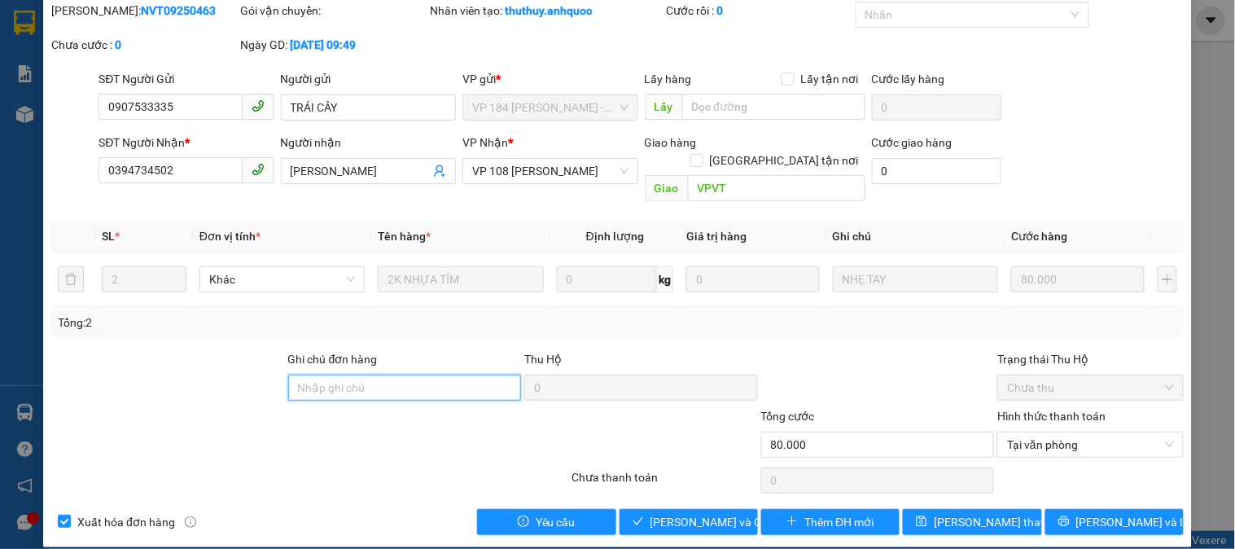
click at [383, 374] on input "Ghi chú đơn hàng" at bounding box center [405, 387] width 234 height 26
type input "CK SCB 15/9"
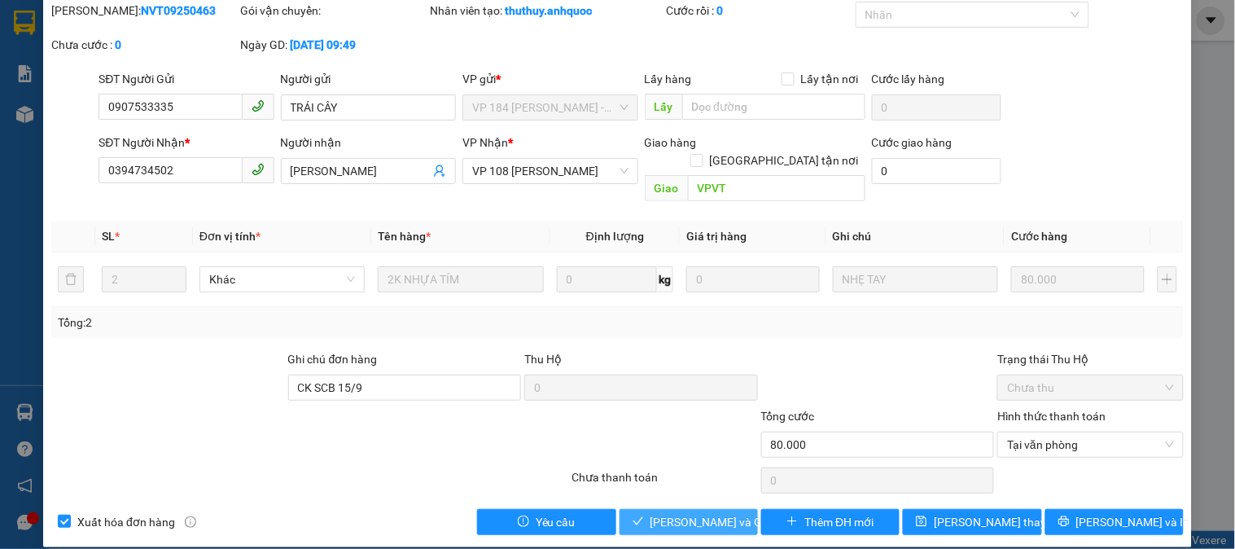
click at [696, 513] on span "Lưu và Giao hàng" at bounding box center [728, 522] width 156 height 18
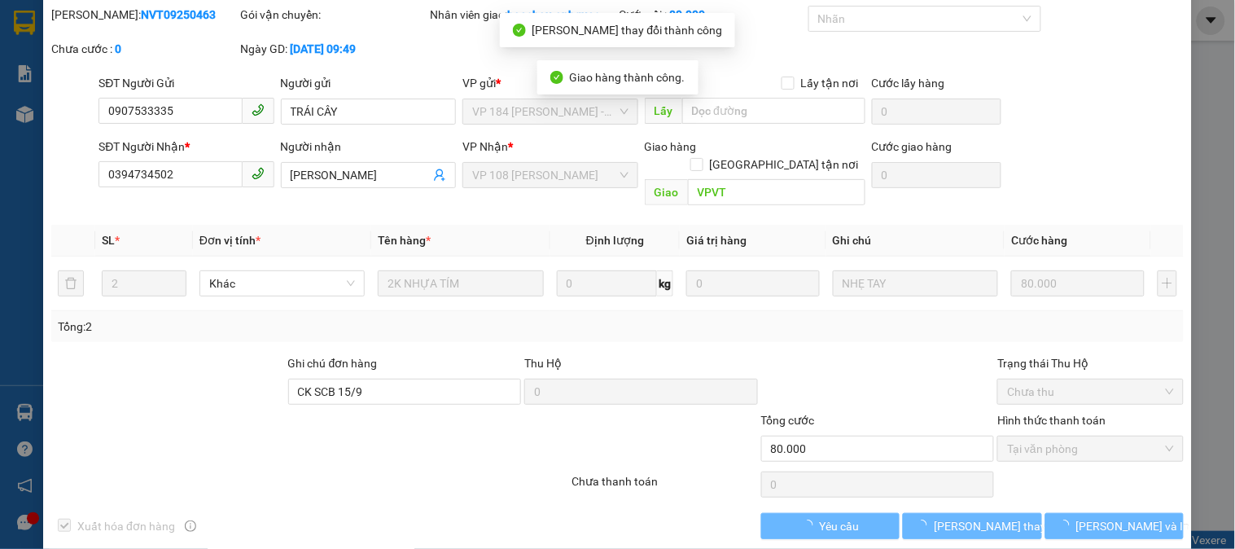
scroll to position [0, 0]
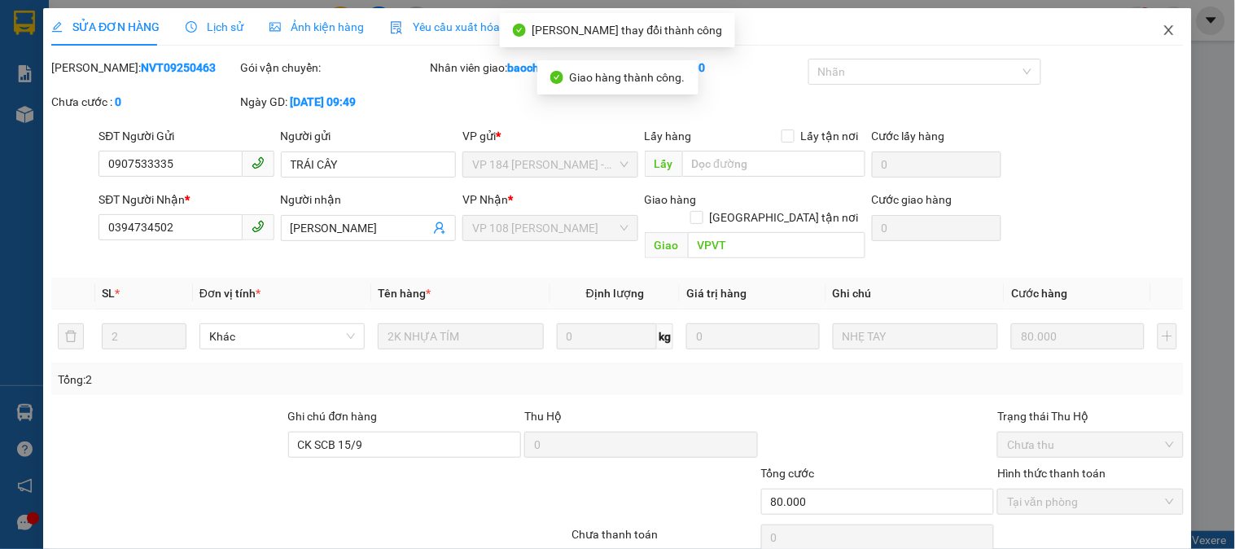
click at [1164, 29] on icon "close" at bounding box center [1168, 30] width 9 height 10
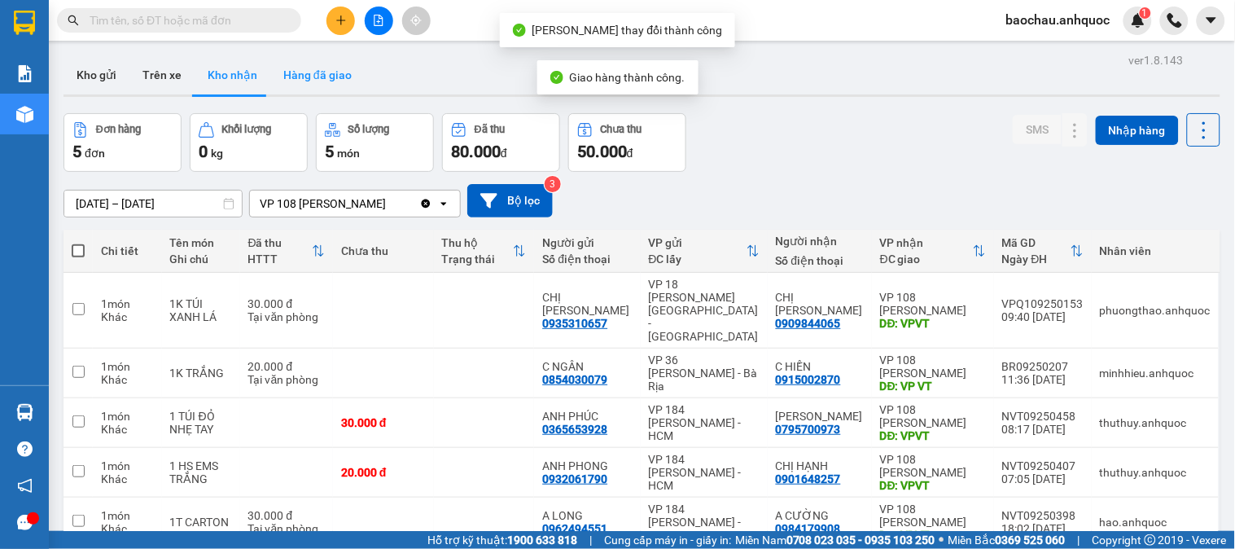
click at [309, 77] on button "Hàng đã giao" at bounding box center [317, 74] width 94 height 39
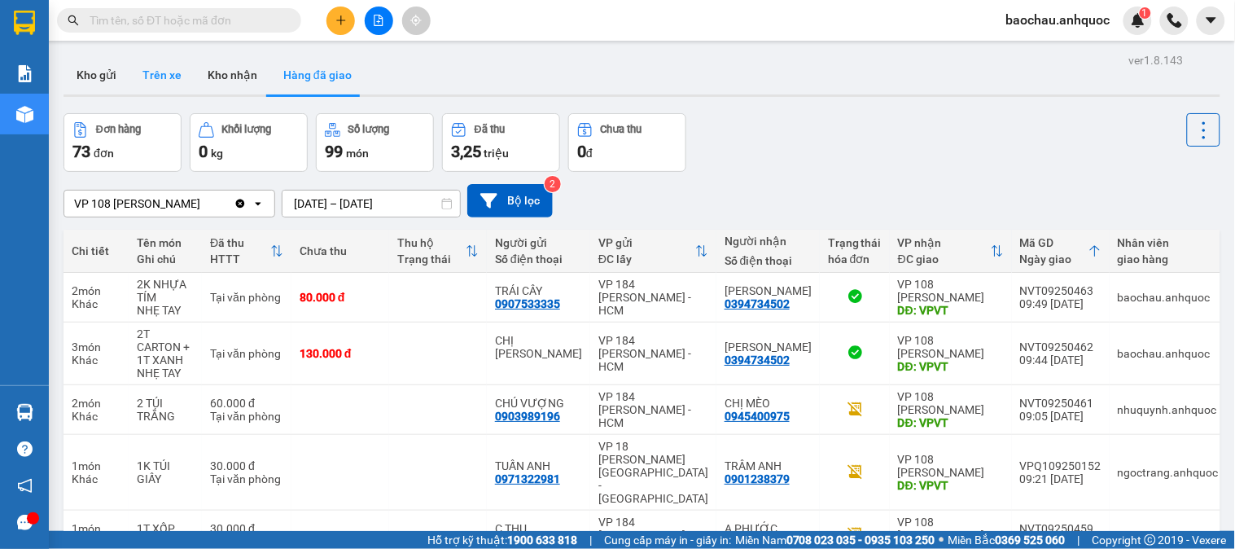
click at [164, 85] on button "Trên xe" at bounding box center [161, 74] width 65 height 39
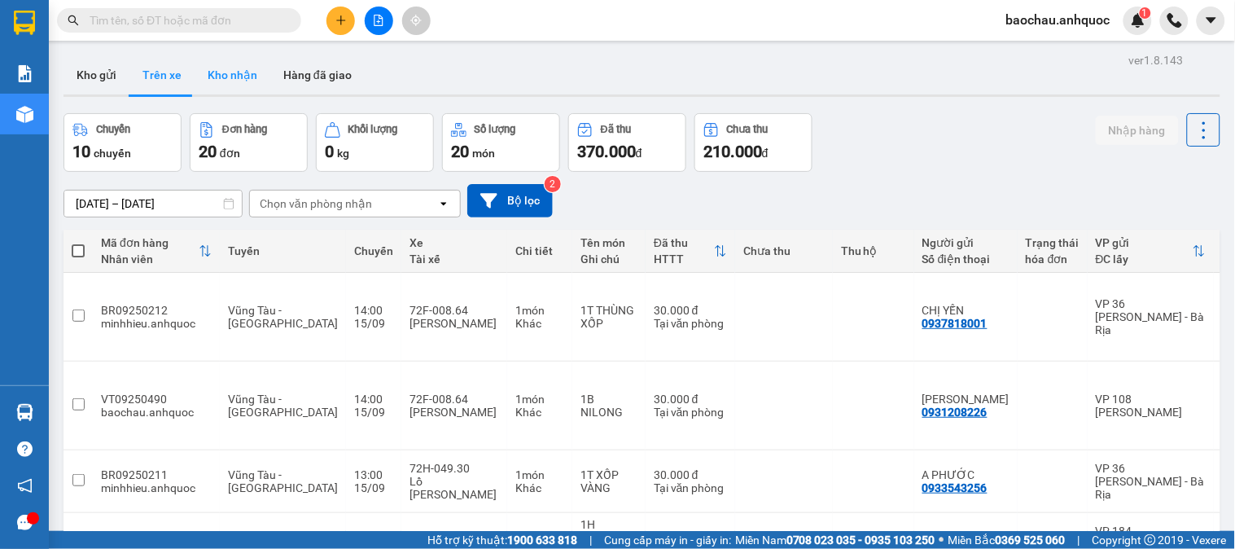
click at [223, 81] on button "Kho nhận" at bounding box center [233, 74] width 76 height 39
type input "[DATE] – [DATE]"
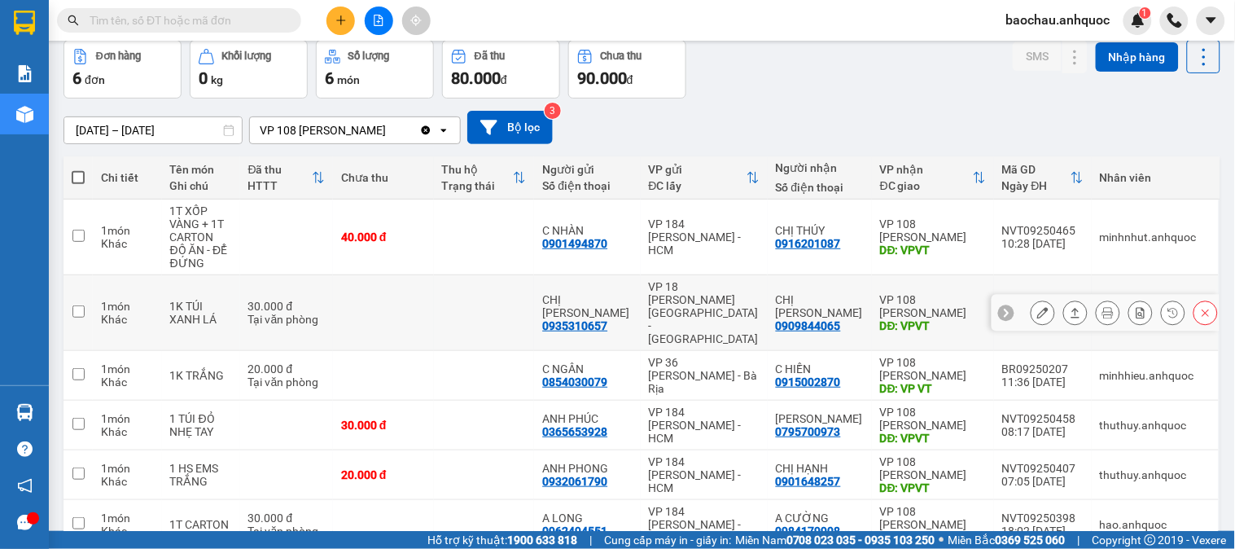
scroll to position [133, 0]
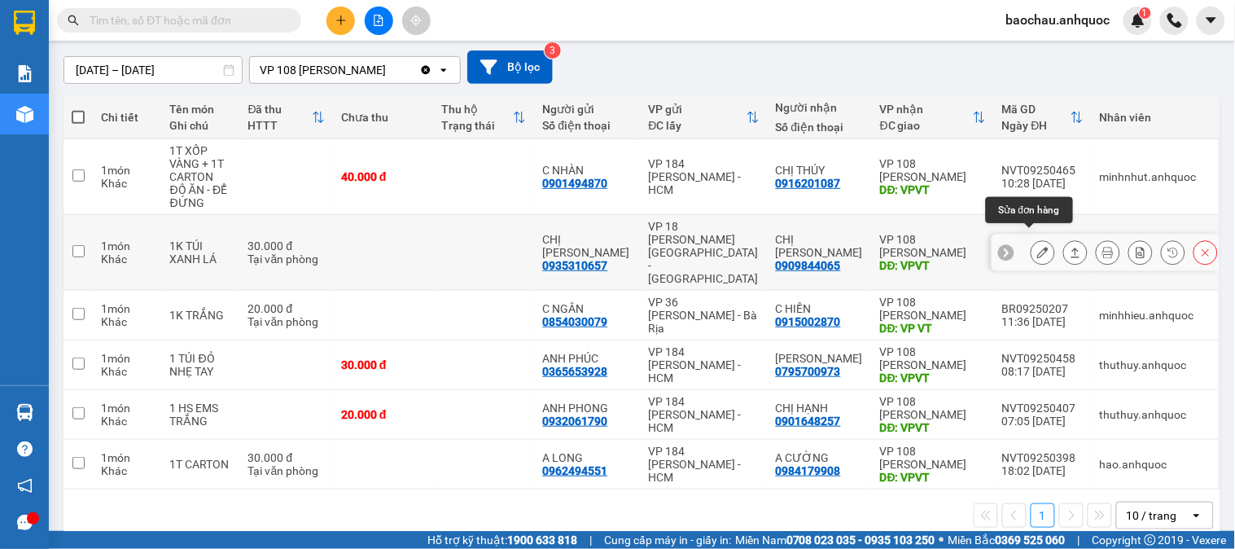
click at [1037, 247] on icon at bounding box center [1042, 252] width 11 height 11
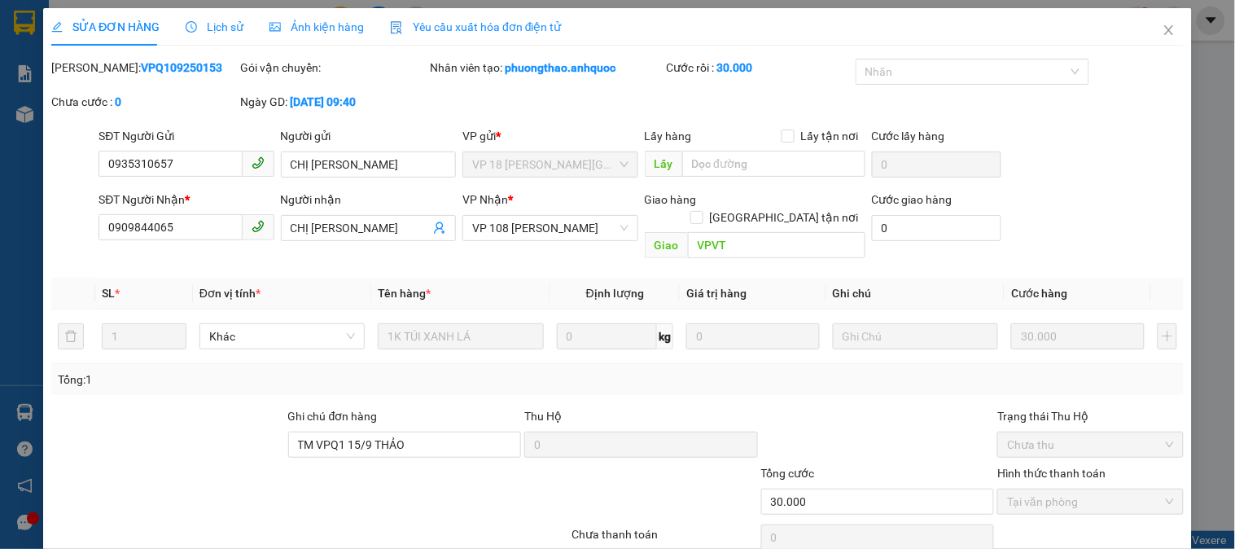
type input "0935310657"
type input "CHỊ [PERSON_NAME]"
type input "0909844065"
type input "CHỊ [PERSON_NAME]"
type input "VPVT"
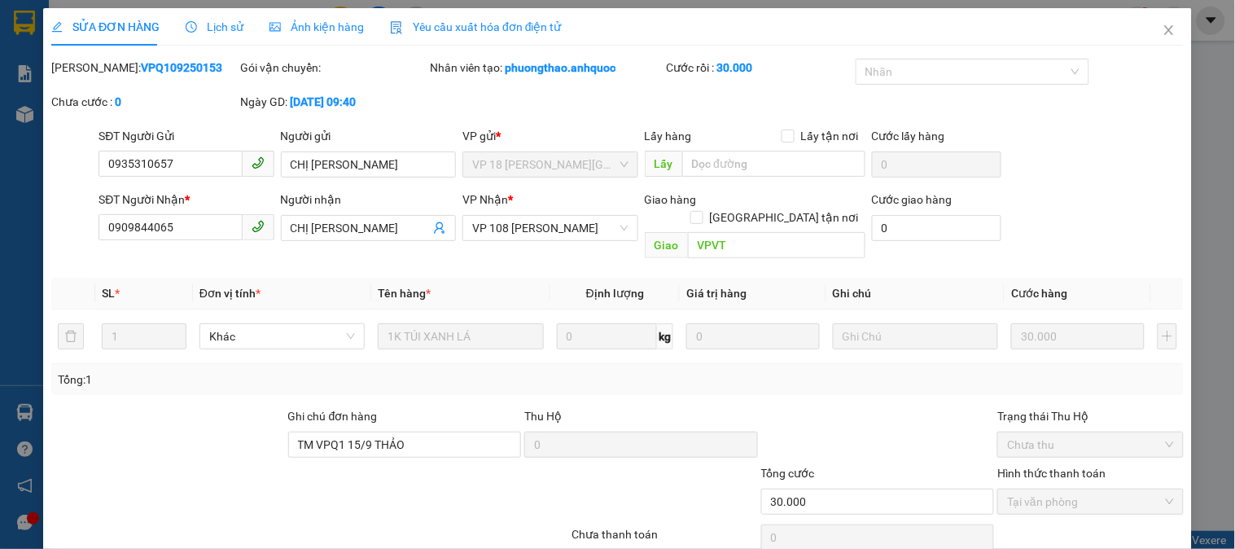
type input "TM VPQ1 15/9 THẢO"
type input "30.000"
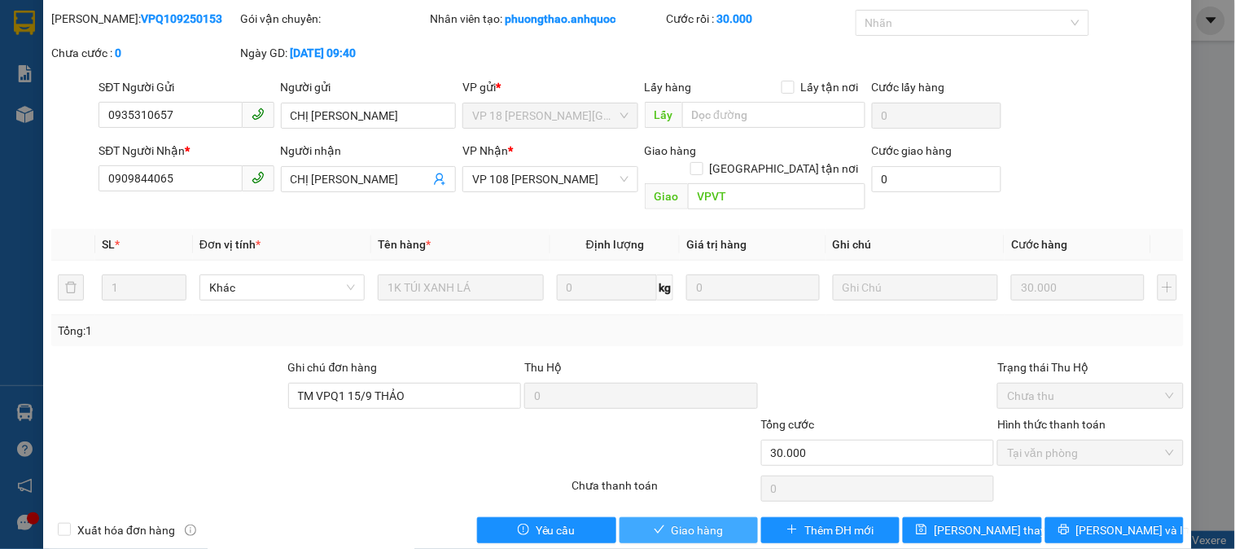
click at [690, 521] on span "Giao hàng" at bounding box center [697, 530] width 52 height 18
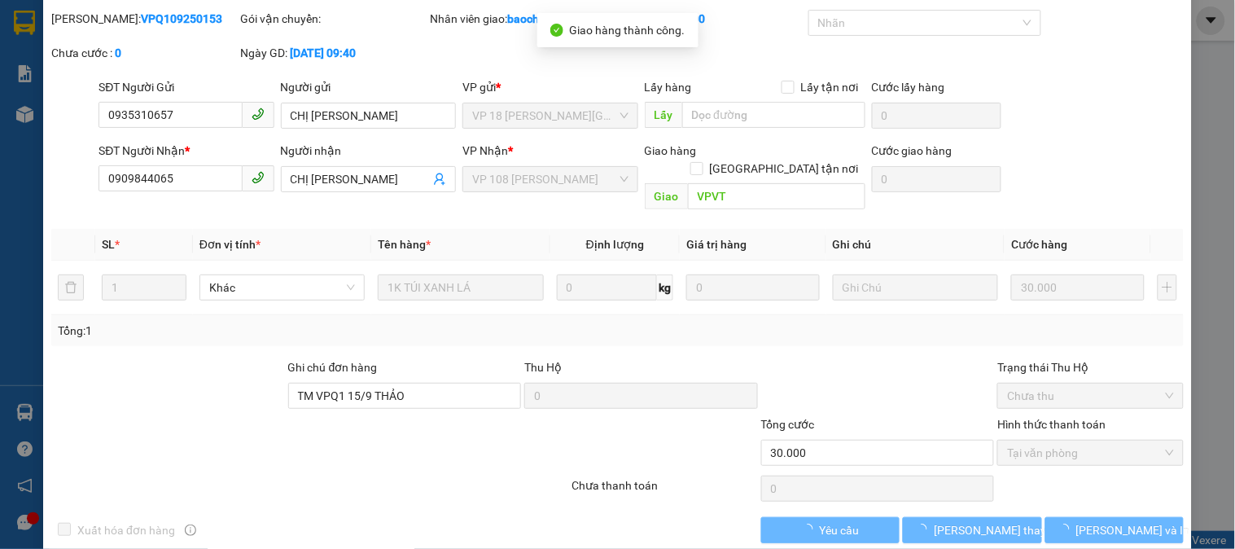
scroll to position [0, 0]
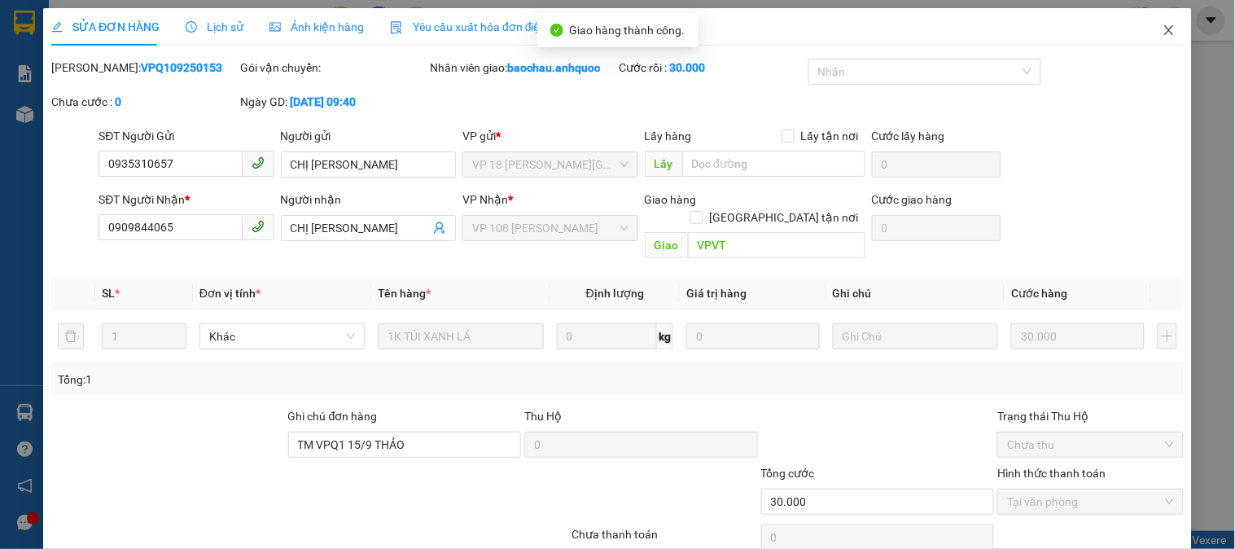
click at [1148, 41] on span "Close" at bounding box center [1169, 31] width 46 height 46
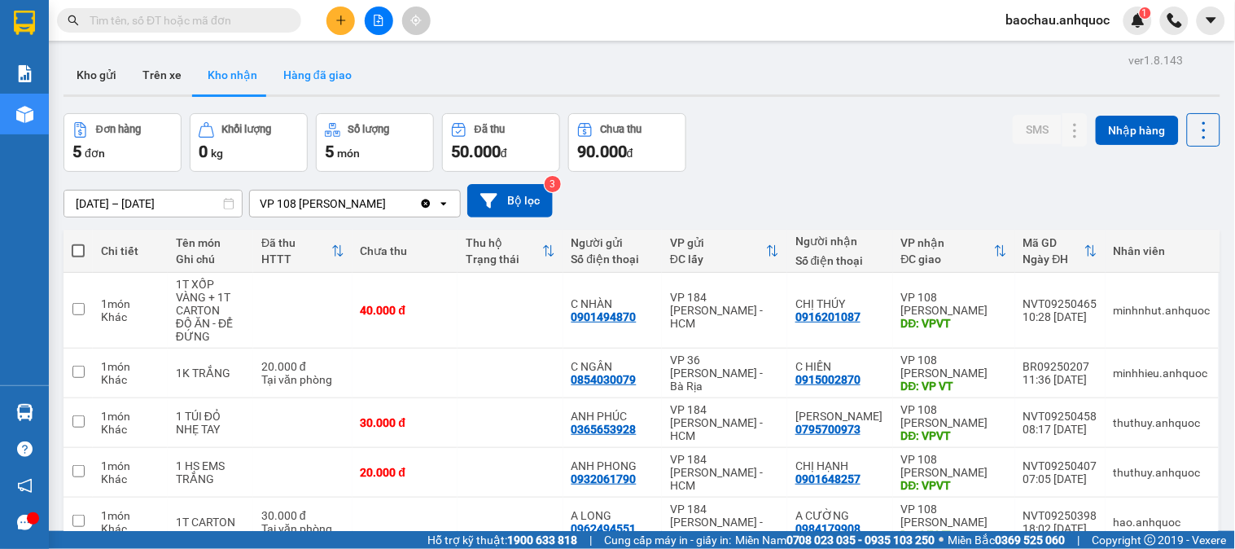
click at [329, 88] on button "Hàng đã giao" at bounding box center [317, 74] width 94 height 39
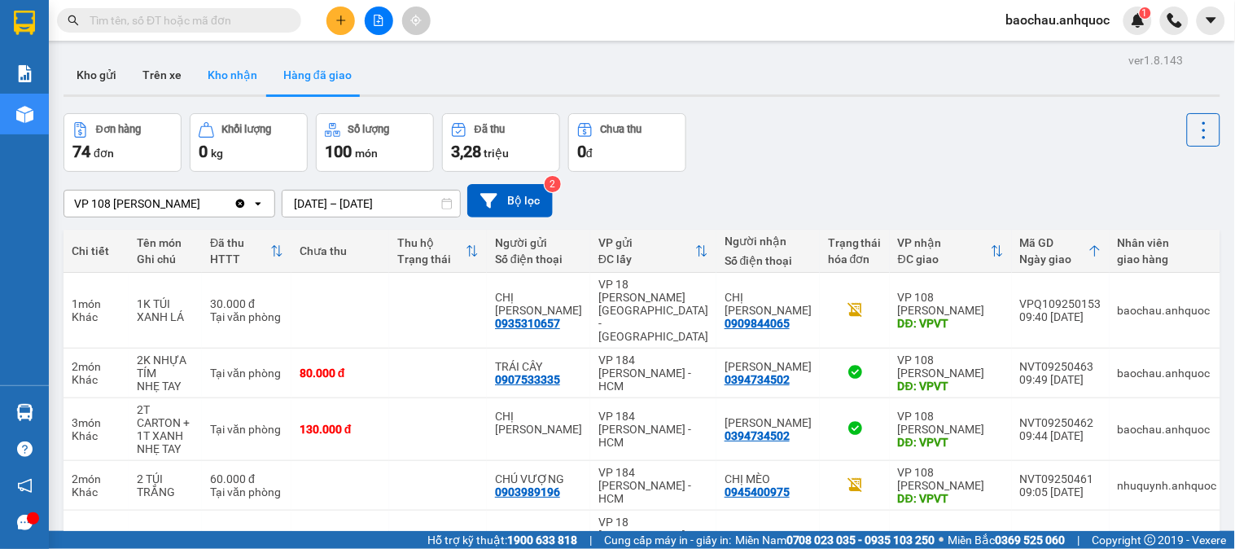
click at [238, 87] on button "Kho nhận" at bounding box center [233, 74] width 76 height 39
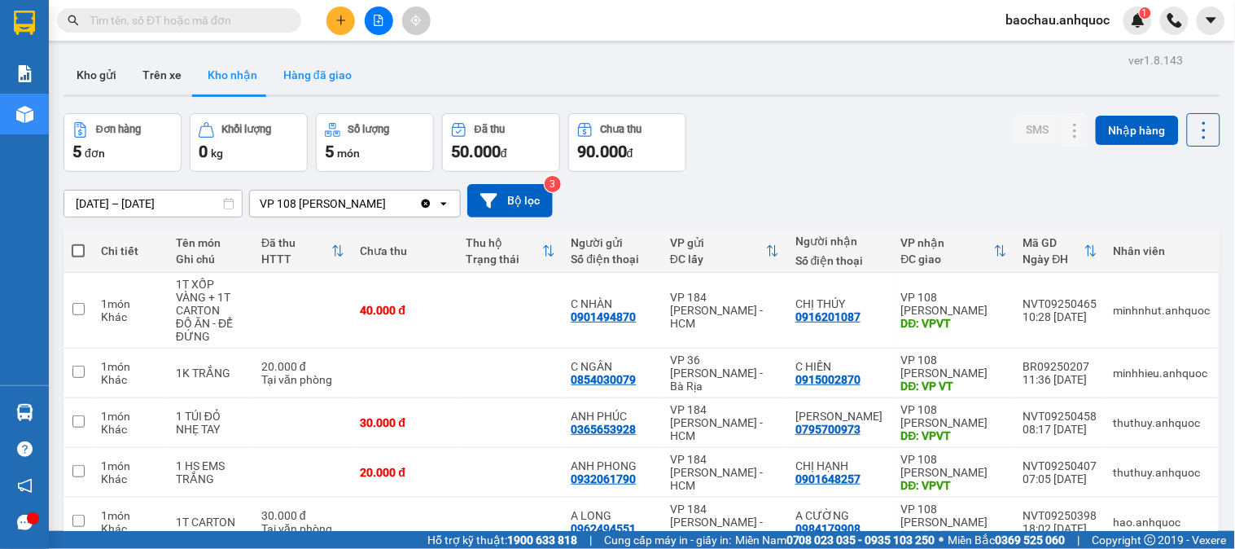
click at [319, 72] on button "Hàng đã giao" at bounding box center [317, 74] width 94 height 39
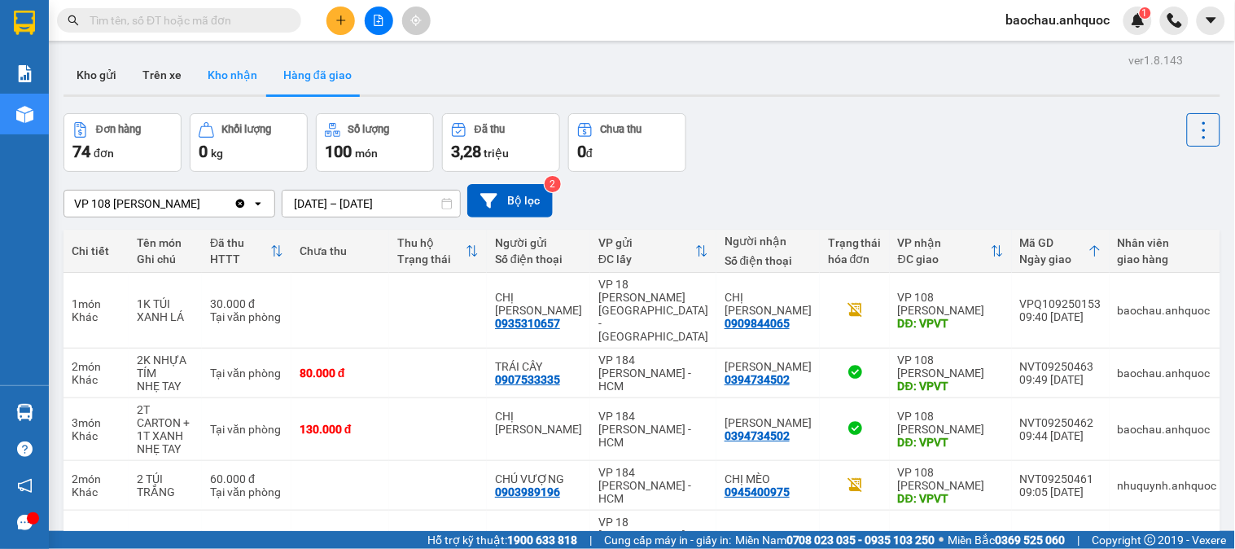
click at [208, 71] on button "Kho nhận" at bounding box center [233, 74] width 76 height 39
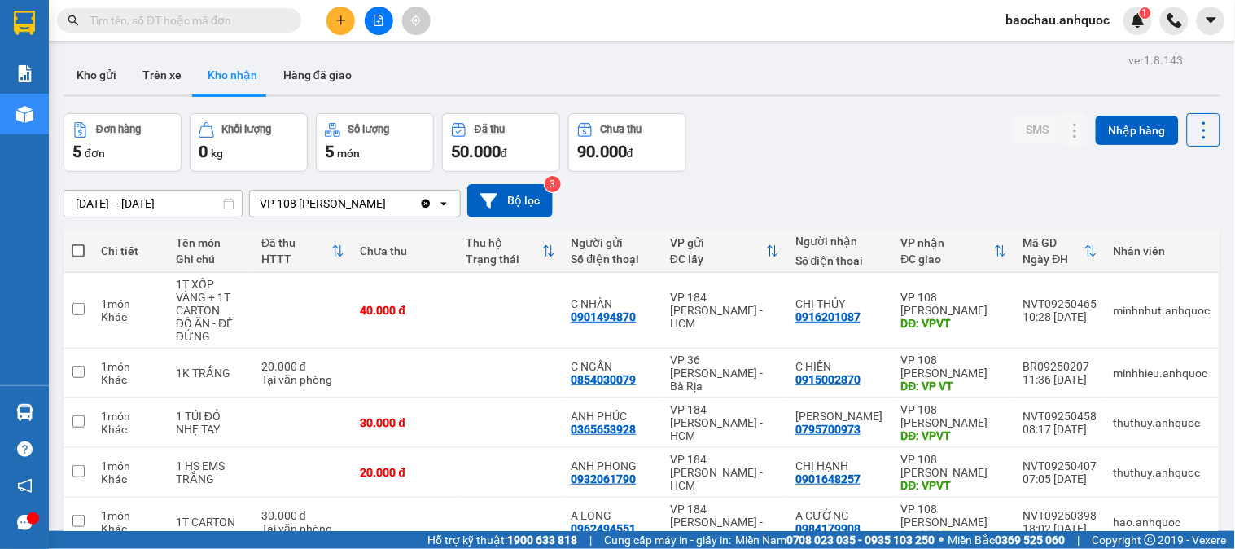
click at [306, 77] on button "Hàng đã giao" at bounding box center [317, 74] width 94 height 39
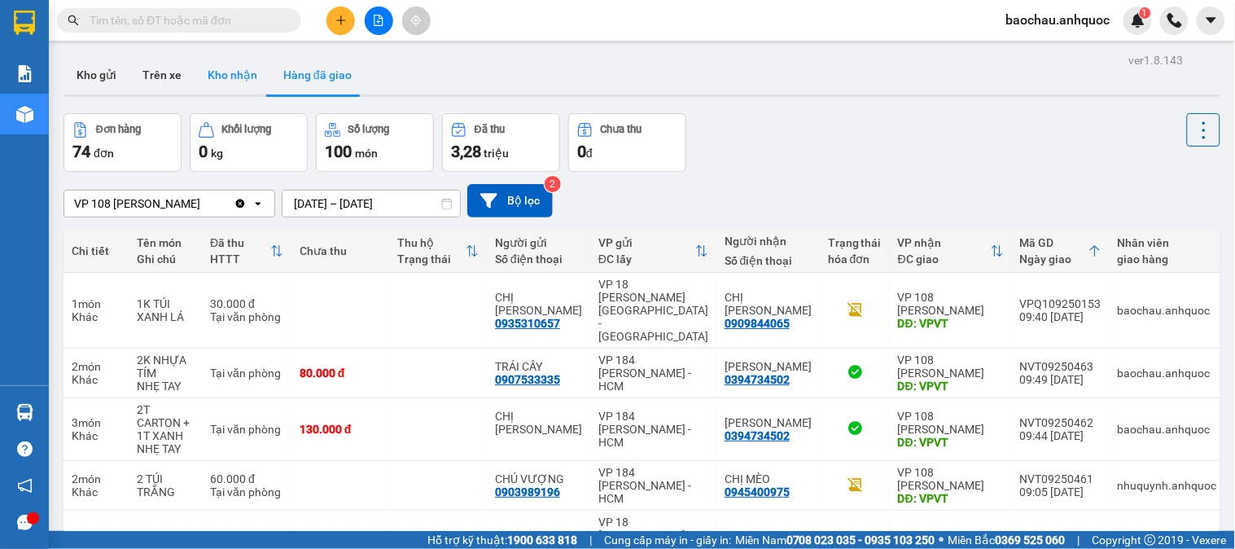
click at [247, 83] on button "Kho nhận" at bounding box center [233, 74] width 76 height 39
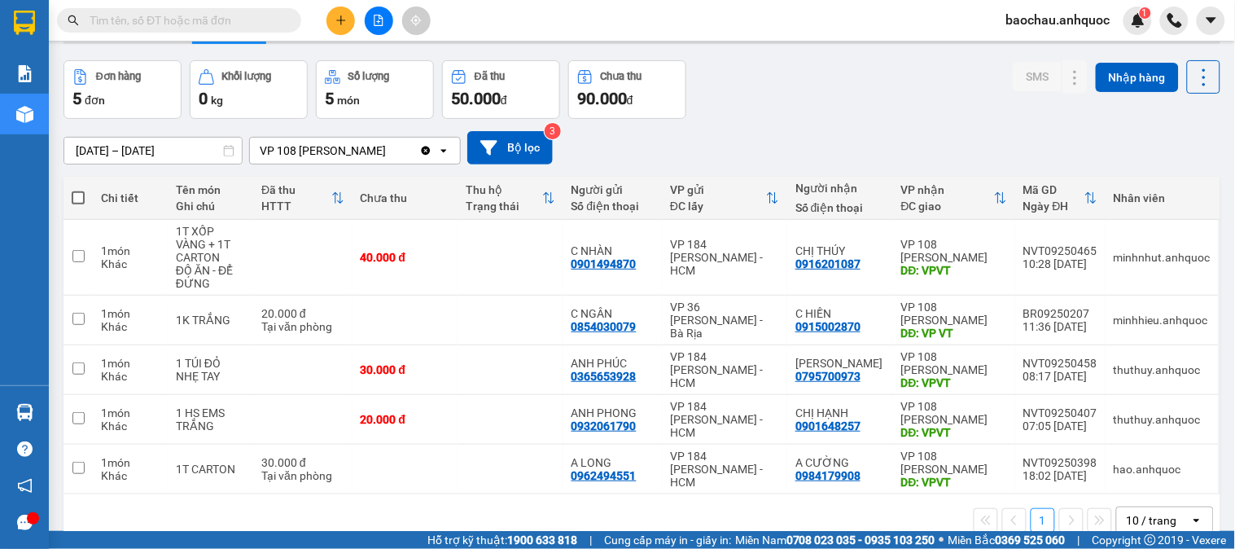
scroll to position [75, 0]
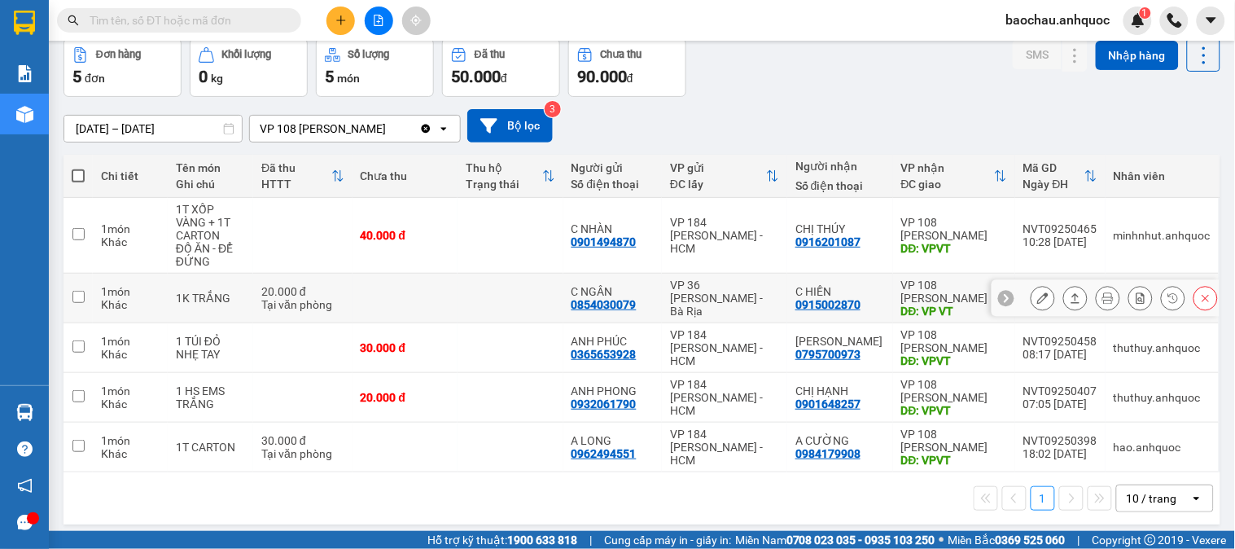
click at [475, 278] on td at bounding box center [510, 298] width 106 height 50
checkbox input "true"
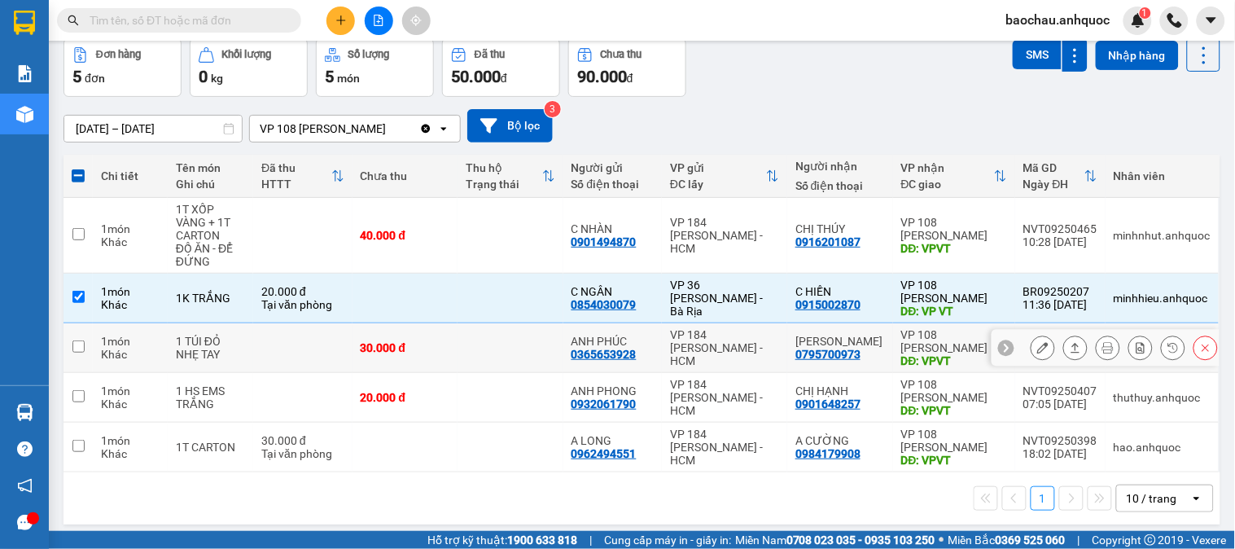
click at [510, 343] on td at bounding box center [510, 348] width 106 height 50
checkbox input "true"
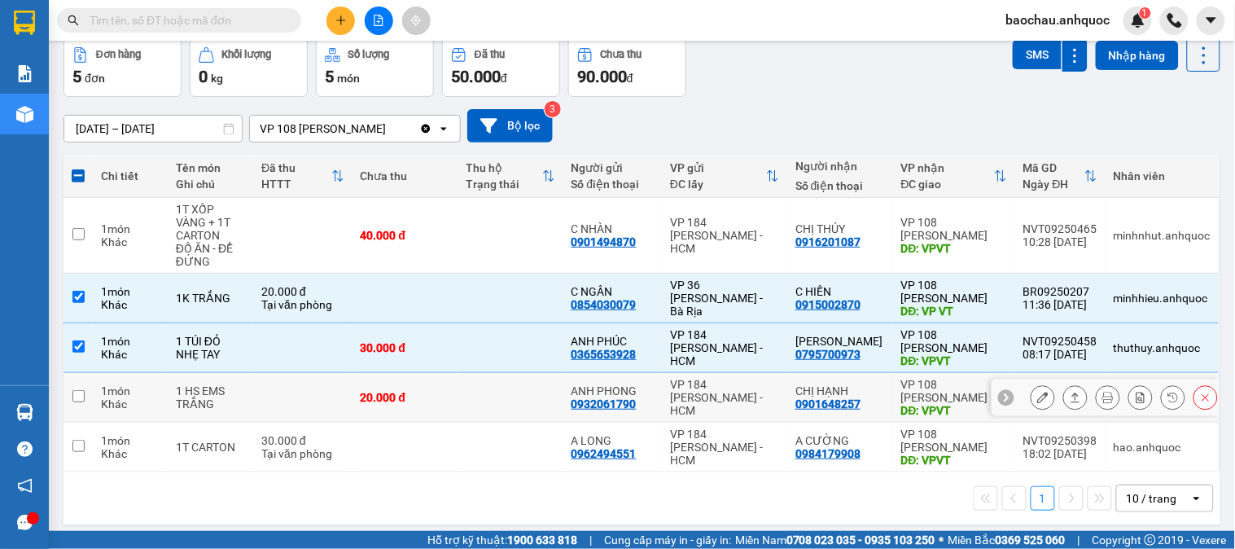
click at [517, 375] on td at bounding box center [510, 398] width 106 height 50
checkbox input "true"
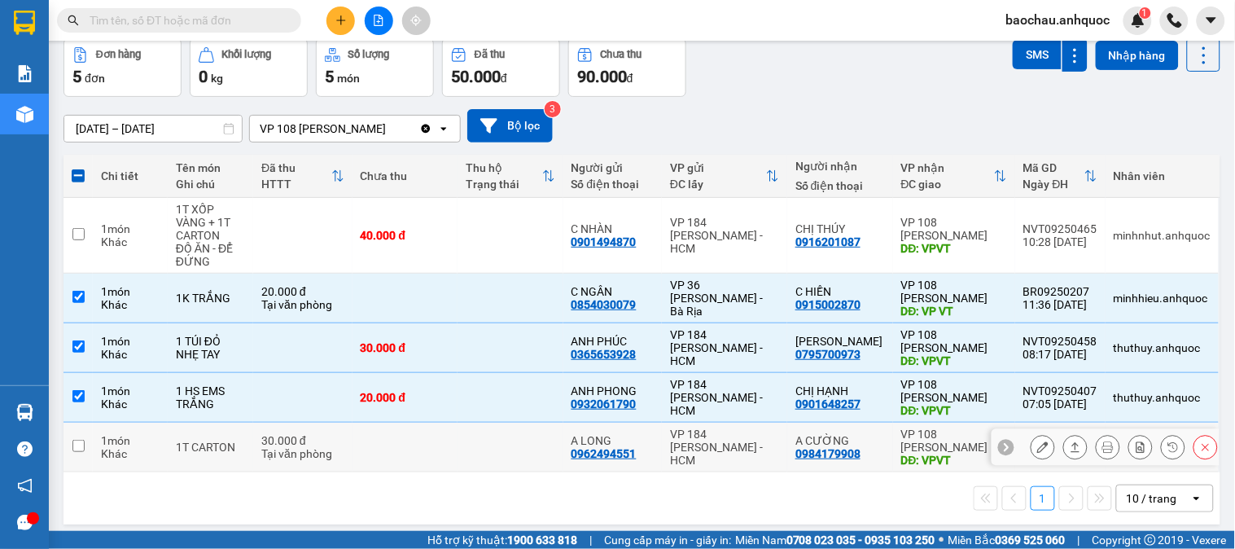
click at [518, 432] on td at bounding box center [510, 447] width 106 height 50
checkbox input "true"
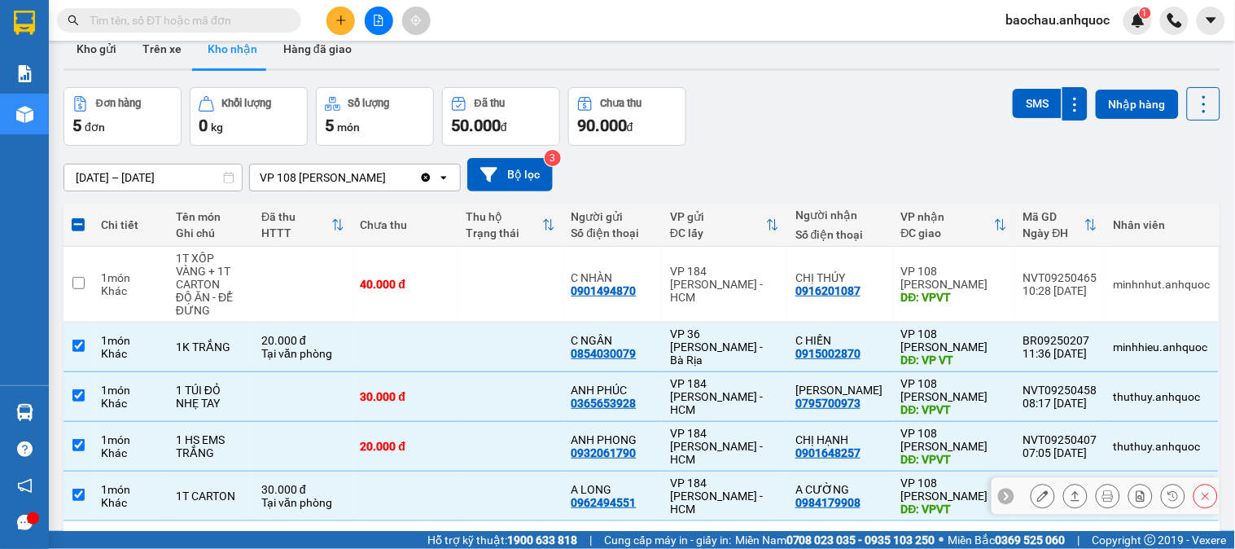
scroll to position [0, 0]
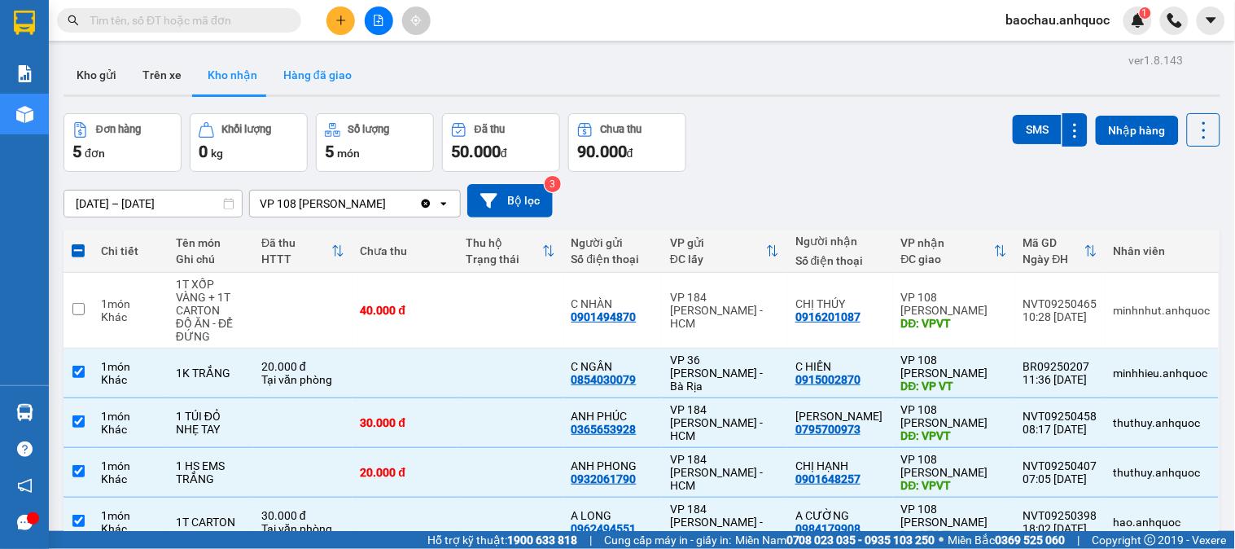
click at [313, 84] on button "Hàng đã giao" at bounding box center [317, 74] width 94 height 39
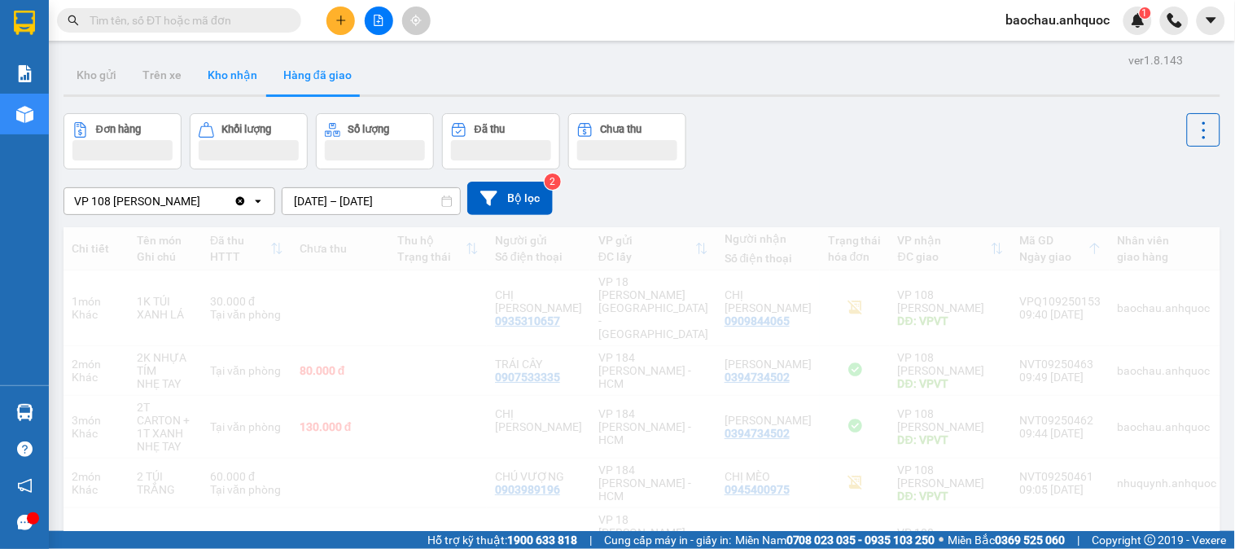
click at [250, 76] on button "Kho nhận" at bounding box center [233, 74] width 76 height 39
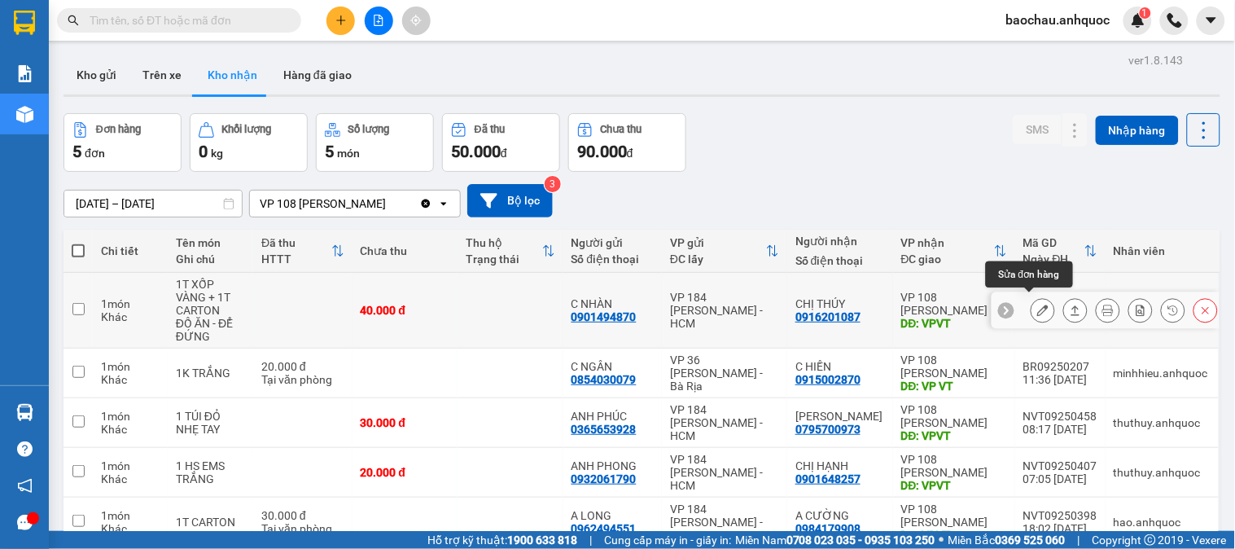
click at [1031, 296] on button at bounding box center [1042, 310] width 23 height 28
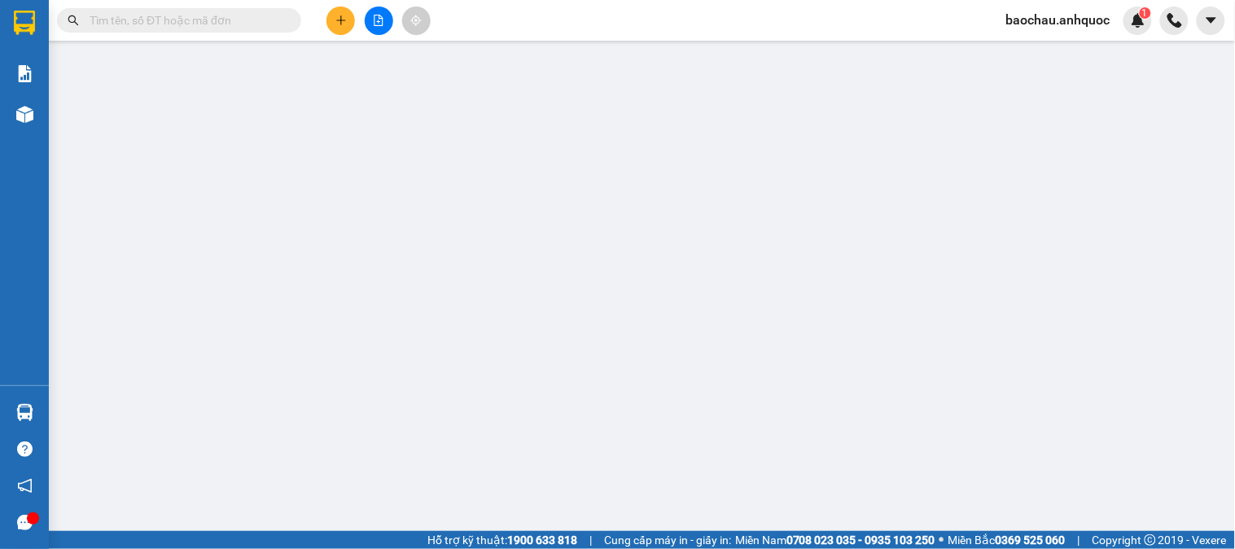
type input "0901494870"
type input "C NHÀN"
type input "0916201087"
type input "CHỊ THÚY"
type input "VPVT"
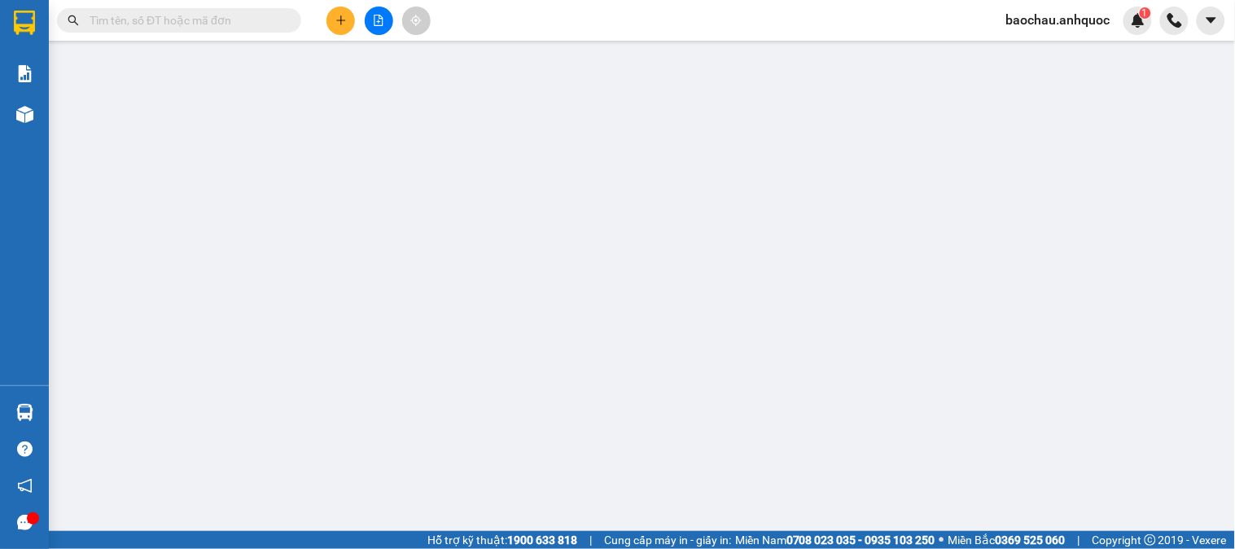
type input "40.000"
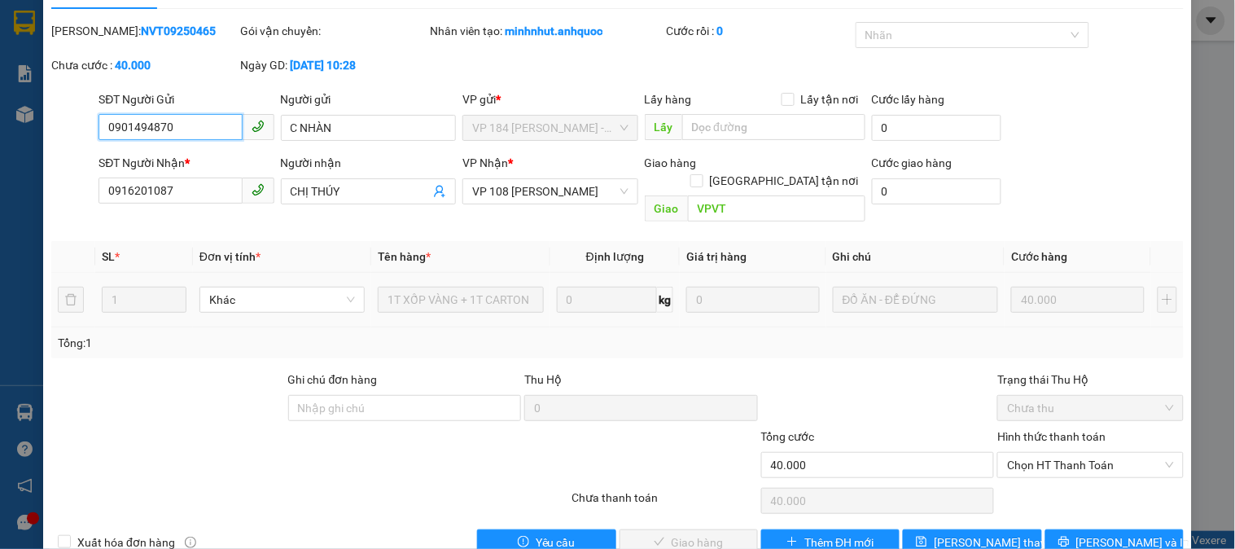
scroll to position [57, 0]
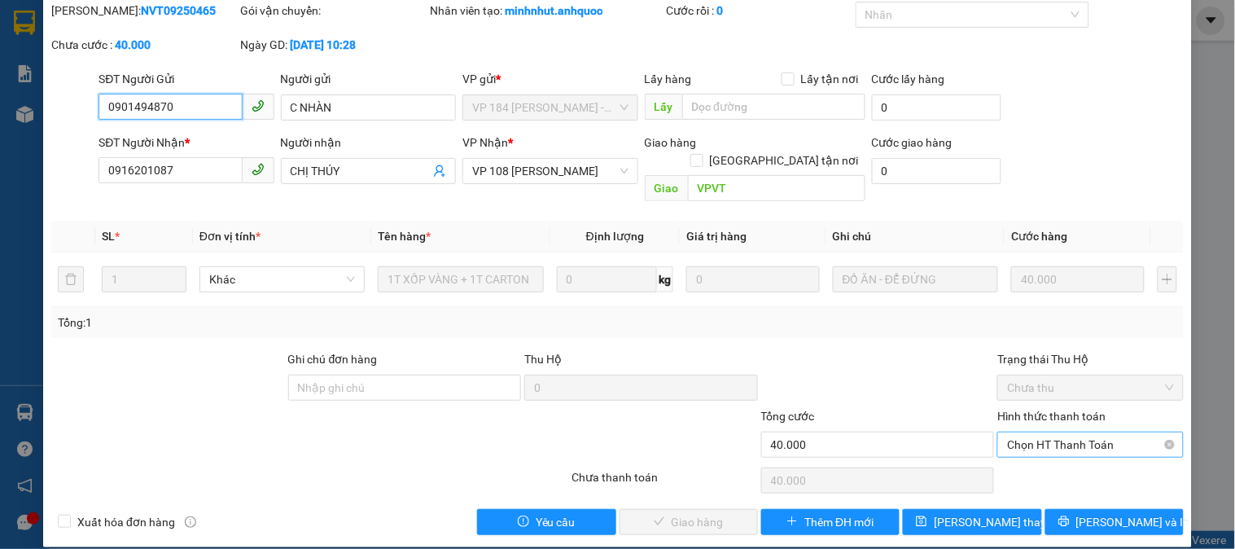
click at [1091, 432] on span "Chọn HT Thanh Toán" at bounding box center [1090, 444] width 166 height 24
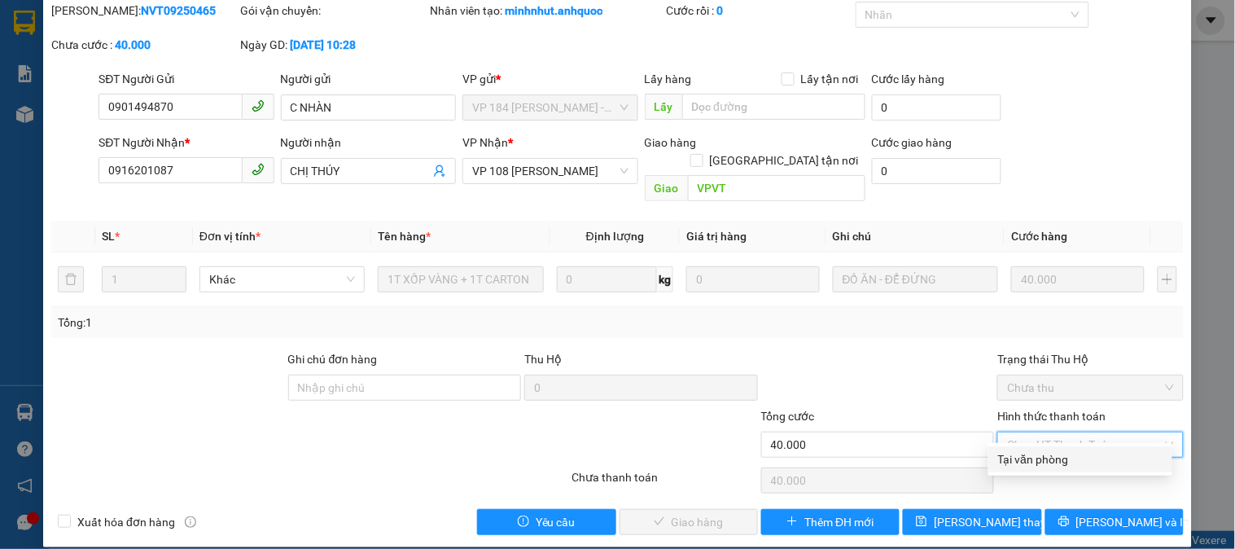
click at [1039, 457] on div "Tại văn phòng" at bounding box center [1080, 459] width 164 height 18
type input "0"
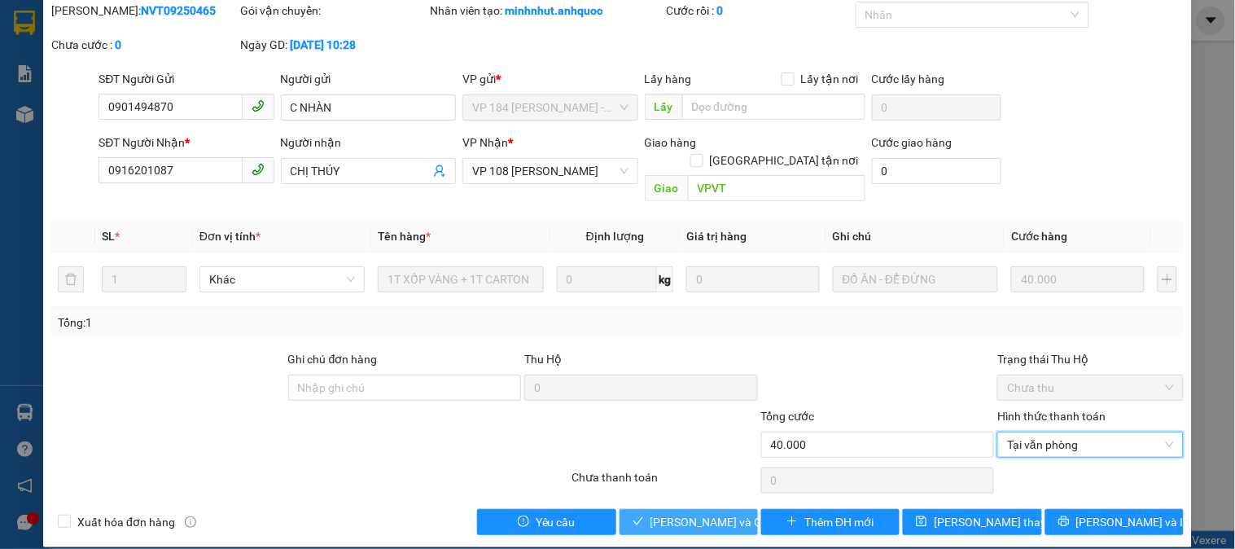
click at [735, 509] on button "Lưu và Giao hàng" at bounding box center [688, 522] width 138 height 26
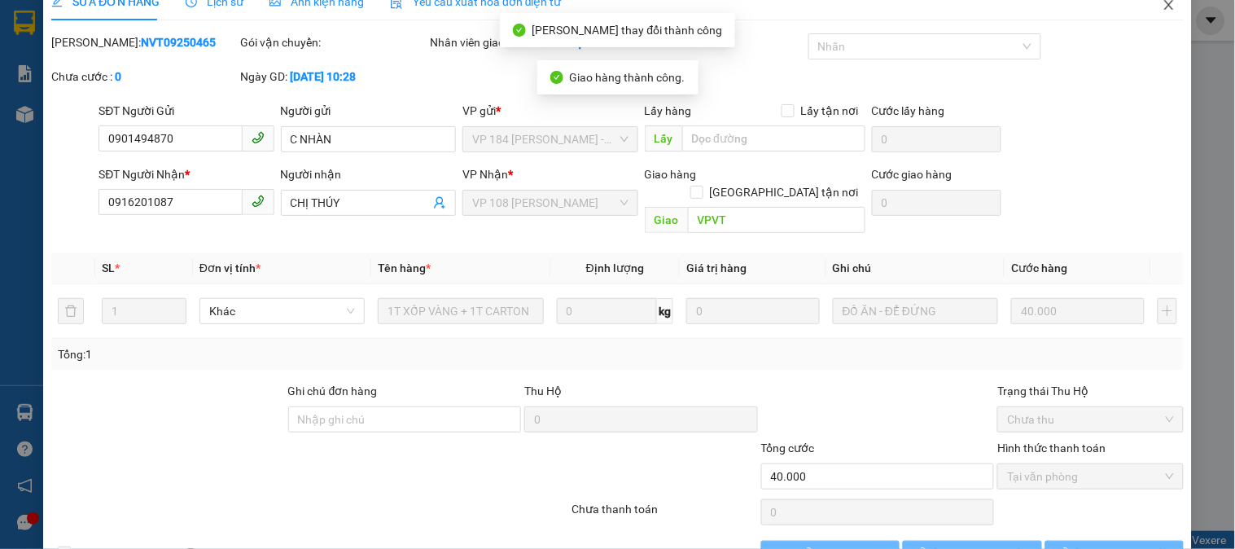
scroll to position [0, 0]
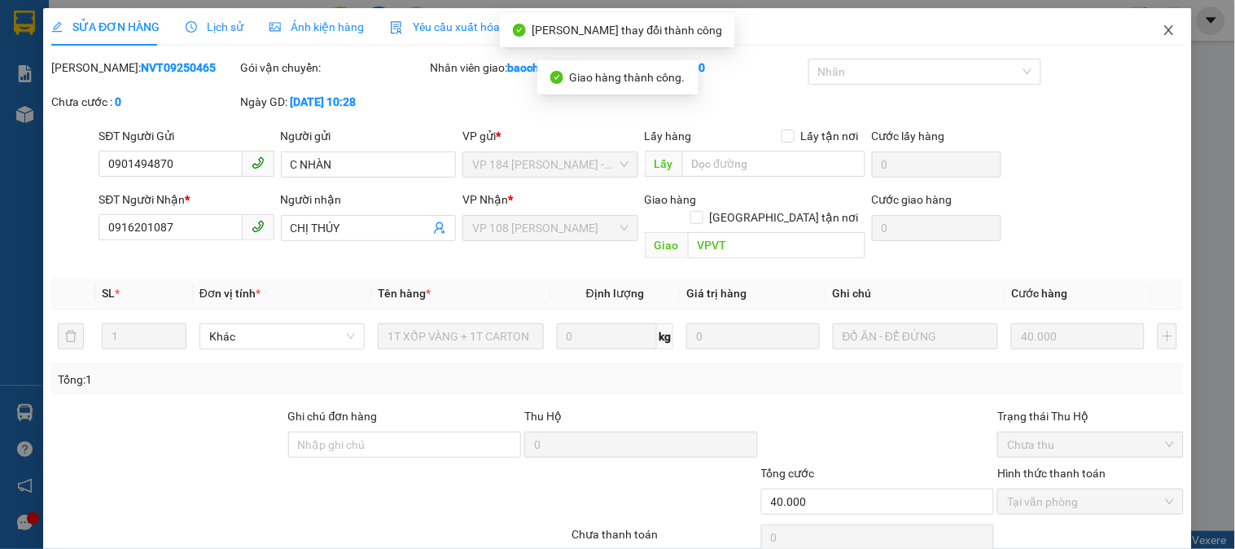
click at [1162, 27] on icon "close" at bounding box center [1168, 30] width 13 height 13
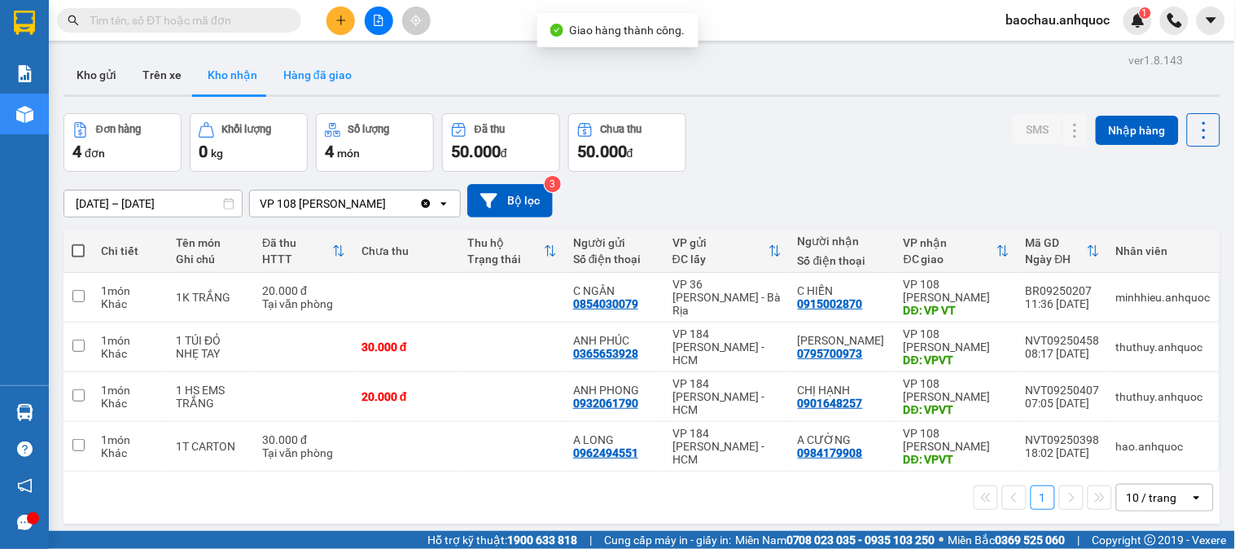
click at [352, 59] on button "Hàng đã giao" at bounding box center [317, 74] width 94 height 39
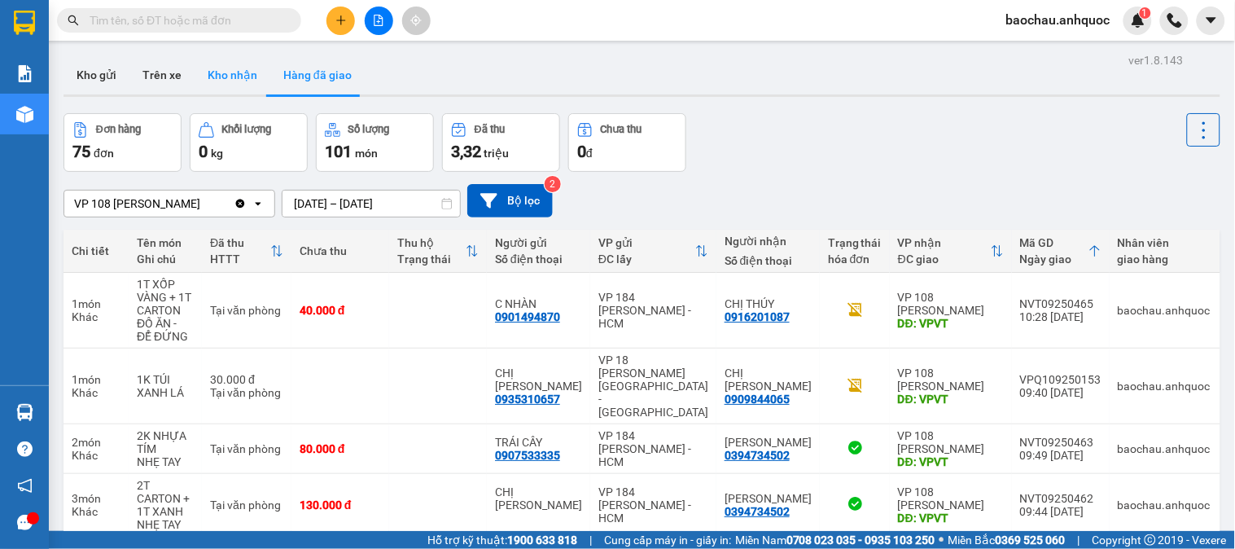
click at [238, 82] on button "Kho nhận" at bounding box center [233, 74] width 76 height 39
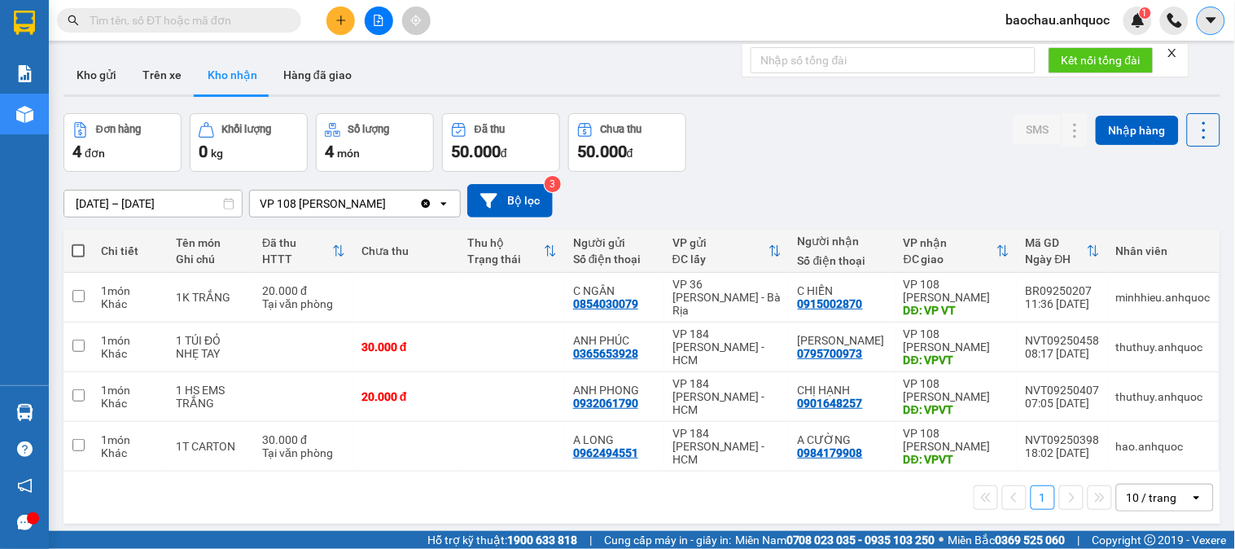
click at [1214, 20] on icon "caret-down" at bounding box center [1210, 20] width 10 height 6
click at [1096, 28] on span "baochau.anhquoc" at bounding box center [1058, 20] width 130 height 20
click at [1030, 46] on span "Đăng xuất" at bounding box center [1066, 51] width 95 height 18
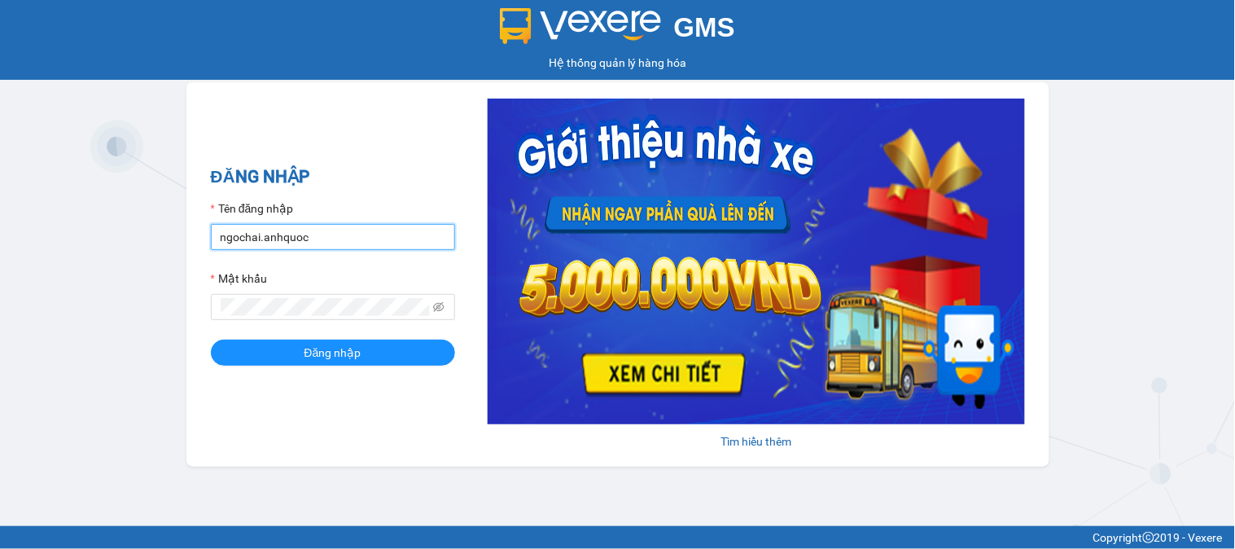
click at [294, 238] on input "ngochai.anhquoc" at bounding box center [333, 237] width 244 height 26
type input "tutrinh.anhquoc"
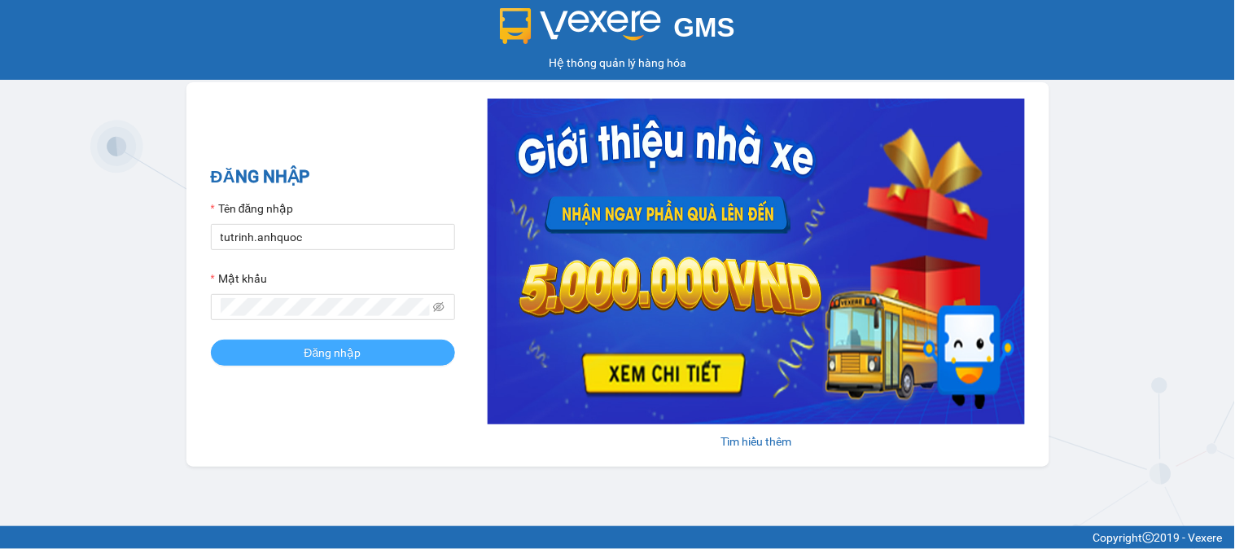
click at [400, 353] on button "Đăng nhập" at bounding box center [333, 352] width 244 height 26
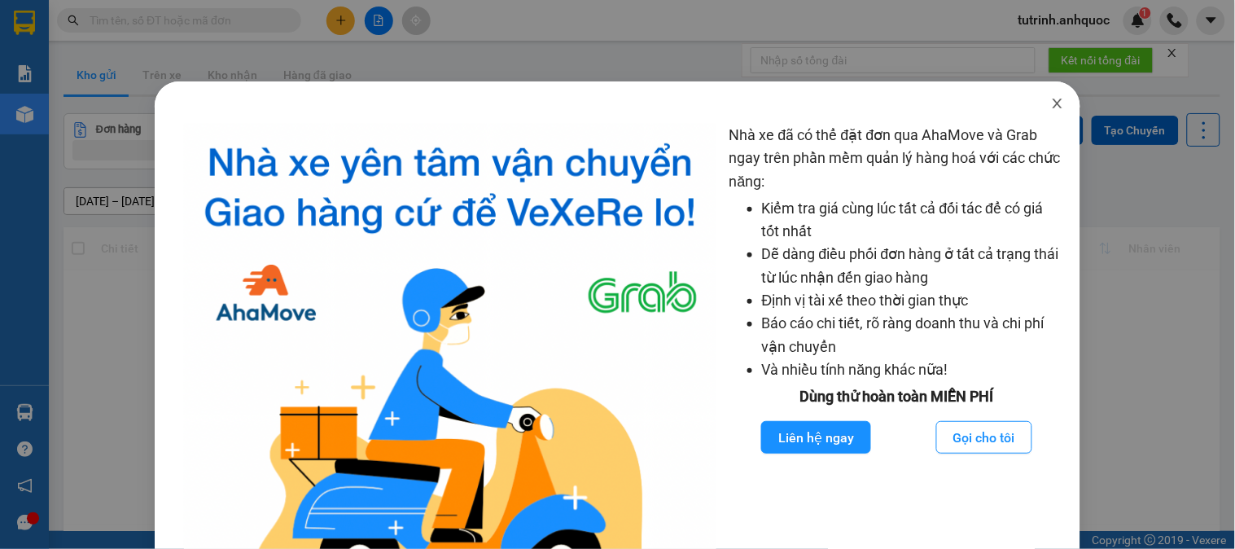
click at [1051, 103] on icon "close" at bounding box center [1057, 103] width 13 height 13
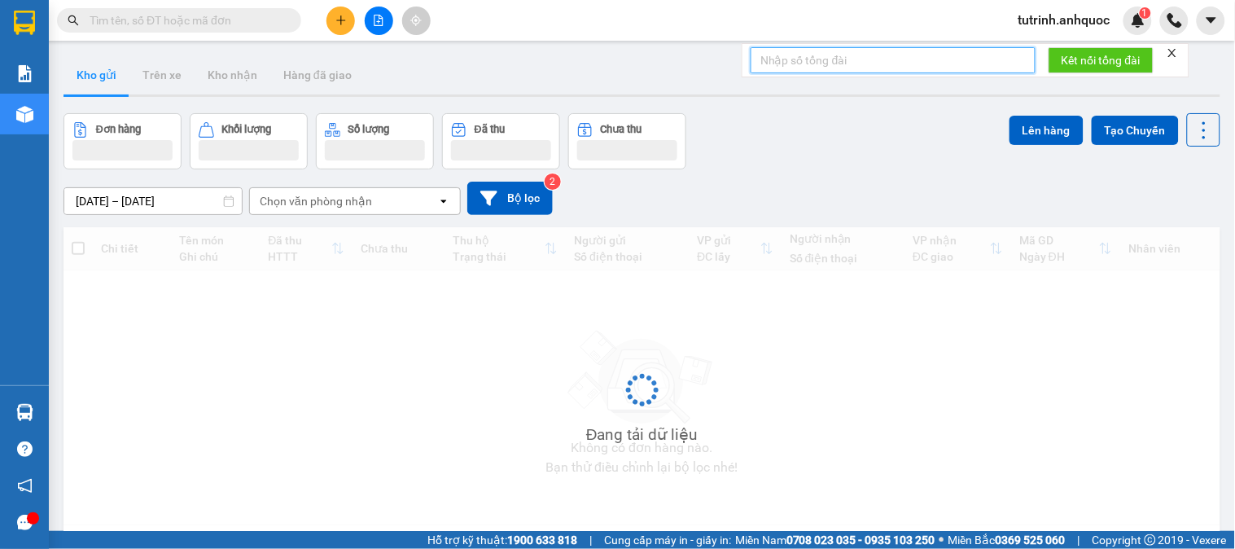
click at [932, 62] on input "text" at bounding box center [892, 60] width 285 height 26
type input "152"
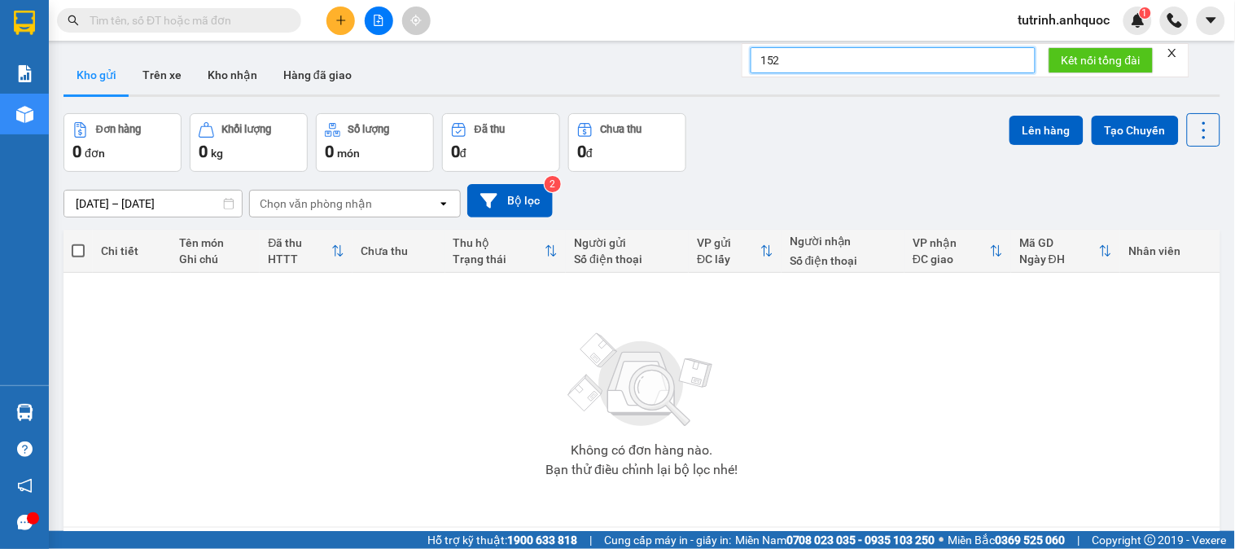
click button "Kết nối tổng đài" at bounding box center [1100, 60] width 105 height 26
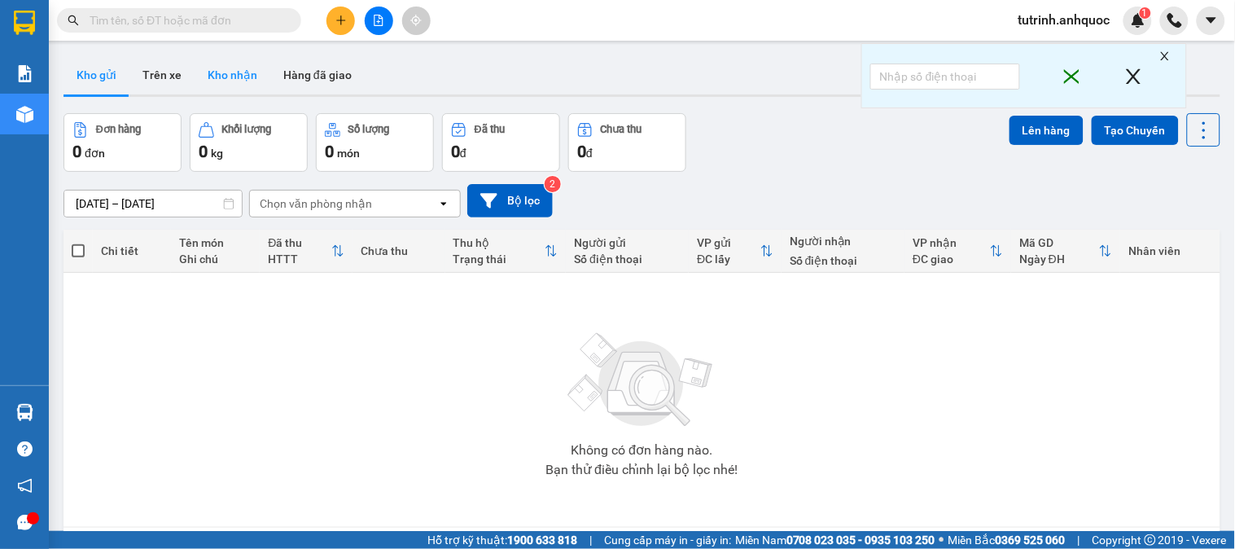
click at [241, 77] on button "Kho nhận" at bounding box center [233, 74] width 76 height 39
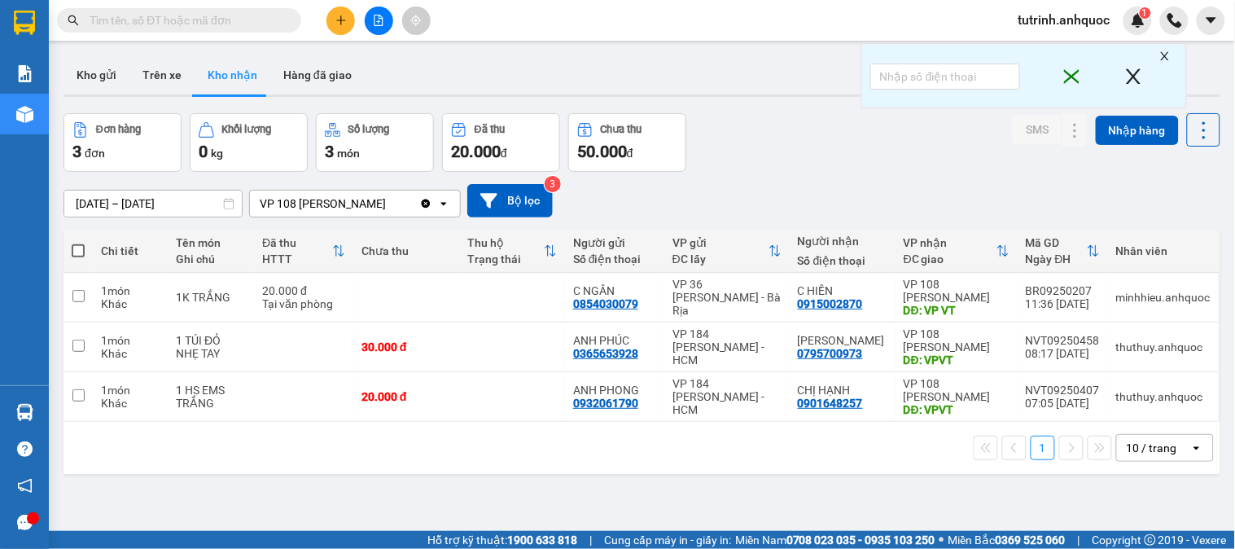
click at [173, 193] on input "[DATE] – [DATE]" at bounding box center [152, 203] width 177 height 26
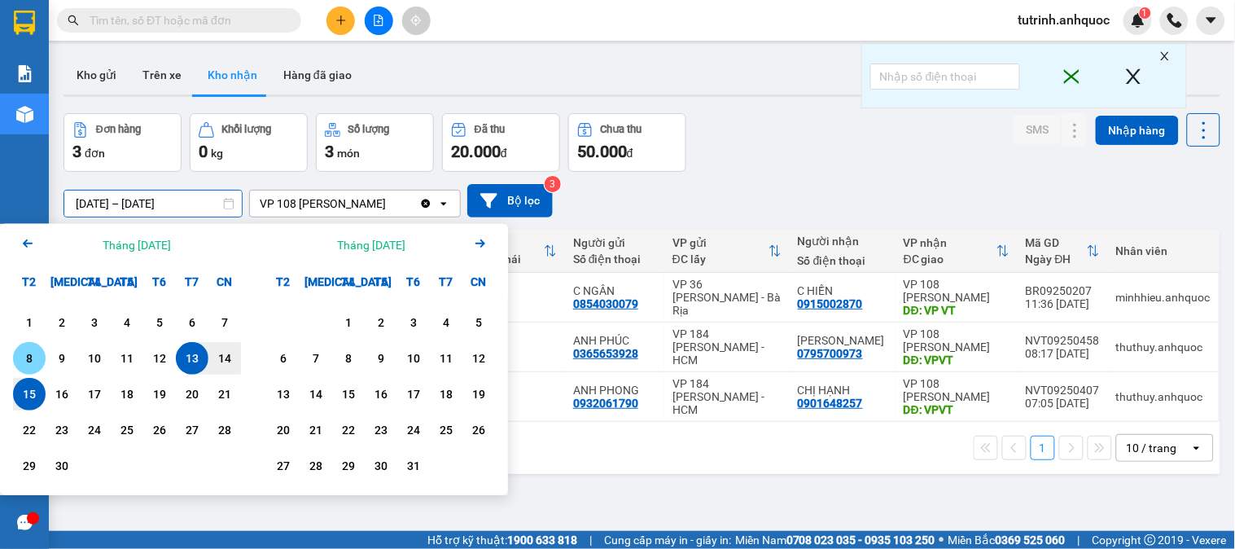
click at [30, 350] on div "8" at bounding box center [29, 358] width 23 height 20
click at [28, 380] on div "15" at bounding box center [29, 394] width 33 height 33
type input "08/09/2025 – 15/09/2025"
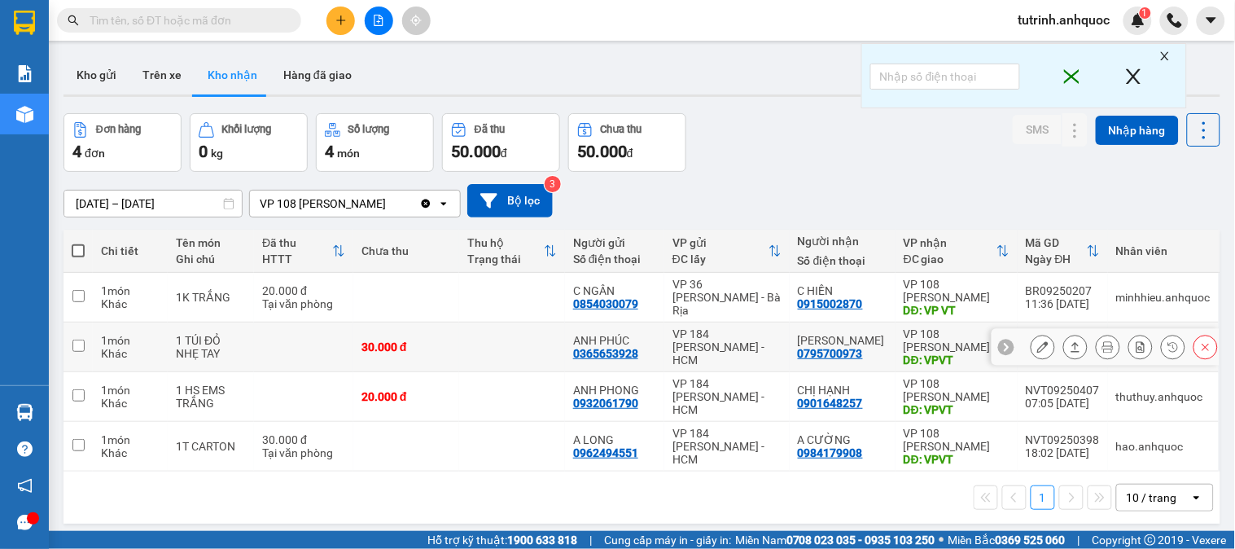
click at [1037, 359] on div at bounding box center [1042, 347] width 24 height 24
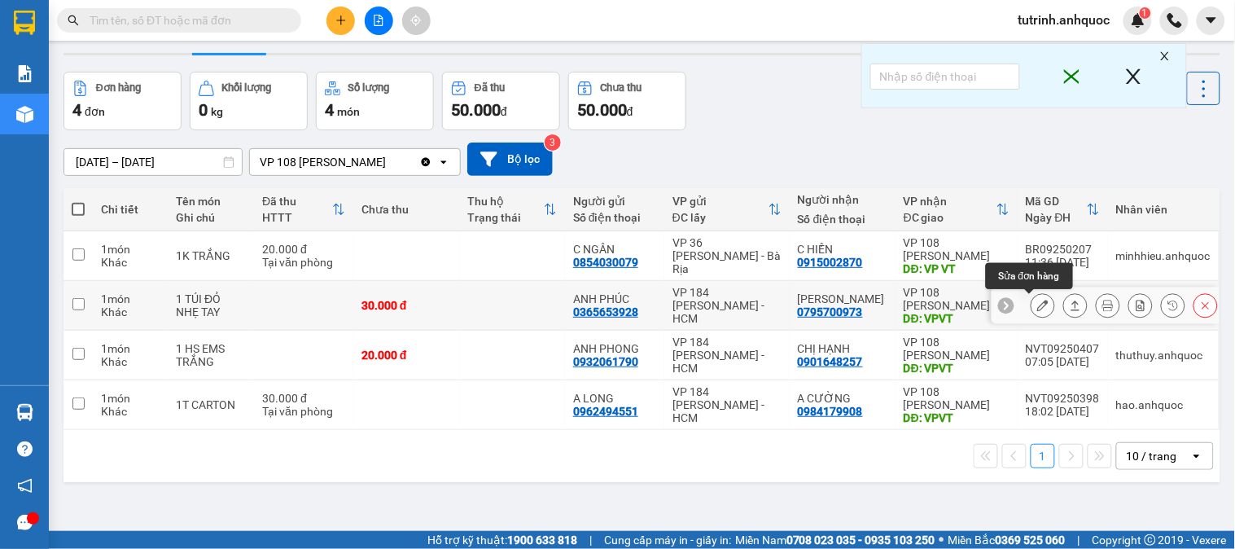
scroll to position [75, 0]
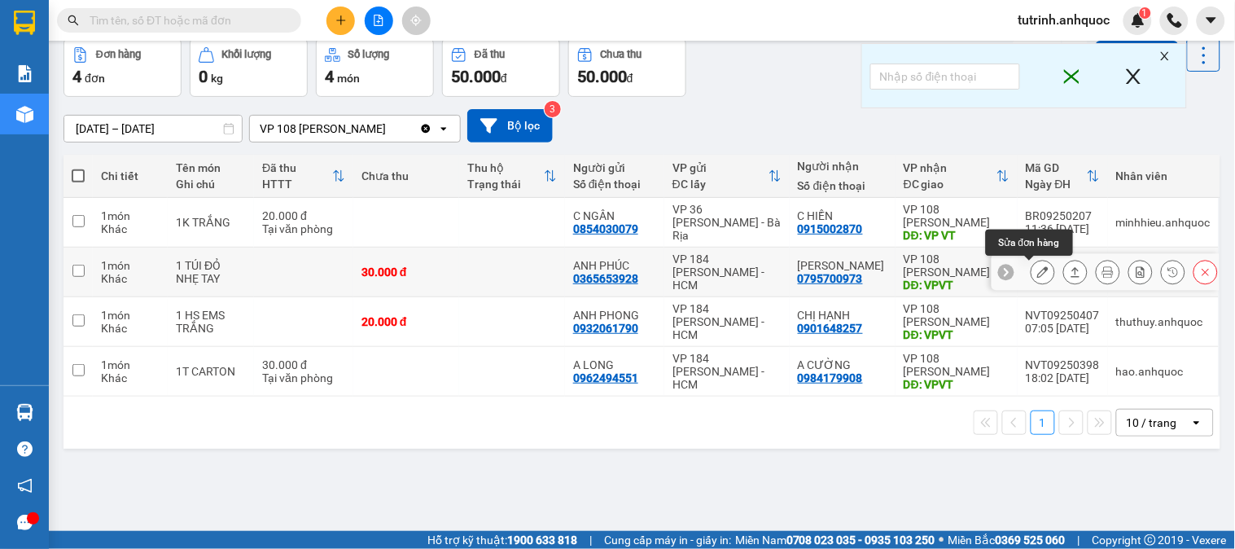
click at [1031, 265] on button at bounding box center [1042, 272] width 23 height 28
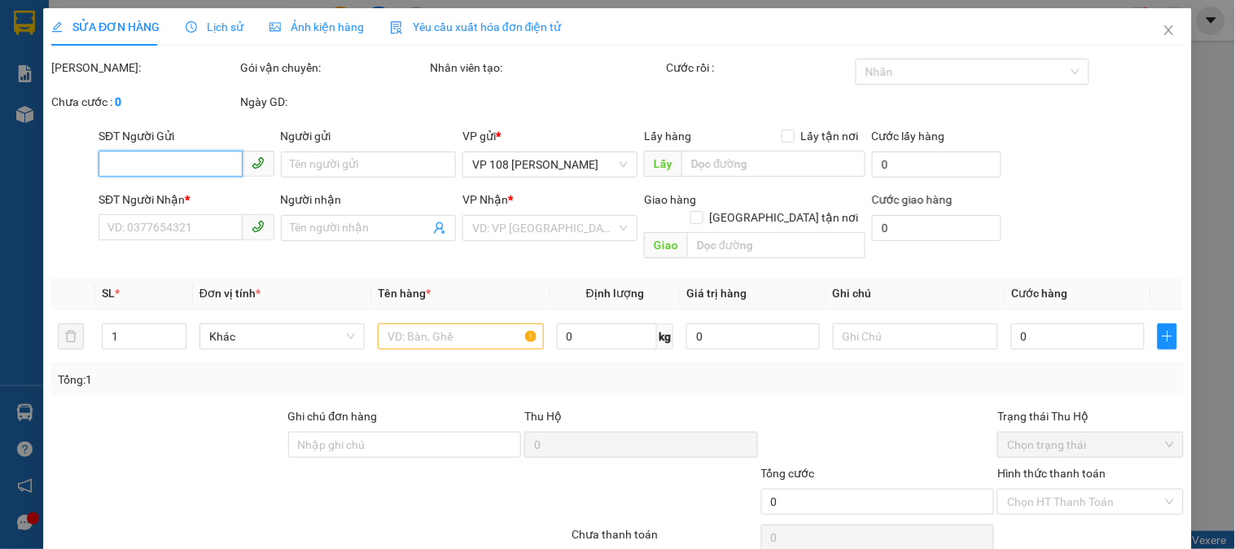
type input "0365653928"
type input "ANH PHÚC"
type input "0795700973"
type input "[PERSON_NAME]"
type input "VPVT"
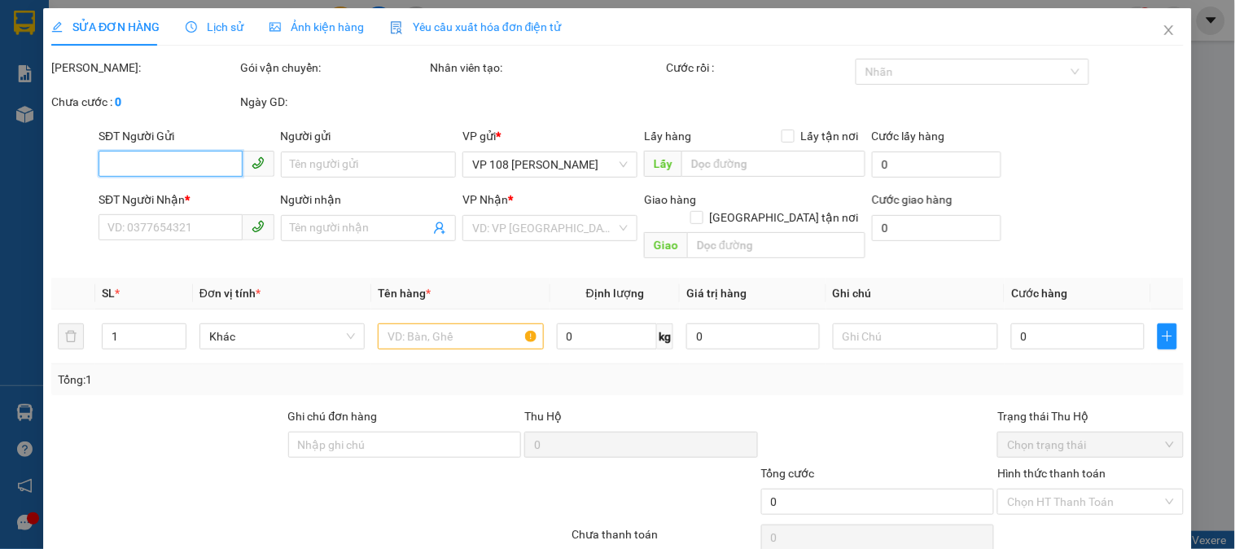
type input "30.000"
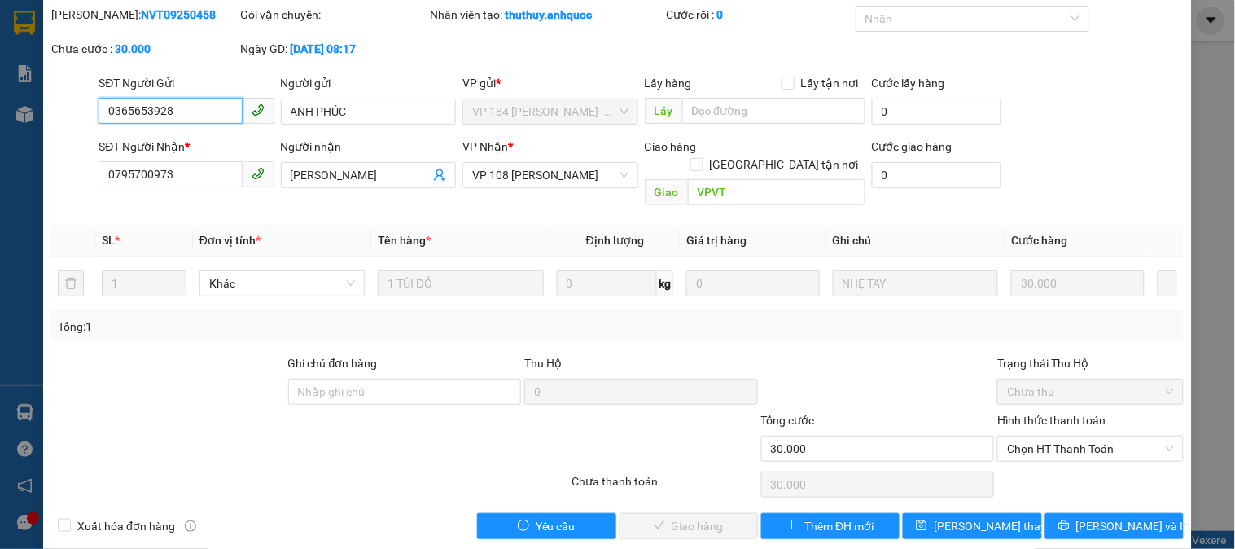
scroll to position [57, 0]
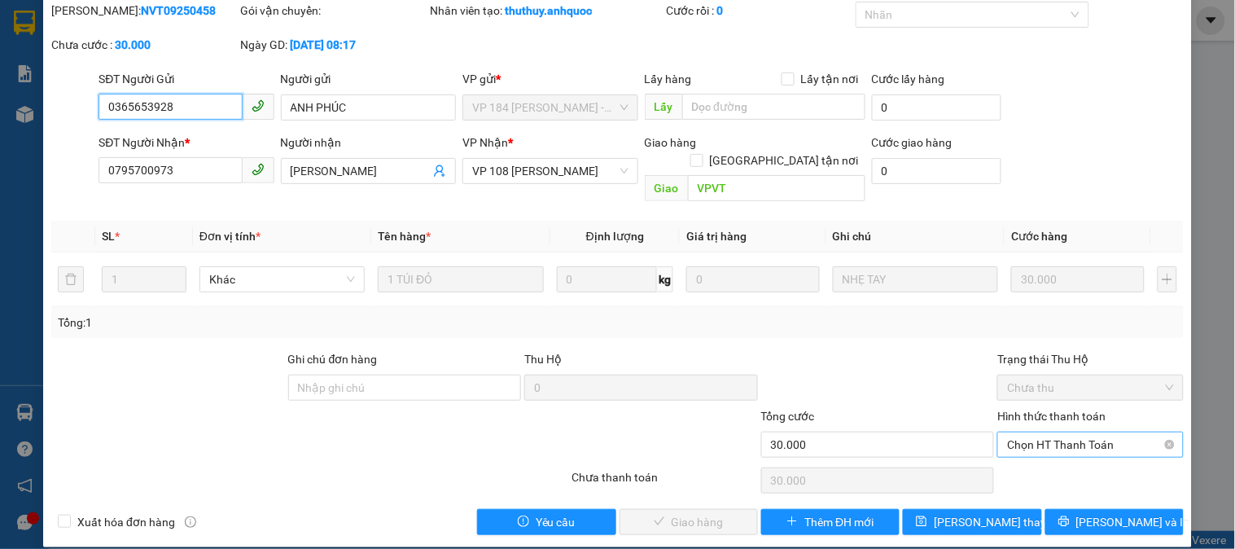
click at [1030, 432] on span "Chọn HT Thanh Toán" at bounding box center [1090, 444] width 166 height 24
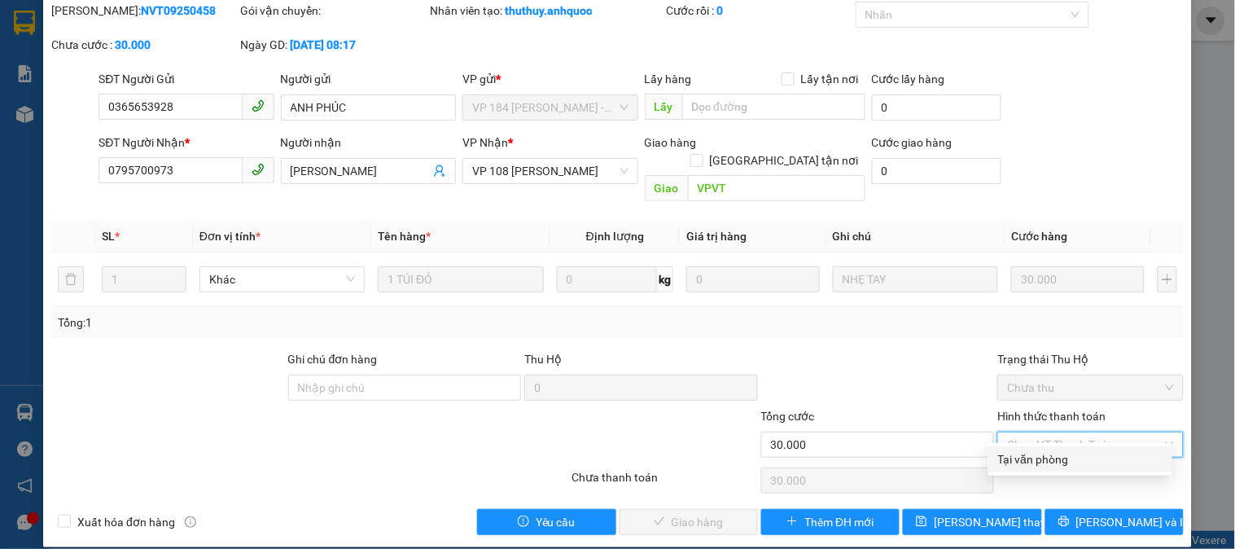
click at [1020, 462] on div "Tại văn phòng" at bounding box center [1080, 459] width 164 height 18
type input "0"
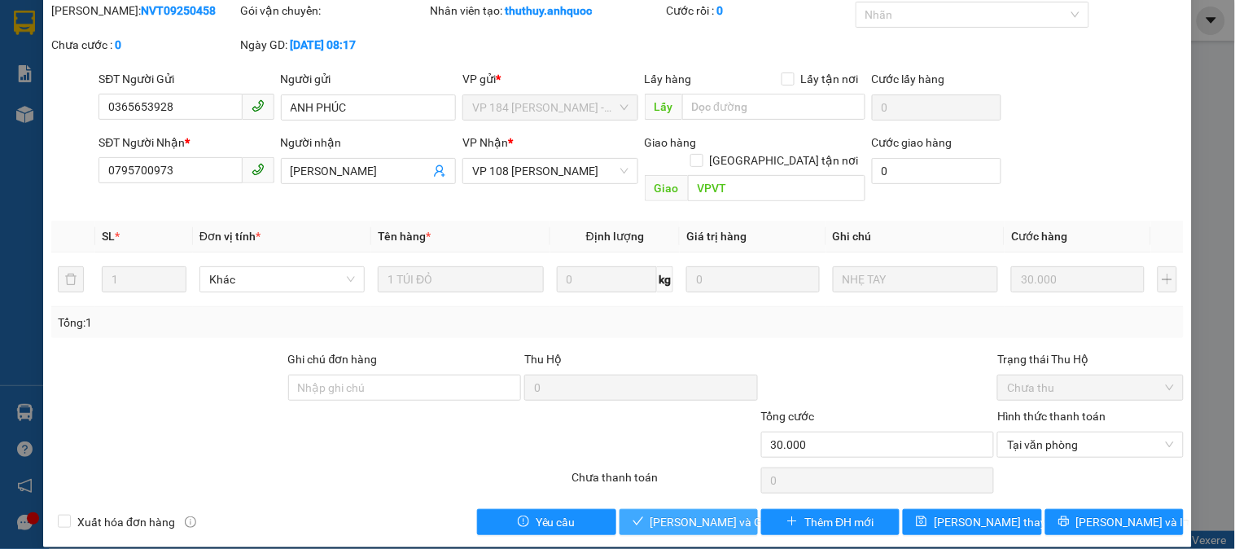
click at [695, 513] on span "Lưu và Giao hàng" at bounding box center [728, 522] width 156 height 18
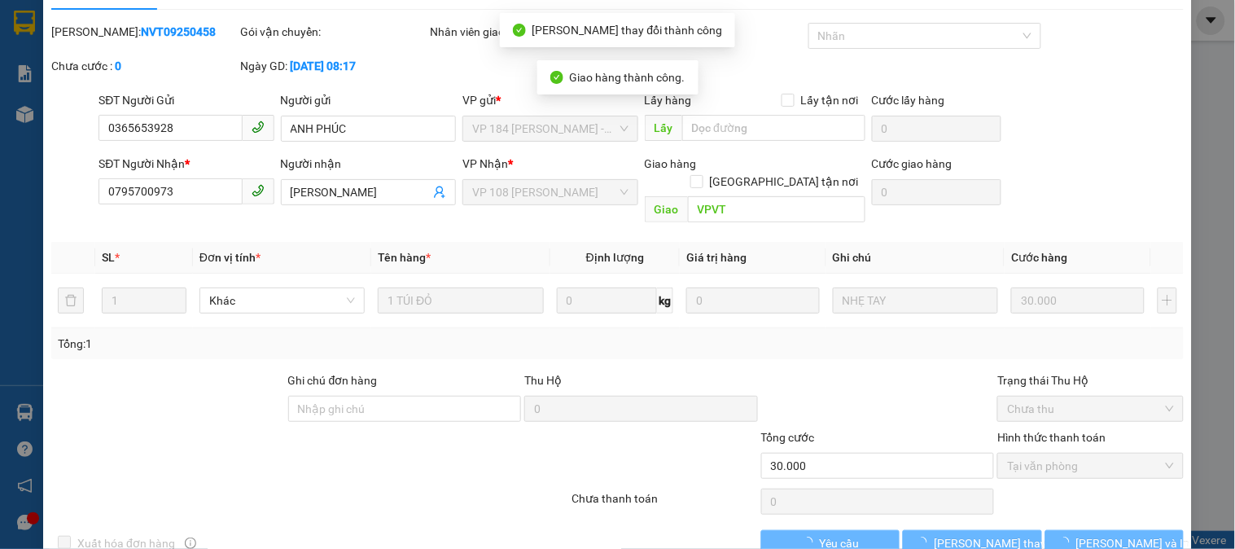
scroll to position [0, 0]
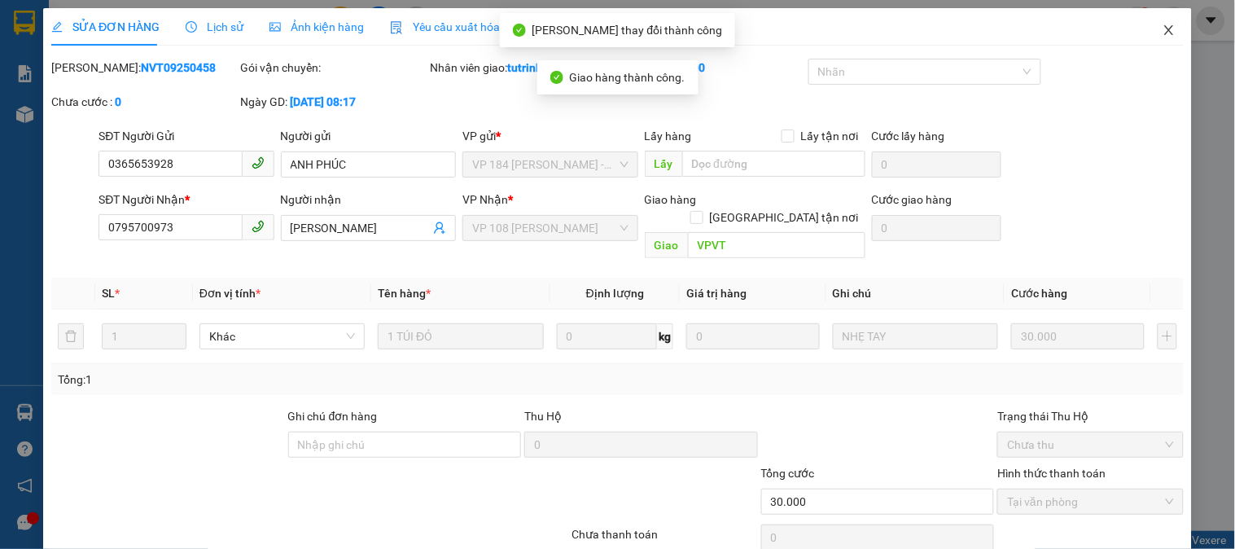
click at [1162, 35] on icon "close" at bounding box center [1168, 30] width 13 height 13
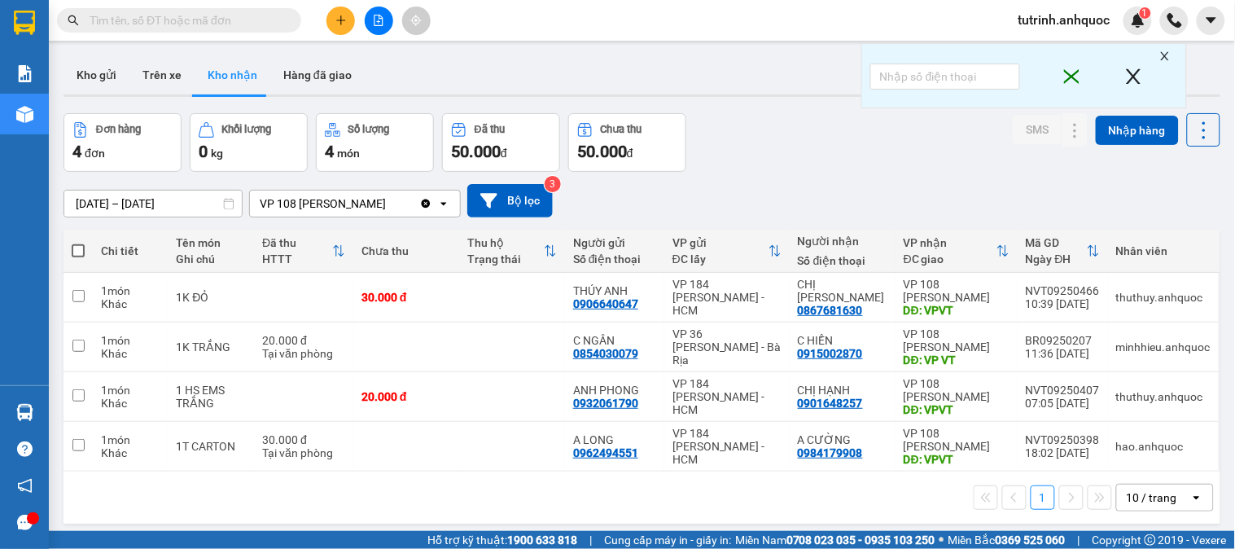
click at [204, 7] on div "Kết quả tìm kiếm ( 0 ) Bộ lọc No Data" at bounding box center [158, 21] width 317 height 28
click at [212, 21] on input "text" at bounding box center [186, 20] width 192 height 18
paste input "0988659338"
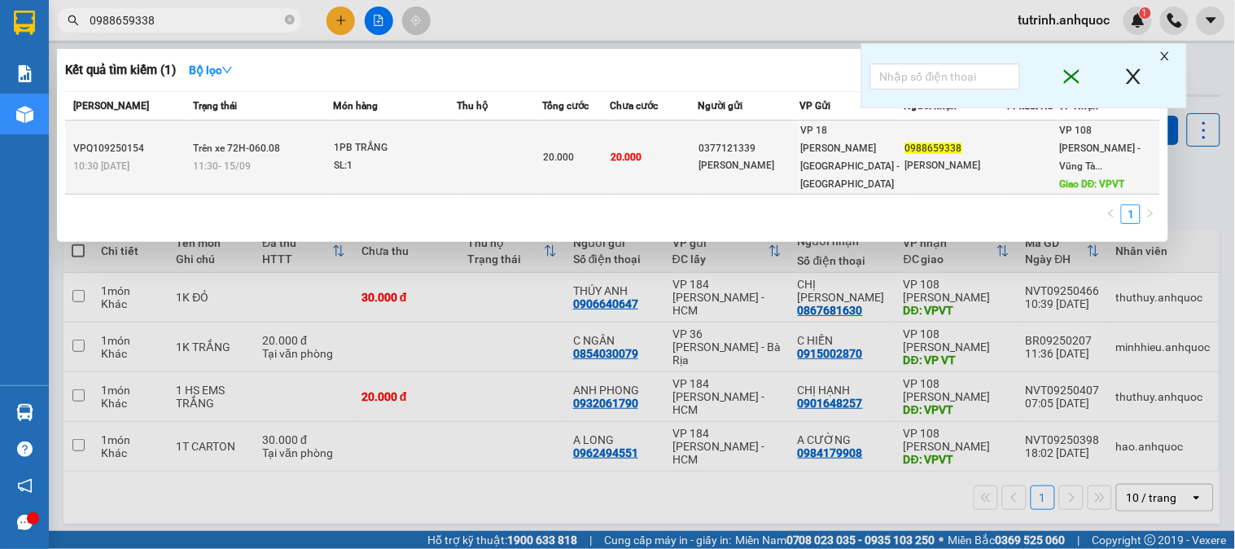
type input "0988659338"
click at [312, 157] on div "11:30 - 15/09" at bounding box center [262, 166] width 139 height 18
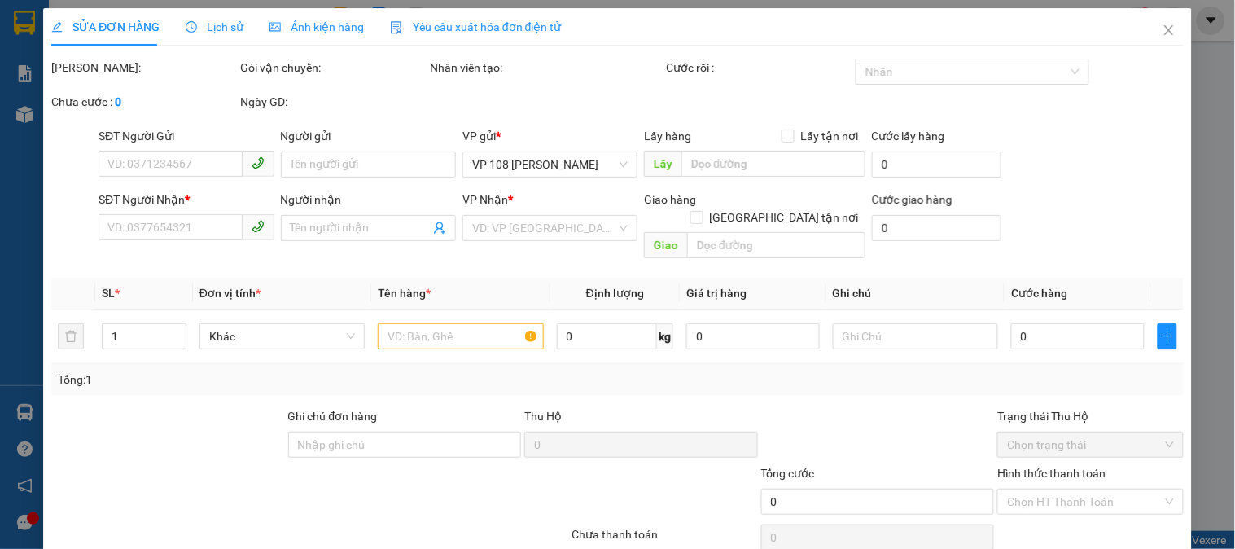
type input "0377121339"
type input "[PERSON_NAME]"
type input "0988659338"
type input "[PERSON_NAME]"
type input "VPVT"
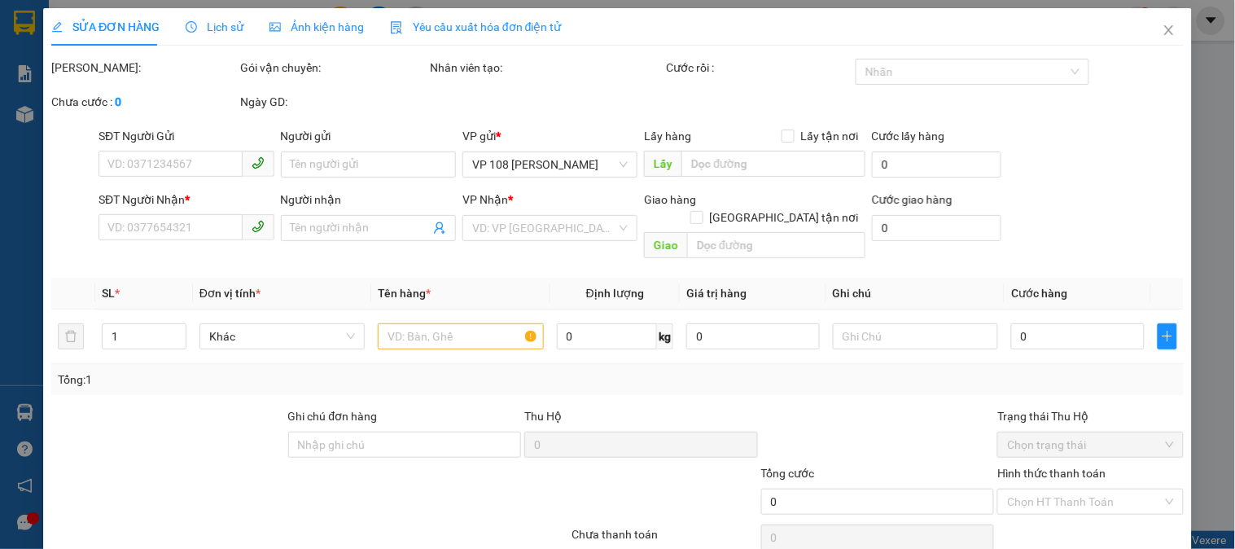
type input "20.000"
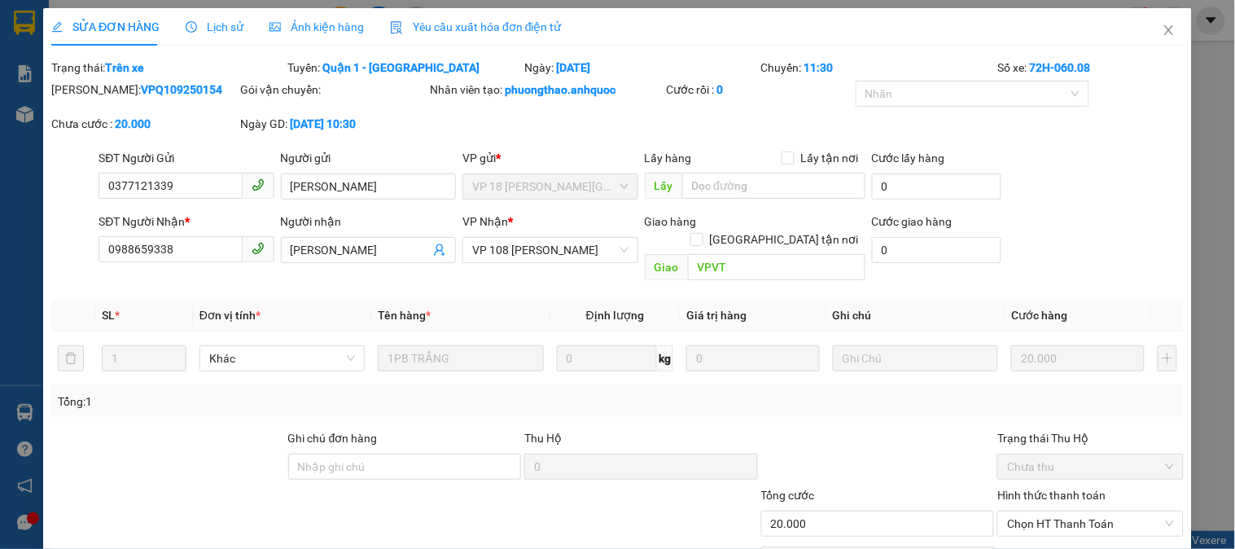
click at [216, 29] on span "Lịch sử" at bounding box center [215, 26] width 58 height 13
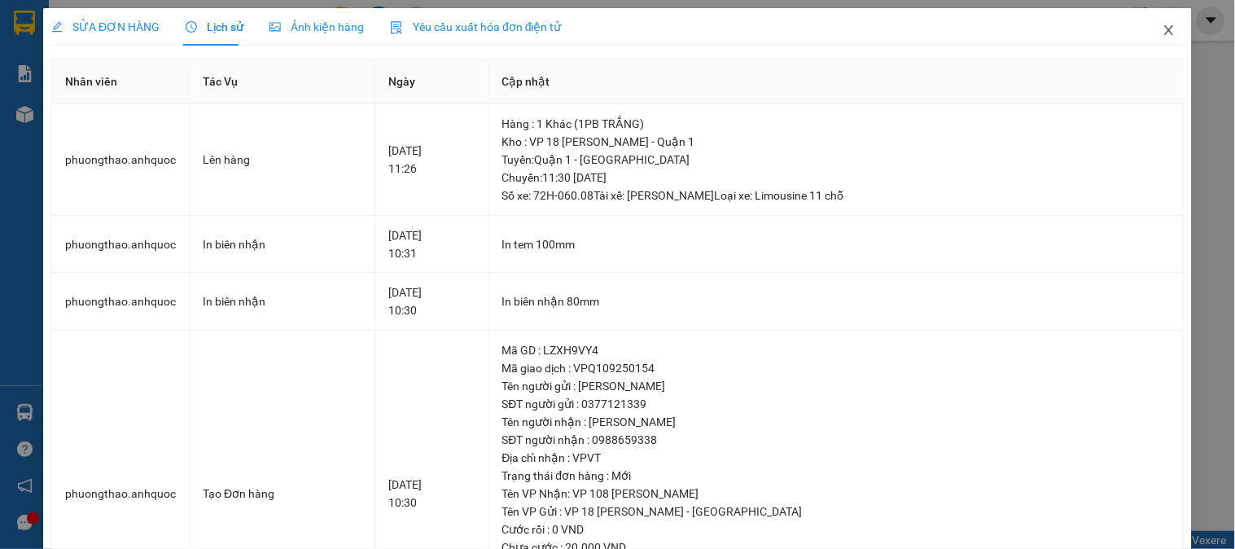
click at [1158, 37] on span "Close" at bounding box center [1169, 31] width 46 height 46
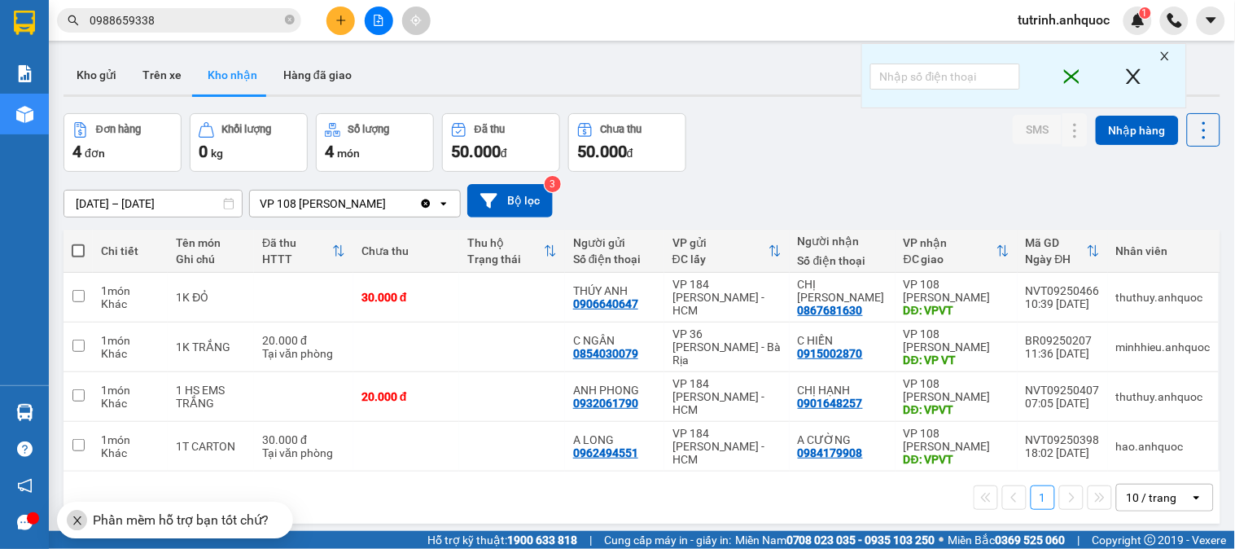
click at [151, 33] on div "Kết quả tìm kiếm ( 1 ) Bộ lọc Mã ĐH Trạng thái Món hàng Thu hộ Tổng cước Chưa c…" at bounding box center [158, 21] width 317 height 28
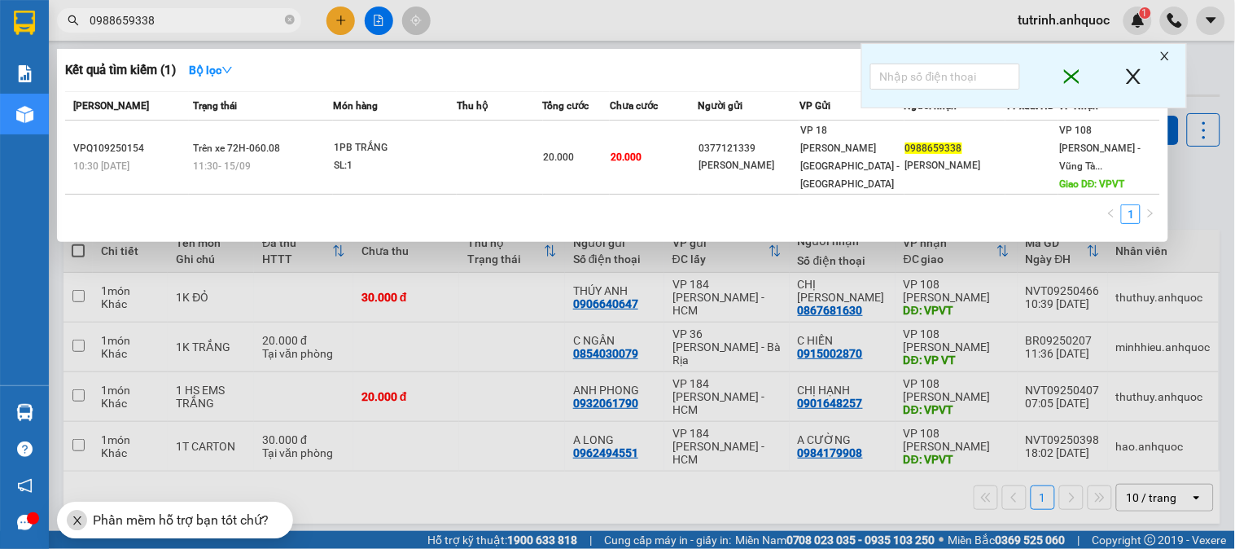
click at [171, 15] on input "0988659338" at bounding box center [186, 20] width 192 height 18
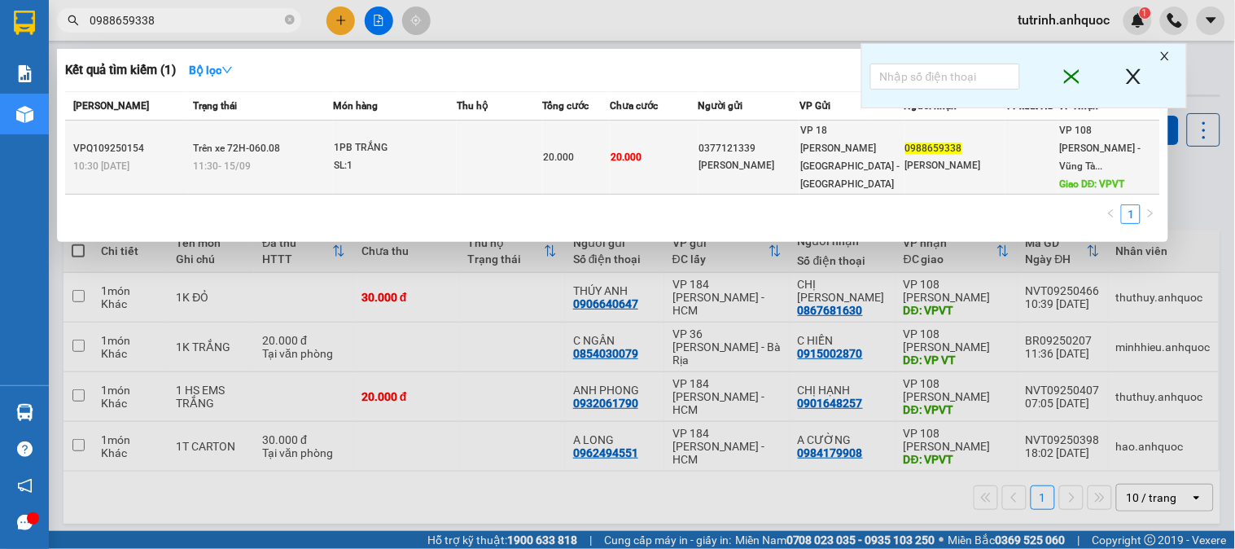
click at [339, 145] on div "1PB TRẮNG" at bounding box center [395, 148] width 122 height 18
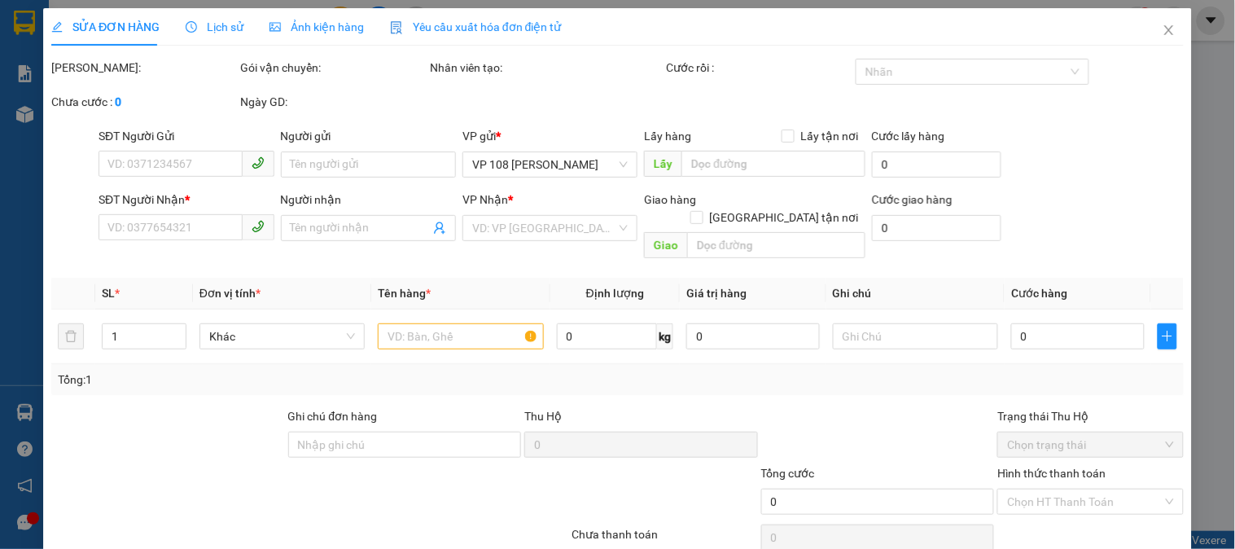
type input "0377121339"
type input "[PERSON_NAME]"
type input "0988659338"
type input "[PERSON_NAME]"
type input "VPVT"
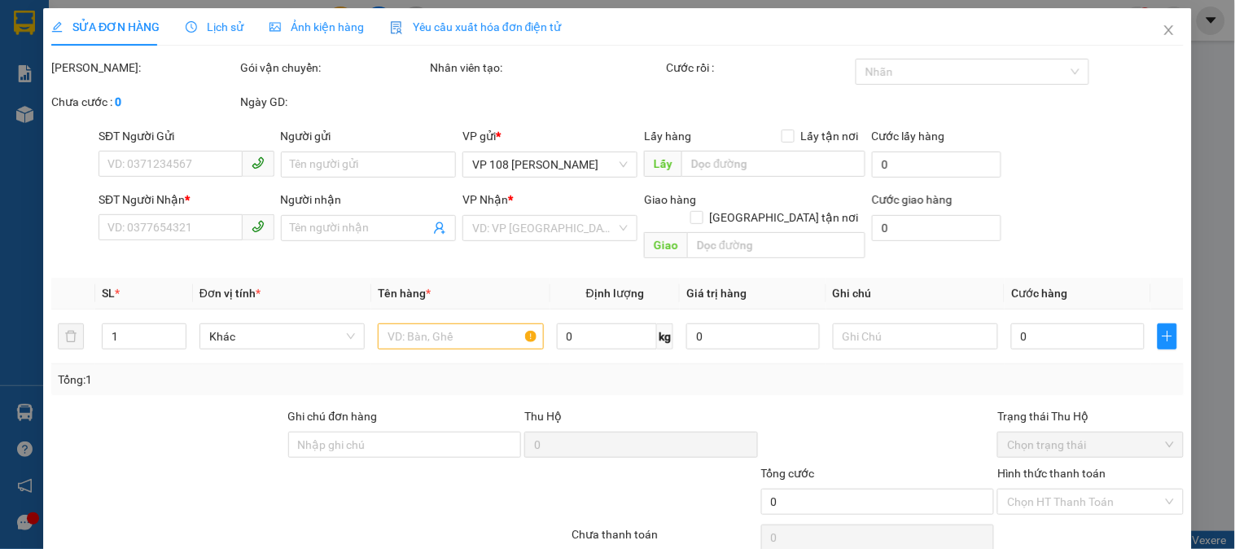
type input "20.000"
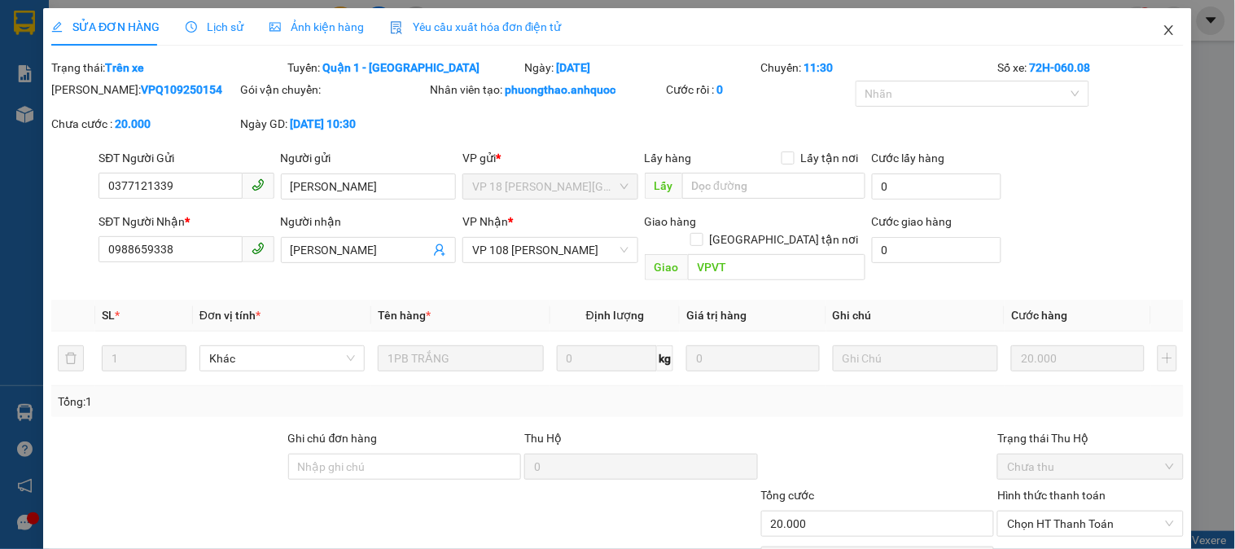
click at [1162, 33] on icon "close" at bounding box center [1168, 30] width 13 height 13
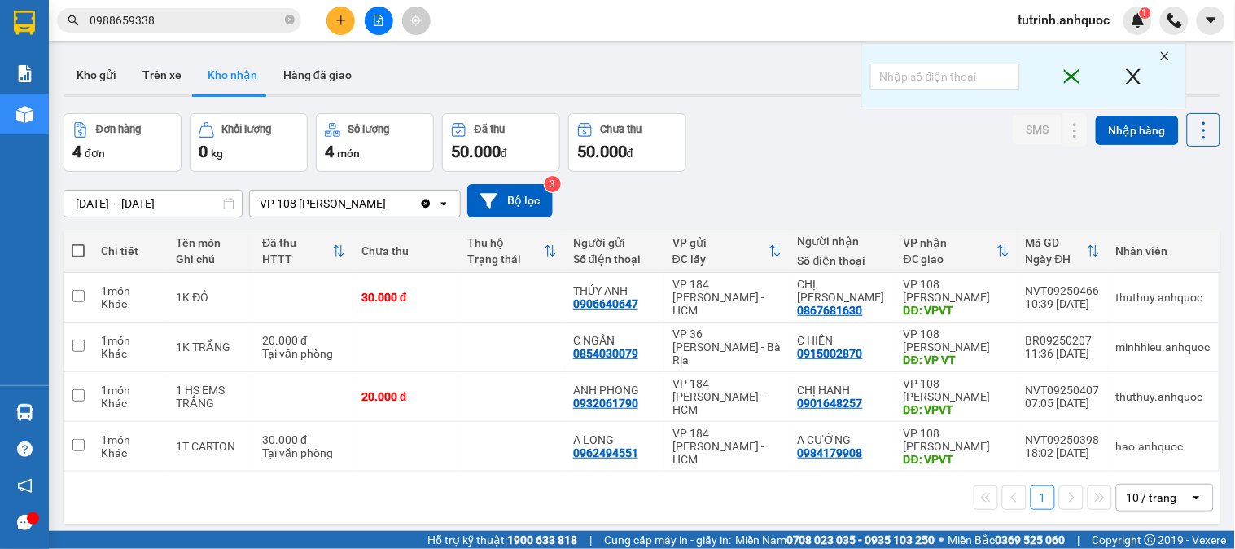
click at [202, 30] on span "0988659338" at bounding box center [179, 20] width 244 height 24
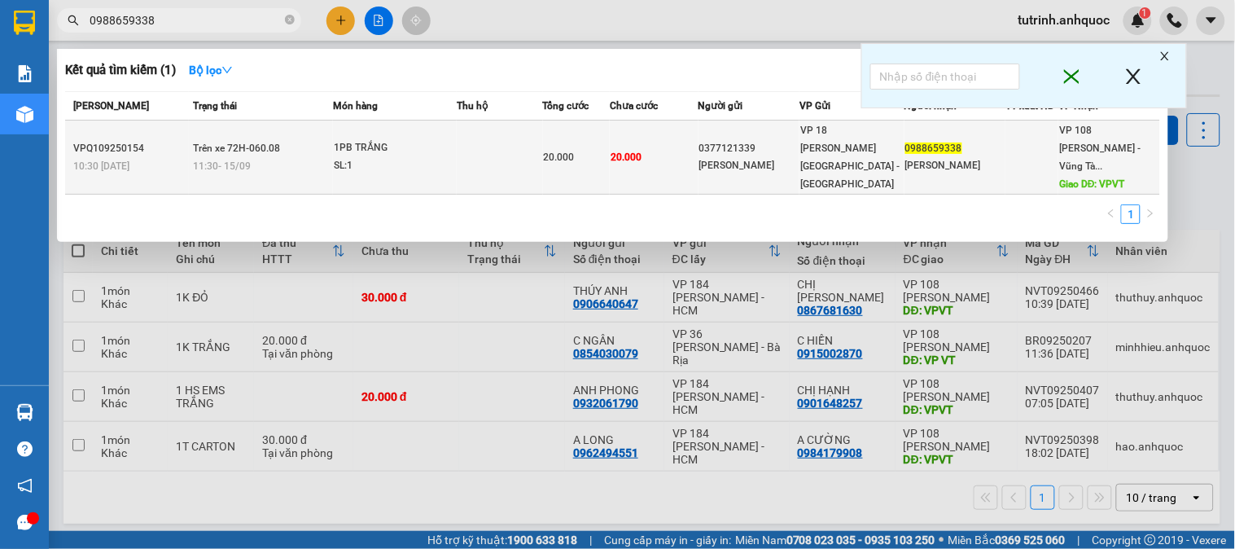
click at [342, 145] on div "1PB TRẮNG" at bounding box center [395, 148] width 122 height 18
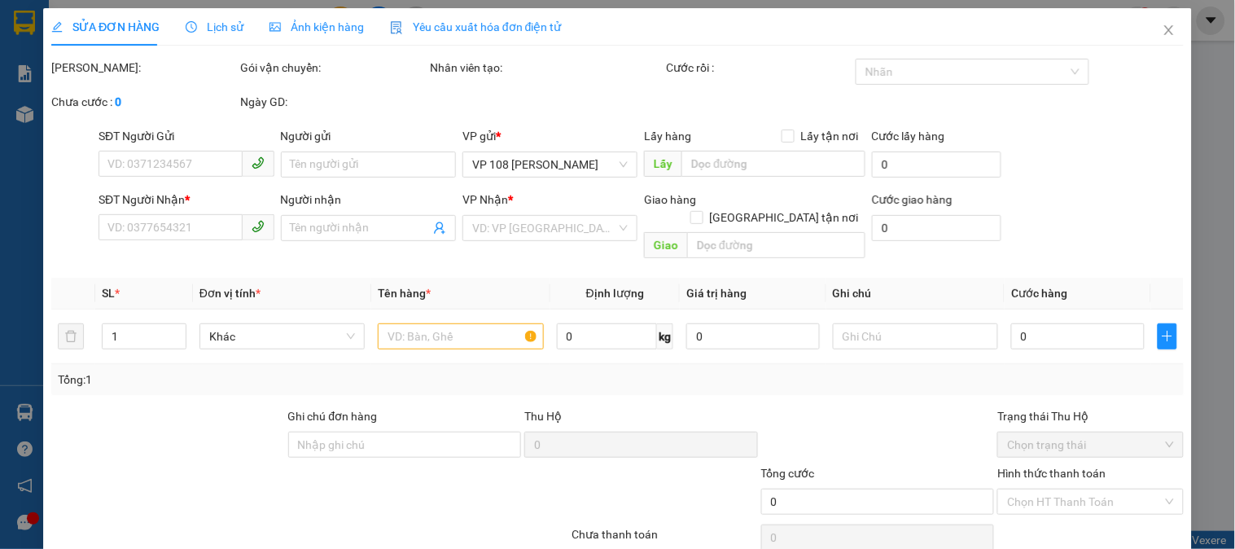
type input "0377121339"
type input "[PERSON_NAME]"
type input "0988659338"
type input "[PERSON_NAME]"
type input "VPVT"
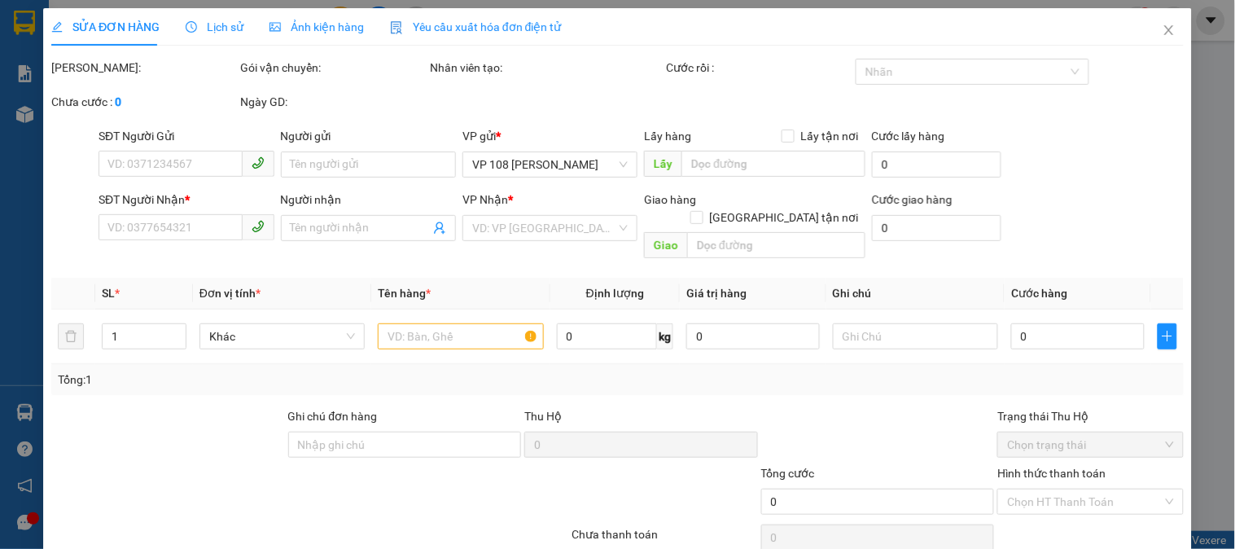
type input "20.000"
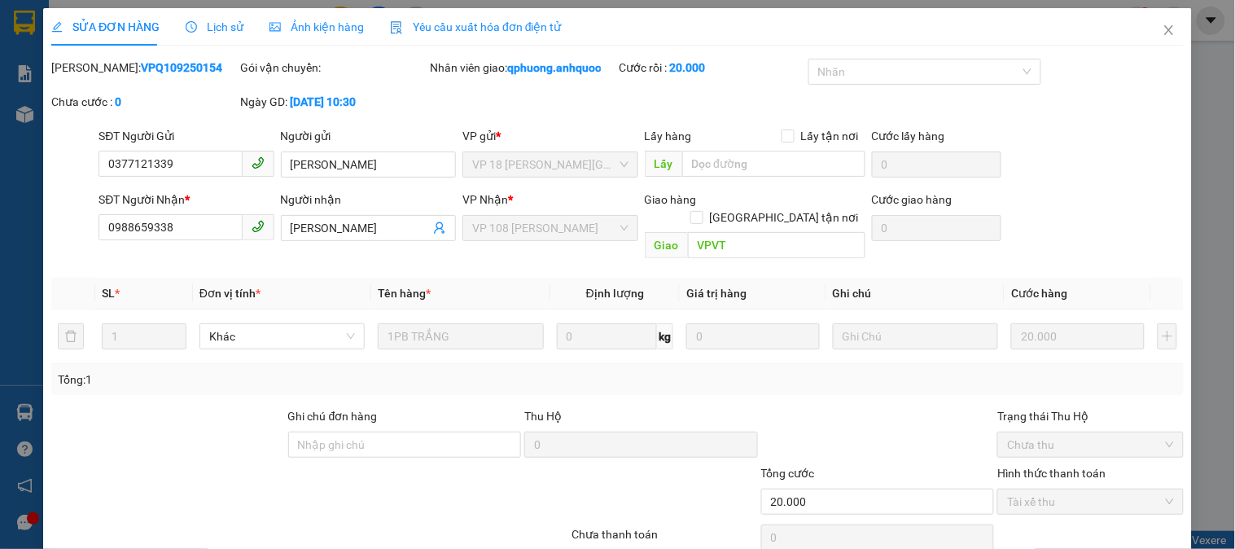
click at [221, 37] on div "Lịch sử" at bounding box center [215, 26] width 58 height 37
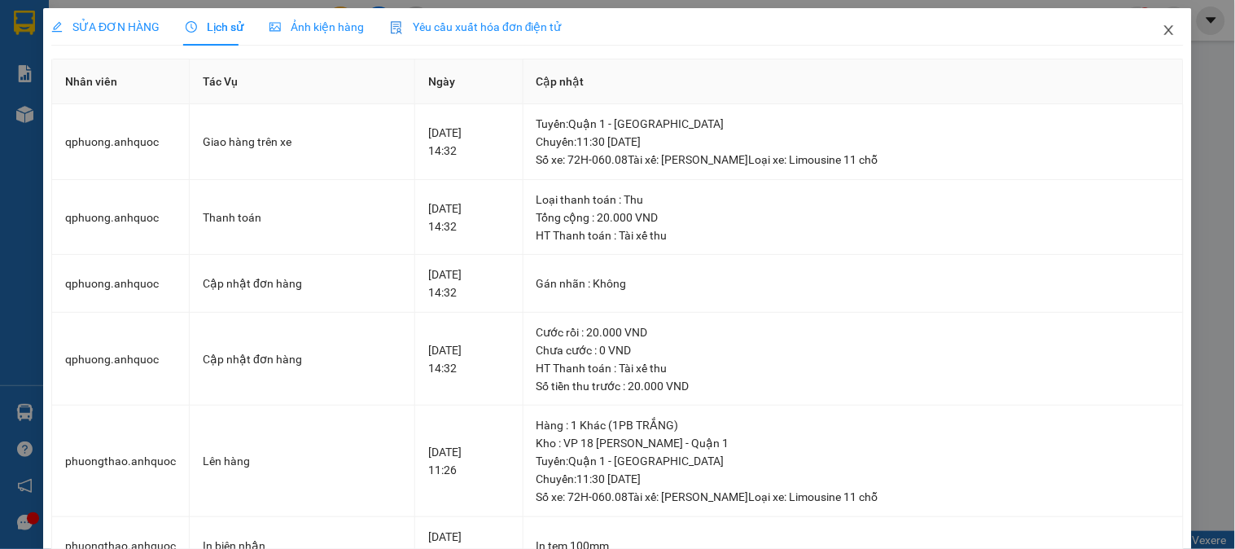
click at [1160, 23] on span "Close" at bounding box center [1169, 31] width 46 height 46
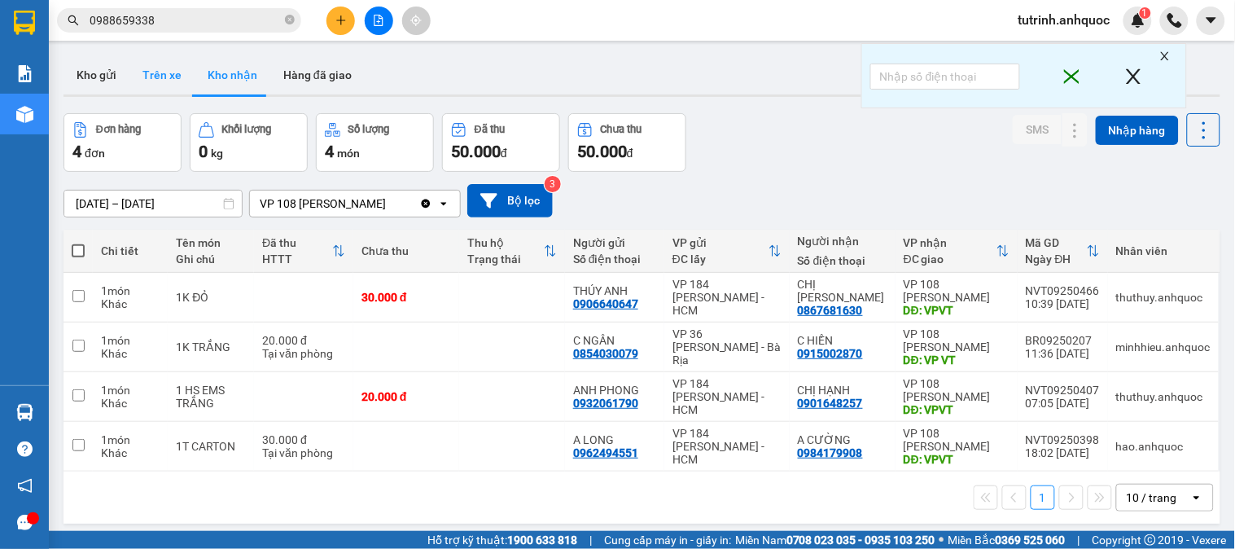
click at [157, 75] on button "Trên xe" at bounding box center [161, 74] width 65 height 39
type input "[DATE] – [DATE]"
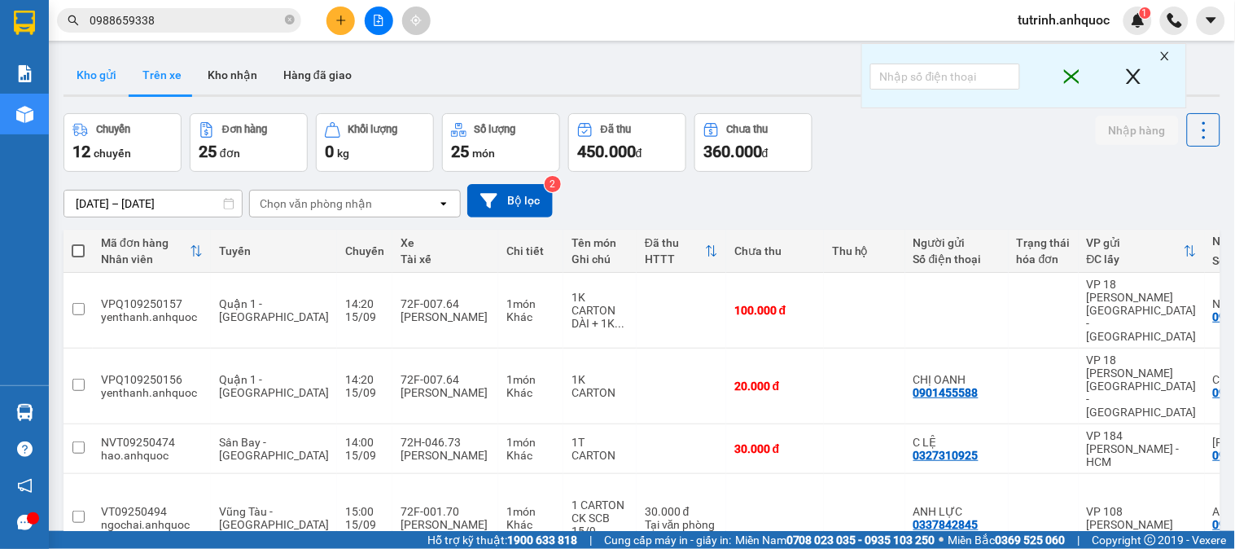
click at [96, 62] on button "Kho gửi" at bounding box center [96, 74] width 66 height 39
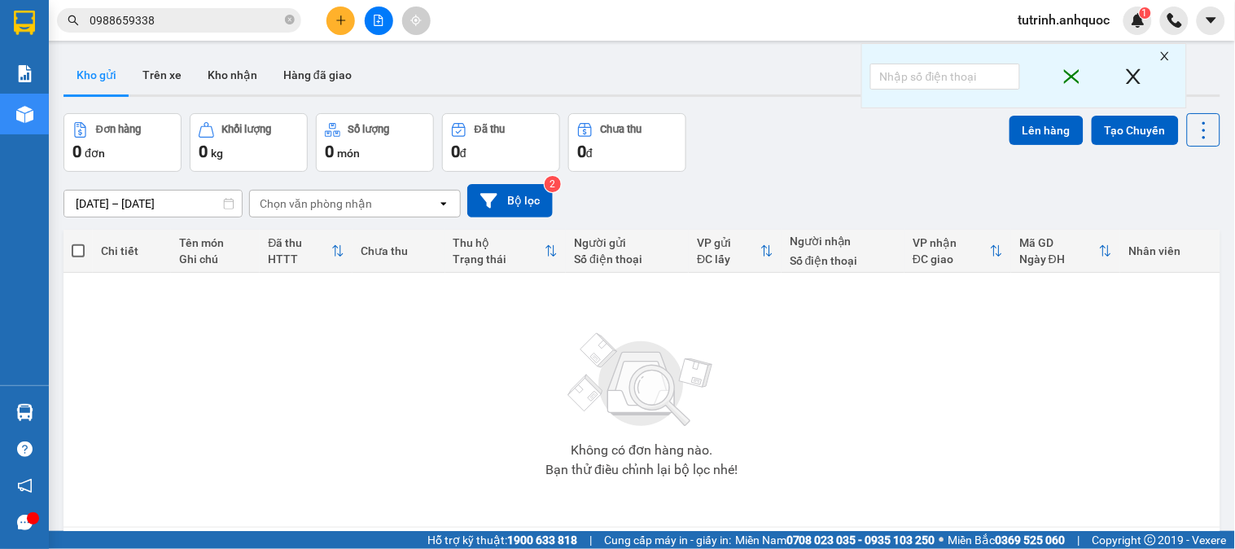
click at [289, 28] on span at bounding box center [290, 20] width 10 height 18
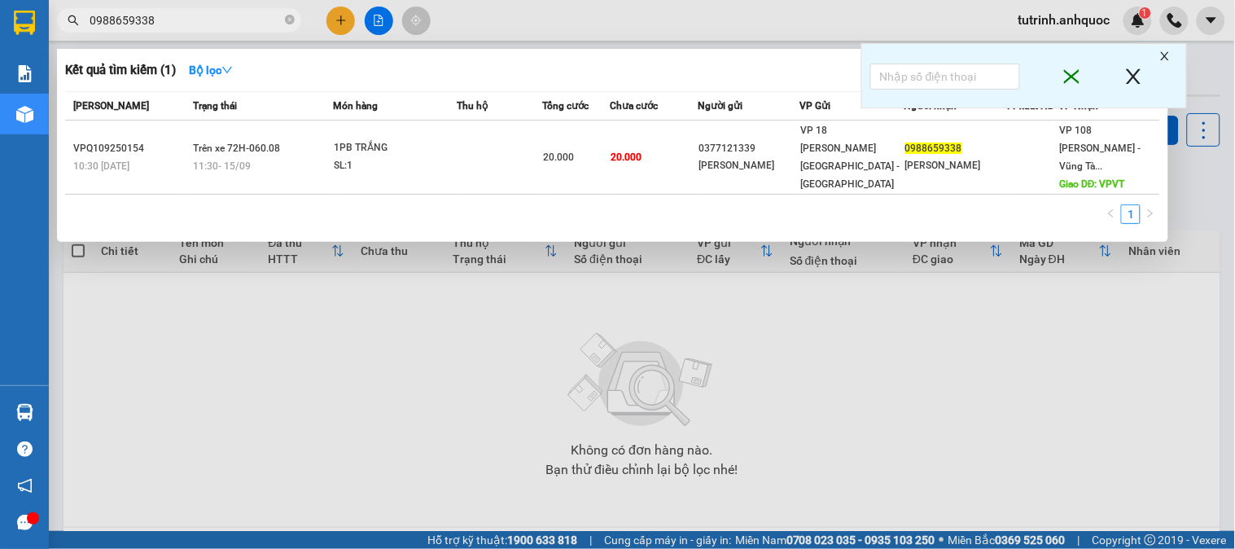
drag, startPoint x: 293, startPoint y: 16, endPoint x: 256, endPoint y: 25, distance: 37.7
click at [291, 18] on icon "close-circle" at bounding box center [290, 20] width 10 height 10
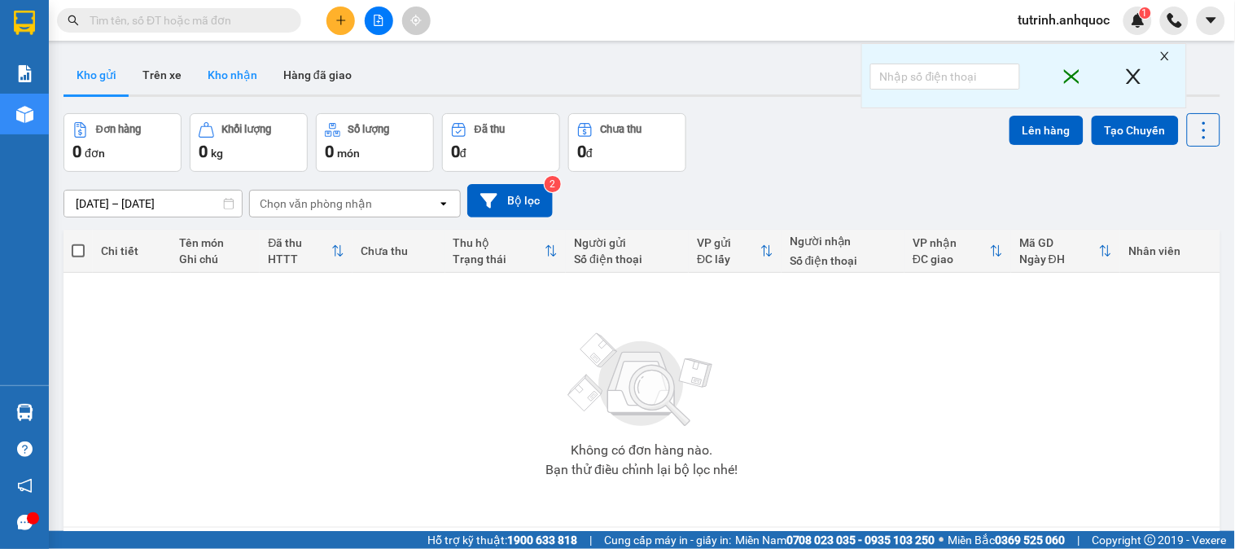
click at [225, 75] on button "Kho nhận" at bounding box center [233, 74] width 76 height 39
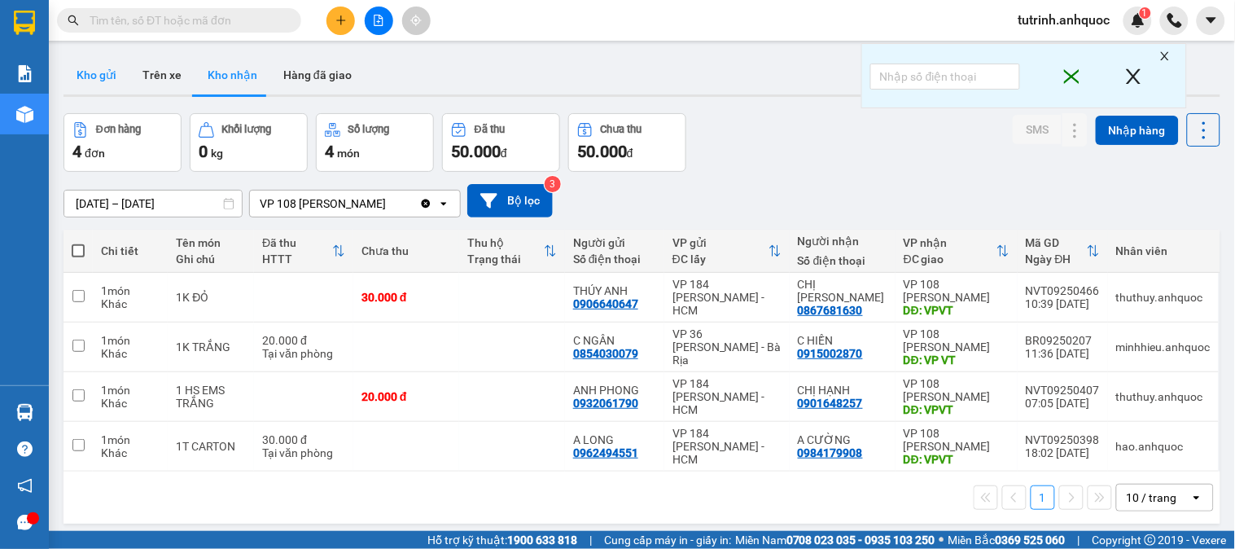
click at [106, 59] on button "Kho gửi" at bounding box center [96, 74] width 66 height 39
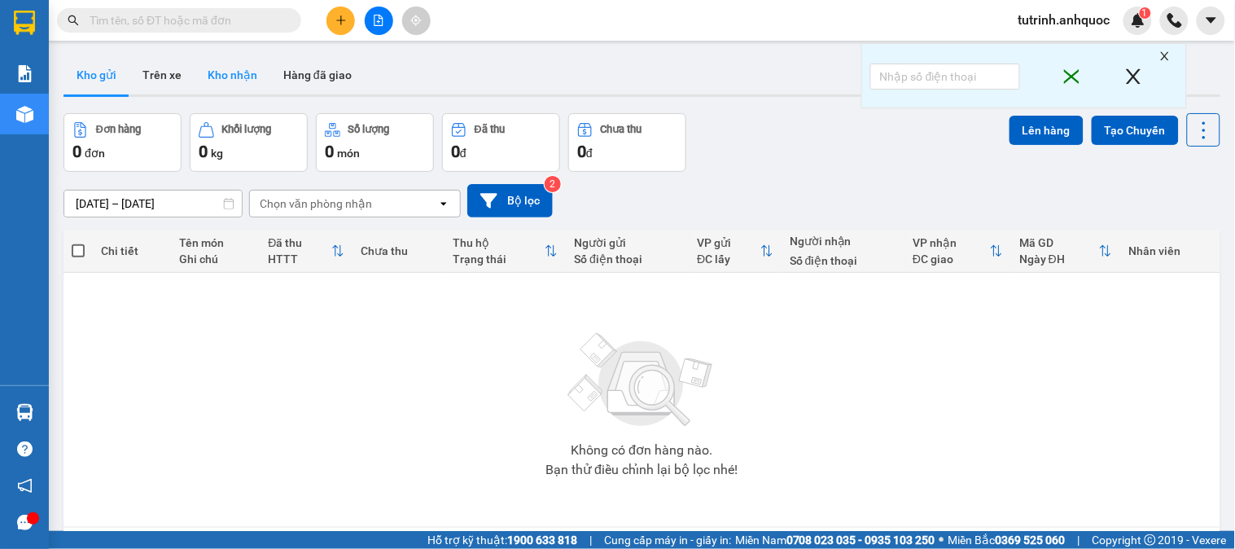
click at [234, 75] on button "Kho nhận" at bounding box center [233, 74] width 76 height 39
